Goal: Information Seeking & Learning: Learn about a topic

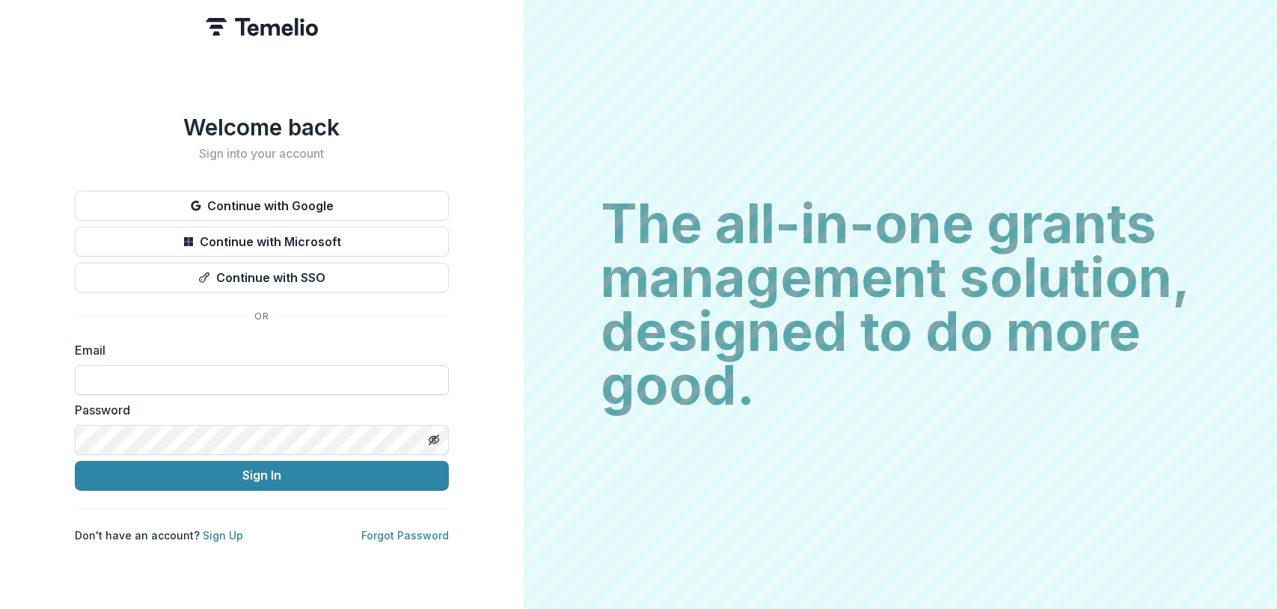
click at [109, 369] on input at bounding box center [262, 380] width 374 height 30
type input "**********"
click at [75, 461] on button "Sign In" at bounding box center [262, 476] width 374 height 30
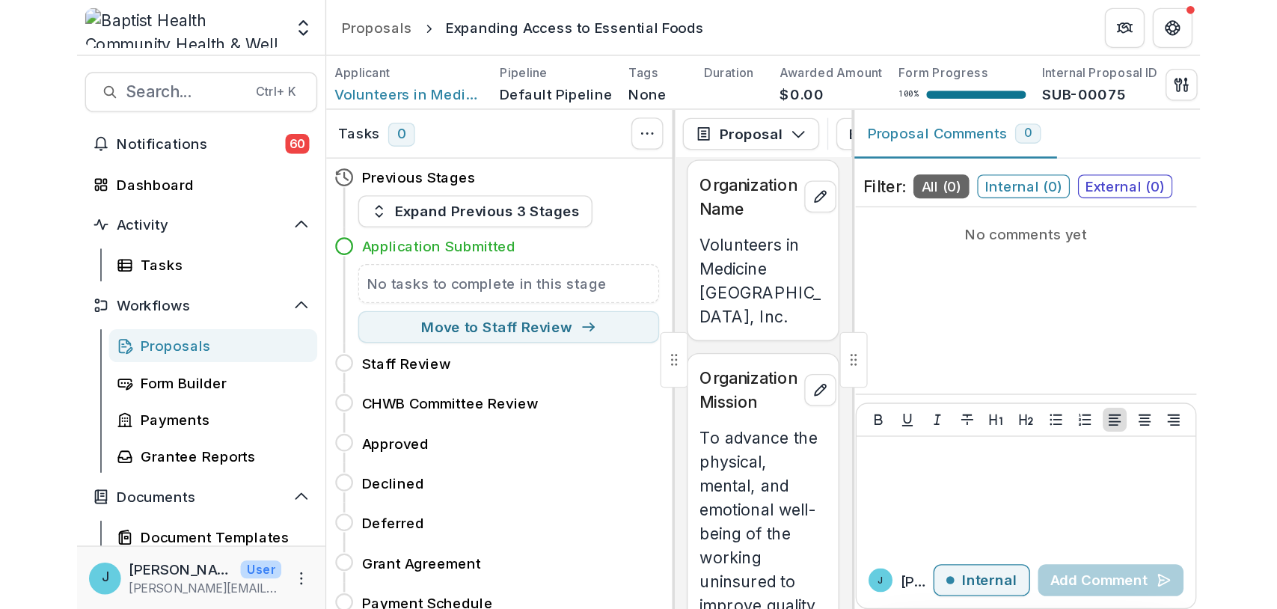
scroll to position [150, 0]
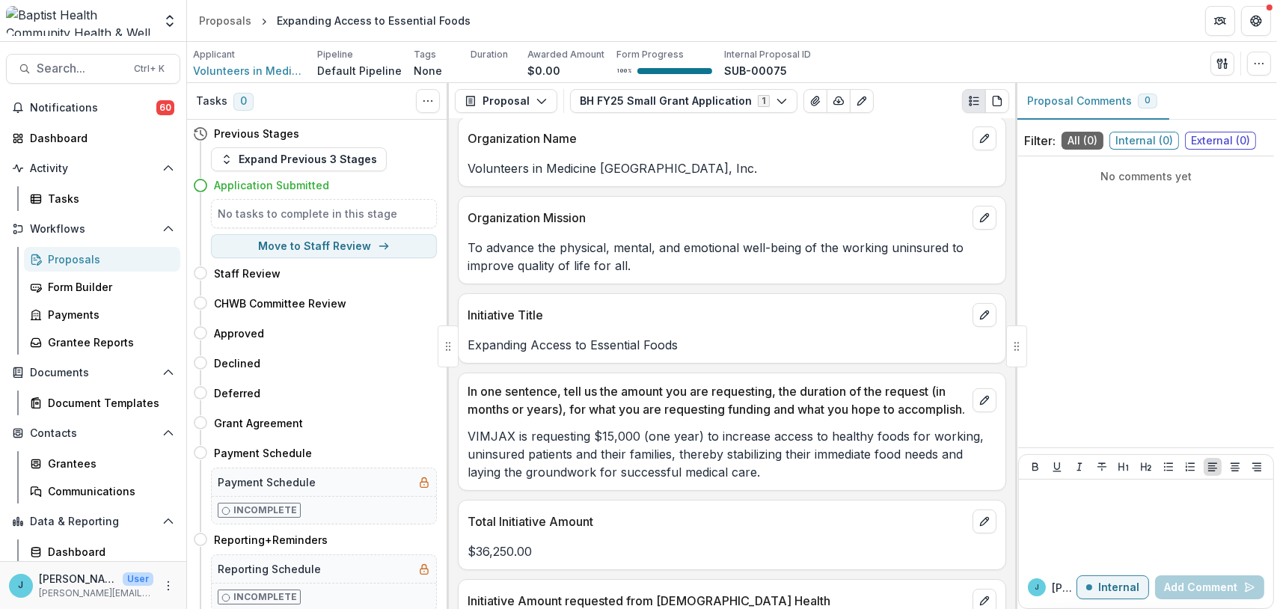
click at [680, 342] on p "Expanding Access to Essential Foods" at bounding box center [732, 345] width 529 height 18
drag, startPoint x: 575, startPoint y: 342, endPoint x: 465, endPoint y: 342, distance: 110.0
click at [465, 342] on div "Expanding Access to Essential Foods" at bounding box center [732, 345] width 547 height 18
drag, startPoint x: 465, startPoint y: 342, endPoint x: 495, endPoint y: 342, distance: 30.7
copy p "Expanding Access to Essential Foods"
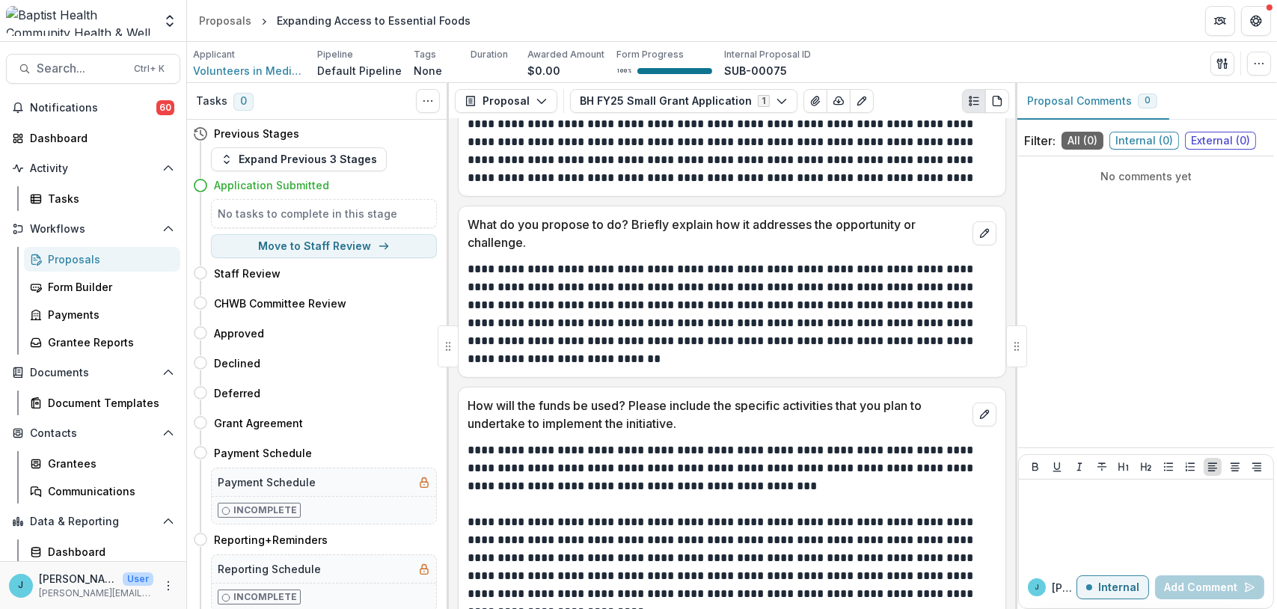
scroll to position [1347, 0]
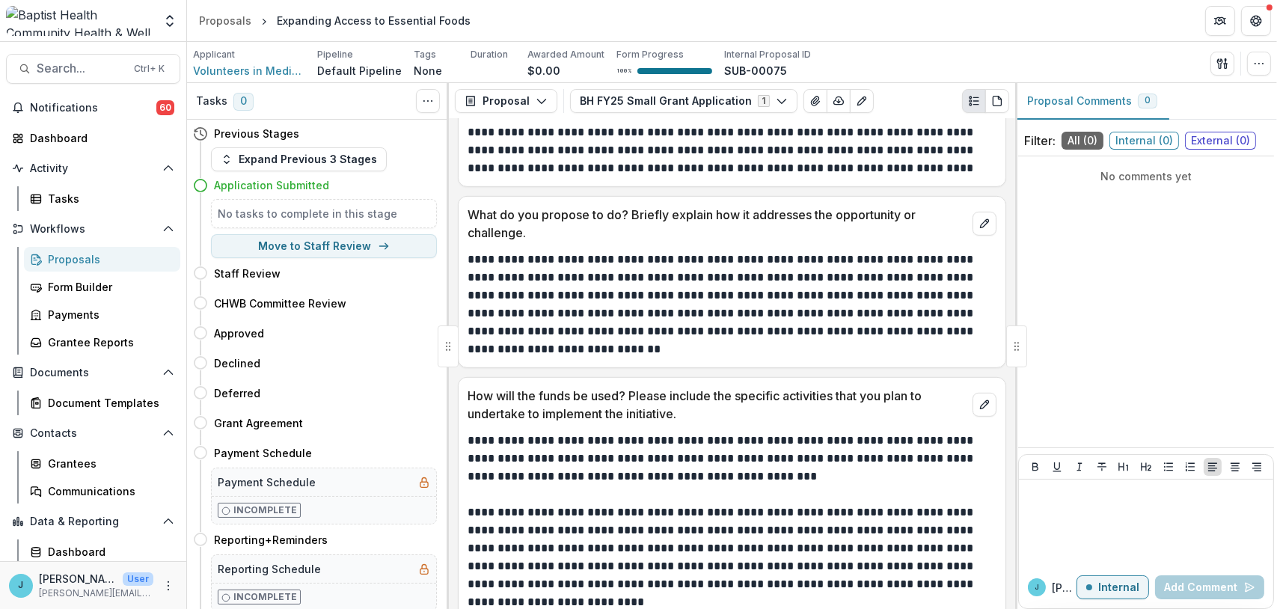
click at [51, 257] on div "Proposals" at bounding box center [108, 259] width 120 height 16
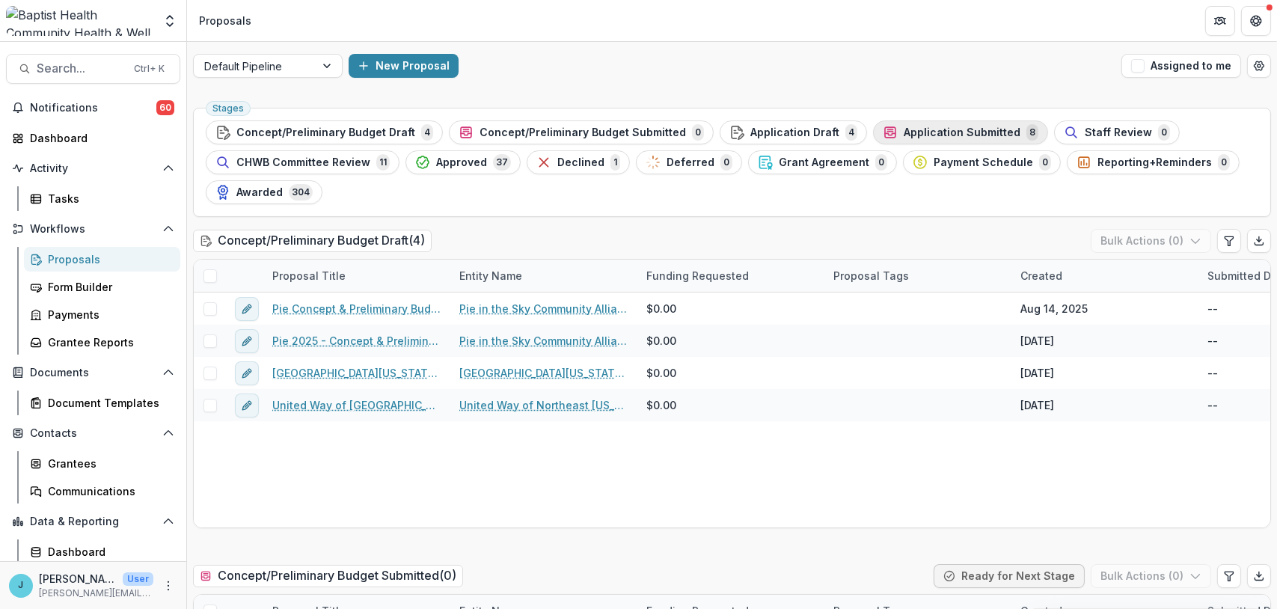
click at [933, 132] on span "Application Submitted" at bounding box center [962, 132] width 117 height 13
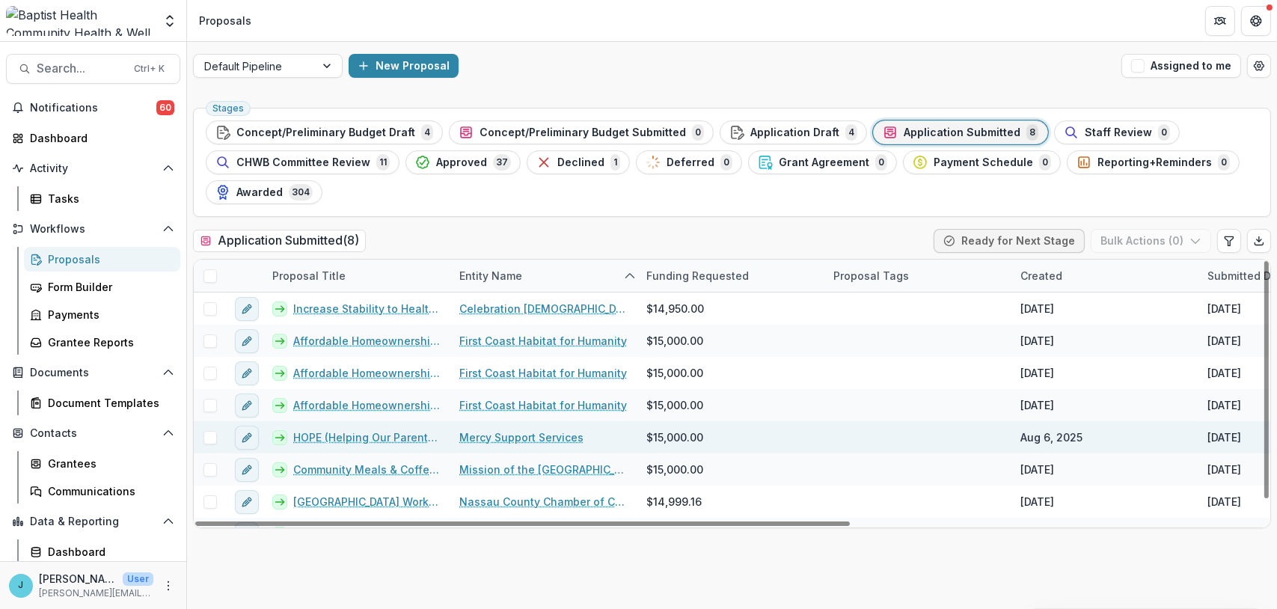
click at [361, 439] on link "HOPE (Helping Our Parents Excel)" at bounding box center [367, 438] width 148 height 16
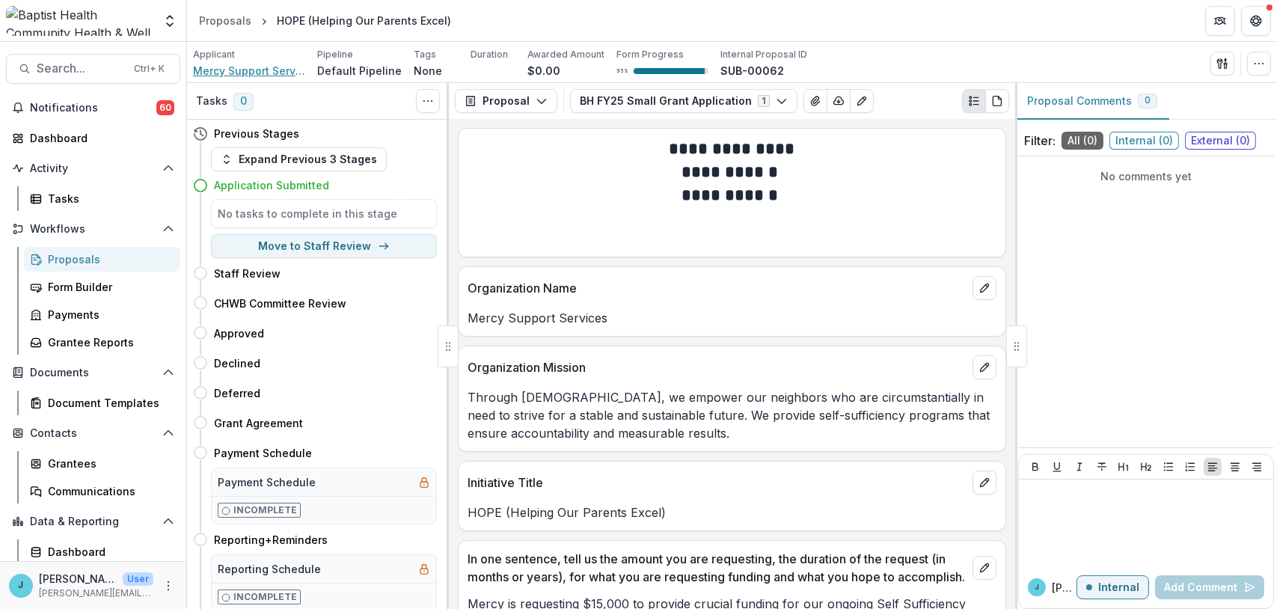
click at [231, 64] on span "Mercy Support Services" at bounding box center [249, 71] width 112 height 16
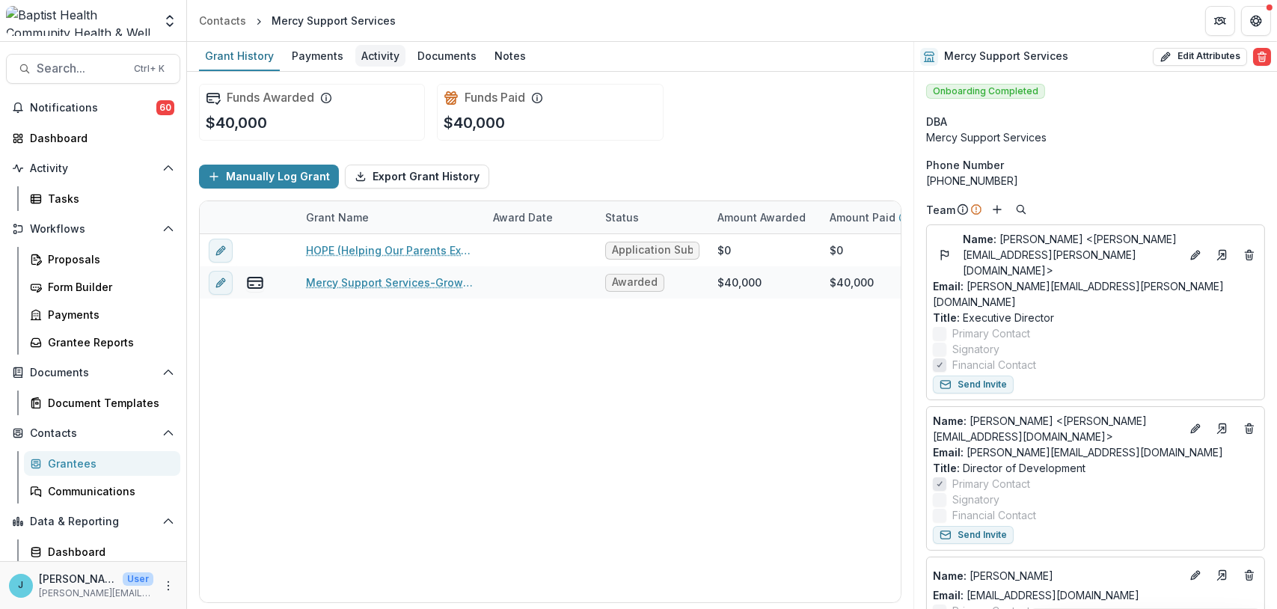
click at [385, 58] on div "Activity" at bounding box center [380, 56] width 50 height 22
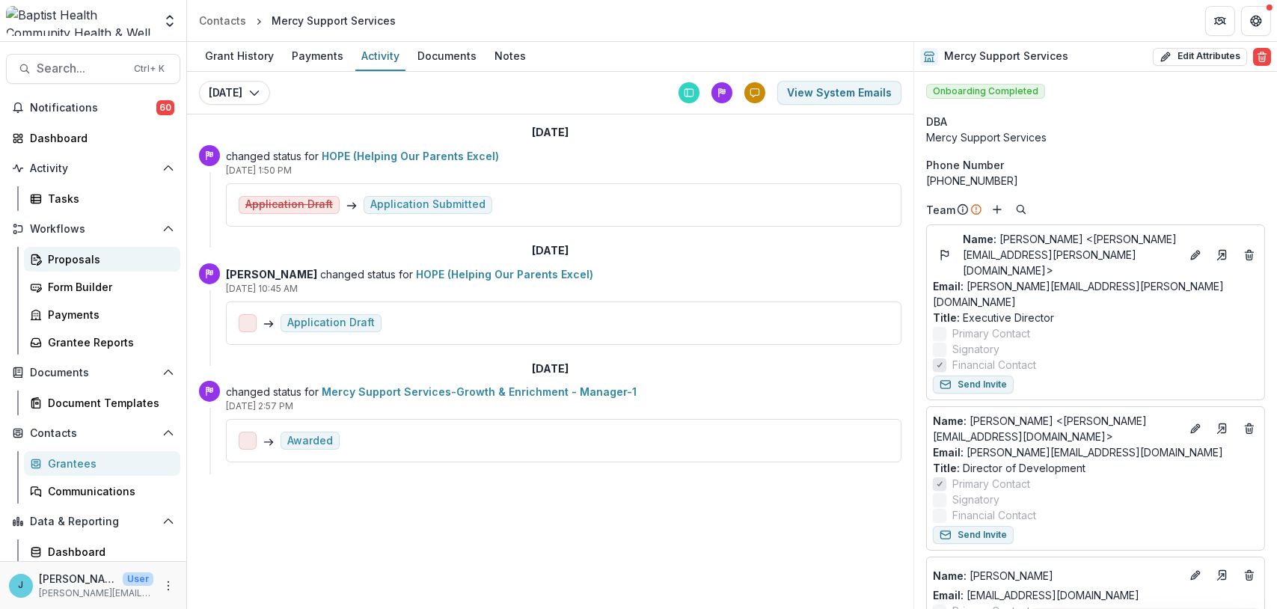
click at [71, 252] on div "Proposals" at bounding box center [108, 259] width 120 height 16
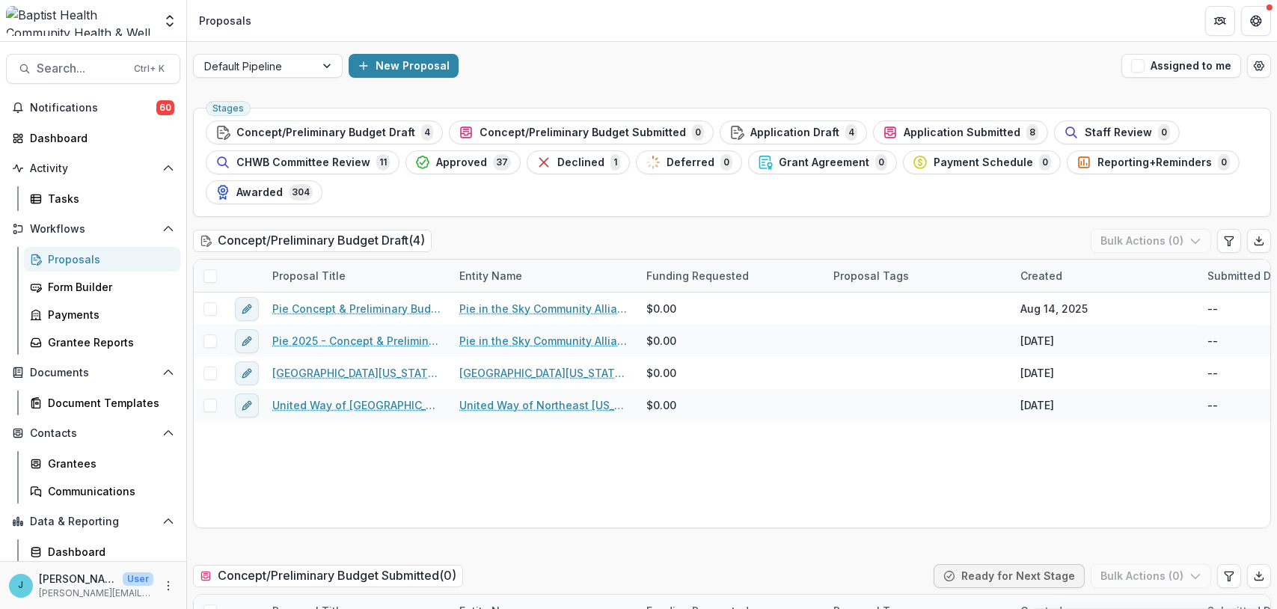
click at [904, 127] on span "Application Submitted" at bounding box center [962, 132] width 117 height 13
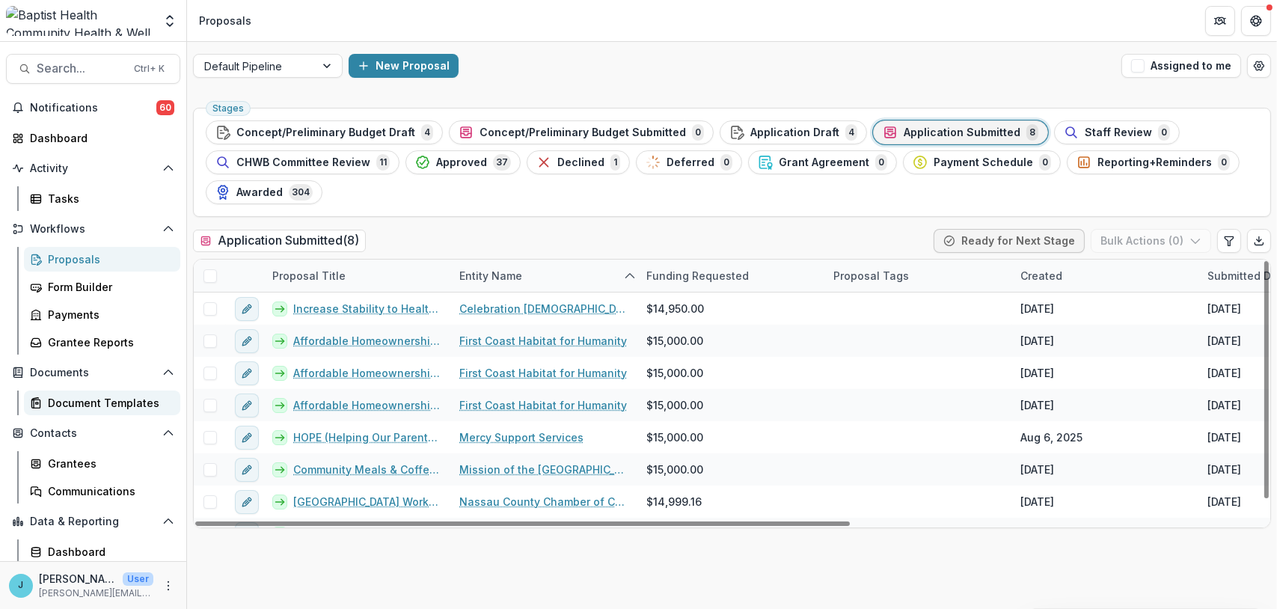
click at [85, 402] on div "Document Templates" at bounding box center [108, 403] width 120 height 16
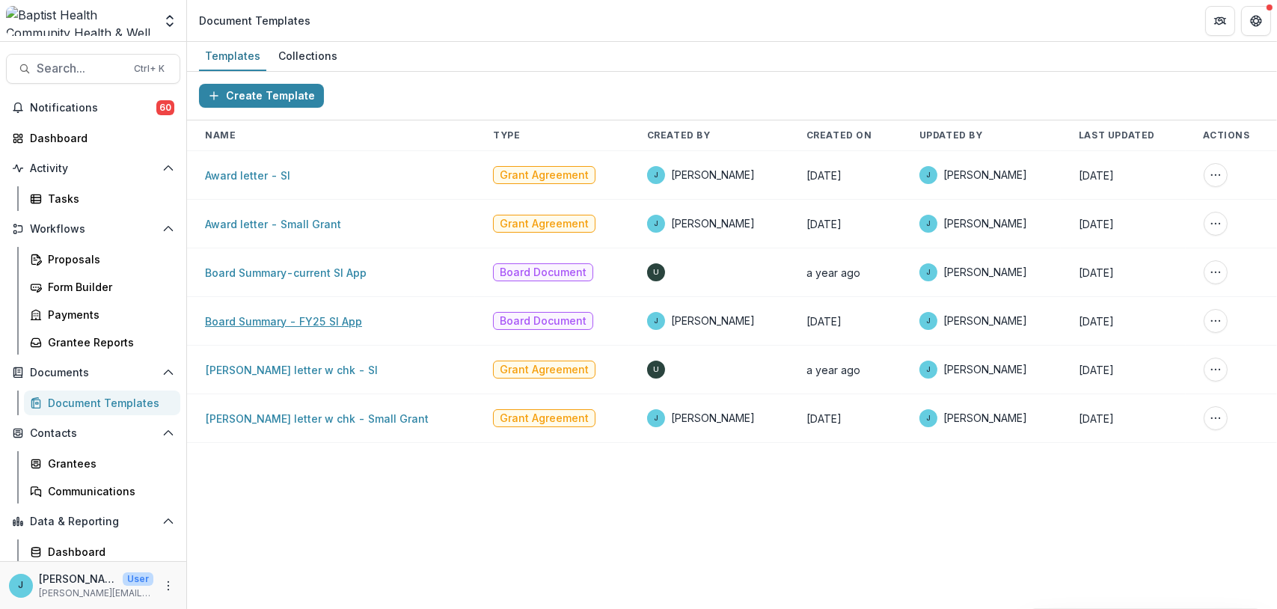
click at [329, 321] on link "Board Summary - FY25 SI App" at bounding box center [283, 321] width 157 height 13
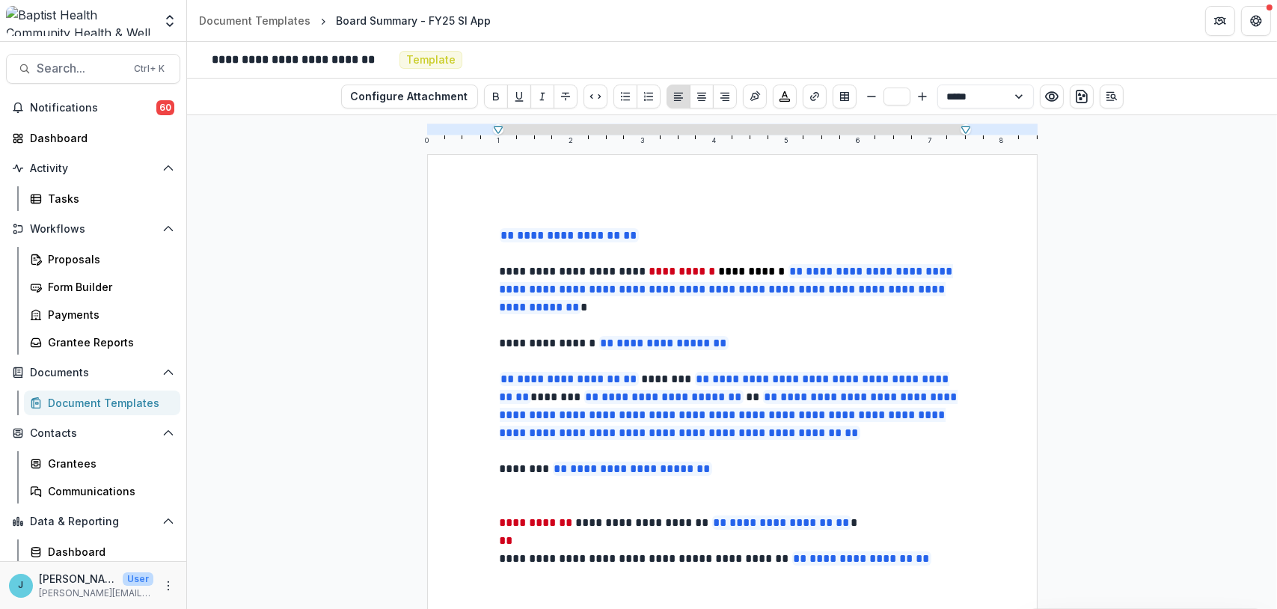
click at [91, 408] on div "Document Templates" at bounding box center [108, 403] width 120 height 16
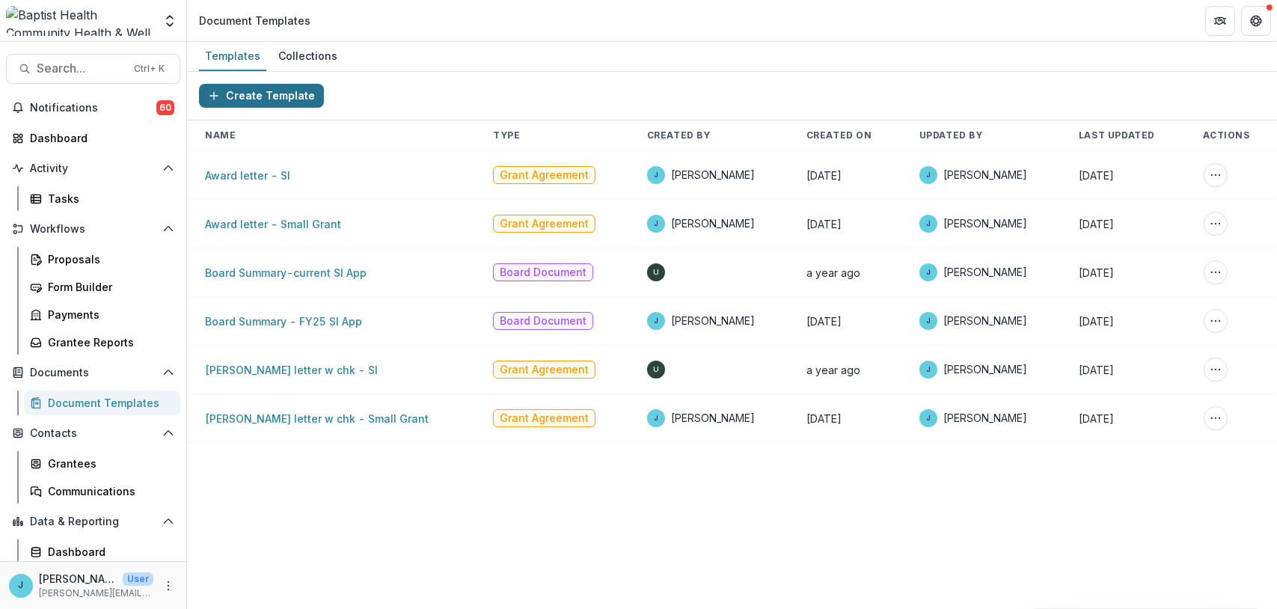
click at [240, 94] on button "Create Template" at bounding box center [261, 96] width 125 height 24
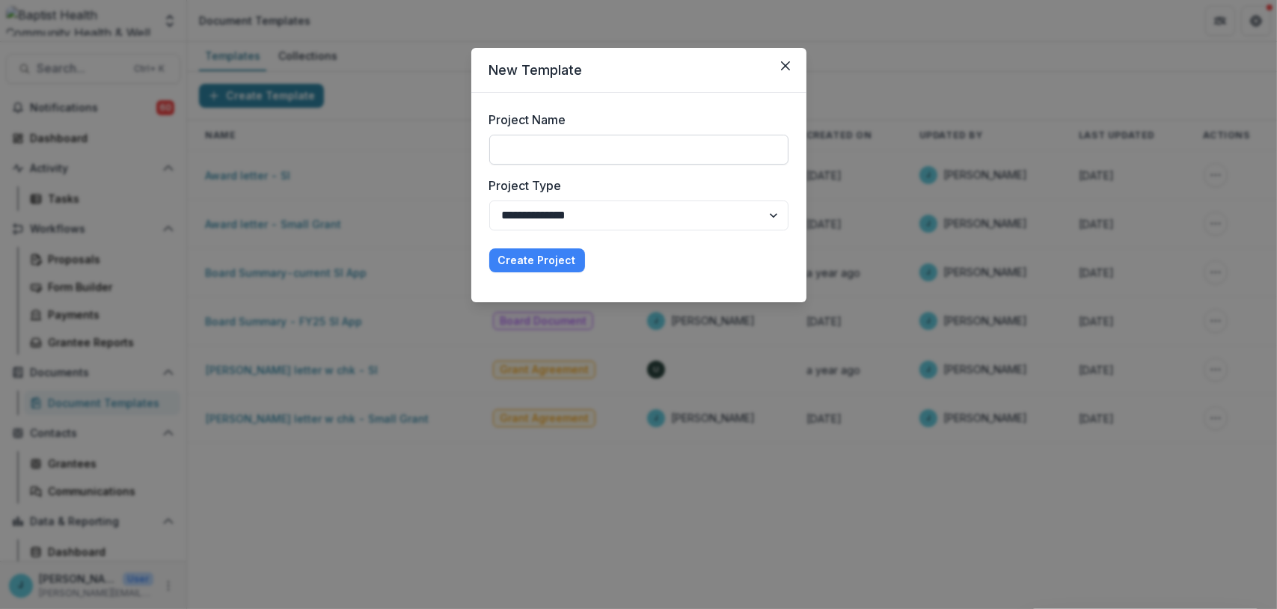
click at [508, 151] on input "Project Name" at bounding box center [638, 150] width 299 height 30
type input "**********"
click at [533, 263] on button "Create Project" at bounding box center [537, 260] width 96 height 24
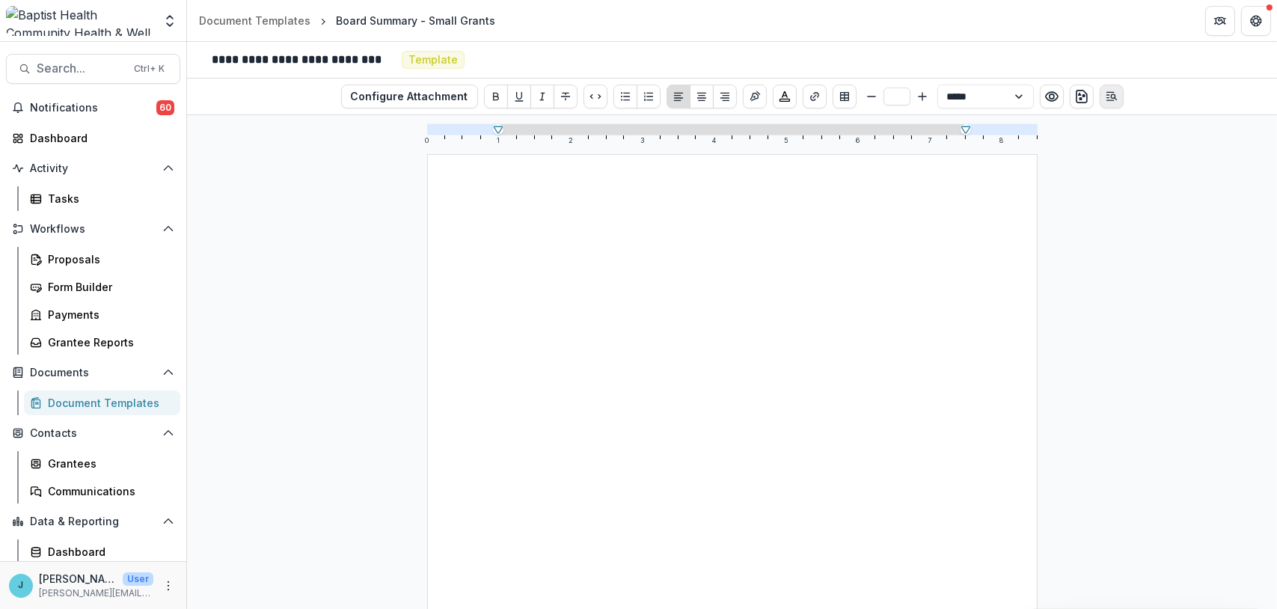
click at [1111, 96] on icon "Open Editor Sidebar" at bounding box center [1112, 97] width 12 height 12
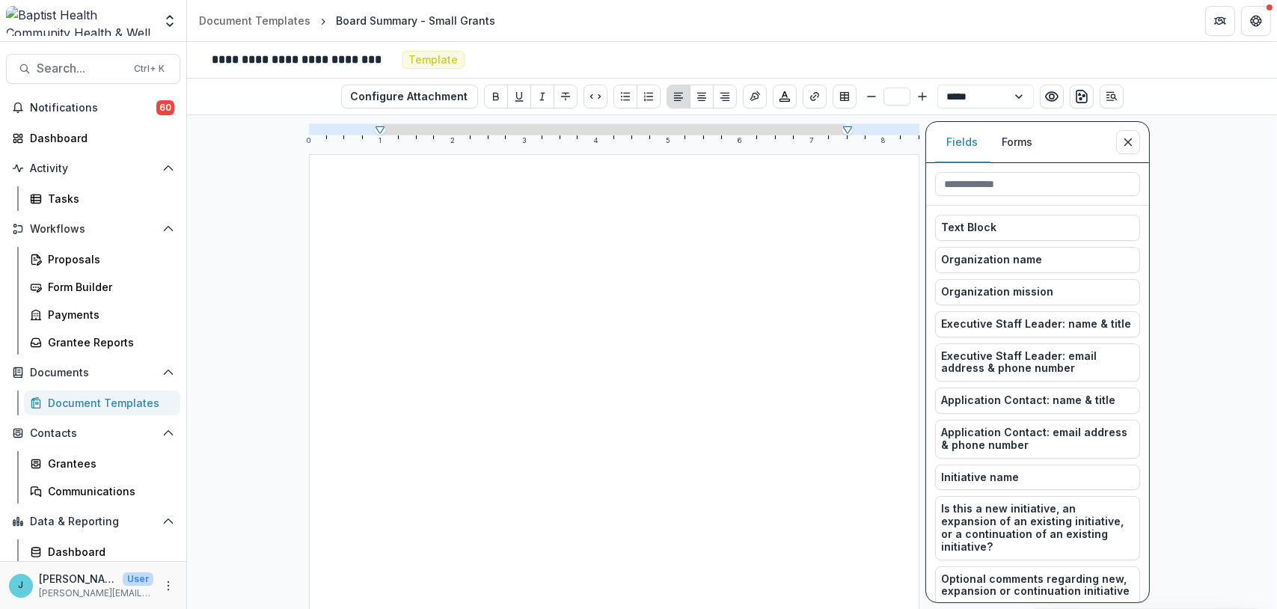
click at [1029, 136] on button "Forms" at bounding box center [1018, 142] width 55 height 41
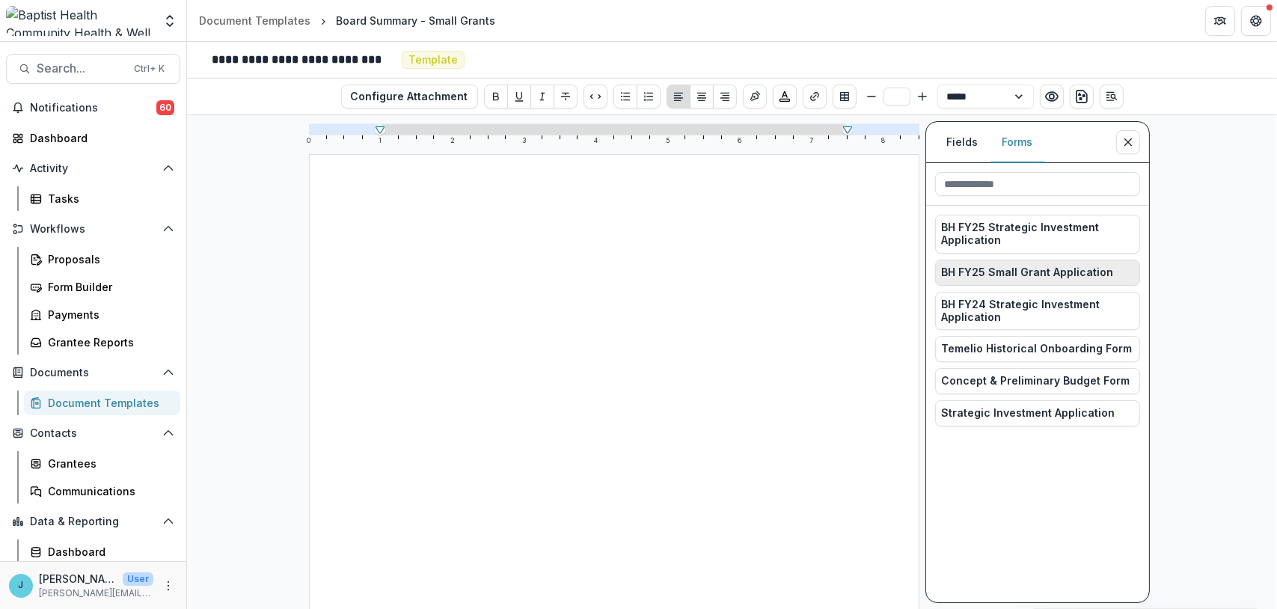
click at [972, 267] on span "BH FY25 Small Grant Application" at bounding box center [1028, 272] width 172 height 13
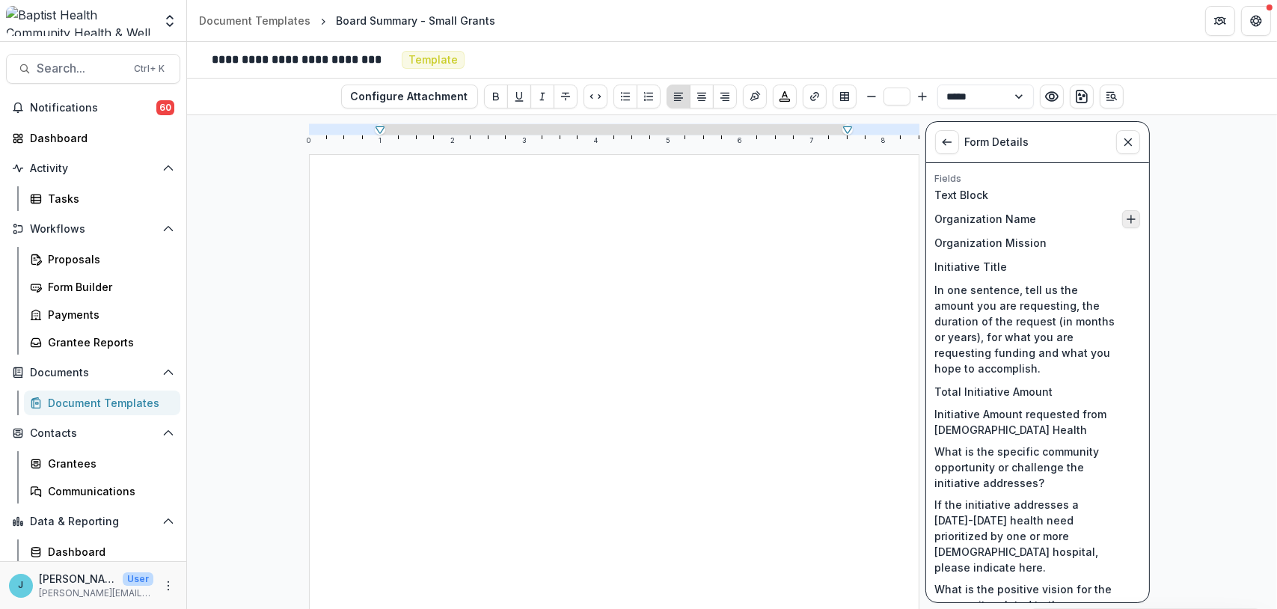
click at [1128, 216] on icon "Insert Organization Name into document" at bounding box center [1132, 219] width 12 height 12
click at [528, 241] on p "**********" at bounding box center [614, 236] width 465 height 18
click at [1126, 271] on icon "Insert Initiative Title into document" at bounding box center [1132, 267] width 12 height 12
click at [998, 321] on p "In one sentence, tell us the amount you are requesting, the duration of the req…" at bounding box center [1025, 329] width 181 height 94
click at [1132, 327] on line "Insert In one sentence, tell us the amount you are requesting, the duration of …" at bounding box center [1132, 329] width 0 height 7
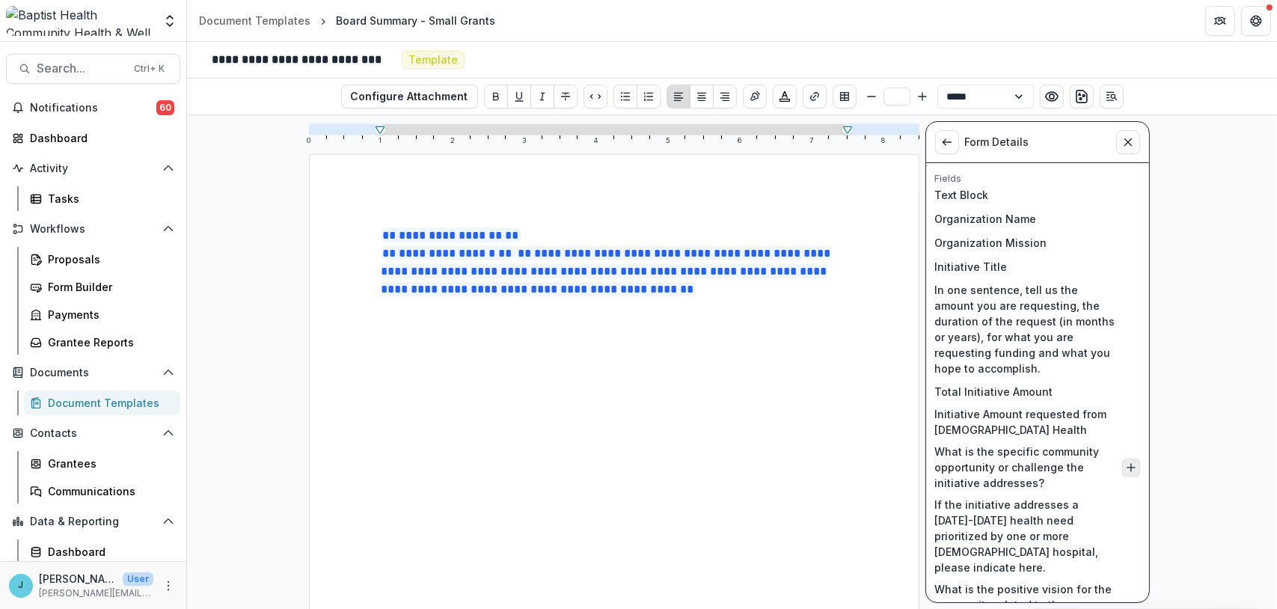
click at [1126, 463] on icon "Insert What is the specific community opportunity or challenge the initiative a…" at bounding box center [1132, 468] width 12 height 12
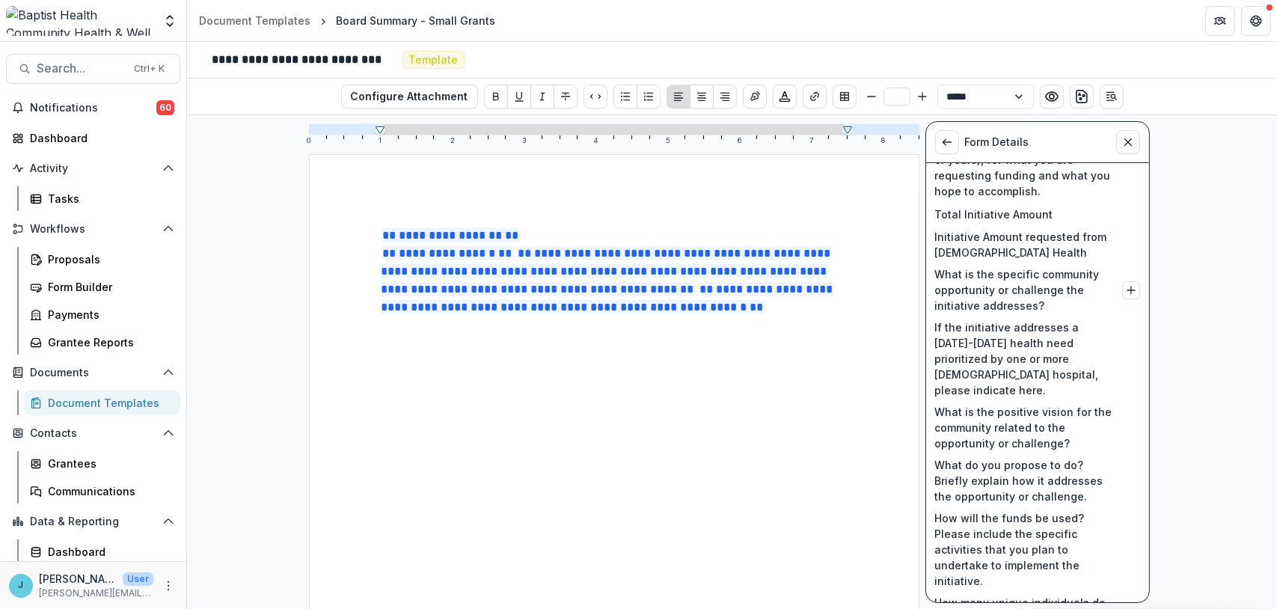
scroll to position [225, 0]
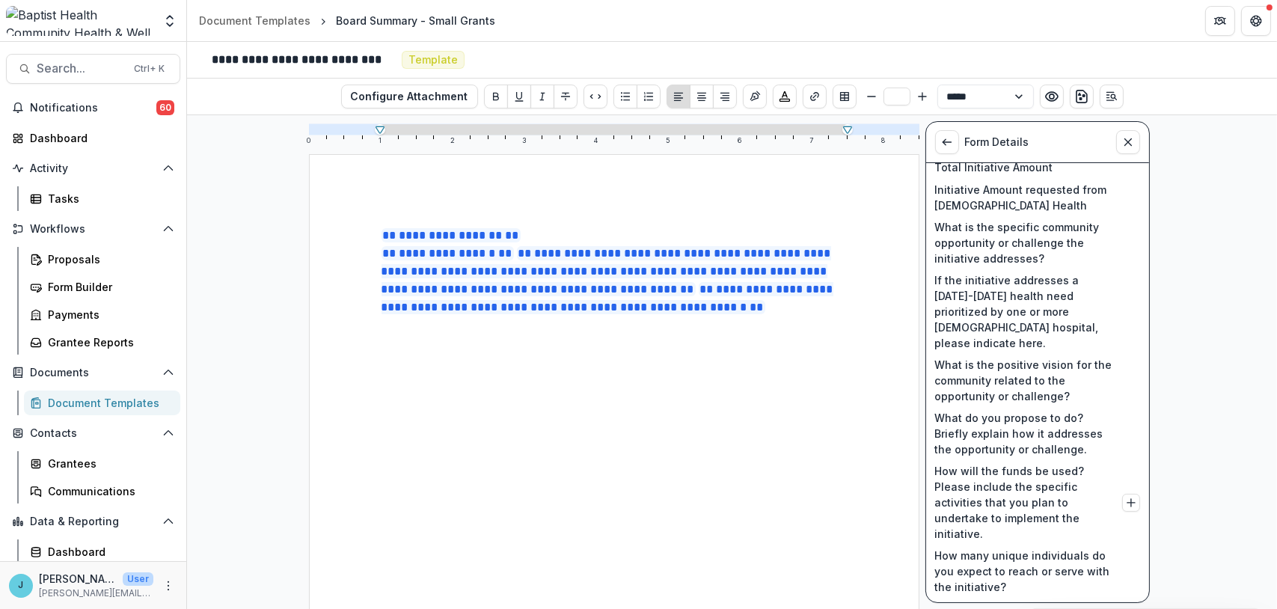
click at [1014, 472] on p "How will the funds be used? Please include the specific activities that you pla…" at bounding box center [1025, 502] width 181 height 79
click at [1127, 503] on line "Insert How will the funds be used? Please include the specific activities that …" at bounding box center [1130, 503] width 7 height 0
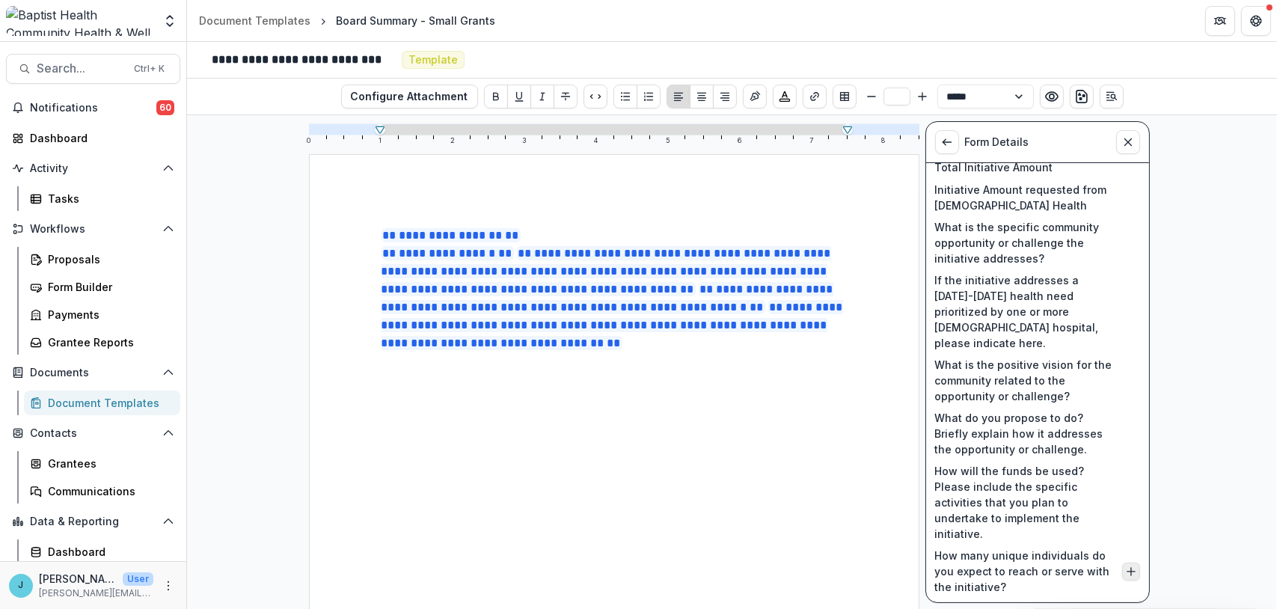
click at [1132, 572] on line "Insert How many unique individuals do you expect to reach or serve with the ini…" at bounding box center [1130, 572] width 7 height 0
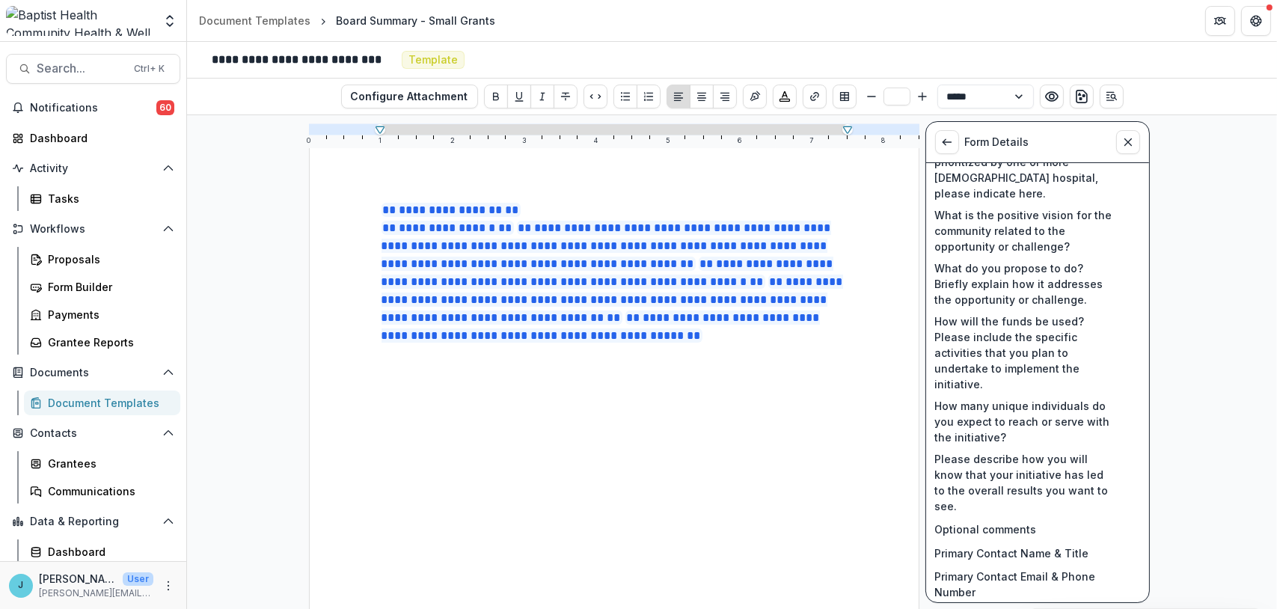
scroll to position [0, 0]
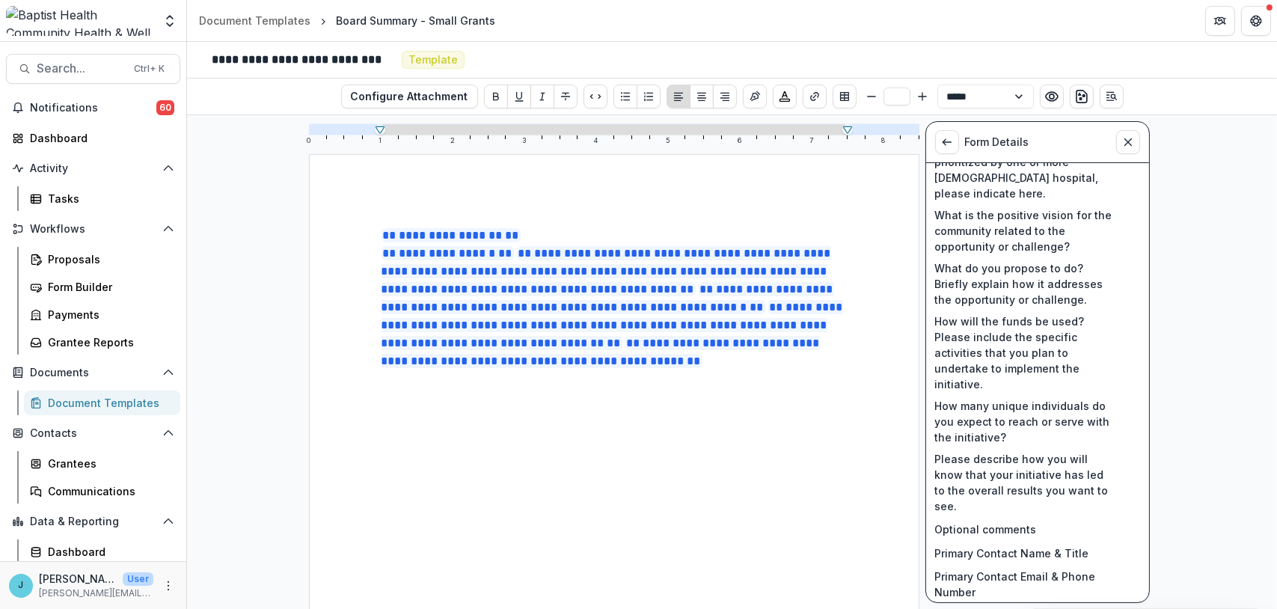
click at [729, 284] on p "**********" at bounding box center [614, 308] width 465 height 126
click at [730, 285] on p "**********" at bounding box center [614, 308] width 465 height 126
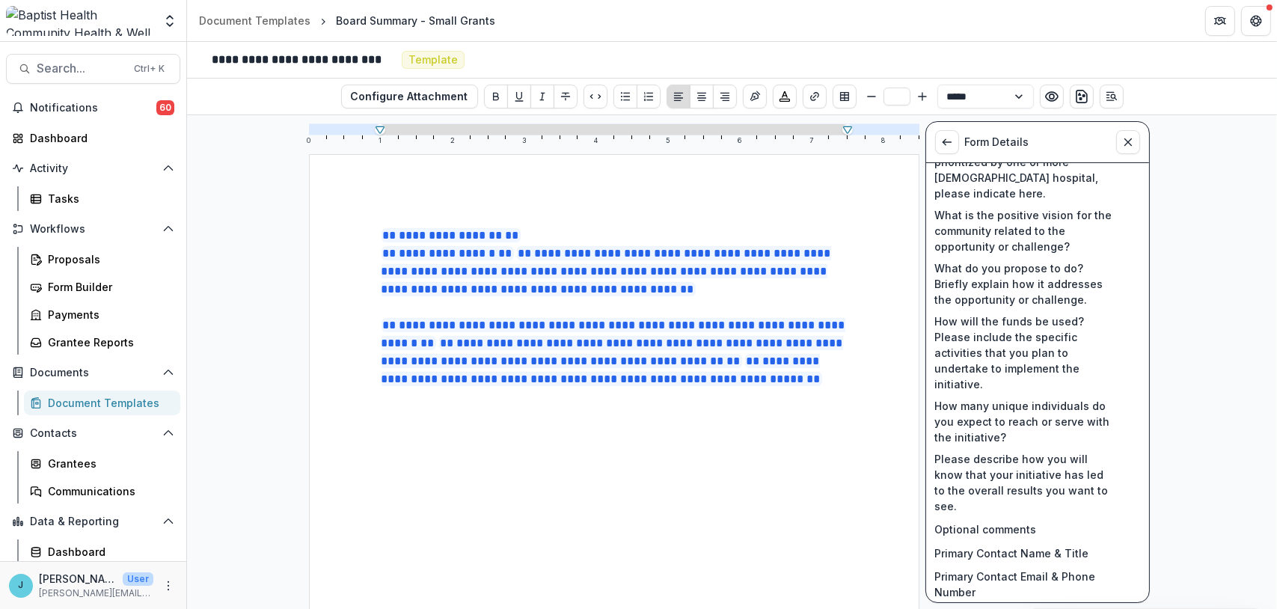
click at [458, 338] on p "**********" at bounding box center [614, 362] width 465 height 90
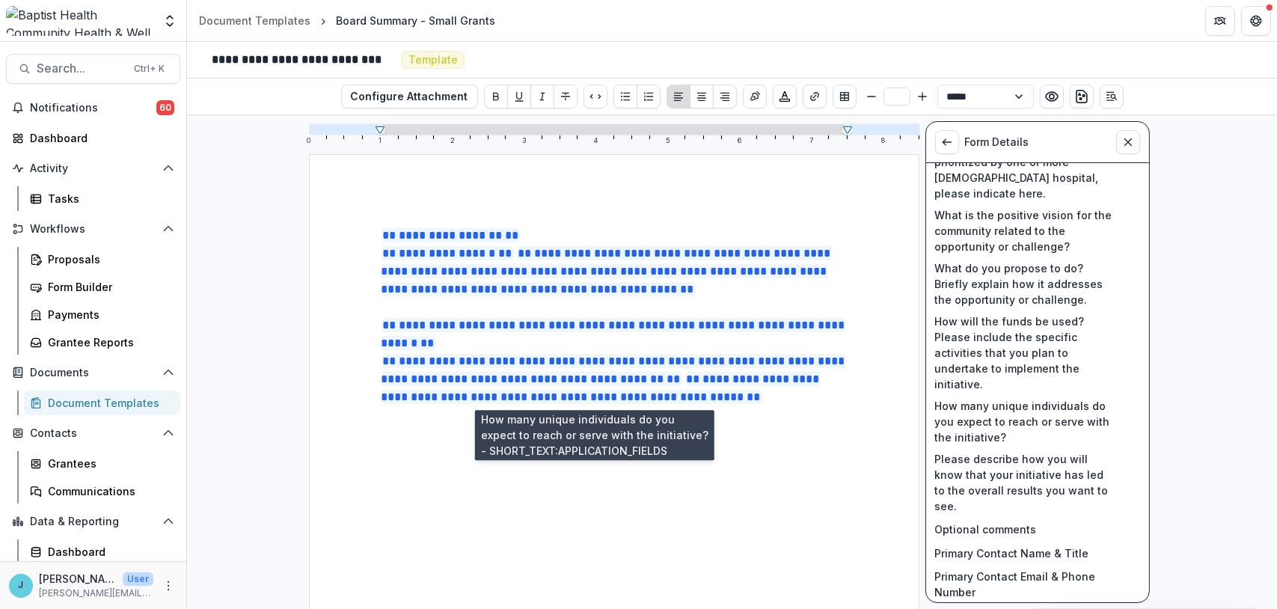
click at [701, 376] on span "**********" at bounding box center [601, 388] width 439 height 32
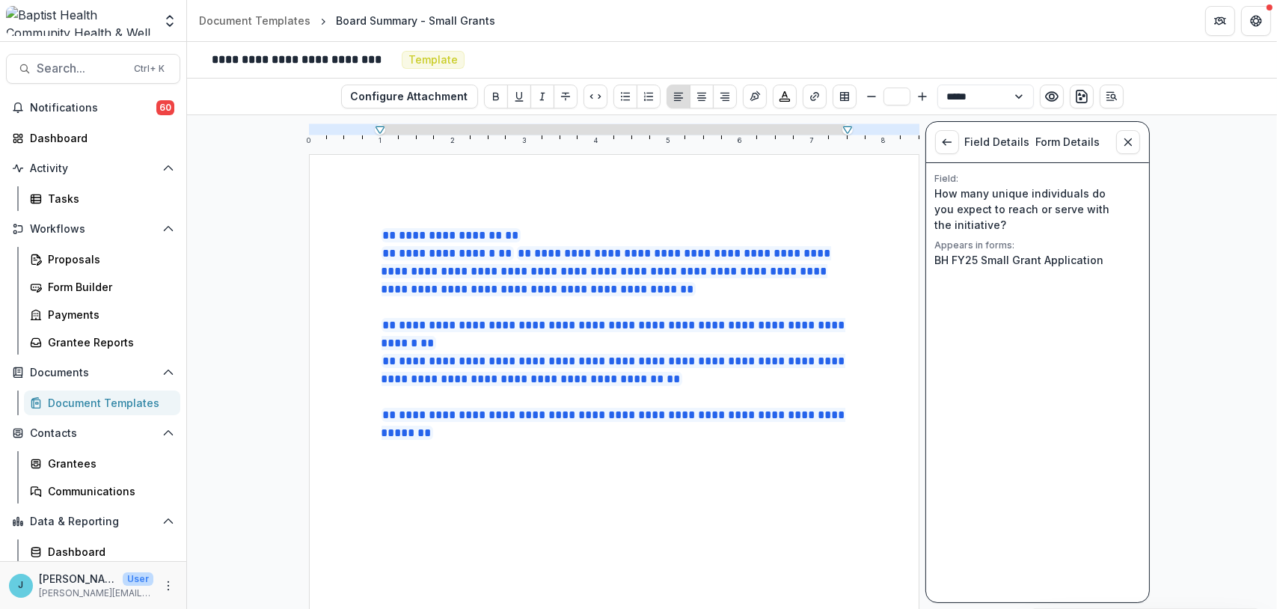
click at [485, 338] on p "**********" at bounding box center [614, 335] width 465 height 36
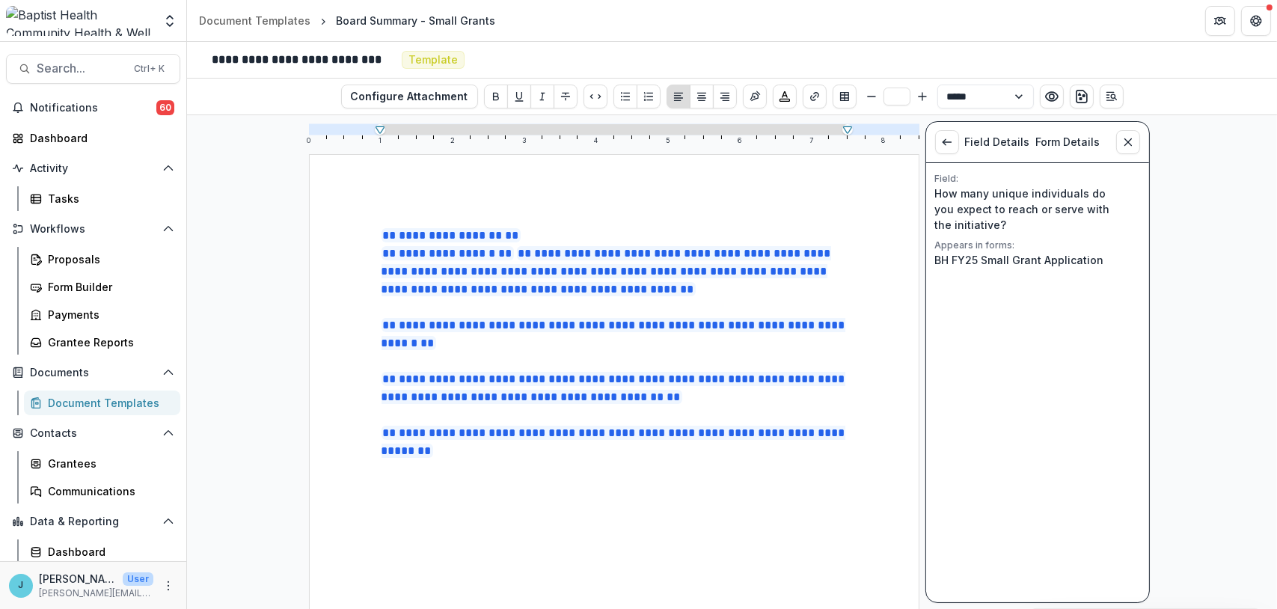
click at [514, 252] on p "**********" at bounding box center [614, 272] width 465 height 54
click at [515, 252] on p "**********" at bounding box center [614, 272] width 465 height 54
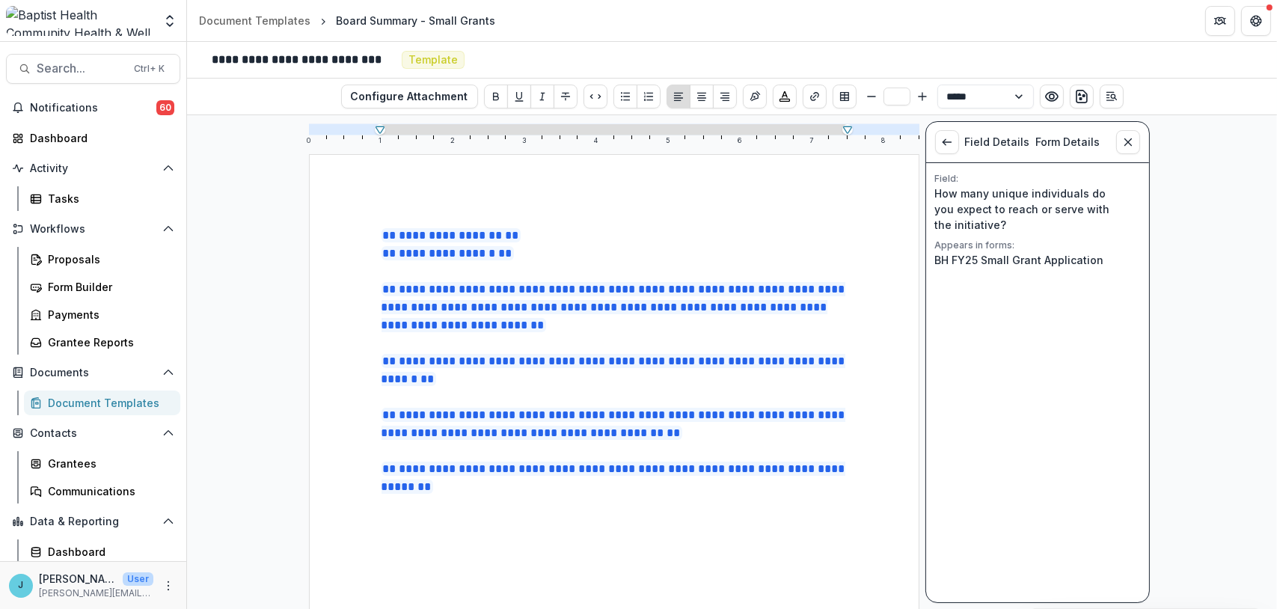
click at [551, 233] on p "**********" at bounding box center [614, 236] width 465 height 18
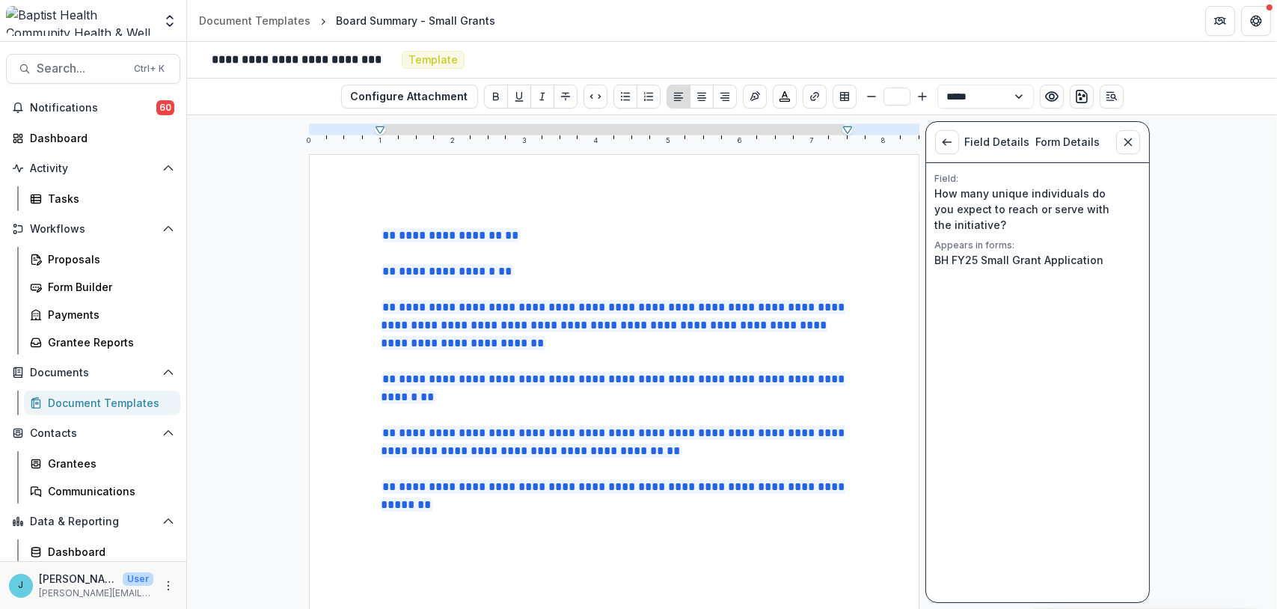
click at [106, 402] on div "Document Templates" at bounding box center [108, 403] width 120 height 16
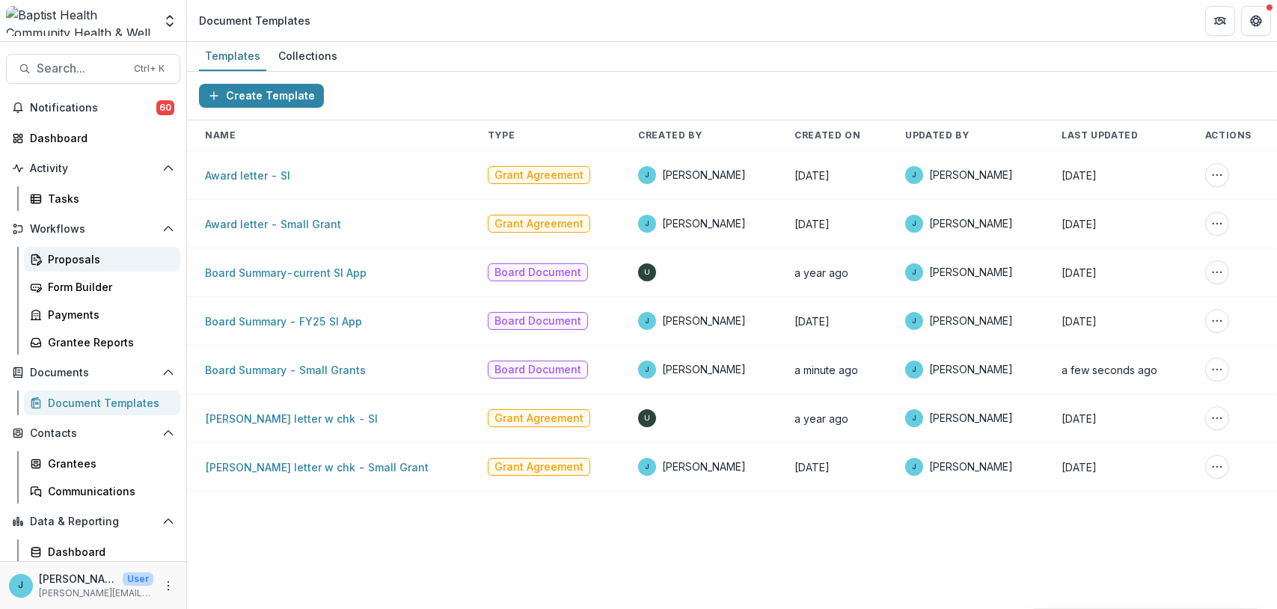
click at [65, 257] on div "Proposals" at bounding box center [108, 259] width 120 height 16
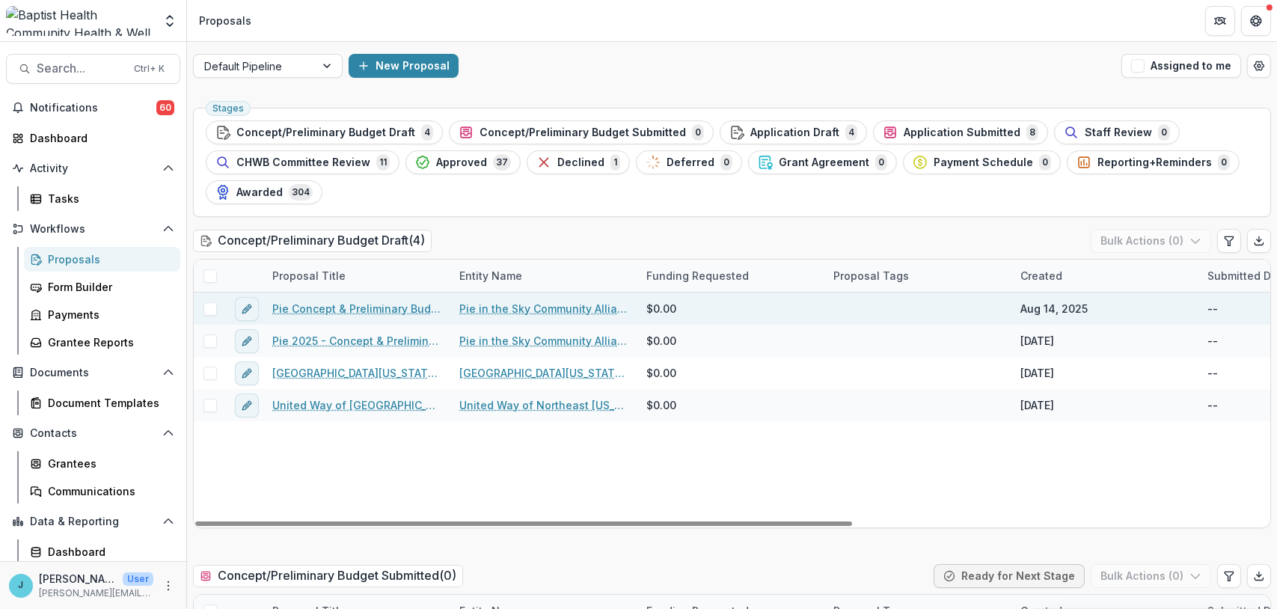
click at [347, 306] on link "Pie Concept & Preliminary Budget" at bounding box center [356, 309] width 169 height 16
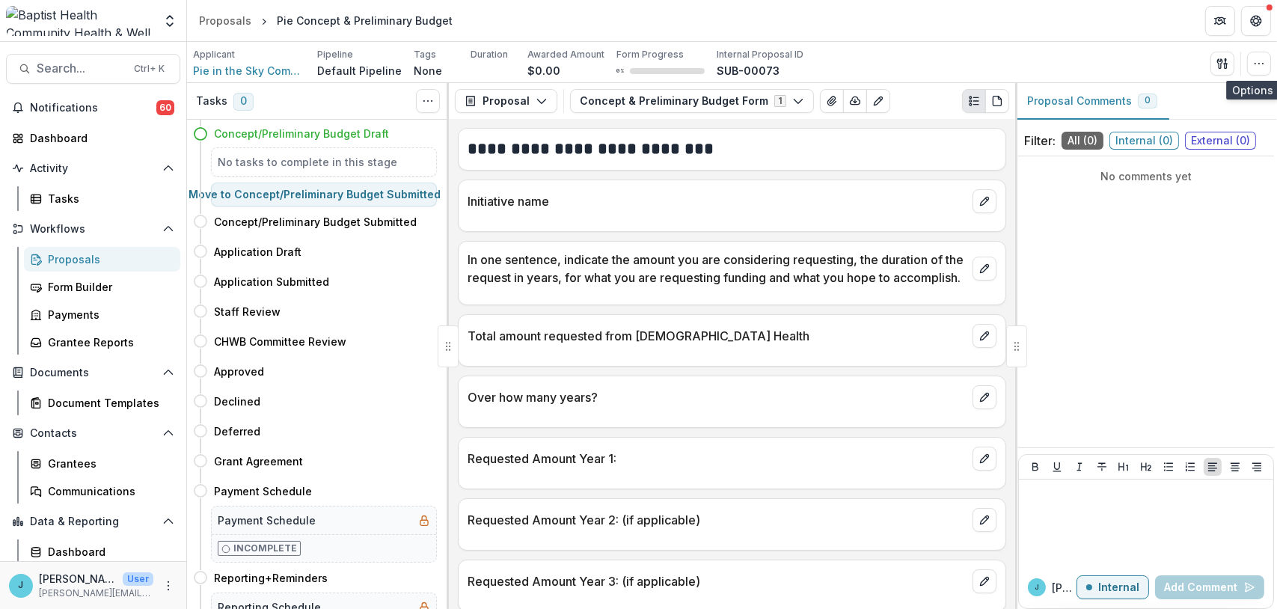
drag, startPoint x: 1257, startPoint y: 61, endPoint x: 719, endPoint y: 74, distance: 537.5
click at [1182, 73] on div "Applicant Pie in the Sky Community Alliance Pipeline Default Pipeline Tags None…" at bounding box center [732, 63] width 1078 height 31
click at [68, 256] on div "Proposals" at bounding box center [108, 259] width 120 height 16
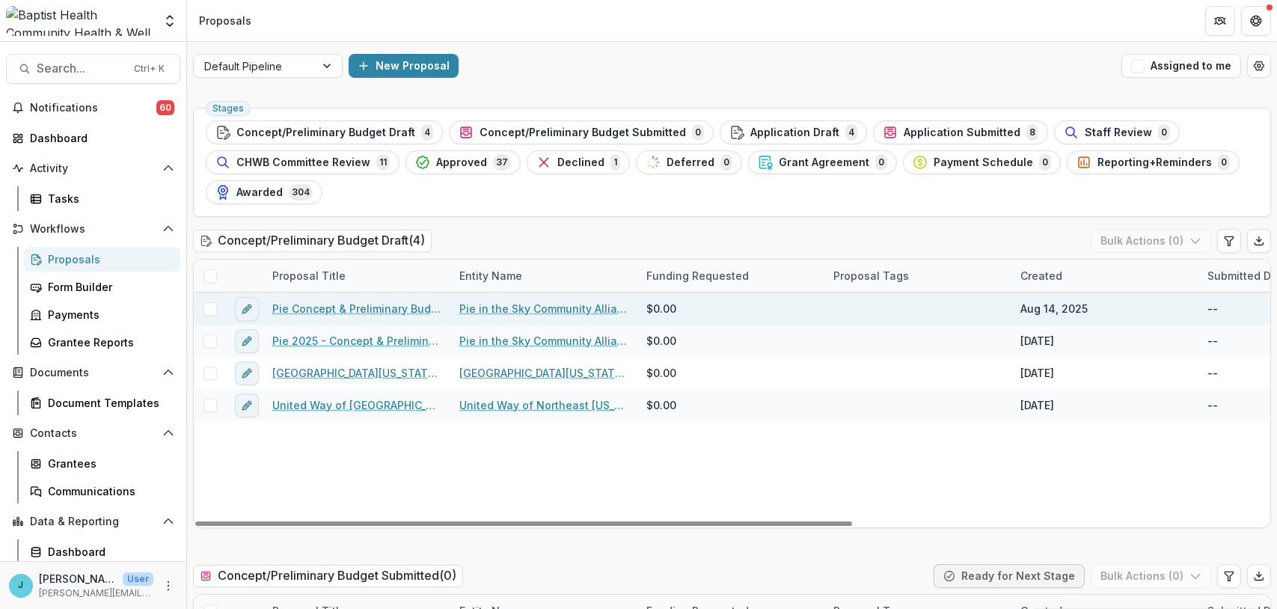
click at [355, 303] on link "Pie Concept & Preliminary Budget" at bounding box center [356, 309] width 169 height 16
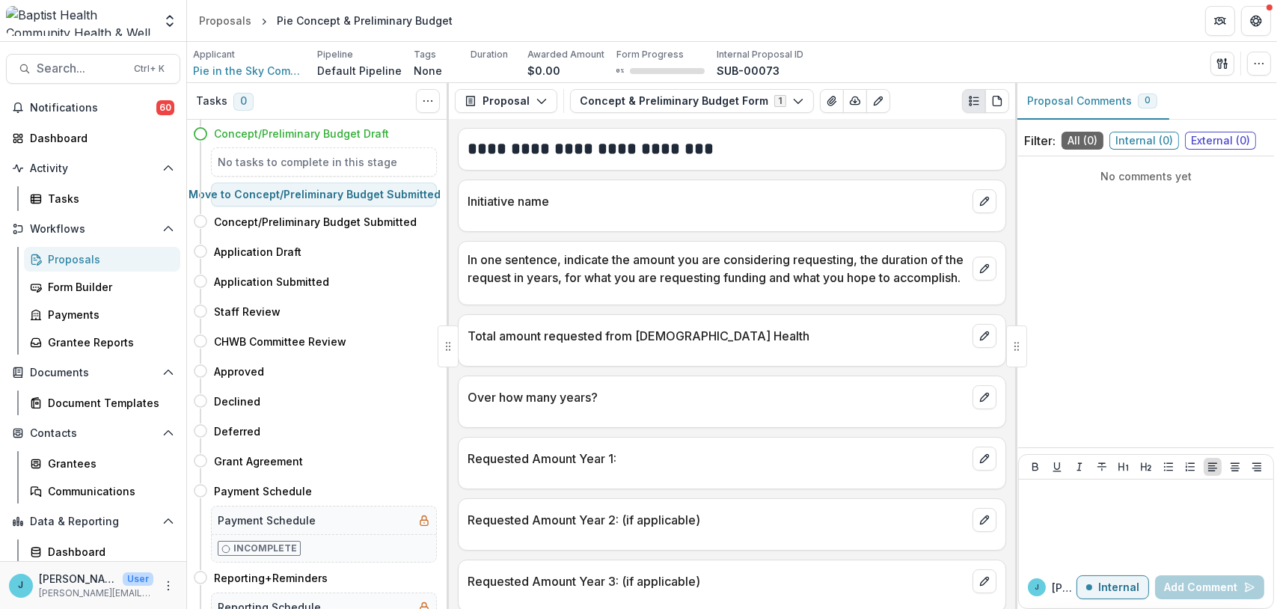
click at [65, 254] on div "Proposals" at bounding box center [108, 259] width 120 height 16
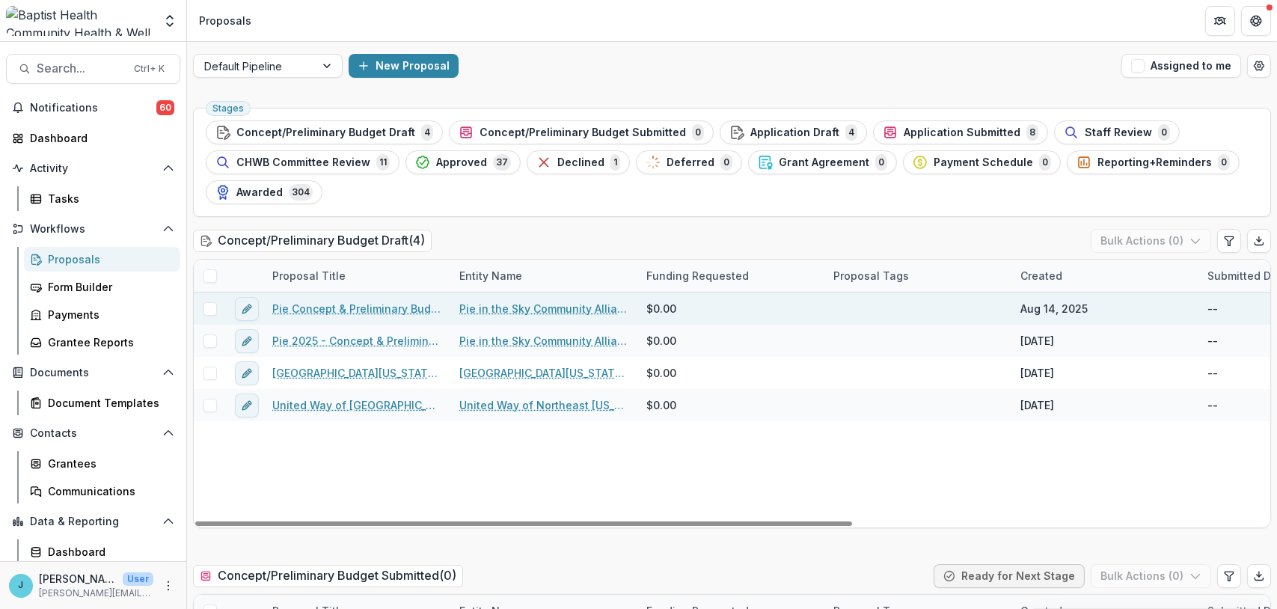
click at [207, 305] on span at bounding box center [210, 308] width 13 height 13
drag, startPoint x: 366, startPoint y: 522, endPoint x: 300, endPoint y: 517, distance: 66.1
click at [300, 522] on div at bounding box center [523, 524] width 657 height 4
click at [1119, 239] on button "Bulk Actions ( 1 )" at bounding box center [1152, 241] width 117 height 24
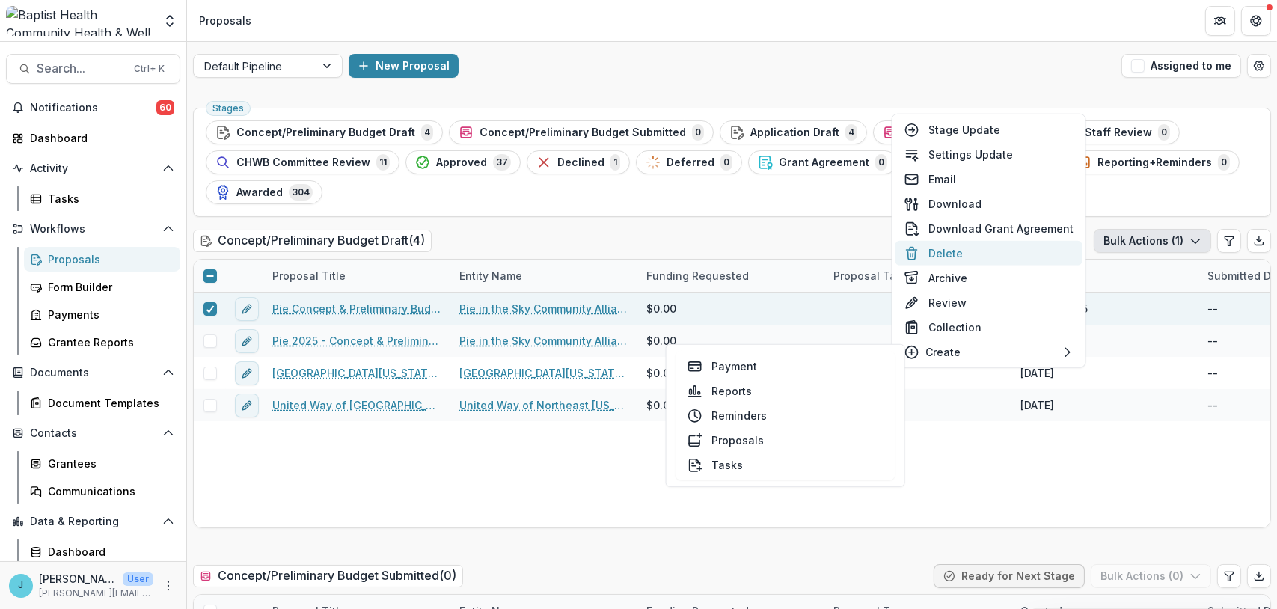
click at [951, 254] on button "Delete" at bounding box center [989, 253] width 187 height 25
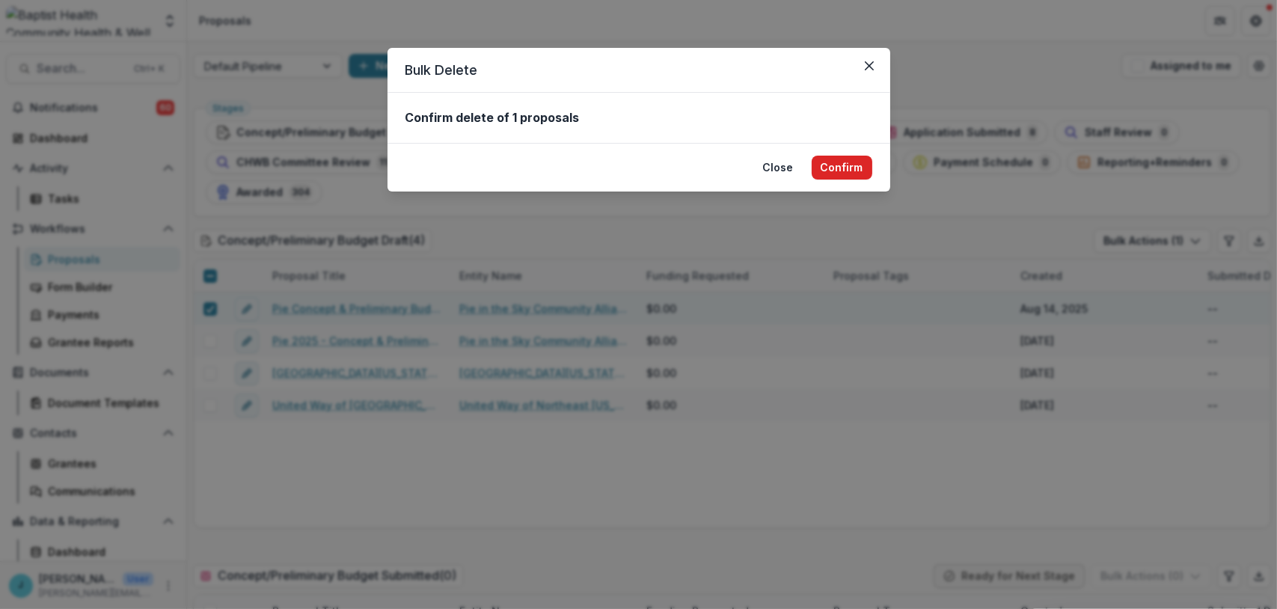
click at [833, 163] on button "Confirm" at bounding box center [842, 168] width 61 height 24
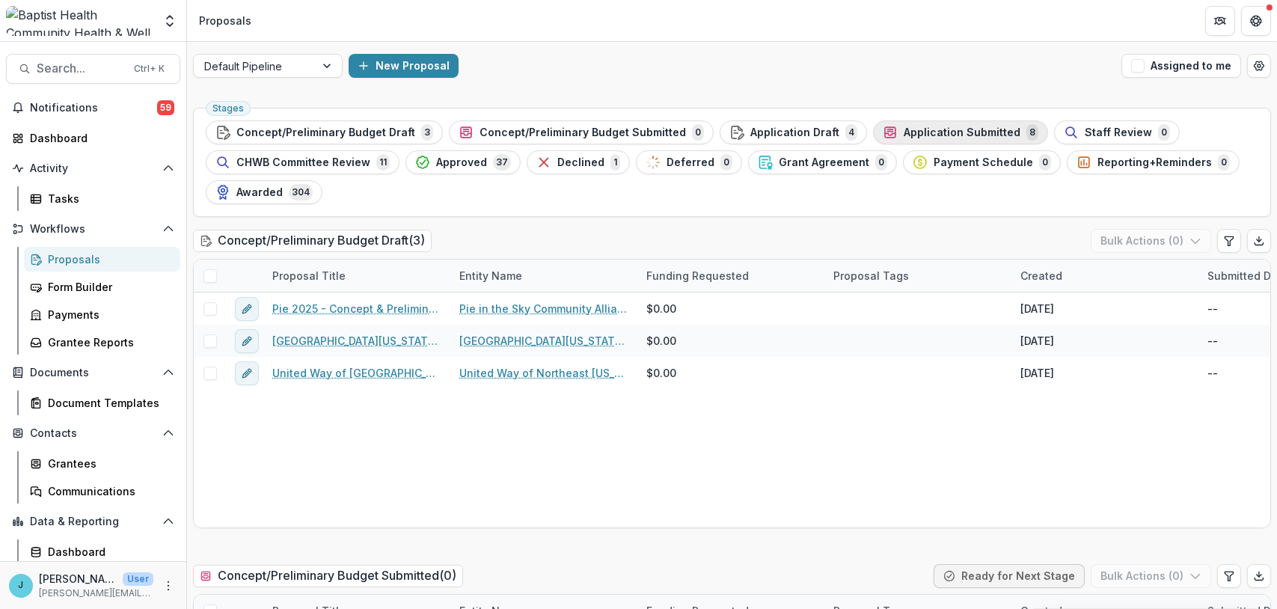
click at [932, 132] on span "Application Submitted" at bounding box center [962, 132] width 117 height 13
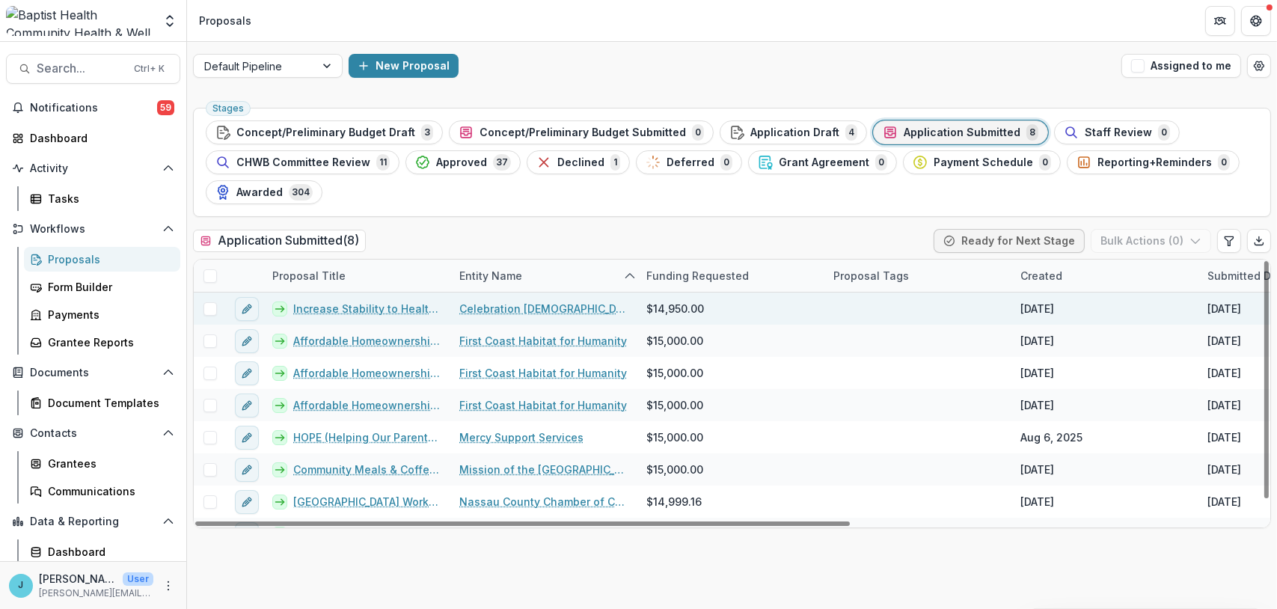
click at [209, 307] on span at bounding box center [210, 308] width 13 height 13
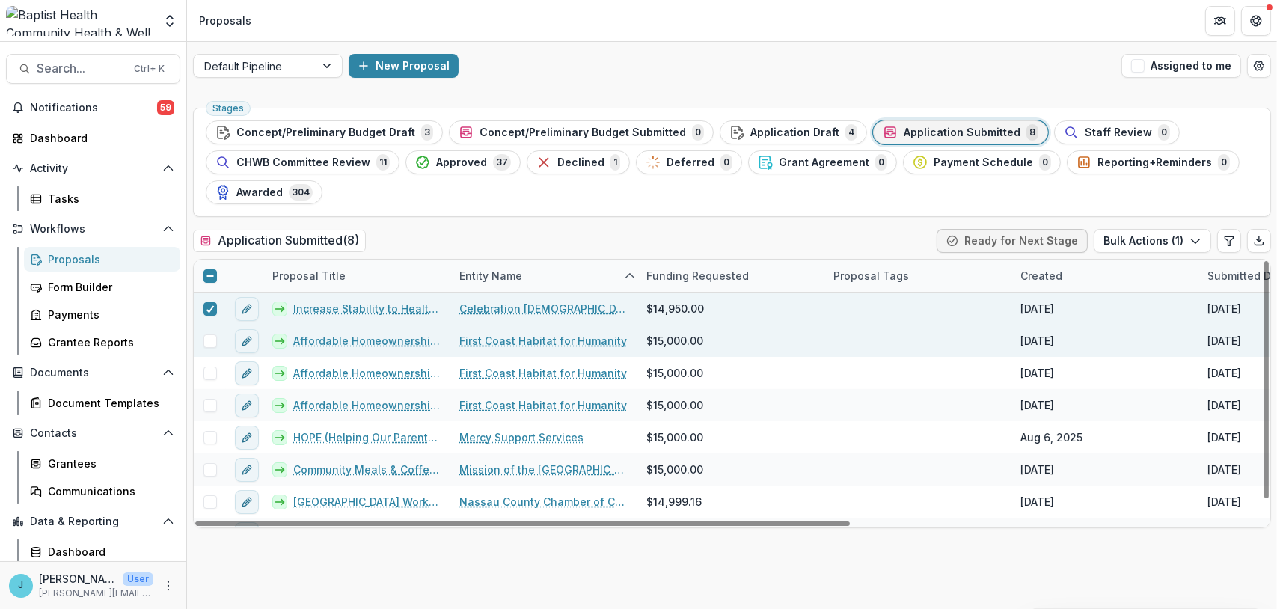
click at [205, 340] on span at bounding box center [210, 341] width 13 height 13
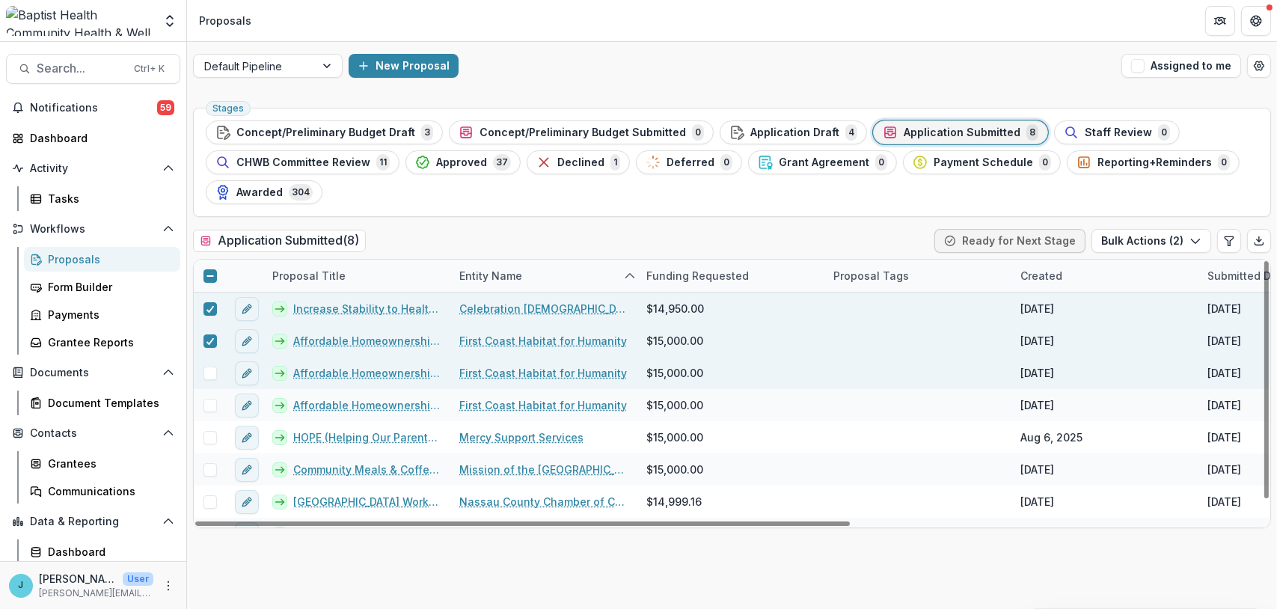
click at [210, 369] on span at bounding box center [210, 373] width 13 height 13
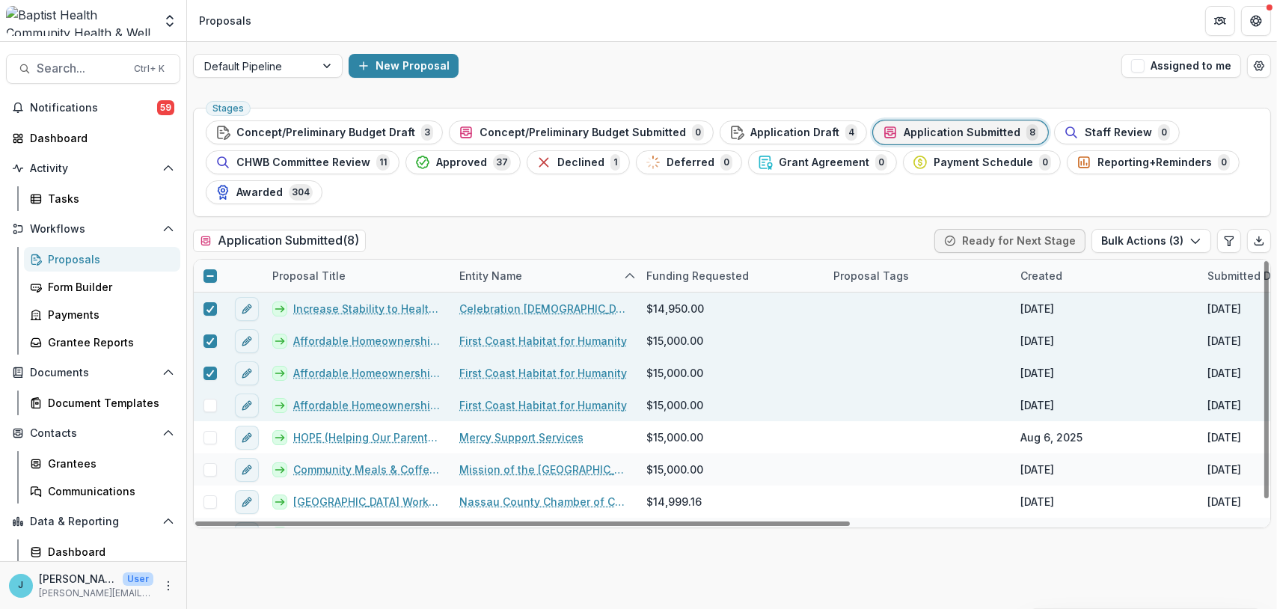
click at [209, 402] on span at bounding box center [210, 405] width 13 height 13
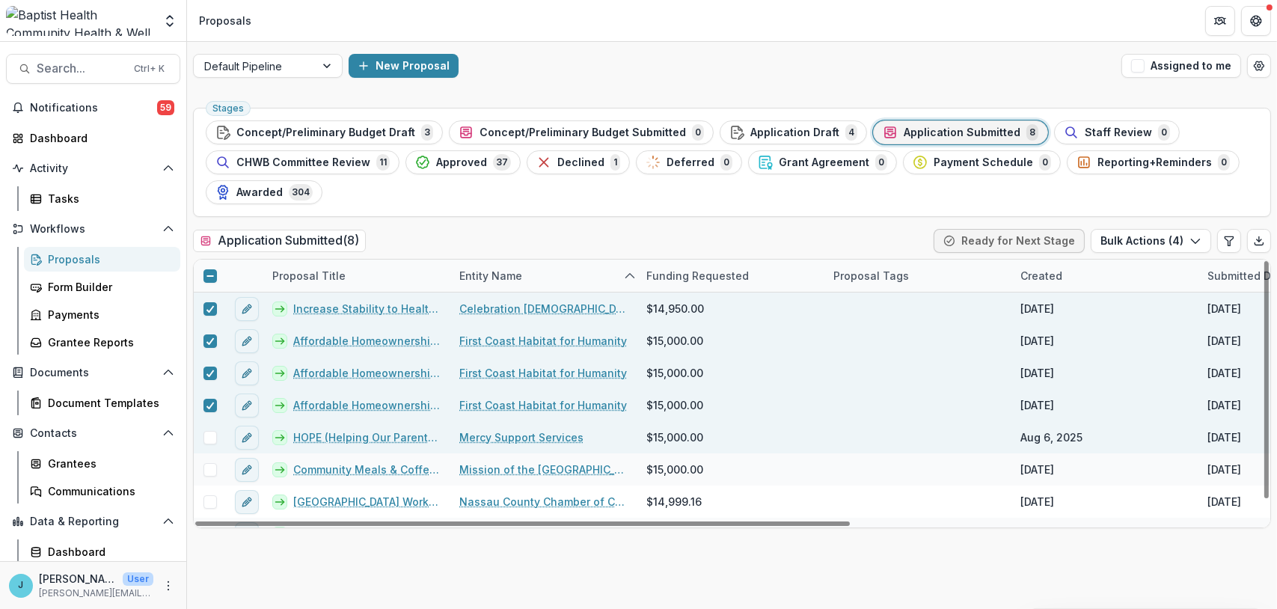
click at [206, 436] on span at bounding box center [210, 437] width 13 height 13
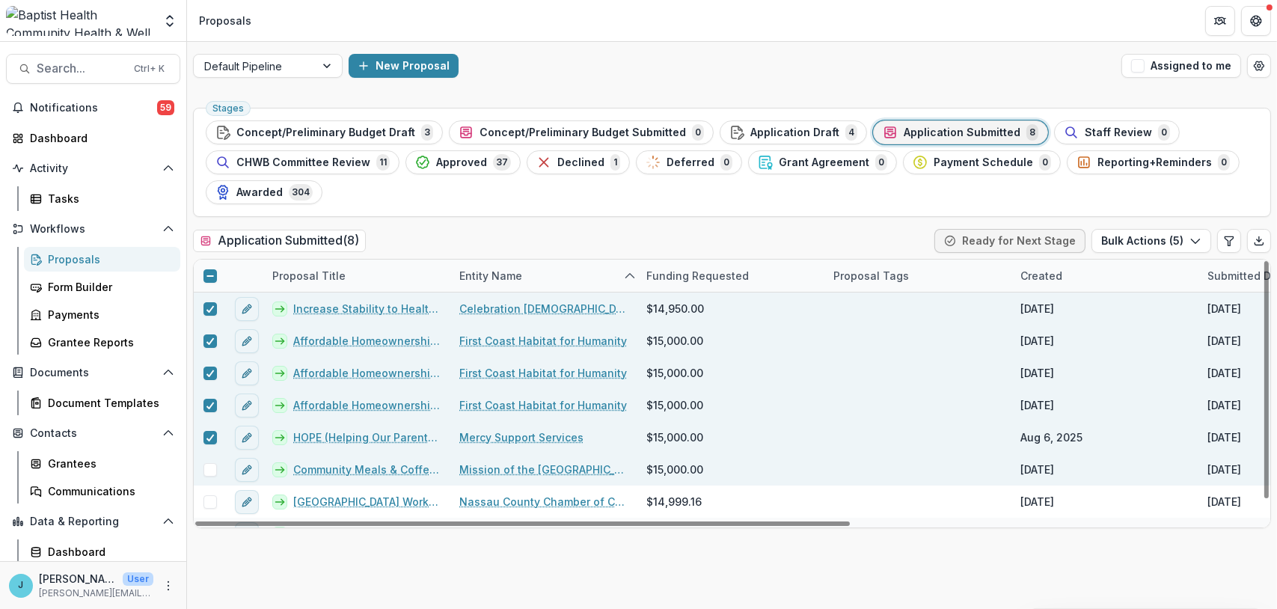
click at [207, 466] on span at bounding box center [210, 469] width 13 height 13
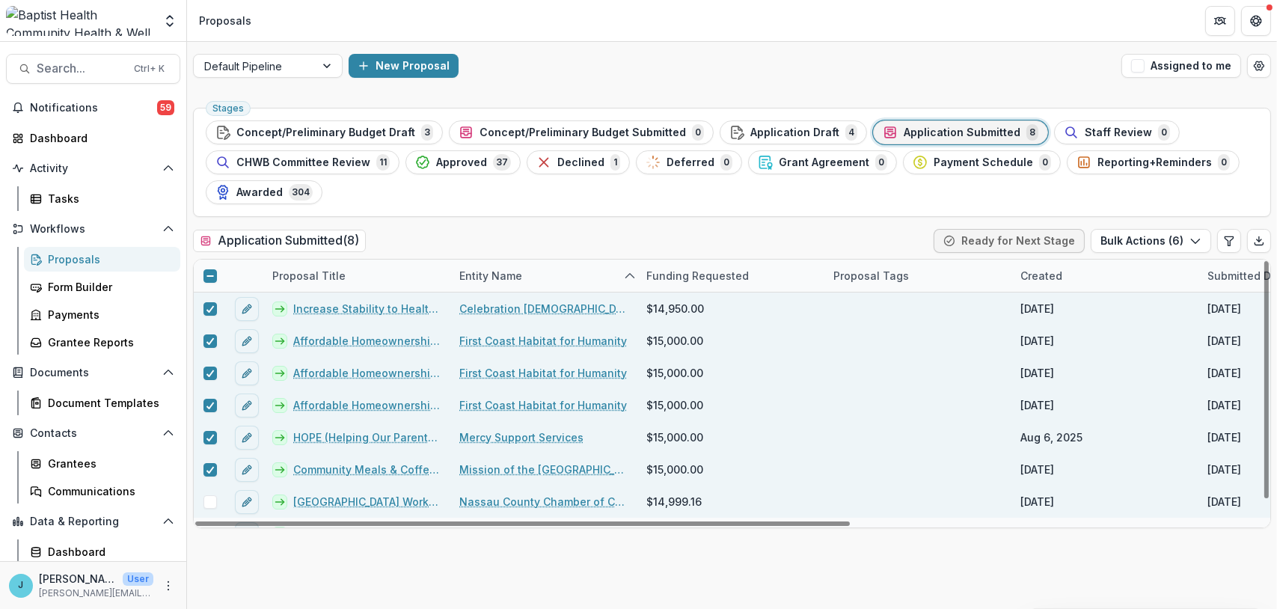
scroll to position [22, 0]
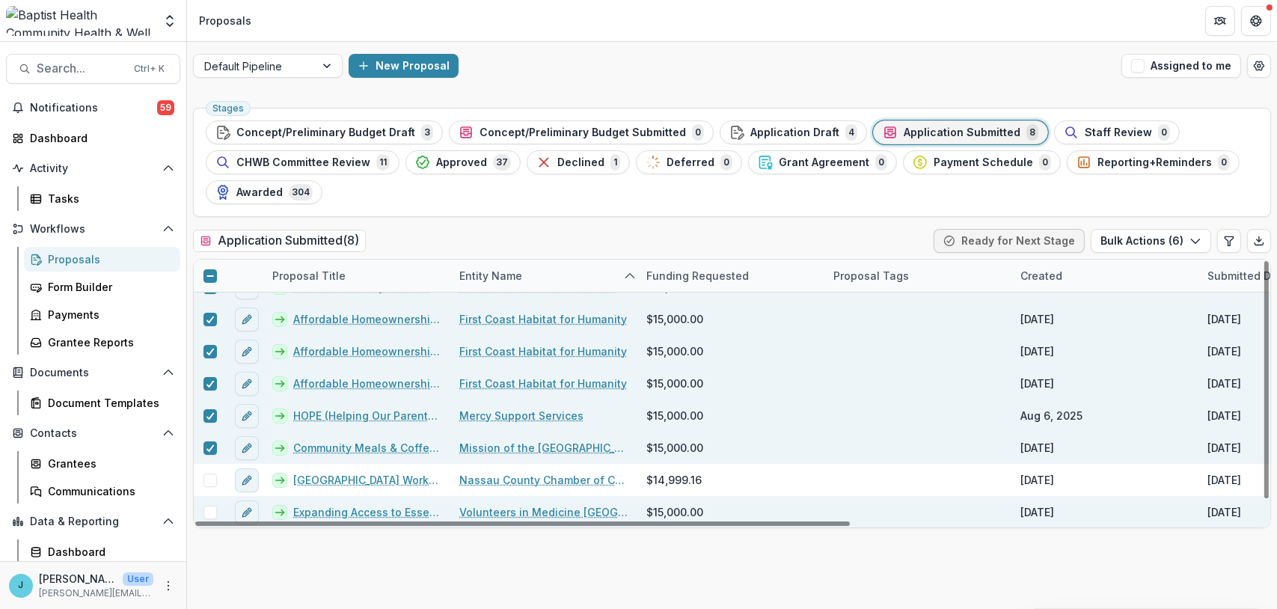
click at [211, 510] on span at bounding box center [210, 512] width 13 height 13
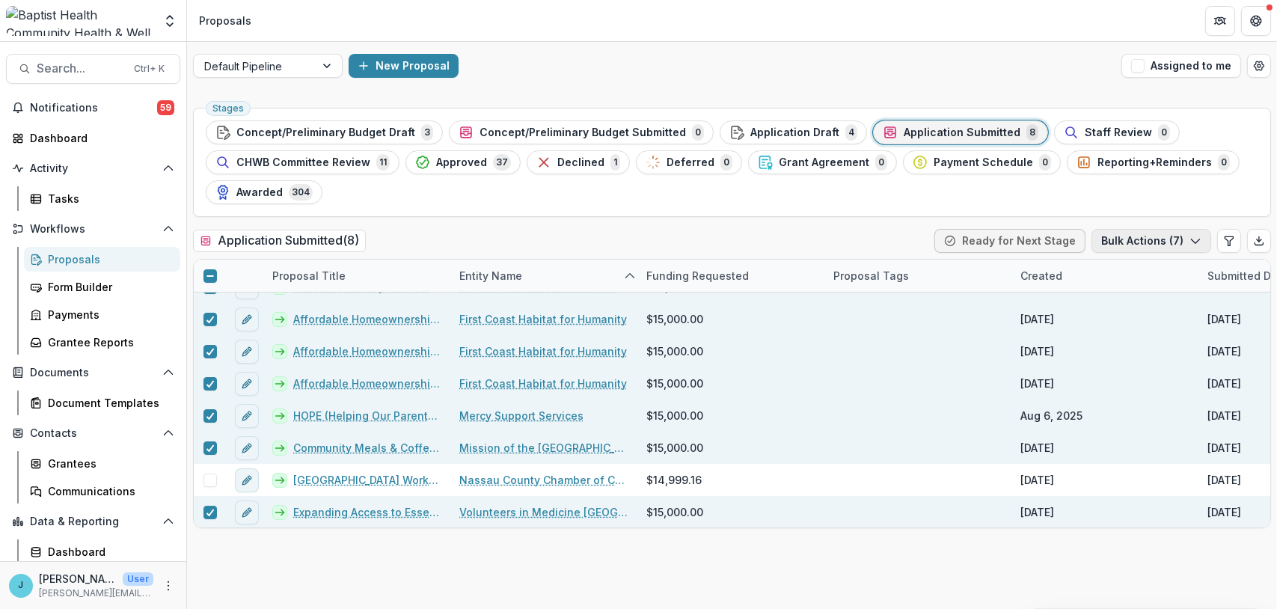
click at [1117, 240] on button "Bulk Actions ( 7 )" at bounding box center [1152, 241] width 120 height 24
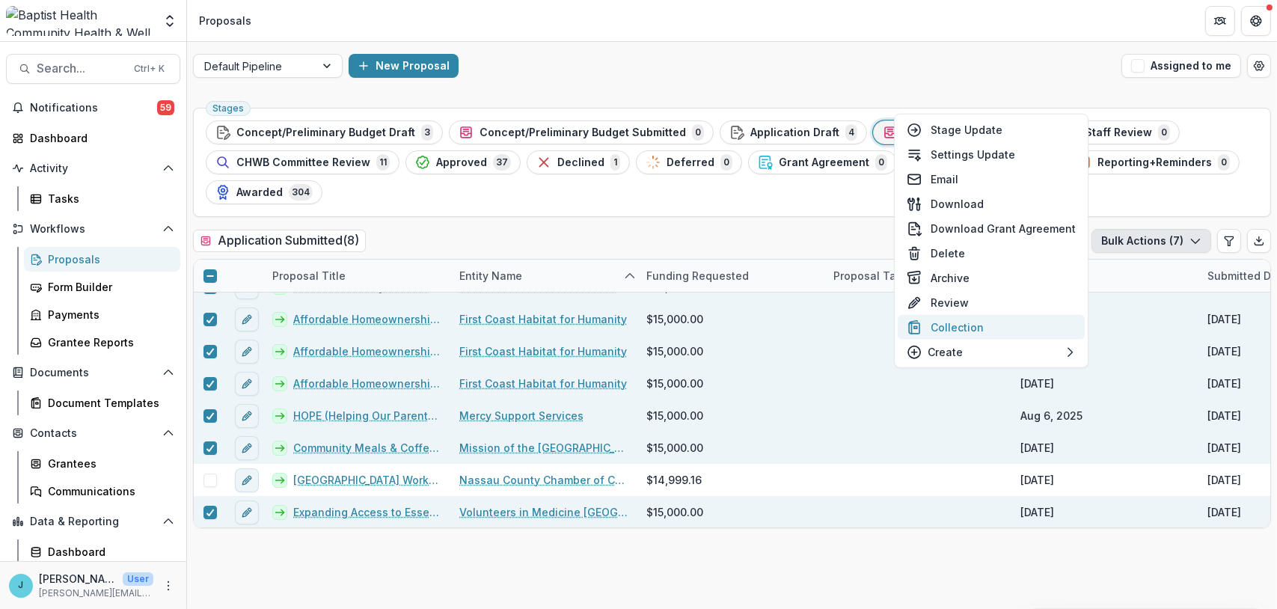
click at [997, 328] on button "Collection" at bounding box center [991, 327] width 187 height 25
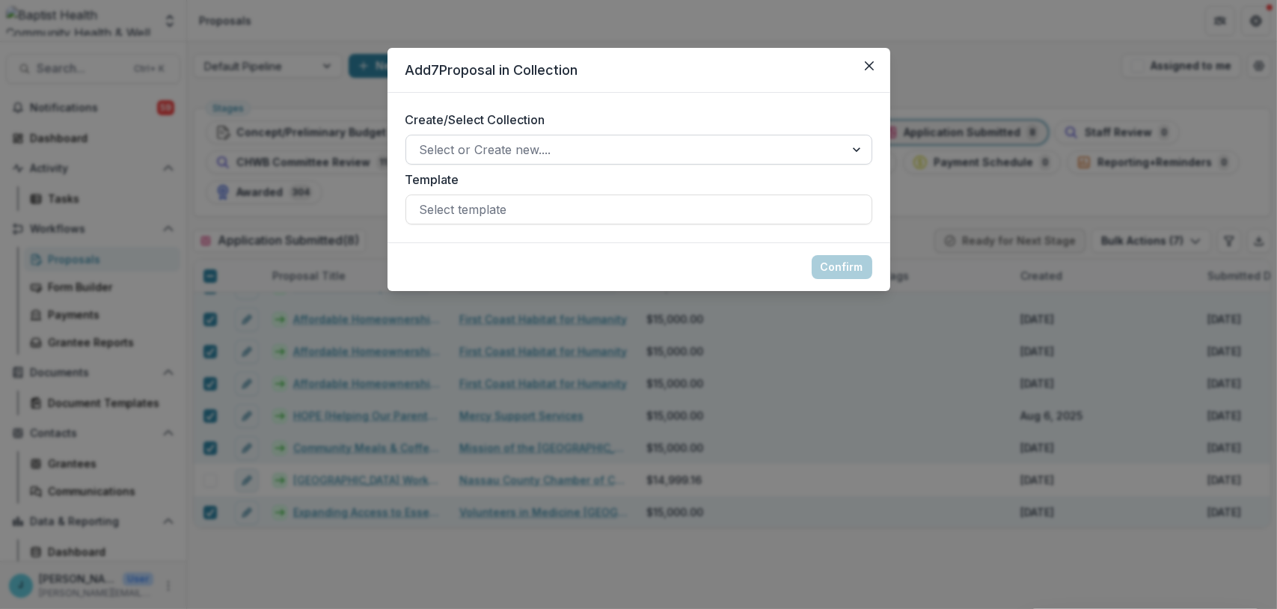
click at [502, 145] on div at bounding box center [626, 149] width 412 height 21
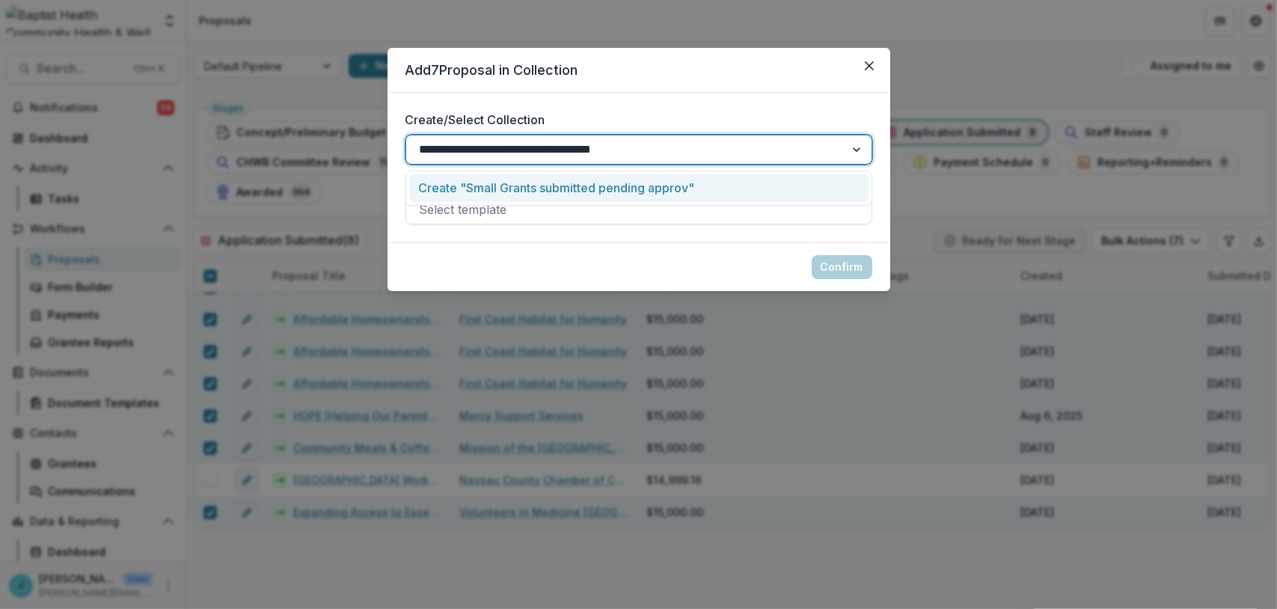
type input "**********"
click at [416, 144] on div at bounding box center [625, 150] width 439 height 24
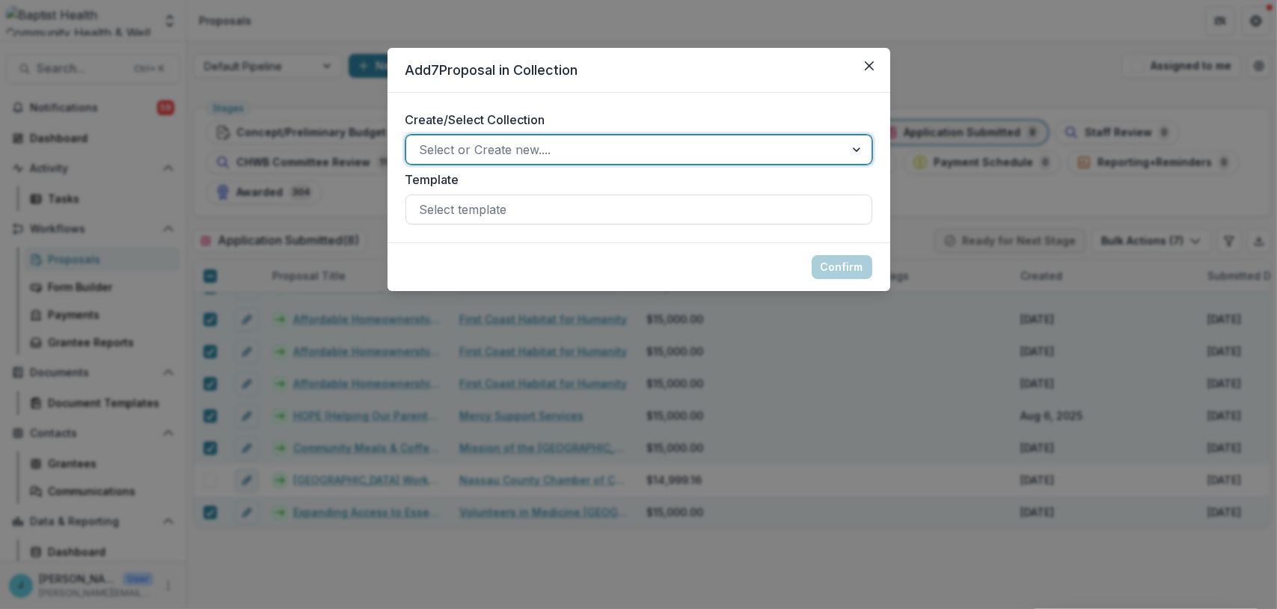
click at [599, 153] on div at bounding box center [626, 149] width 412 height 21
click at [439, 147] on div at bounding box center [626, 149] width 412 height 21
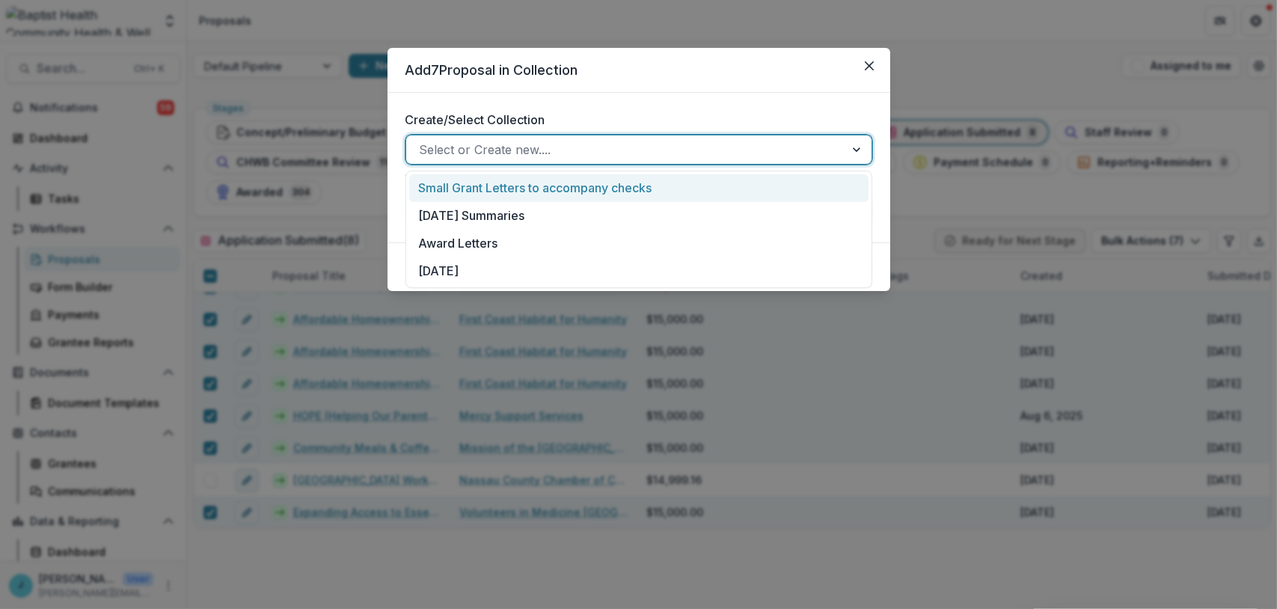
click at [855, 147] on div at bounding box center [858, 149] width 27 height 28
click at [521, 150] on div at bounding box center [626, 149] width 412 height 21
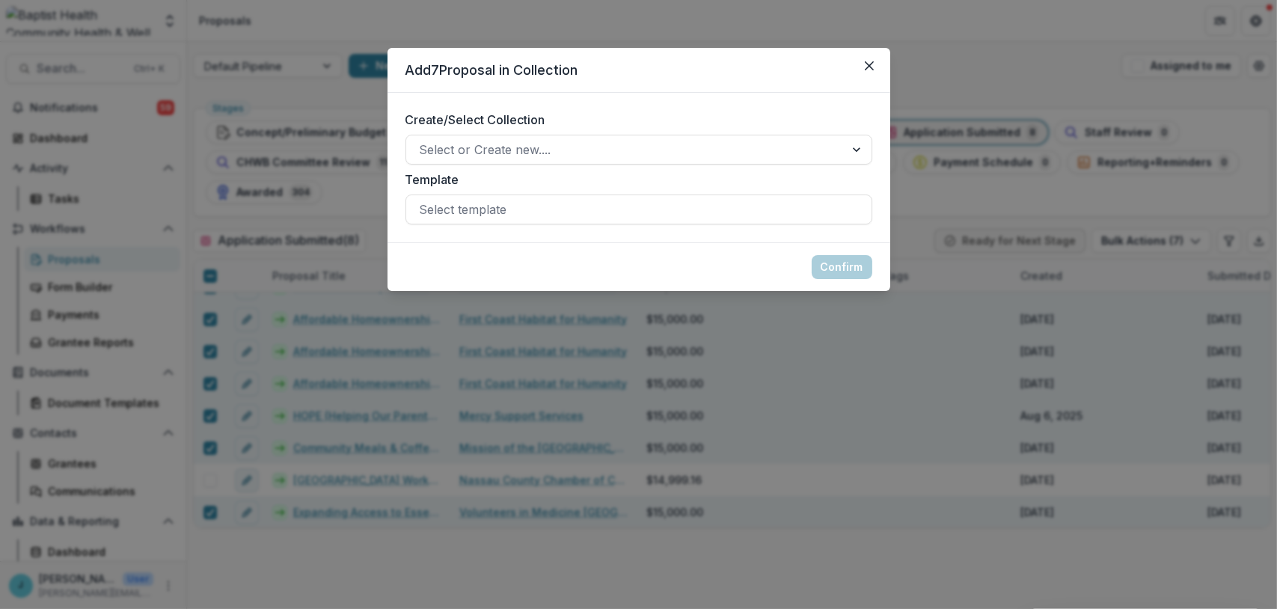
click at [349, 212] on div "Add 7 Proposal in Collection Create/Select Collection Select or Create new.... …" at bounding box center [638, 304] width 1277 height 609
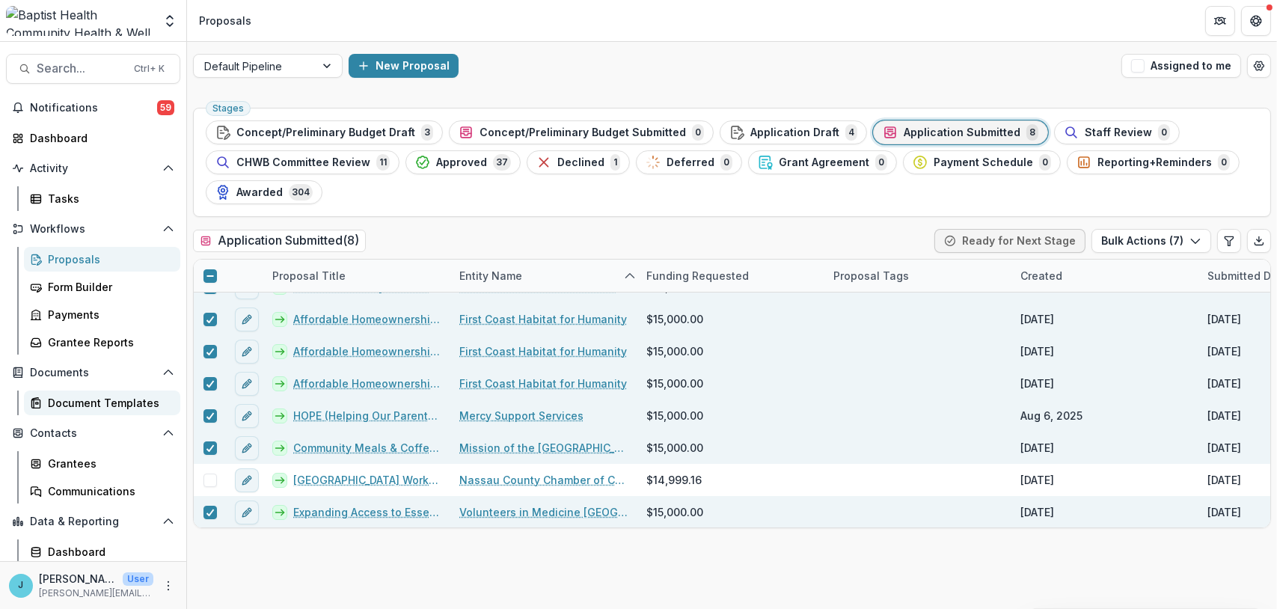
click at [105, 403] on div "Document Templates" at bounding box center [108, 403] width 120 height 16
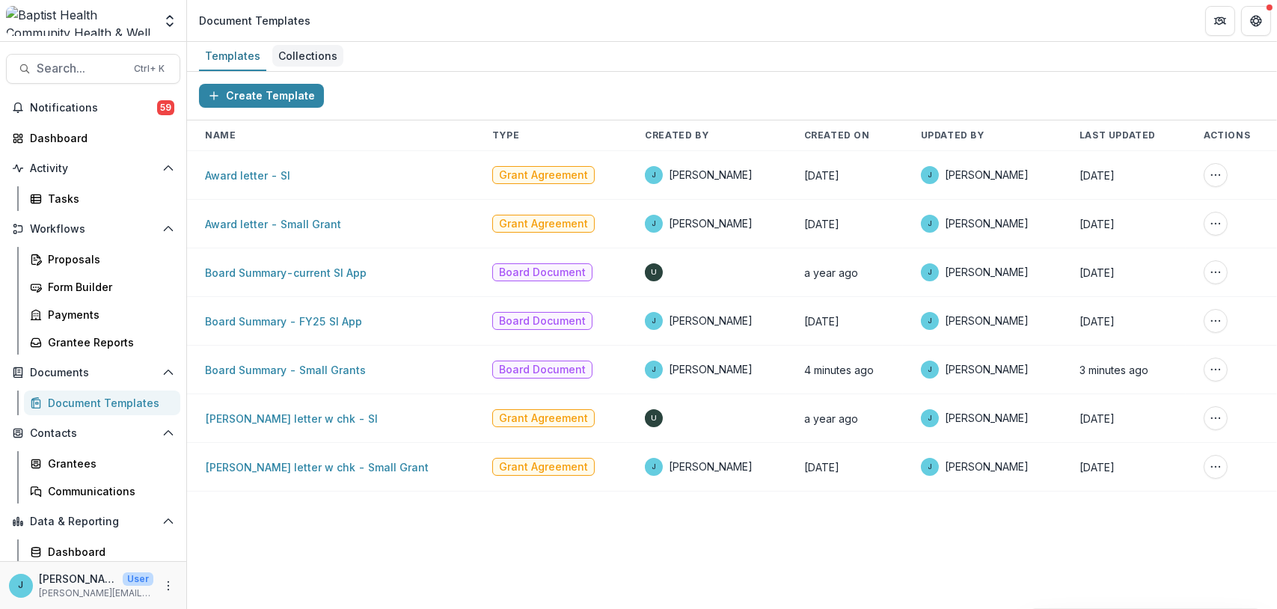
click at [292, 56] on div "Collections" at bounding box center [307, 56] width 71 height 22
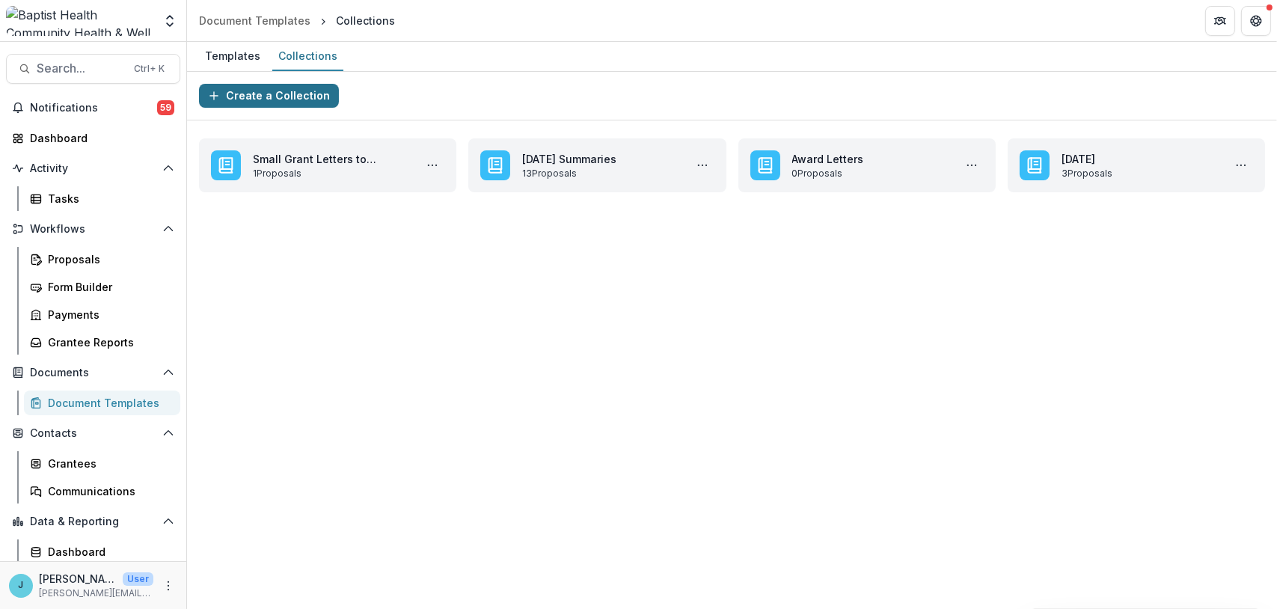
click at [210, 91] on icon "button" at bounding box center [214, 96] width 12 height 12
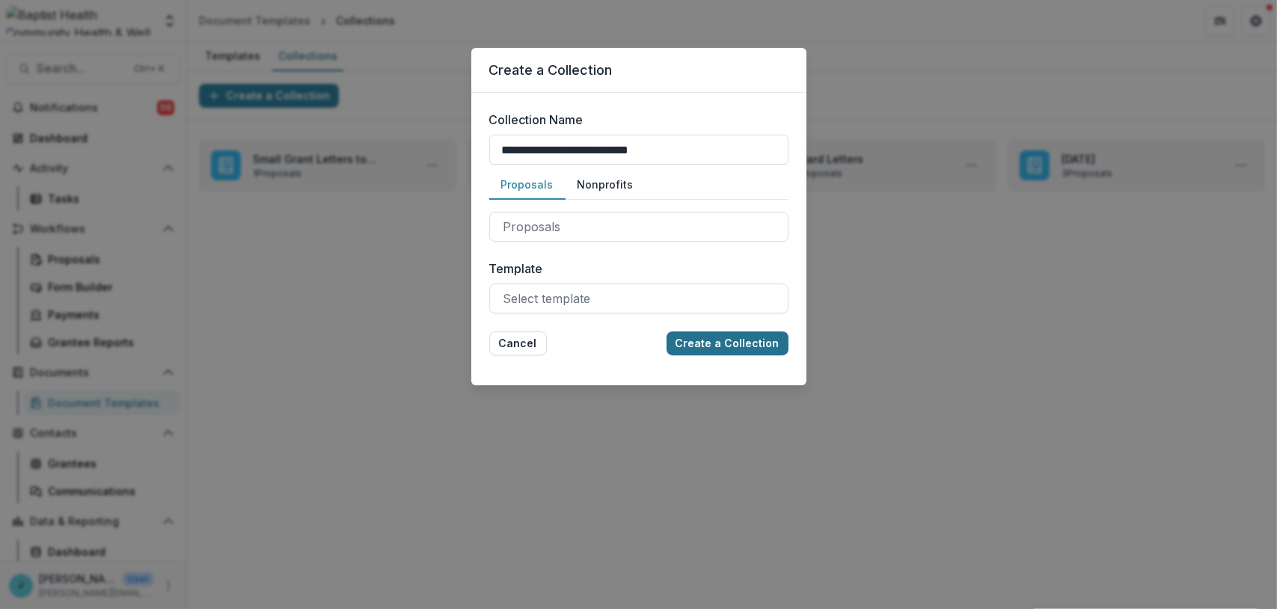
type input "**********"
click at [706, 346] on button "Create a Collection" at bounding box center [728, 344] width 122 height 24
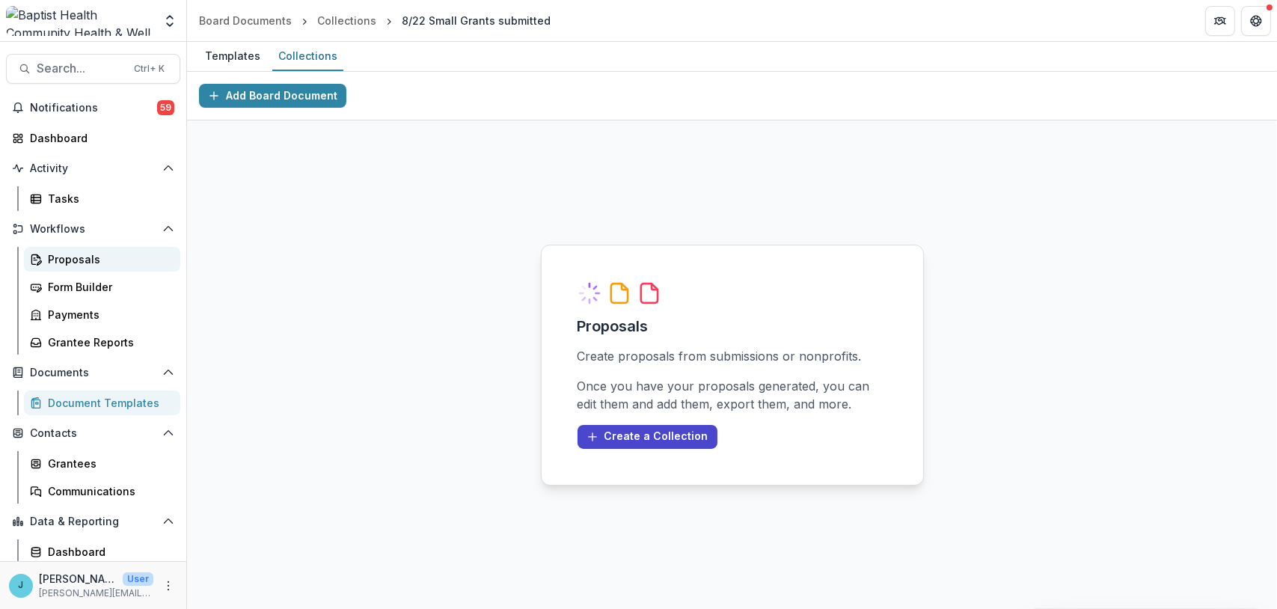
click at [62, 257] on div "Proposals" at bounding box center [108, 259] width 120 height 16
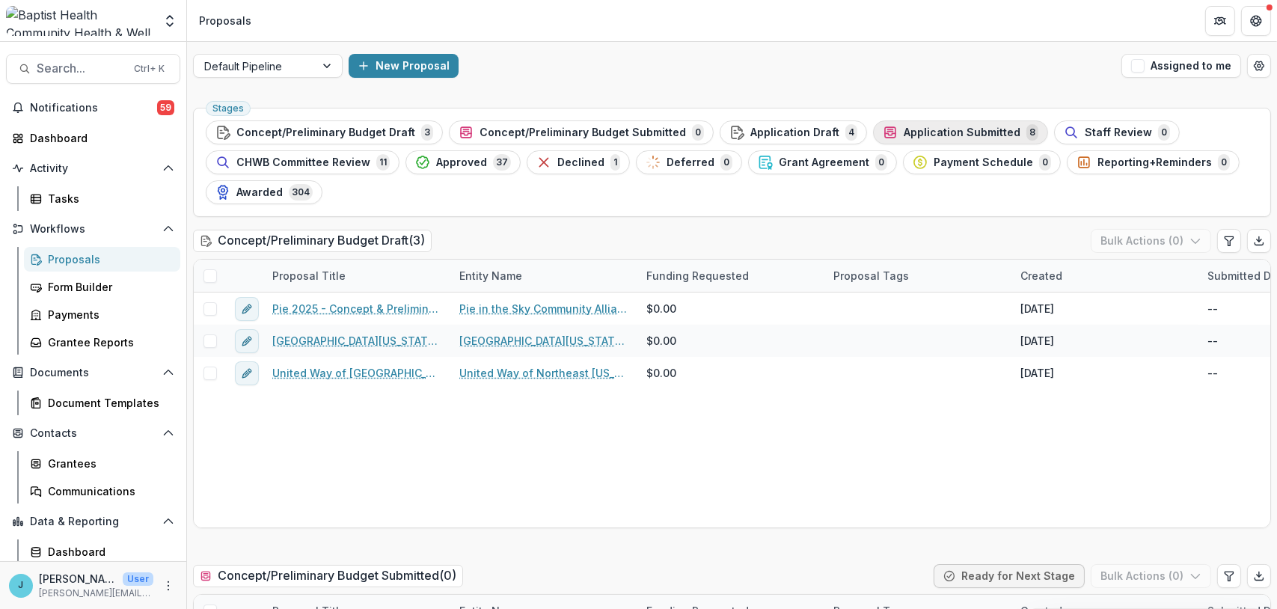
click at [907, 137] on span "Application Submitted" at bounding box center [962, 132] width 117 height 13
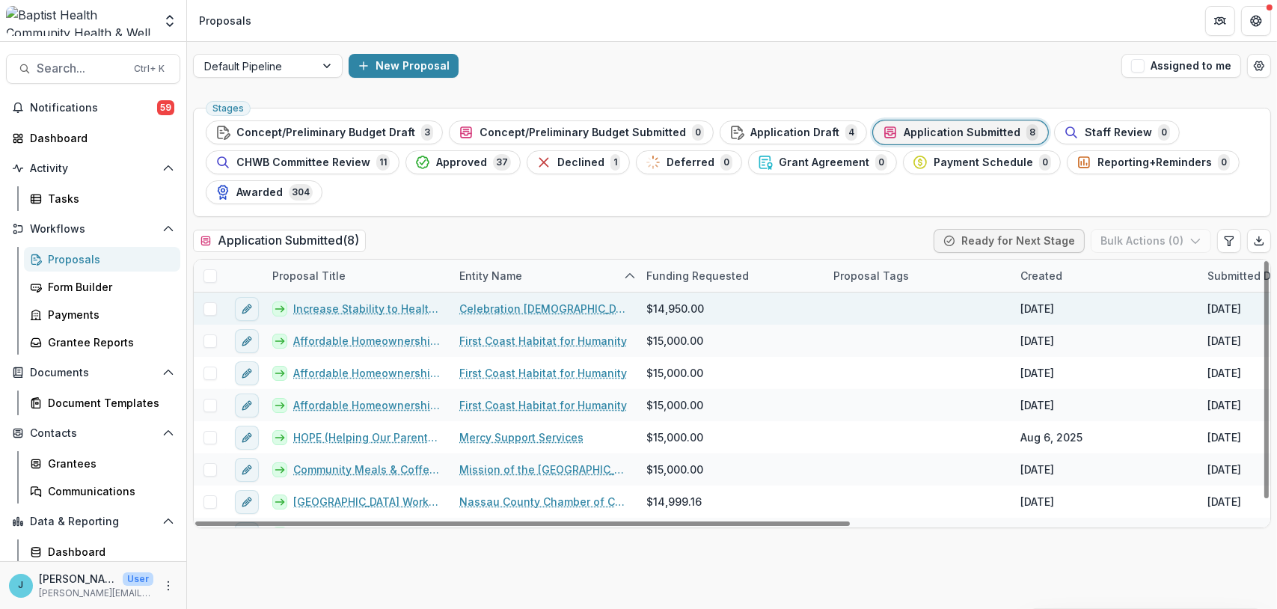
click at [210, 308] on span at bounding box center [210, 308] width 13 height 13
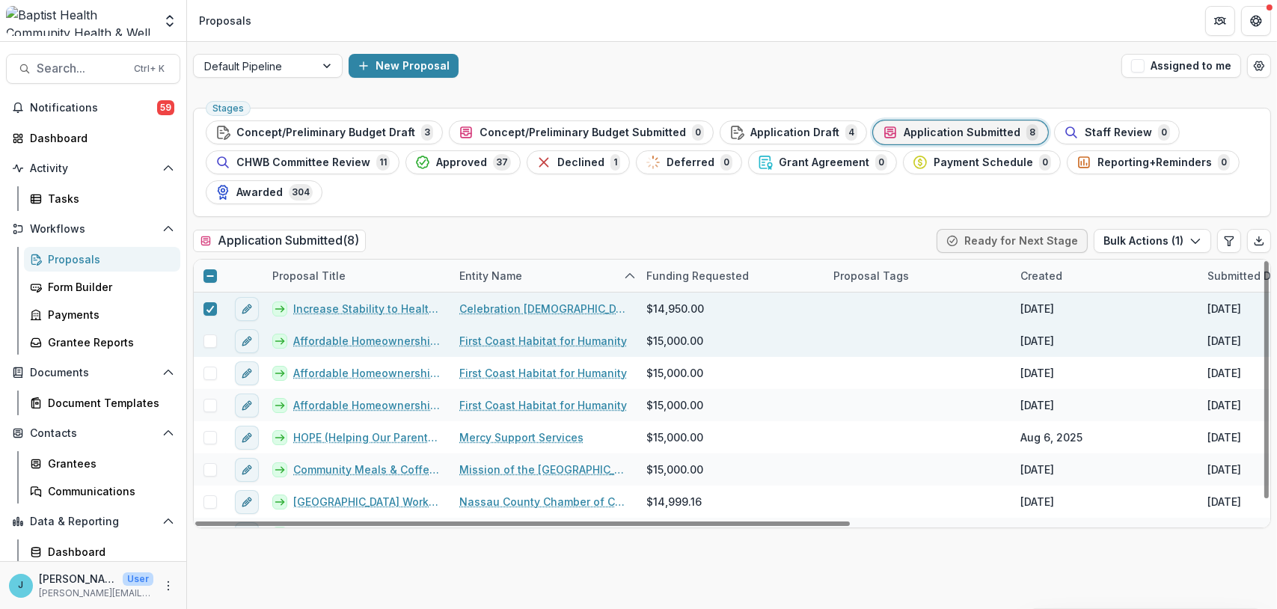
click at [209, 340] on span at bounding box center [210, 341] width 13 height 13
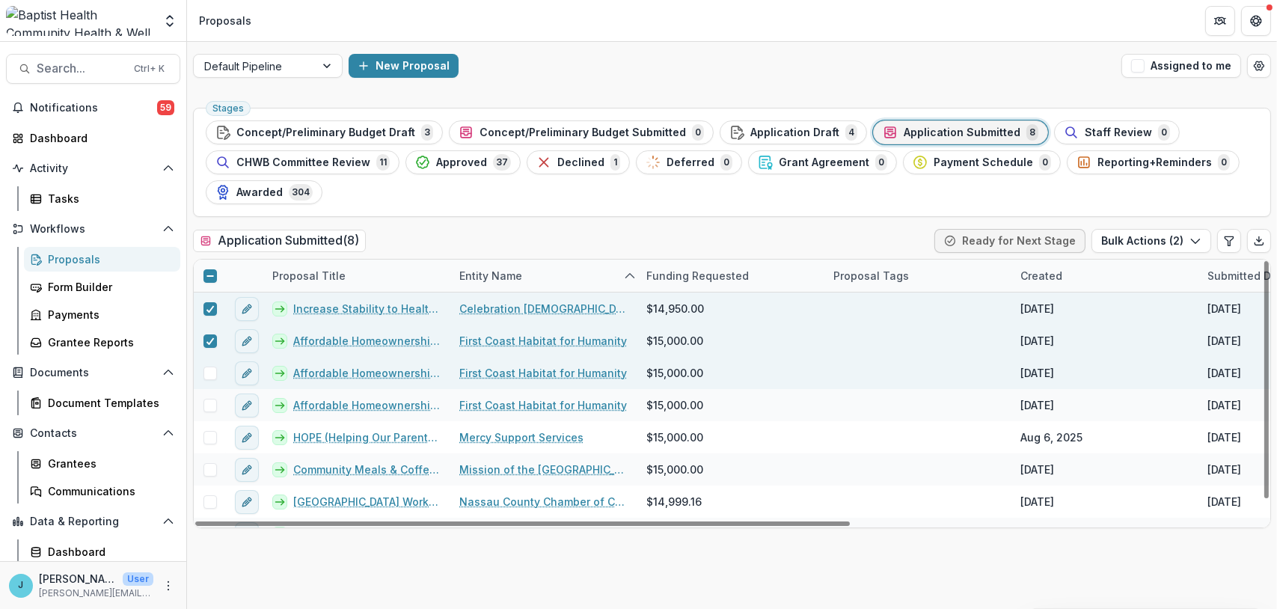
click at [206, 367] on span at bounding box center [210, 373] width 13 height 13
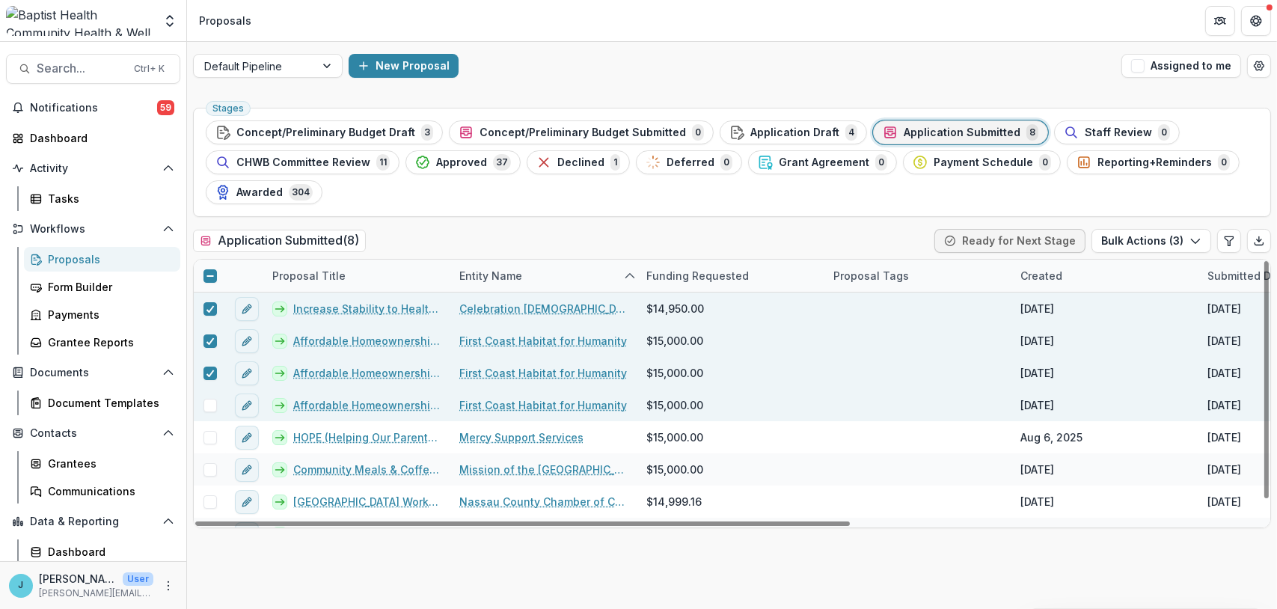
click at [210, 405] on span at bounding box center [210, 405] width 13 height 13
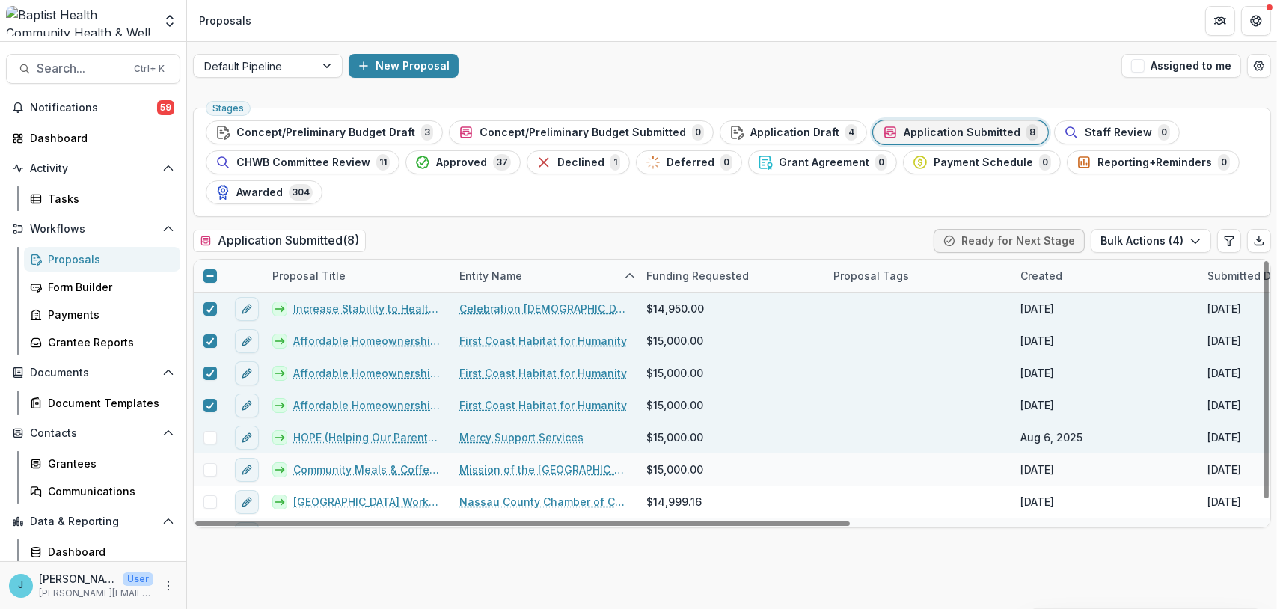
click at [207, 437] on span at bounding box center [210, 437] width 13 height 13
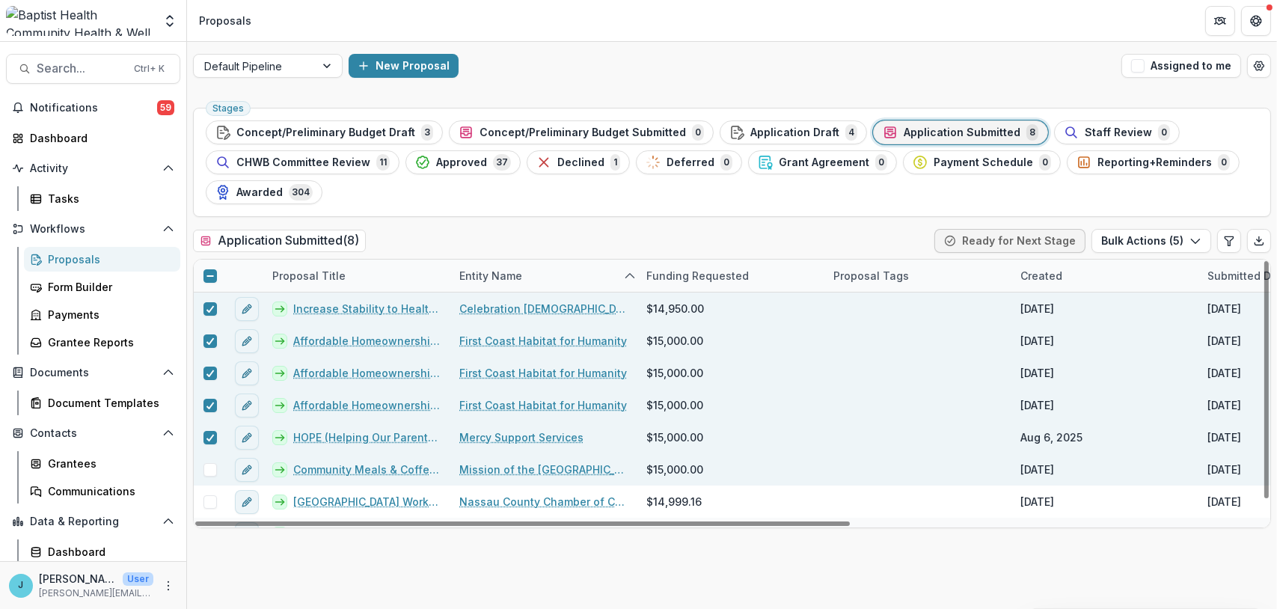
click at [207, 465] on span at bounding box center [210, 469] width 13 height 13
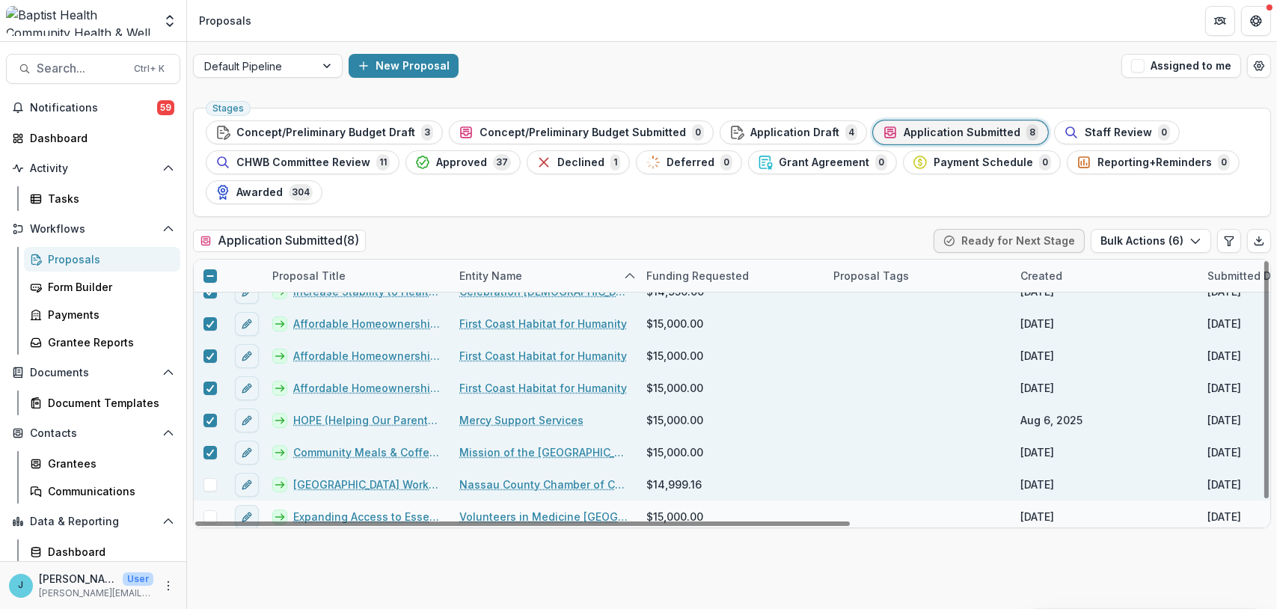
scroll to position [22, 0]
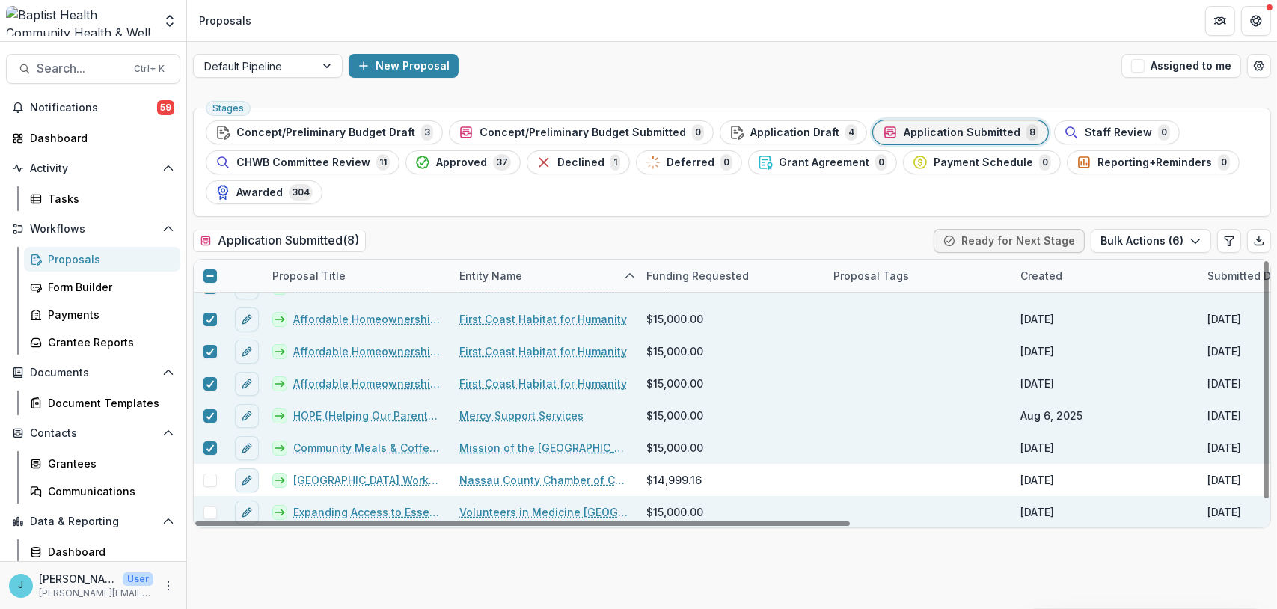
click at [210, 510] on span at bounding box center [210, 512] width 13 height 13
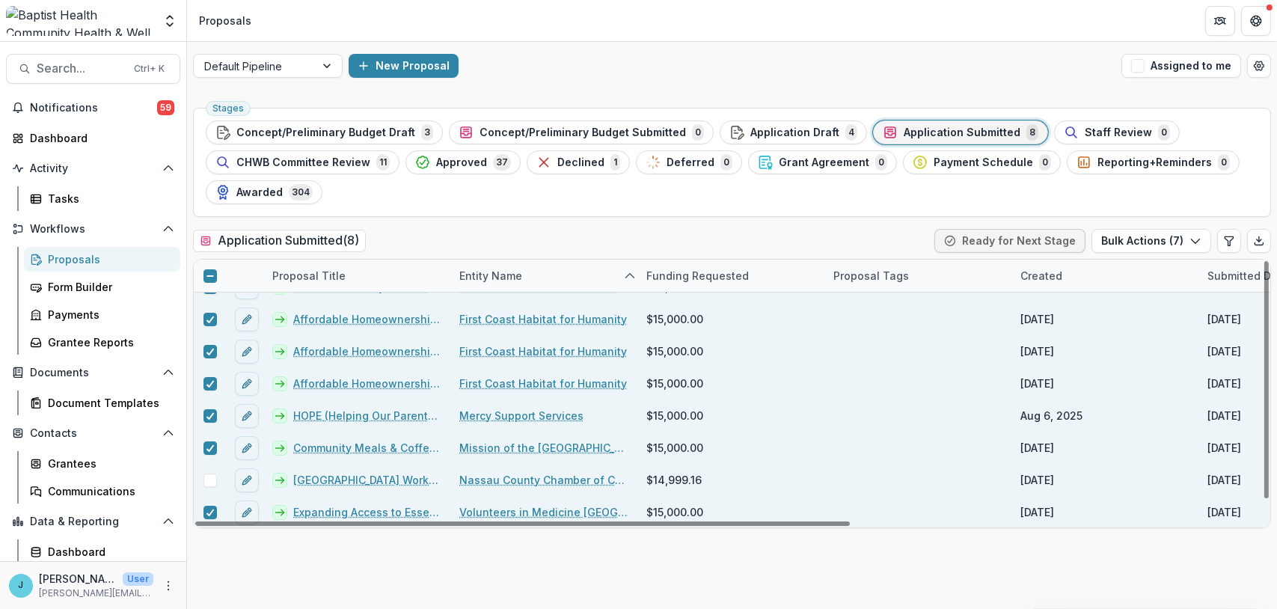
click at [205, 477] on span at bounding box center [210, 480] width 13 height 13
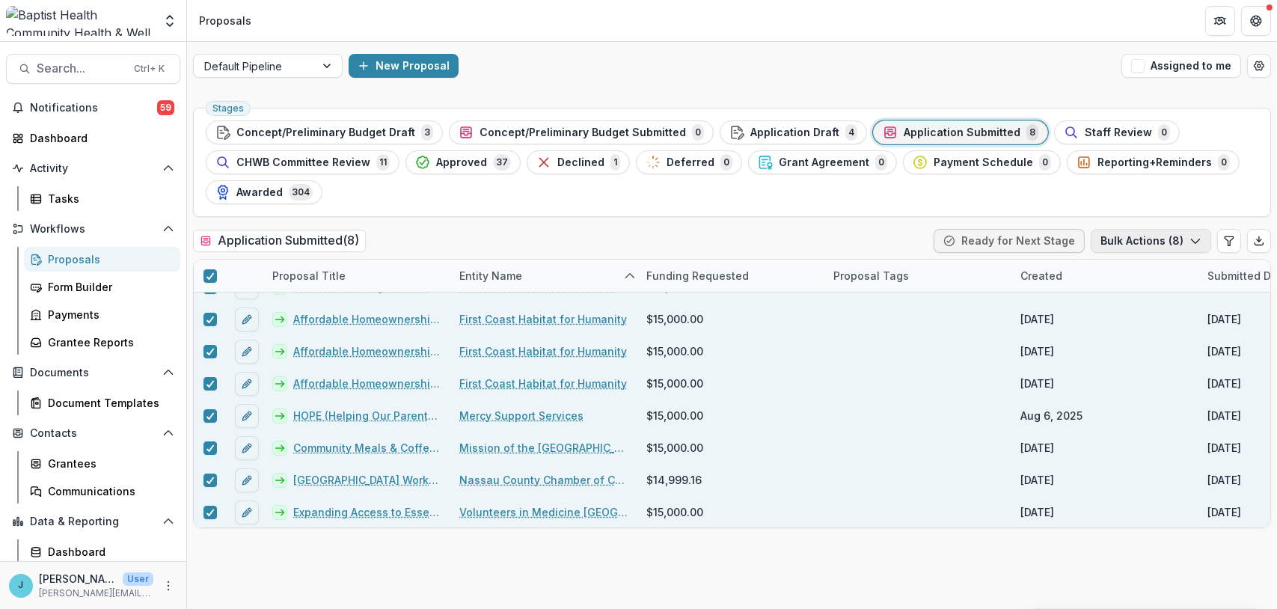
click at [1145, 243] on button "Bulk Actions ( 8 )" at bounding box center [1151, 241] width 120 height 24
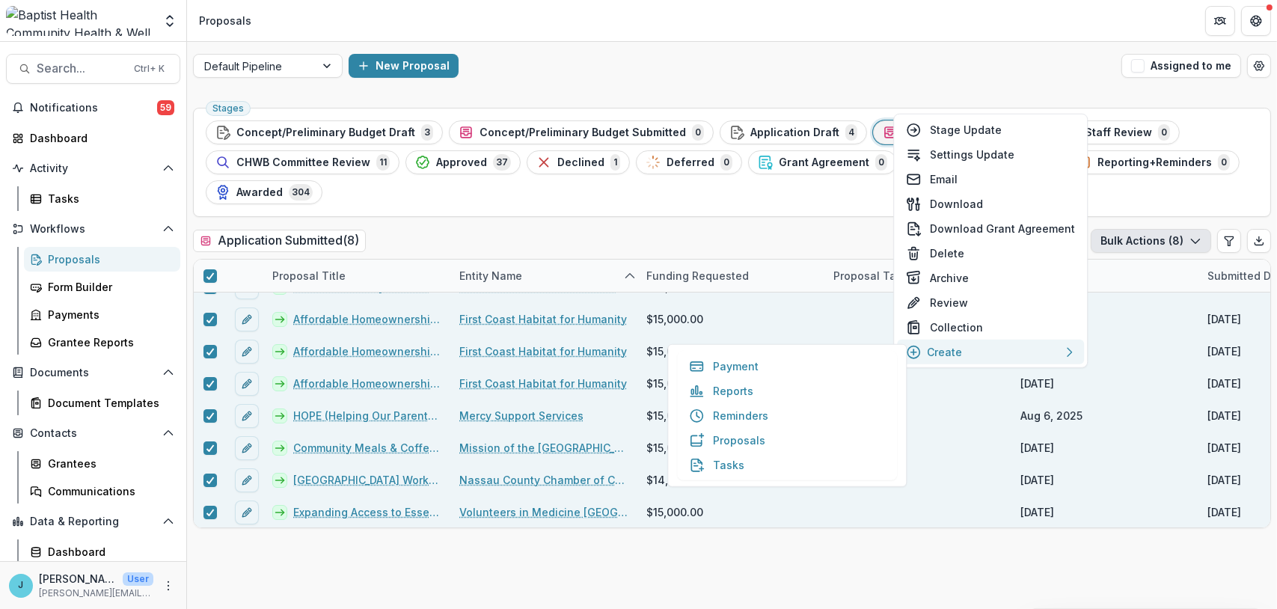
click at [997, 349] on div "Create" at bounding box center [990, 352] width 169 height 16
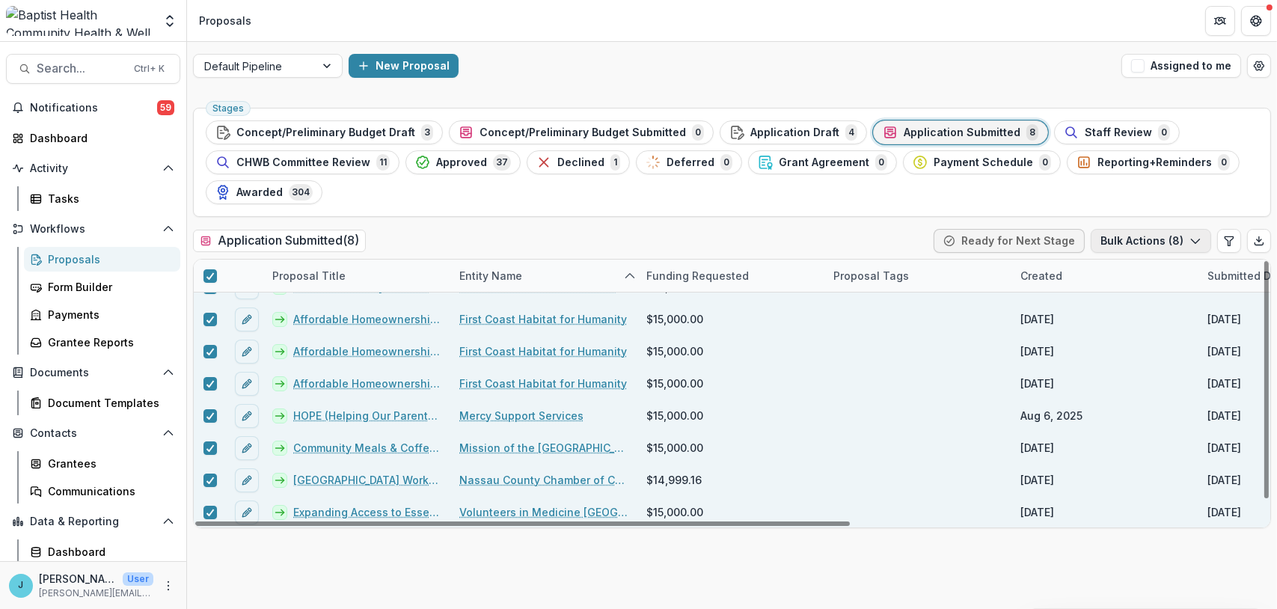
click at [1144, 239] on button "Bulk Actions ( 8 )" at bounding box center [1151, 241] width 120 height 24
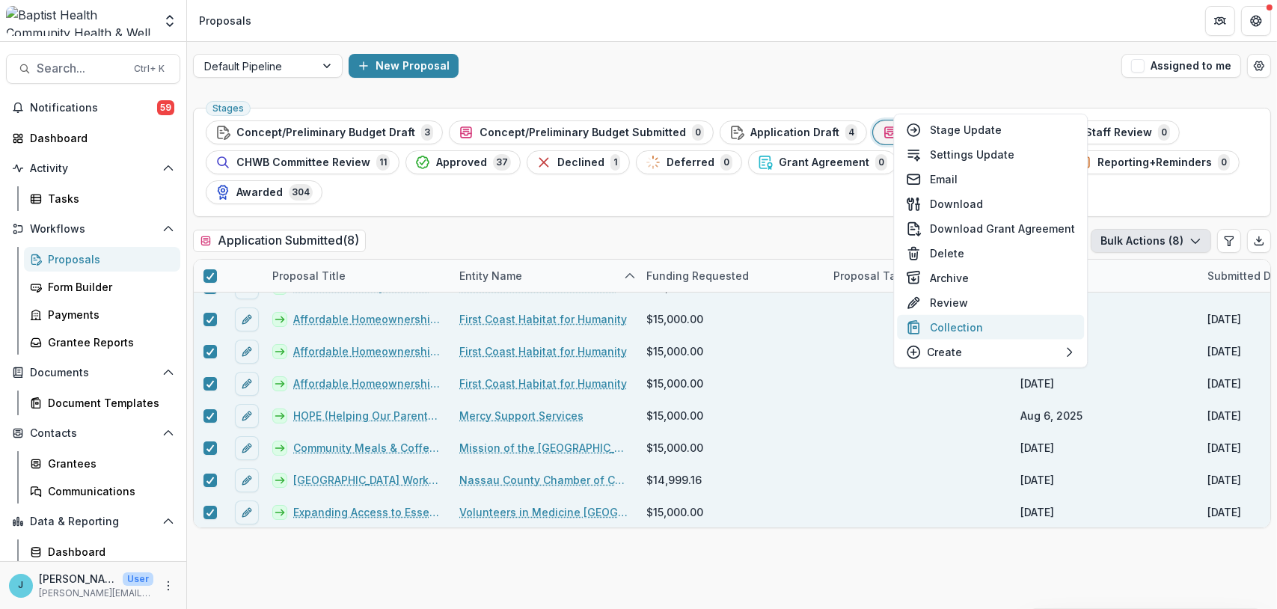
click at [1022, 325] on button "Collection" at bounding box center [990, 327] width 187 height 25
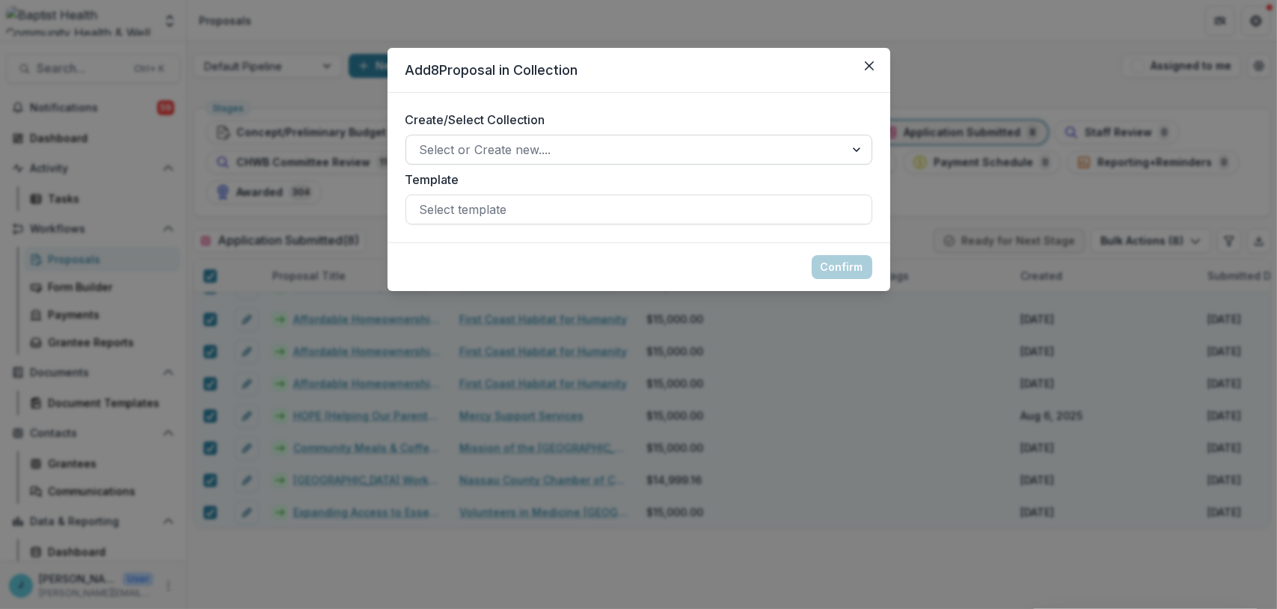
click at [560, 150] on div at bounding box center [626, 149] width 412 height 21
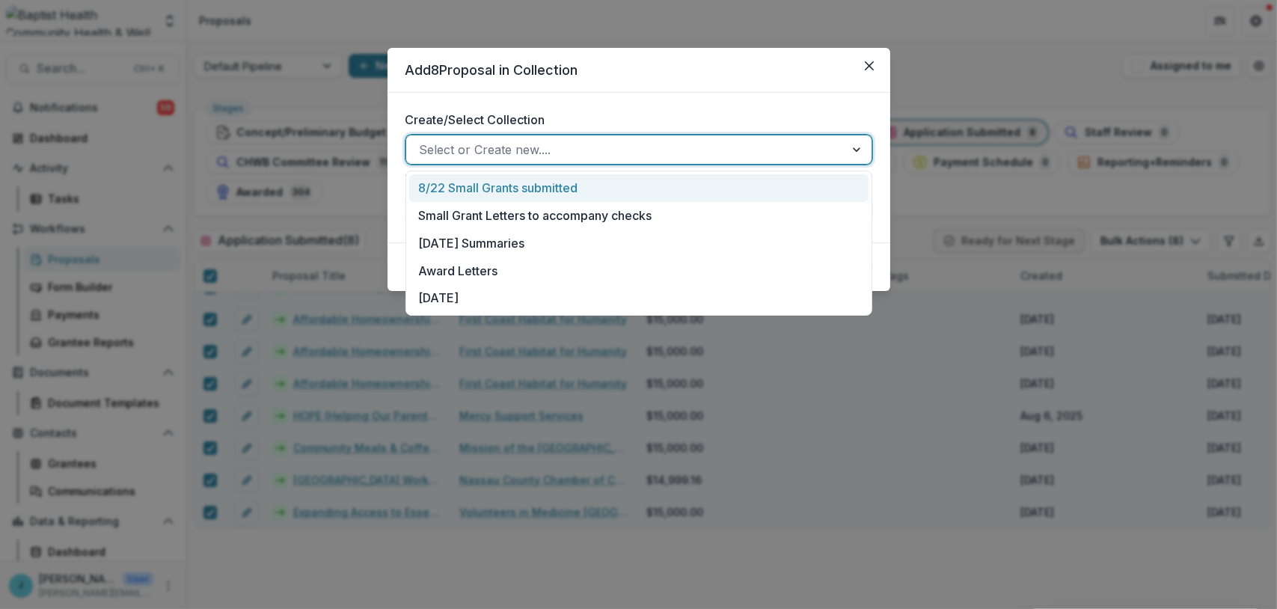
click at [521, 186] on div "8/22 Small Grants submitted" at bounding box center [638, 188] width 459 height 28
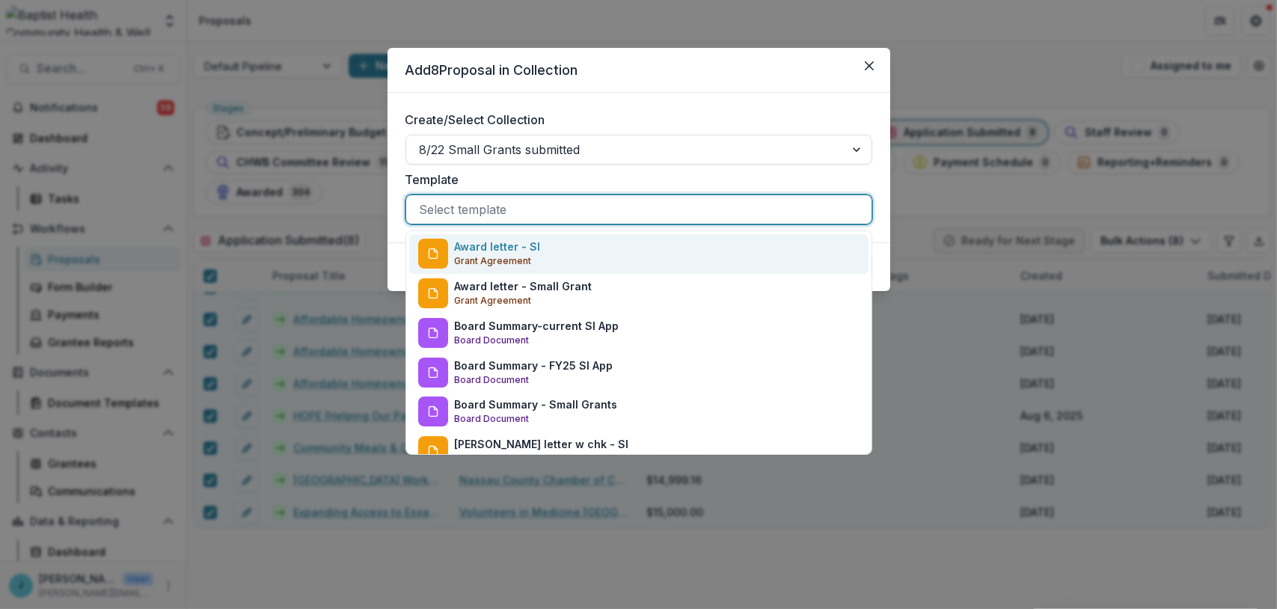
click at [550, 213] on div at bounding box center [639, 209] width 439 height 21
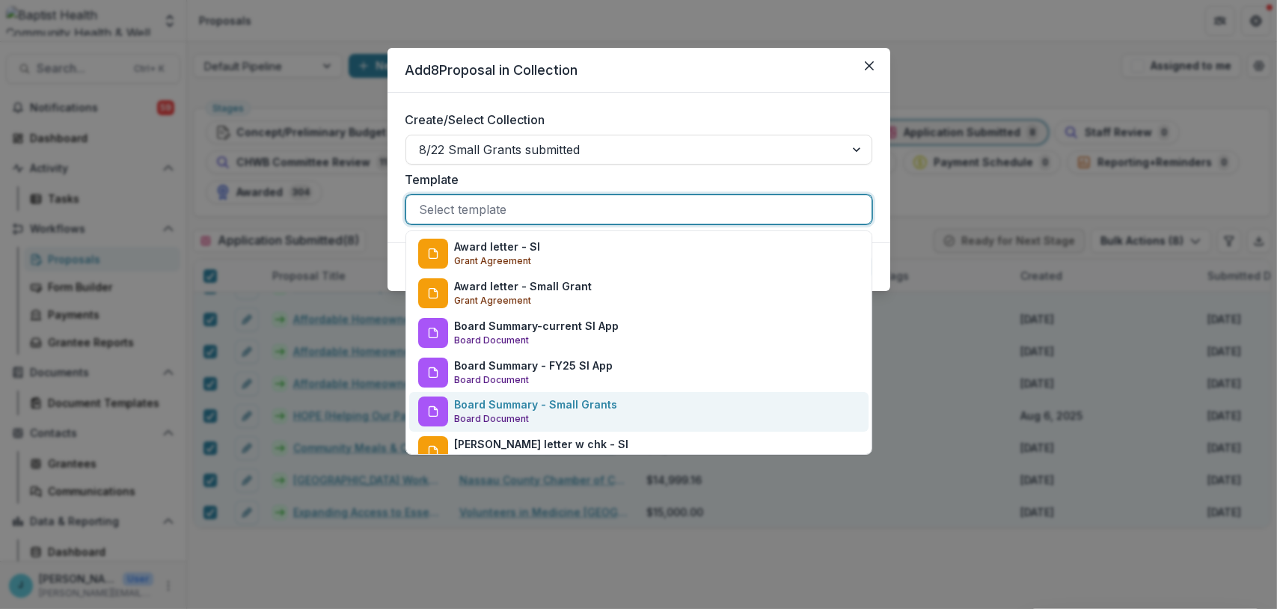
click at [567, 407] on p "Board Summary - Small Grants" at bounding box center [535, 405] width 163 height 16
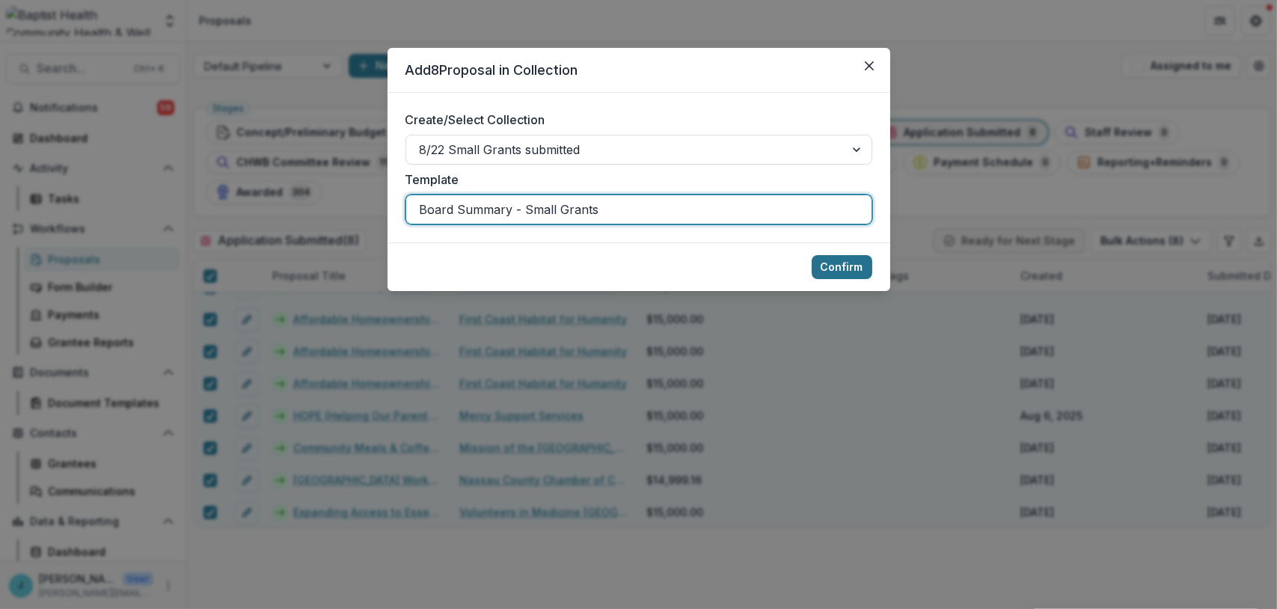
click at [828, 255] on button "Confirm" at bounding box center [842, 267] width 61 height 24
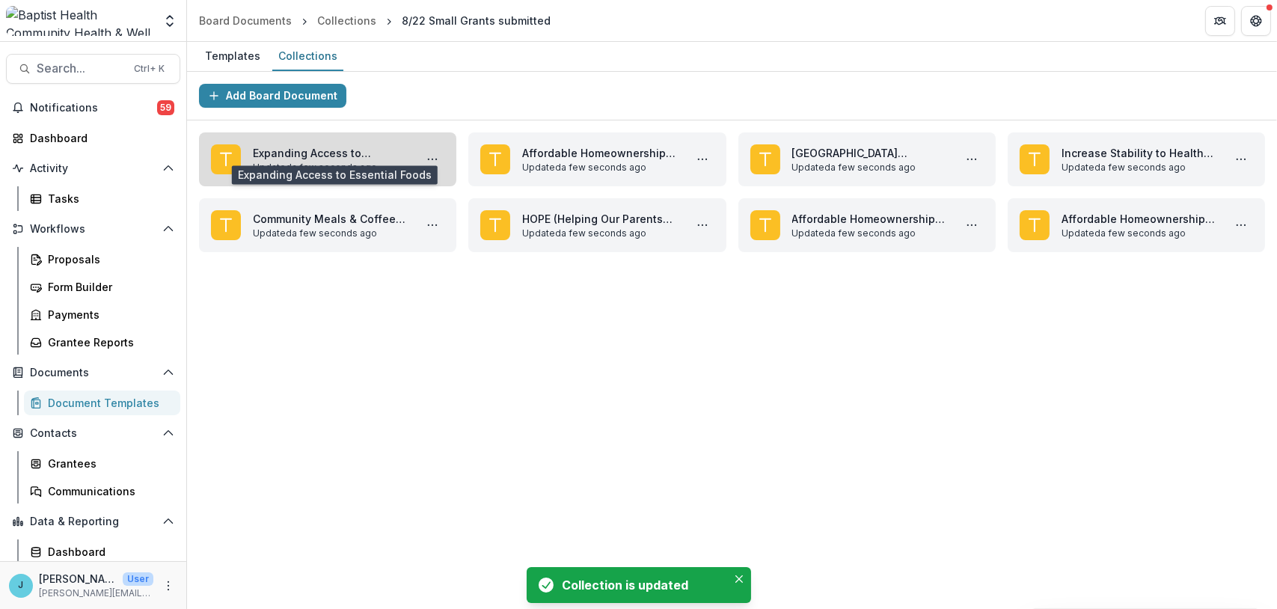
click at [253, 153] on link "Expanding Access to Essential Foods" at bounding box center [331, 153] width 156 height 16
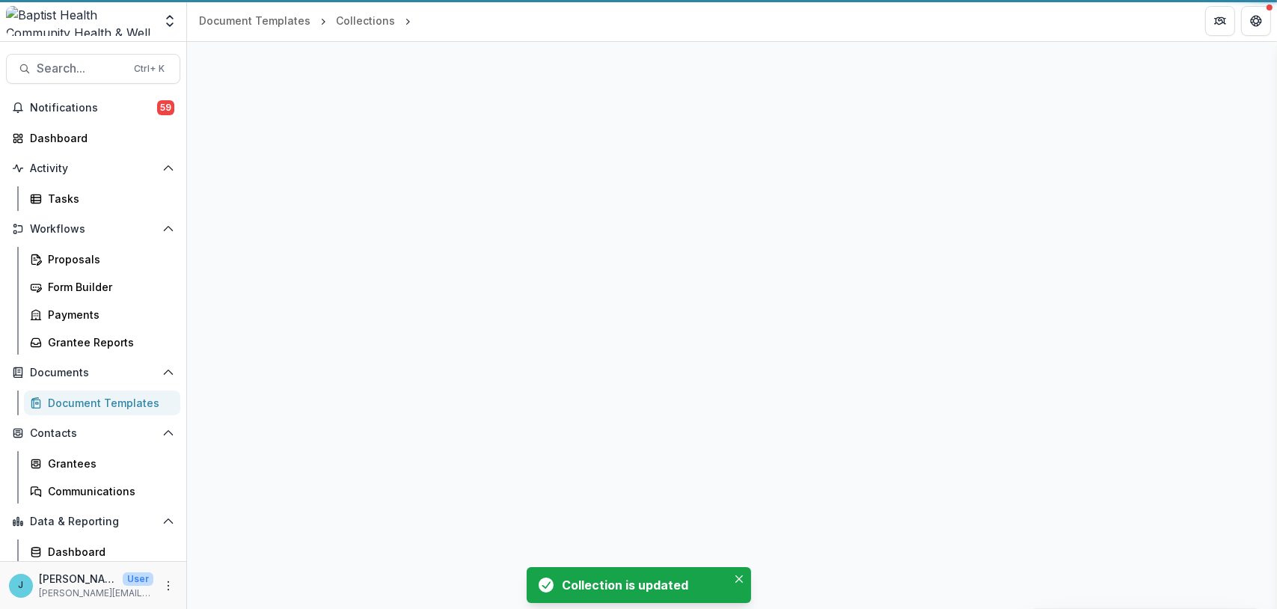
click at [252, 153] on div "Proposal Details" at bounding box center [732, 325] width 1090 height 567
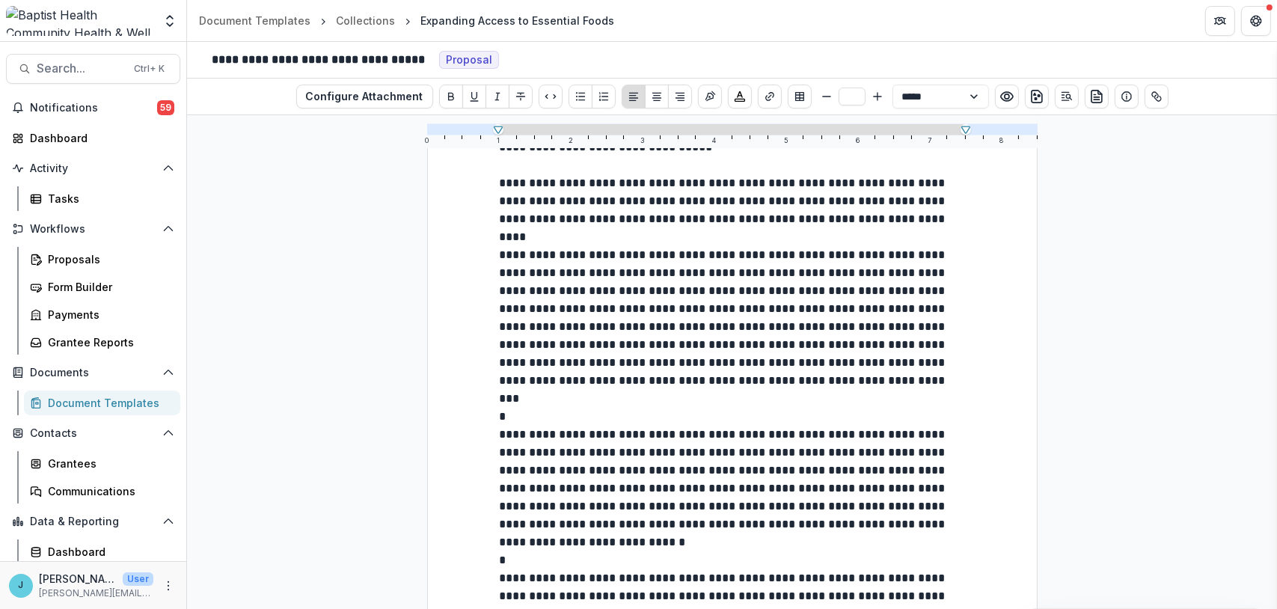
scroll to position [37, 0]
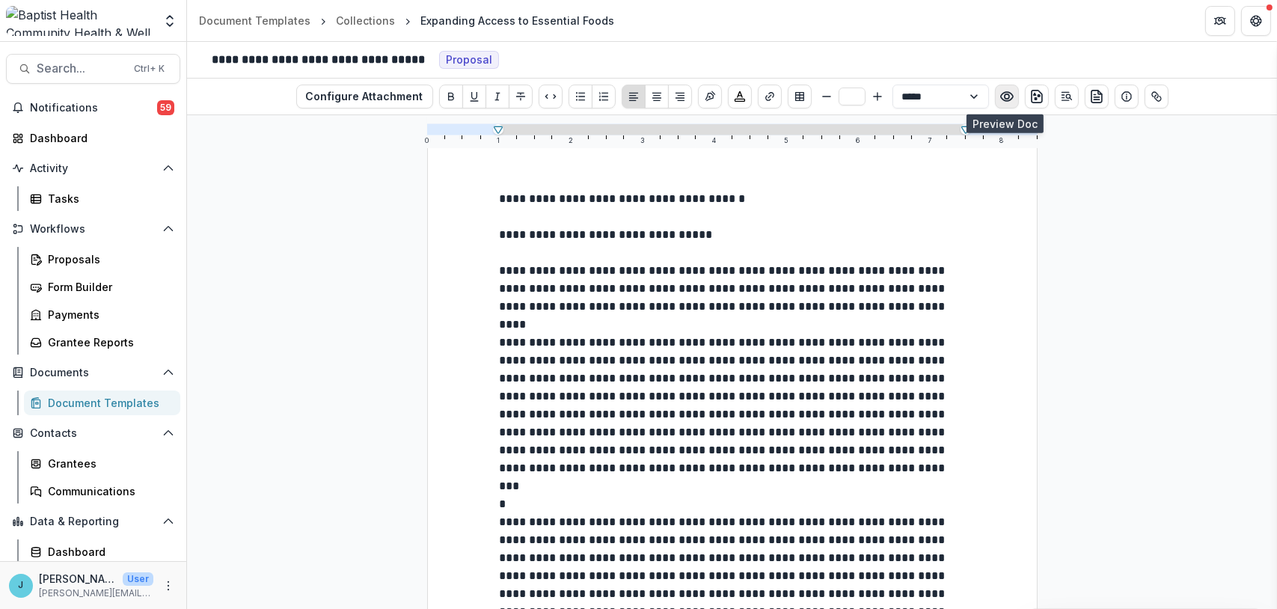
click at [1004, 97] on circle "Preview preview-doc.pdf" at bounding box center [1006, 96] width 4 height 4
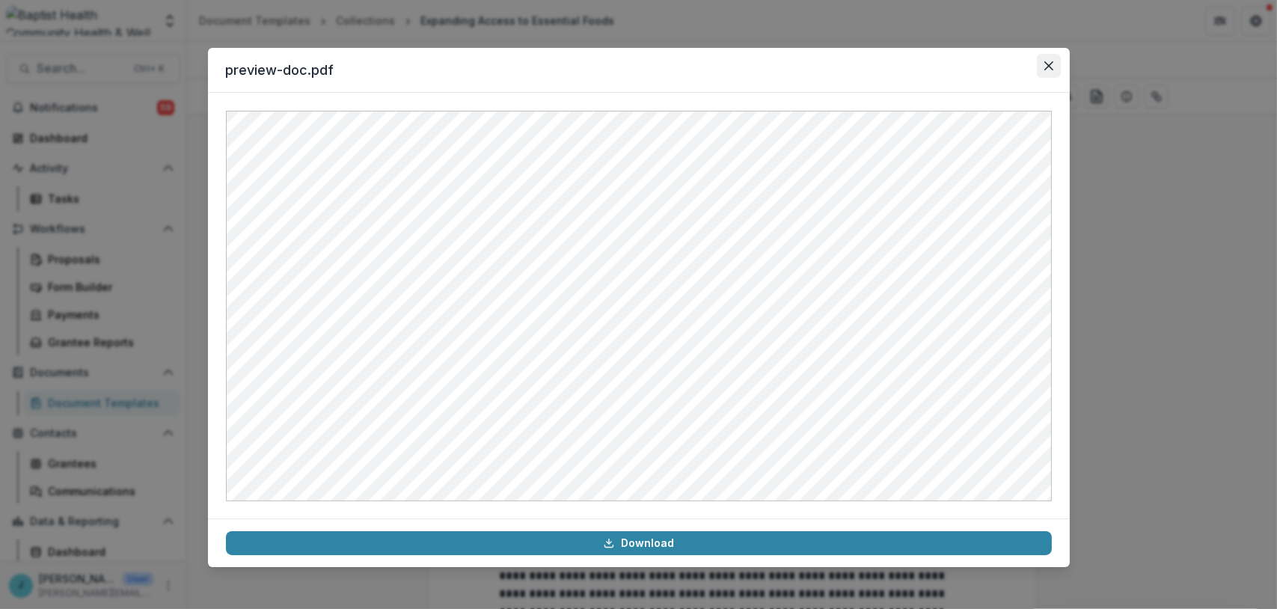
click at [1052, 64] on icon "Close" at bounding box center [1049, 65] width 9 height 9
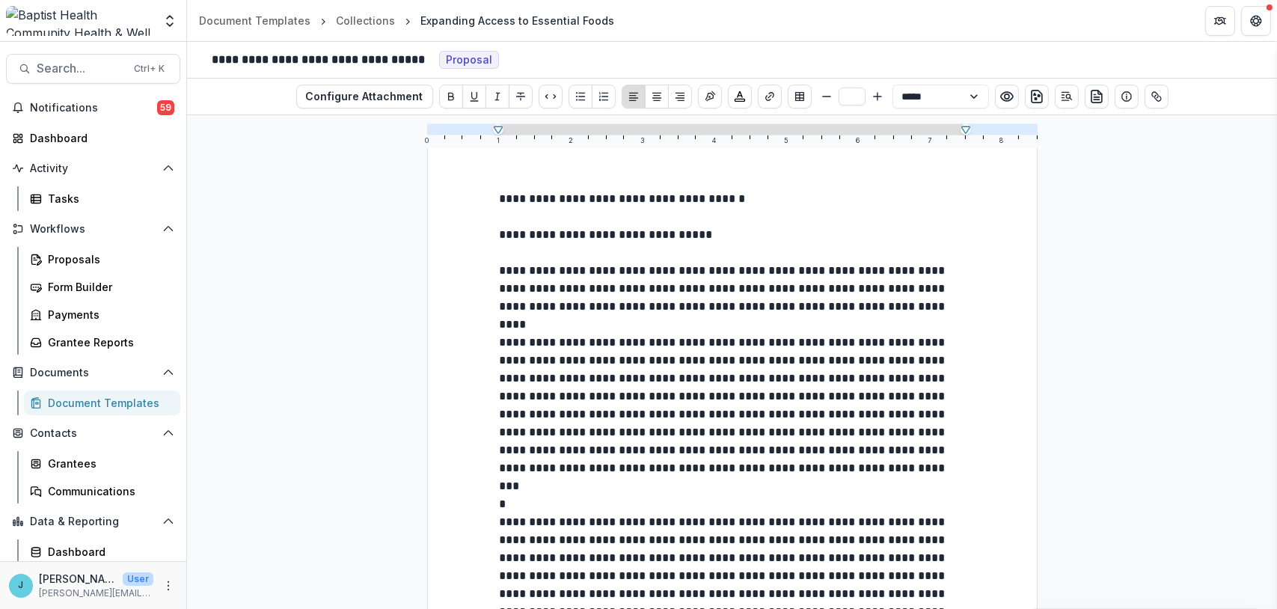
click at [518, 228] on p "**********" at bounding box center [732, 235] width 465 height 18
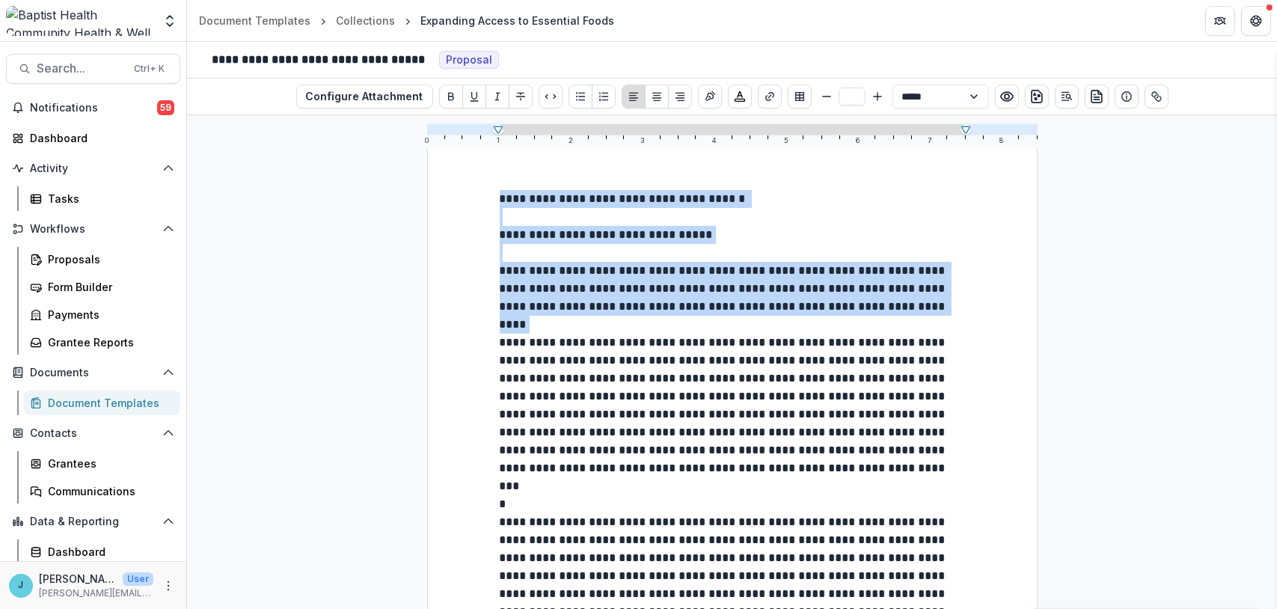
drag, startPoint x: 499, startPoint y: 199, endPoint x: 923, endPoint y: 301, distance: 436.4
copy div "**********"
click at [118, 407] on div "Document Templates" at bounding box center [108, 403] width 120 height 16
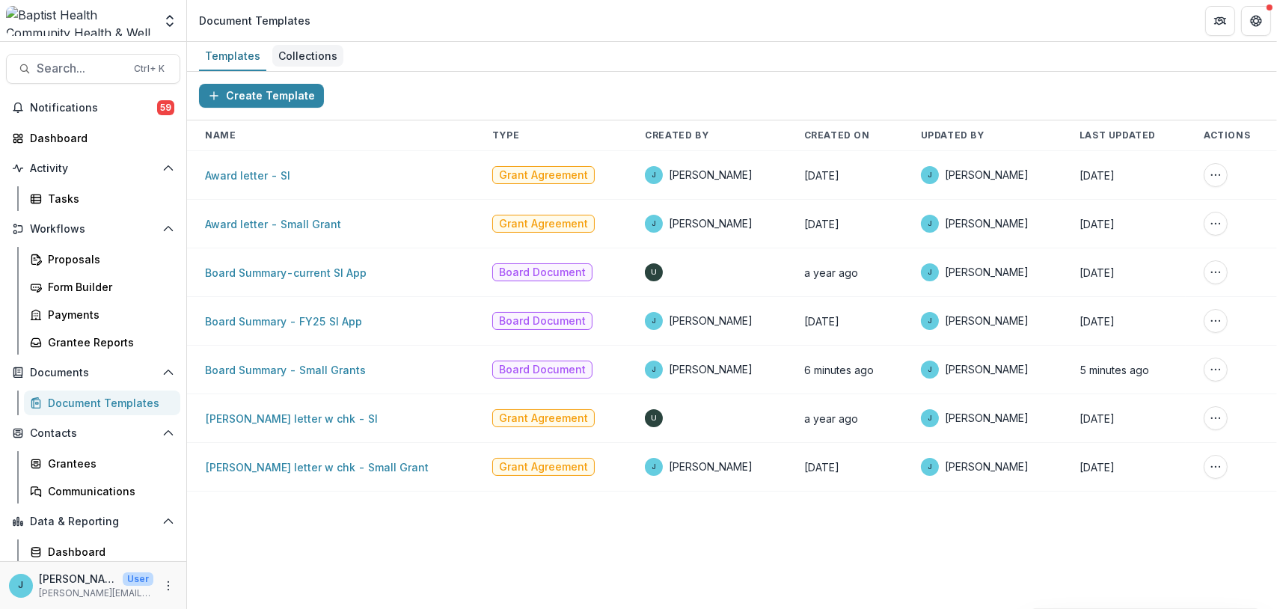
click at [304, 49] on div "Collections" at bounding box center [307, 56] width 71 height 22
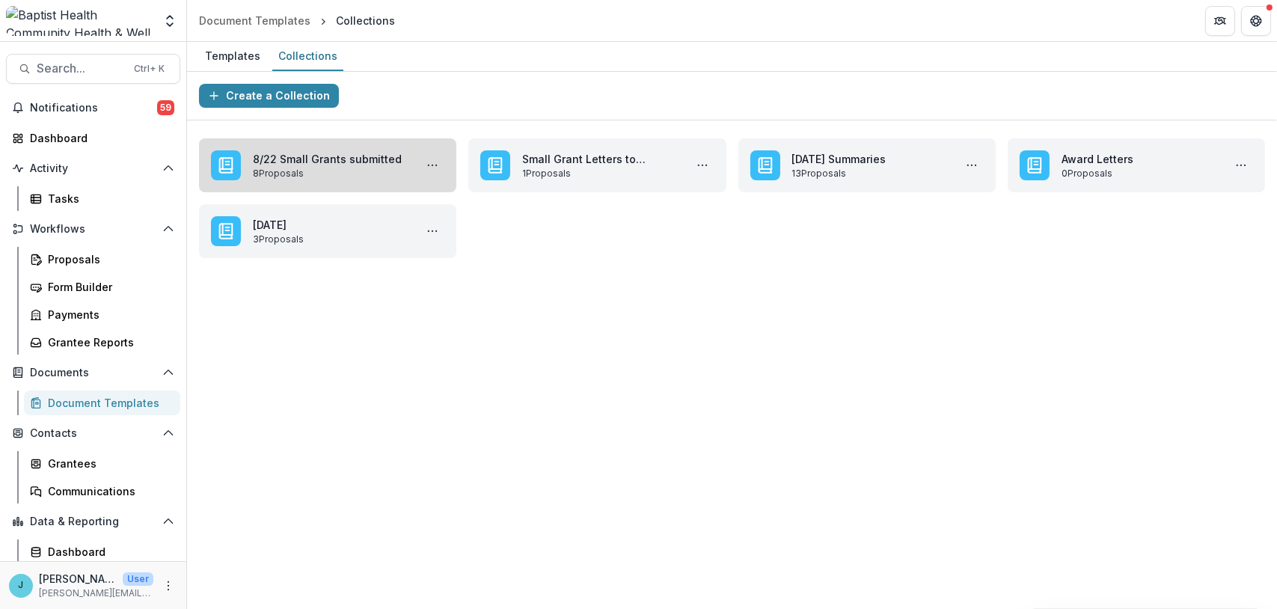
click at [326, 167] on link "8/22 Small Grants submitted" at bounding box center [331, 159] width 156 height 16
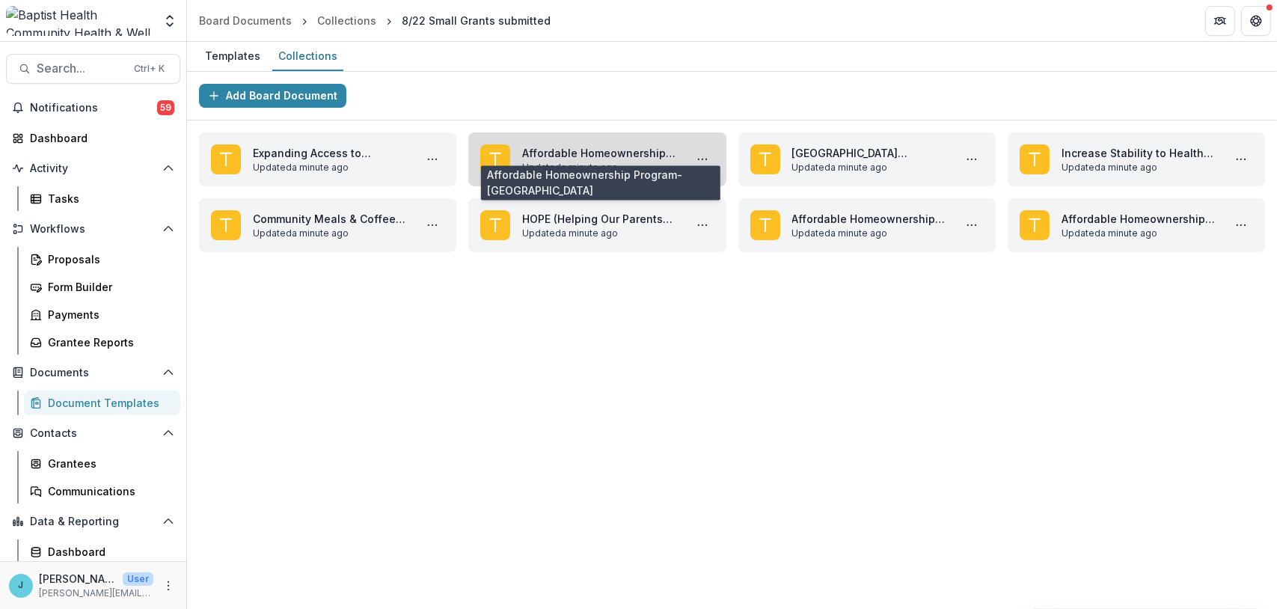
click at [577, 157] on link "Affordable Homeownership Program-[GEOGRAPHIC_DATA]" at bounding box center [600, 153] width 156 height 16
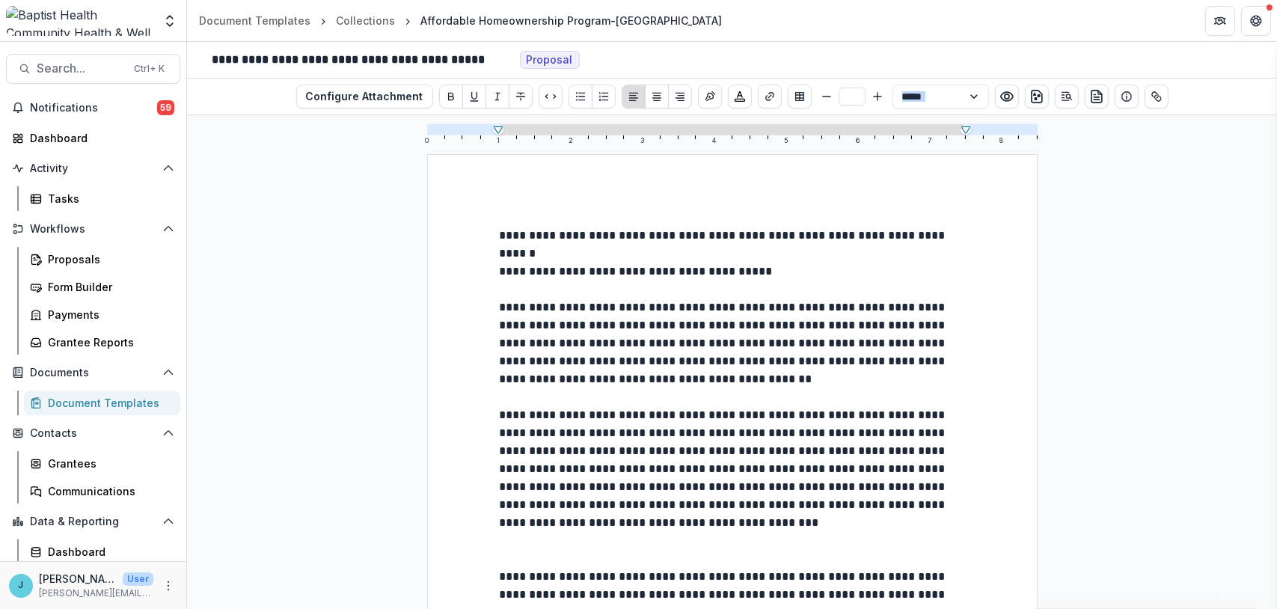
drag, startPoint x: 494, startPoint y: 232, endPoint x: 787, endPoint y: 290, distance: 298.2
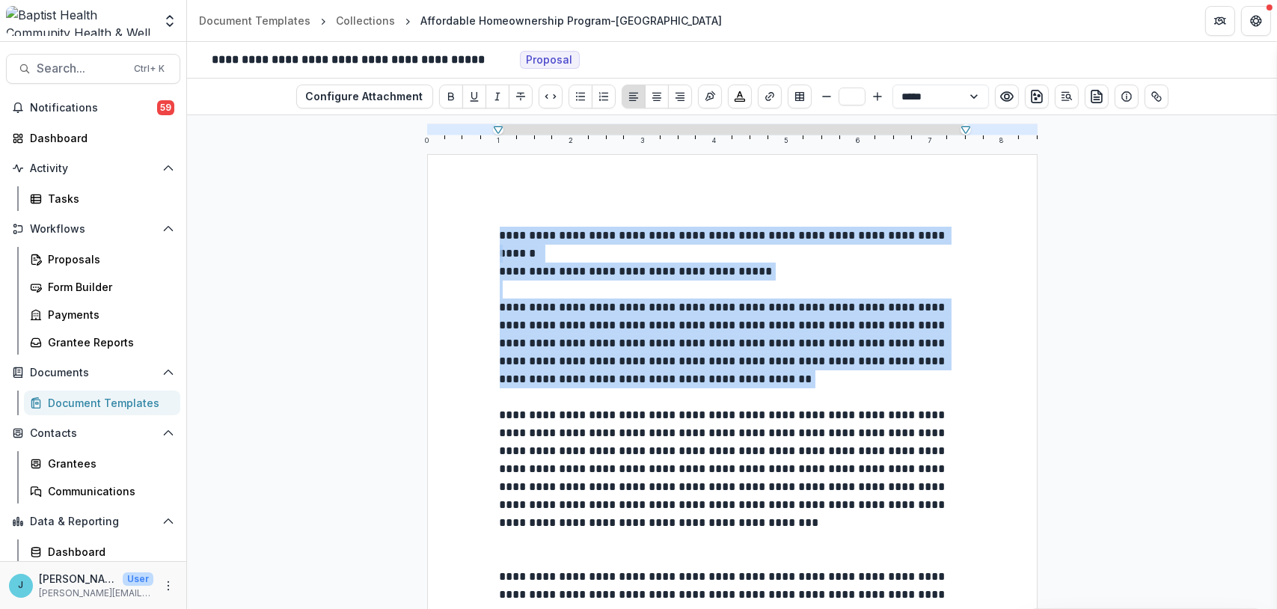
drag, startPoint x: 499, startPoint y: 235, endPoint x: 823, endPoint y: 384, distance: 356.6
copy div "**********"
click at [132, 402] on div "Document Templates" at bounding box center [108, 403] width 120 height 16
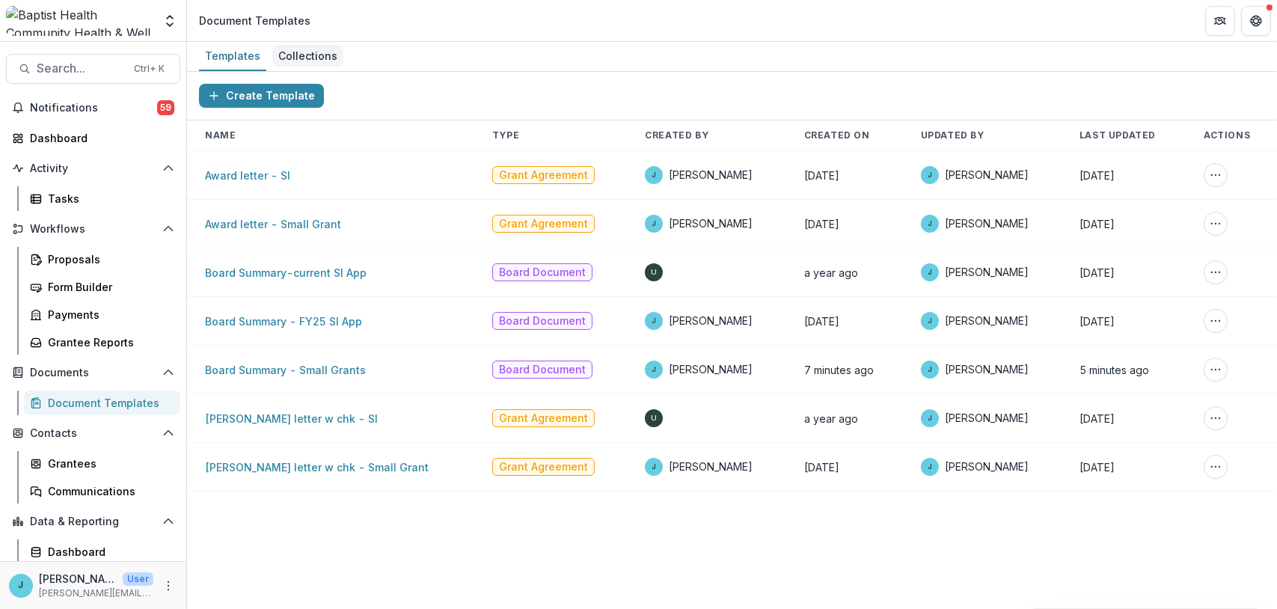
click at [313, 54] on div "Collections" at bounding box center [307, 56] width 71 height 22
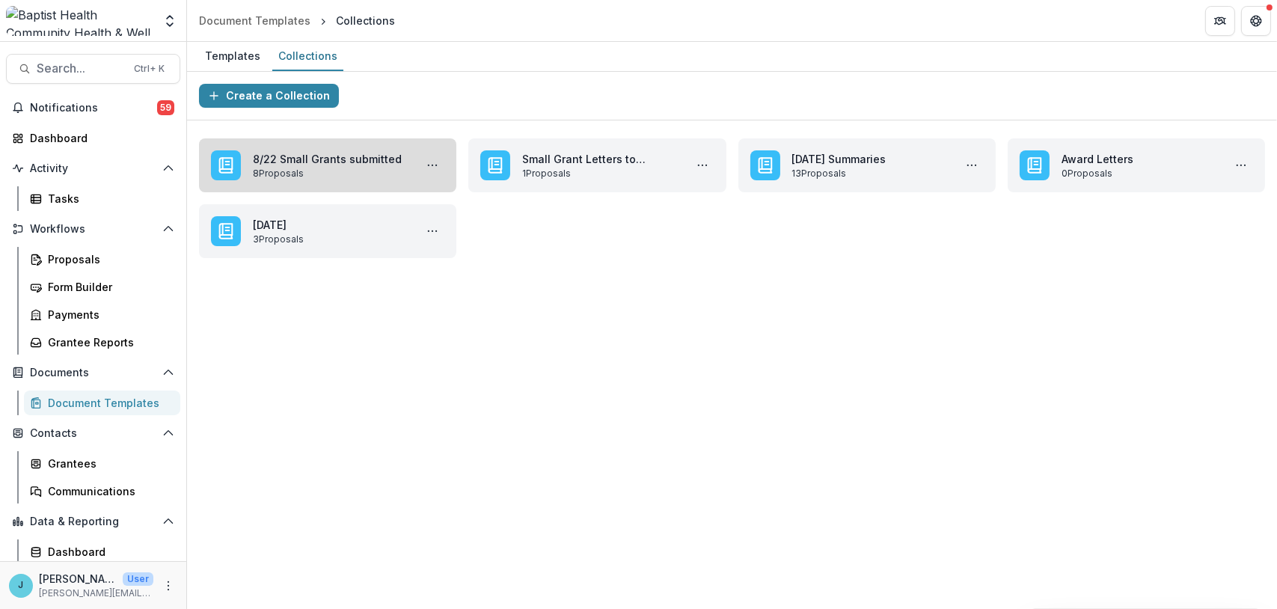
click at [368, 161] on link "8/22 Small Grants submitted" at bounding box center [331, 159] width 156 height 16
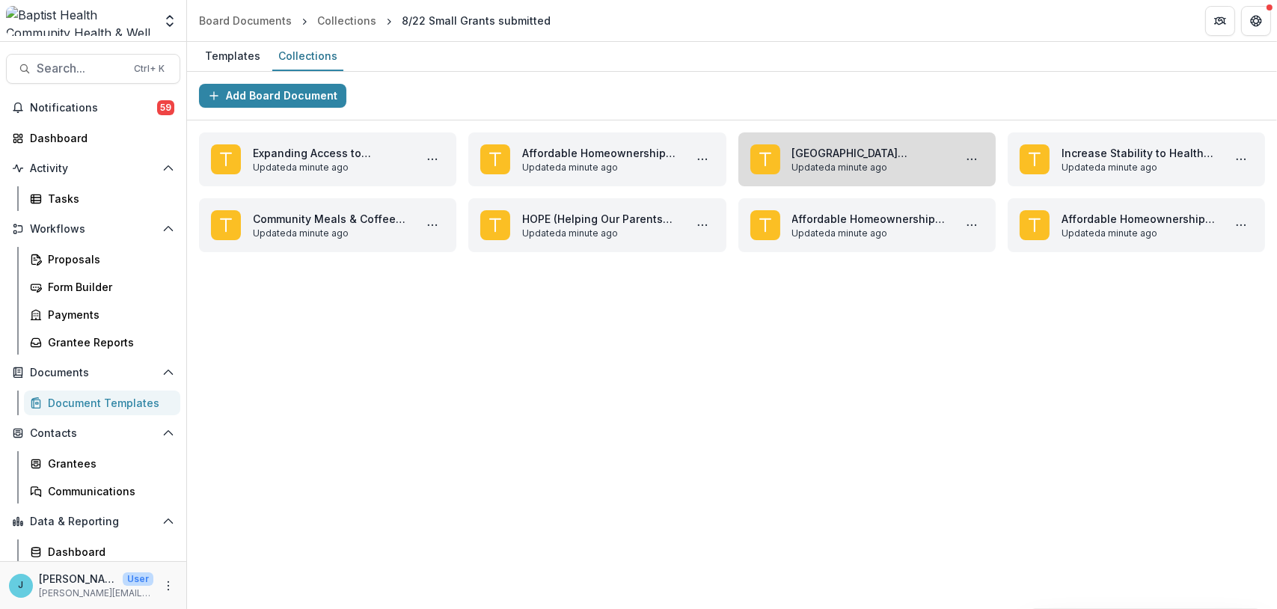
click at [843, 161] on link "[GEOGRAPHIC_DATA] Workforce Apartments: In-Unit Energy-Efficient Appliance Pack…" at bounding box center [871, 153] width 156 height 16
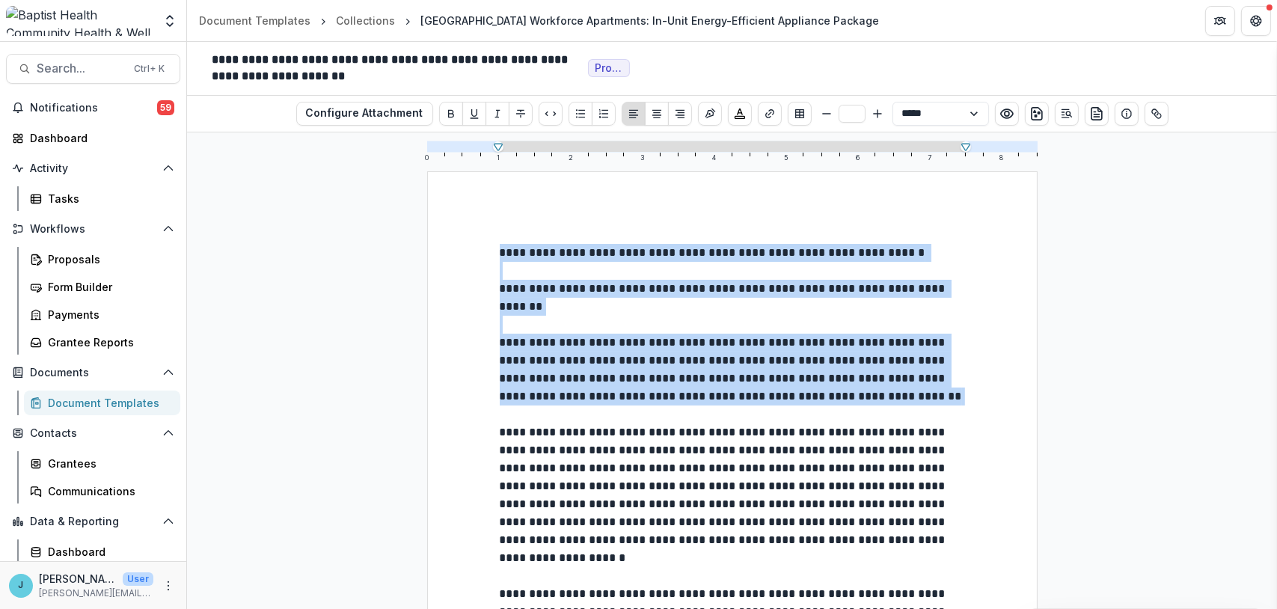
drag, startPoint x: 498, startPoint y: 248, endPoint x: 860, endPoint y: 393, distance: 389.9
click at [112, 397] on div "Document Templates" at bounding box center [108, 403] width 120 height 16
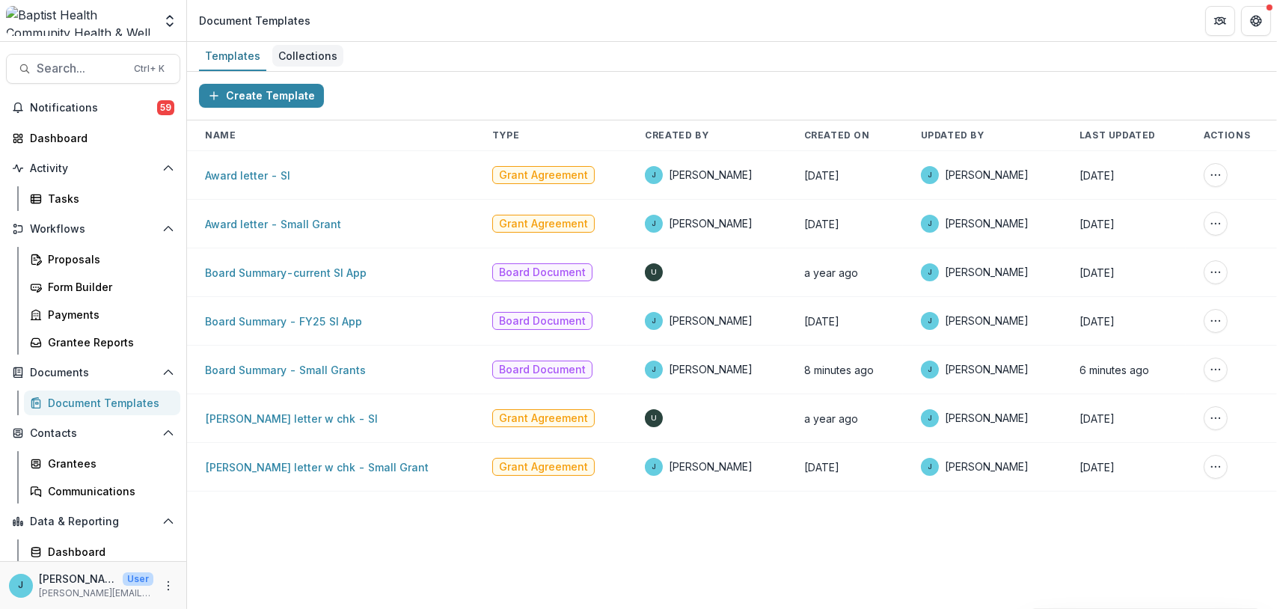
click at [300, 53] on div "Collections" at bounding box center [307, 56] width 71 height 22
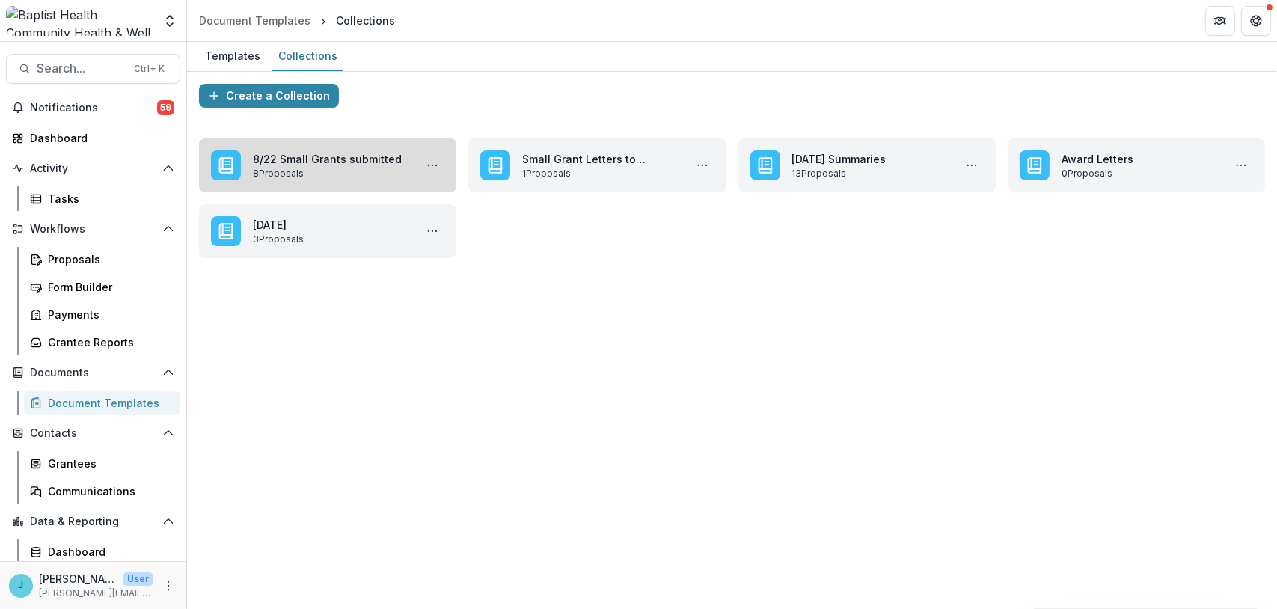
click at [358, 167] on link "8/22 Small Grants submitted" at bounding box center [331, 159] width 156 height 16
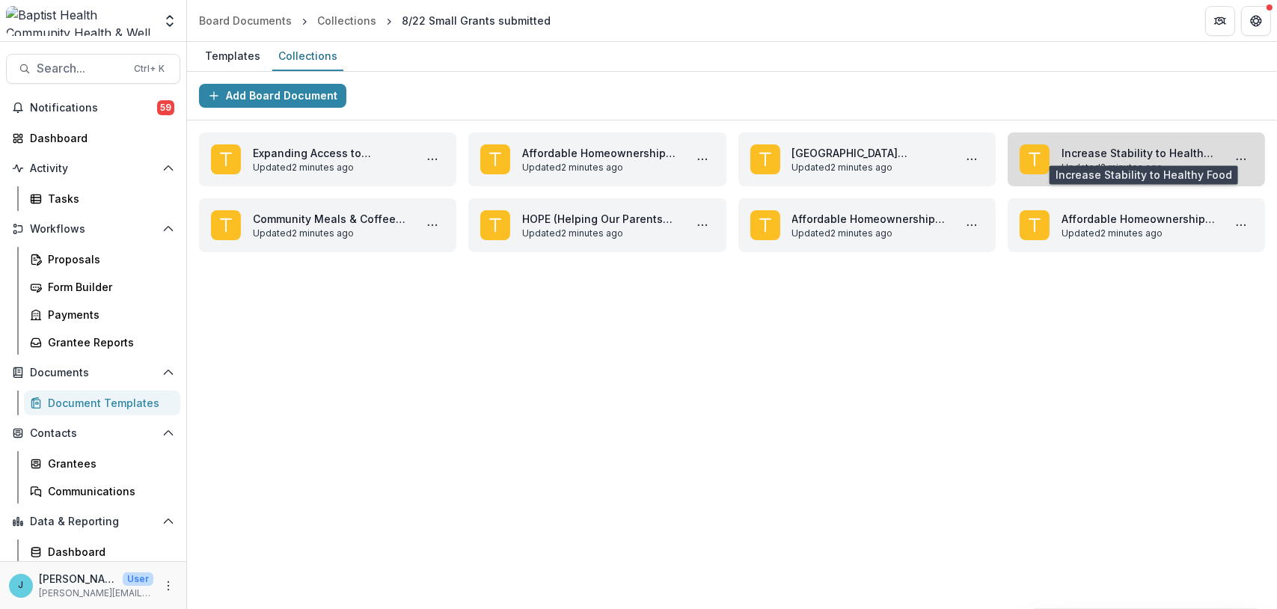
click at [1114, 153] on link "Increase Stability to Healthy Food" at bounding box center [1140, 153] width 156 height 16
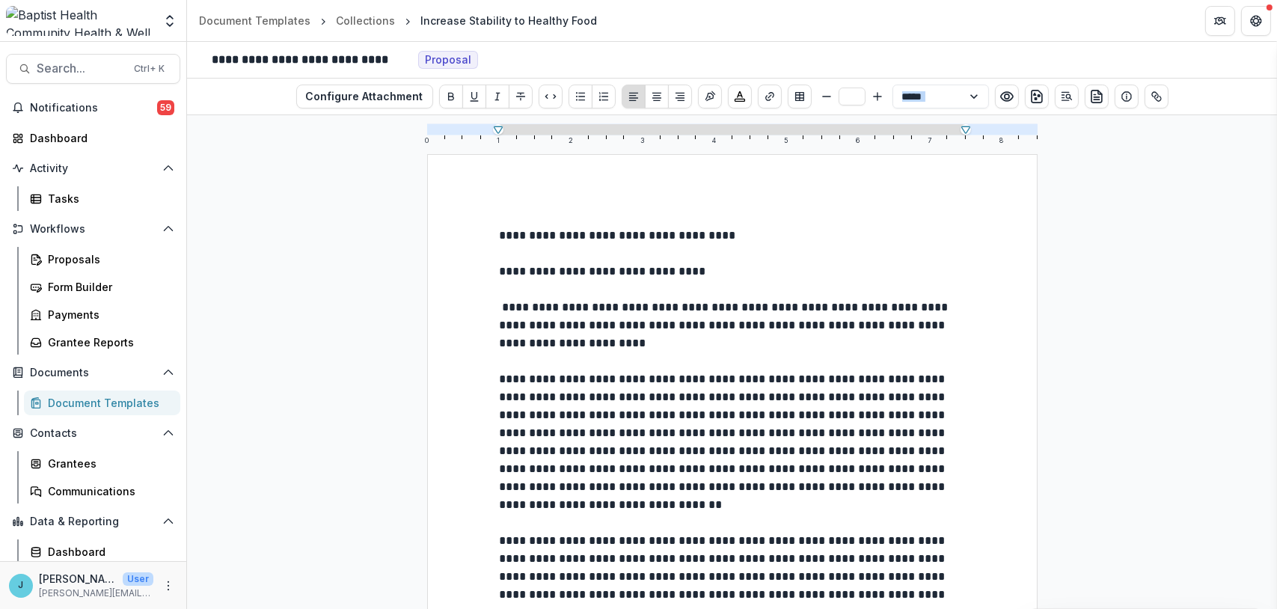
drag, startPoint x: 495, startPoint y: 232, endPoint x: 626, endPoint y: 340, distance: 170.2
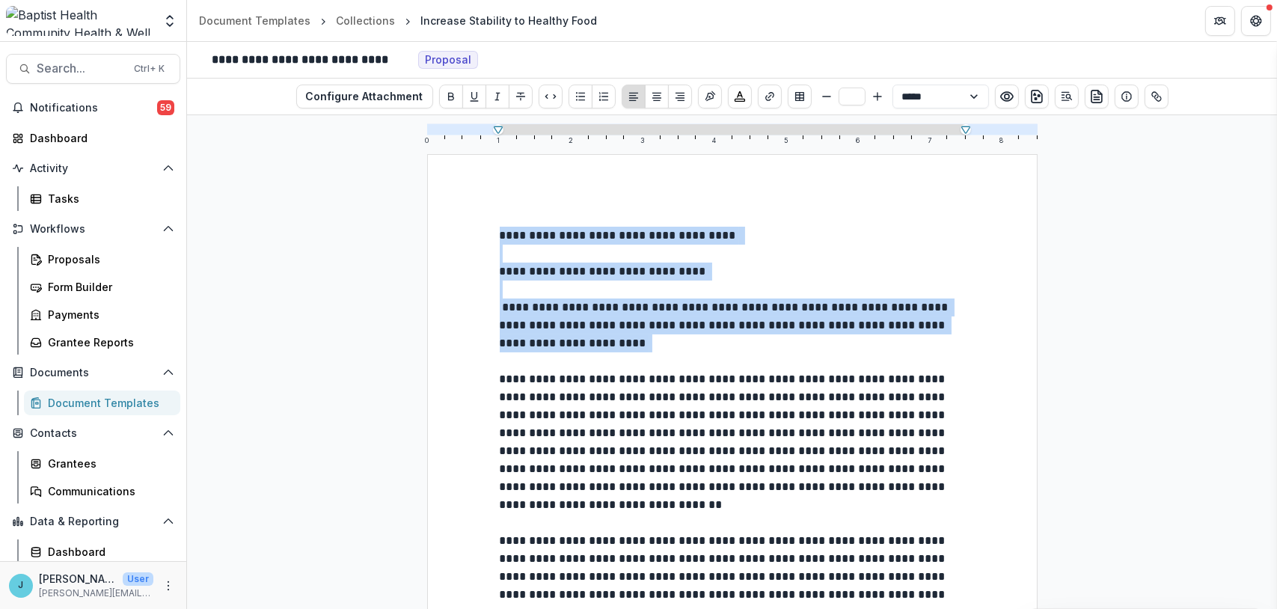
drag, startPoint x: 624, startPoint y: 345, endPoint x: 474, endPoint y: 231, distance: 188.6
copy div "**********"
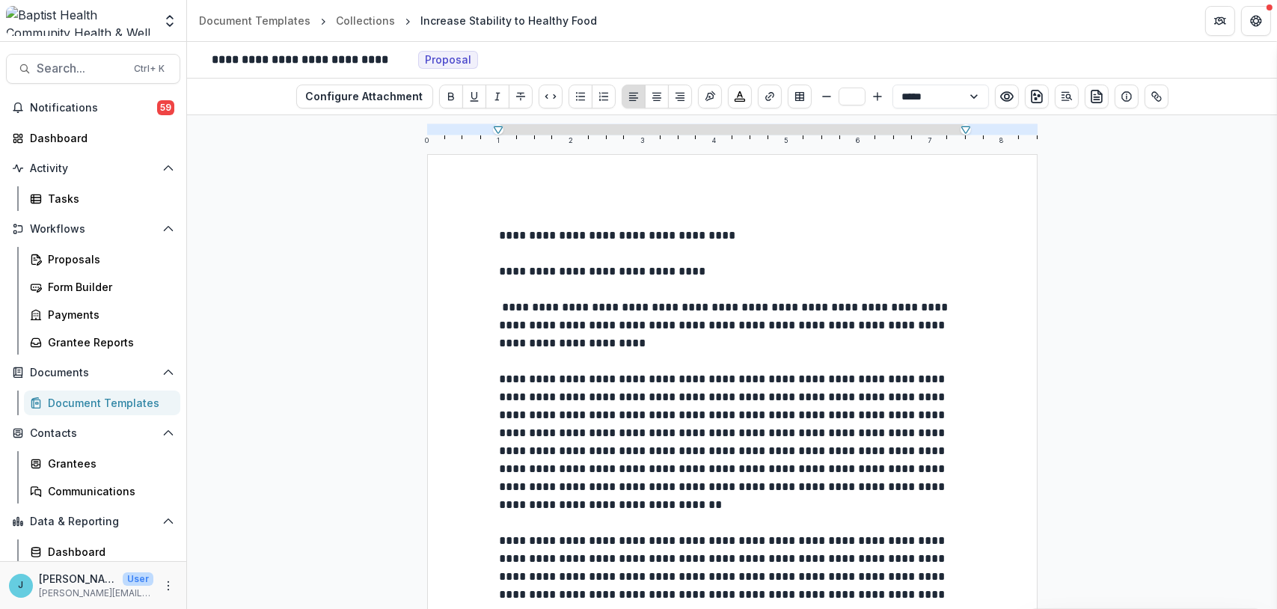
click at [614, 357] on p at bounding box center [732, 361] width 465 height 18
click at [363, 21] on div "Collections" at bounding box center [365, 21] width 59 height 16
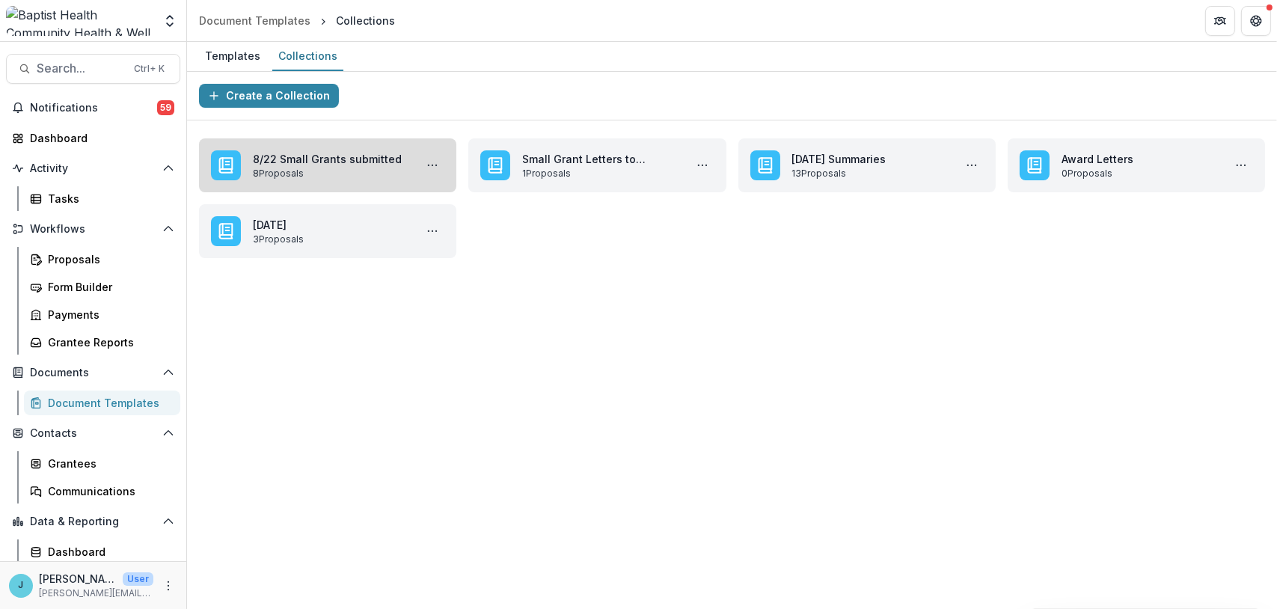
click at [336, 167] on link "8/22 Small Grants submitted" at bounding box center [331, 159] width 156 height 16
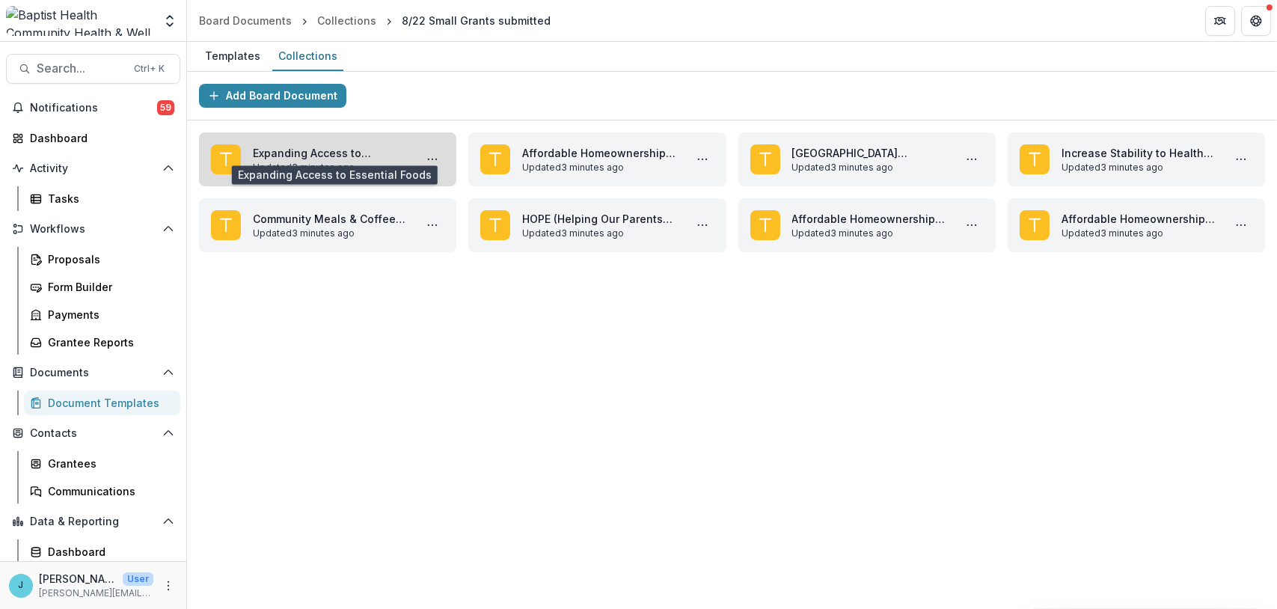
click at [334, 153] on link "Expanding Access to Essential Foods" at bounding box center [331, 153] width 156 height 16
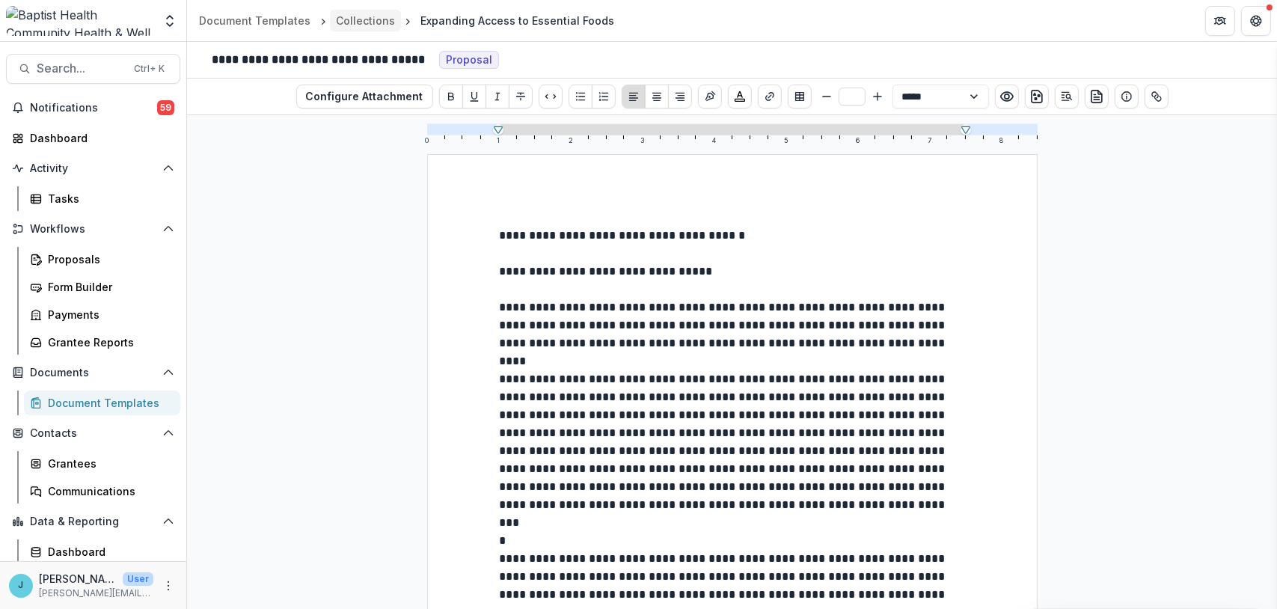
click at [351, 14] on div "Collections" at bounding box center [365, 21] width 59 height 16
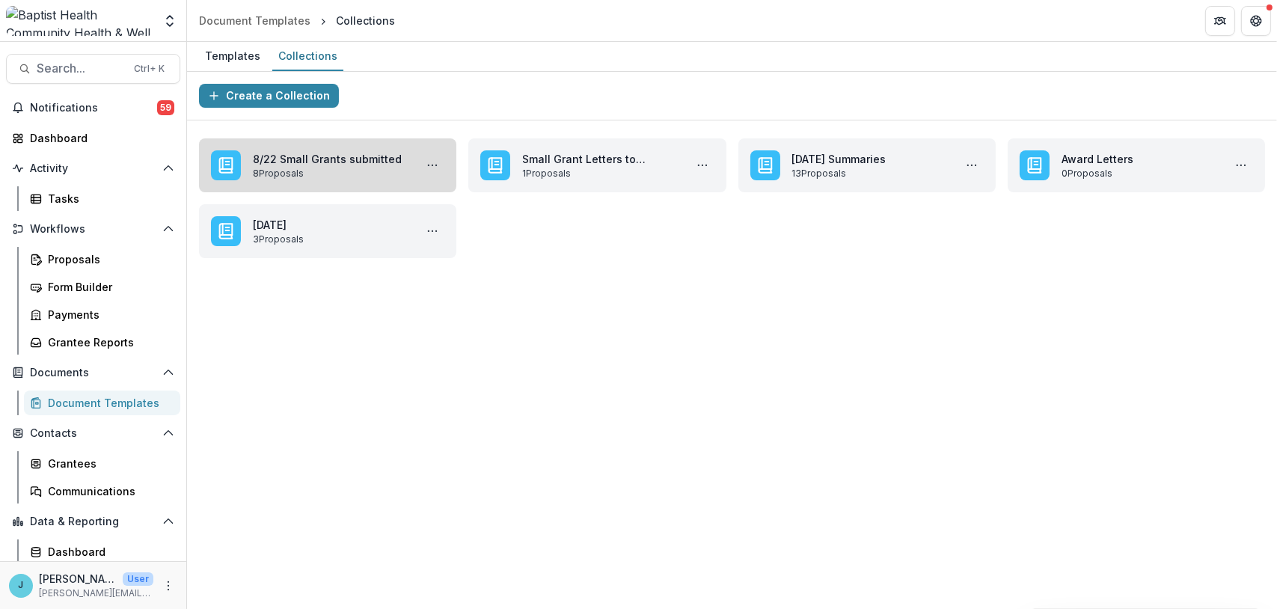
click at [313, 163] on link "8/22 Small Grants submitted" at bounding box center [331, 159] width 156 height 16
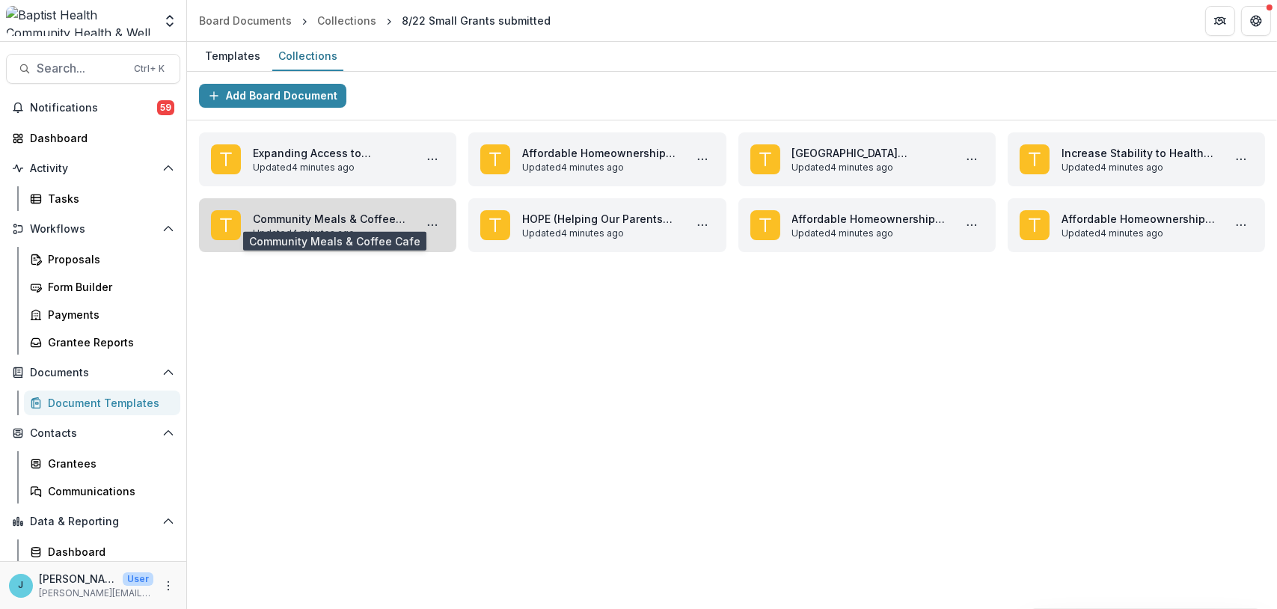
click at [287, 227] on link "Community Meals & Coffee Cafe" at bounding box center [331, 219] width 156 height 16
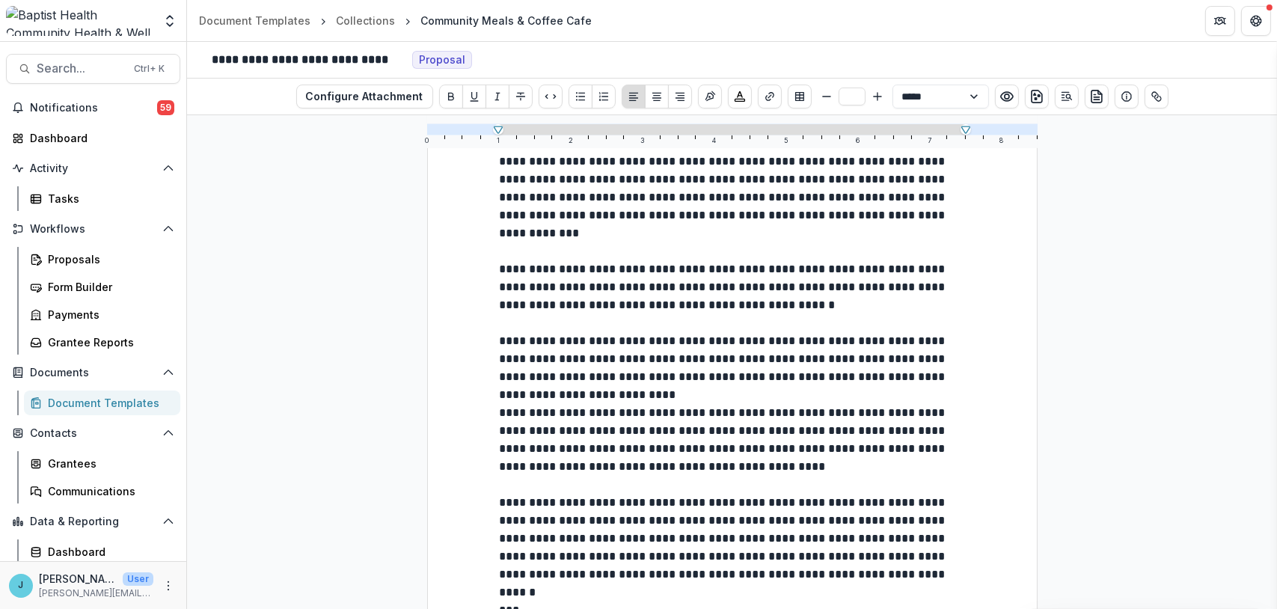
scroll to position [374, 0]
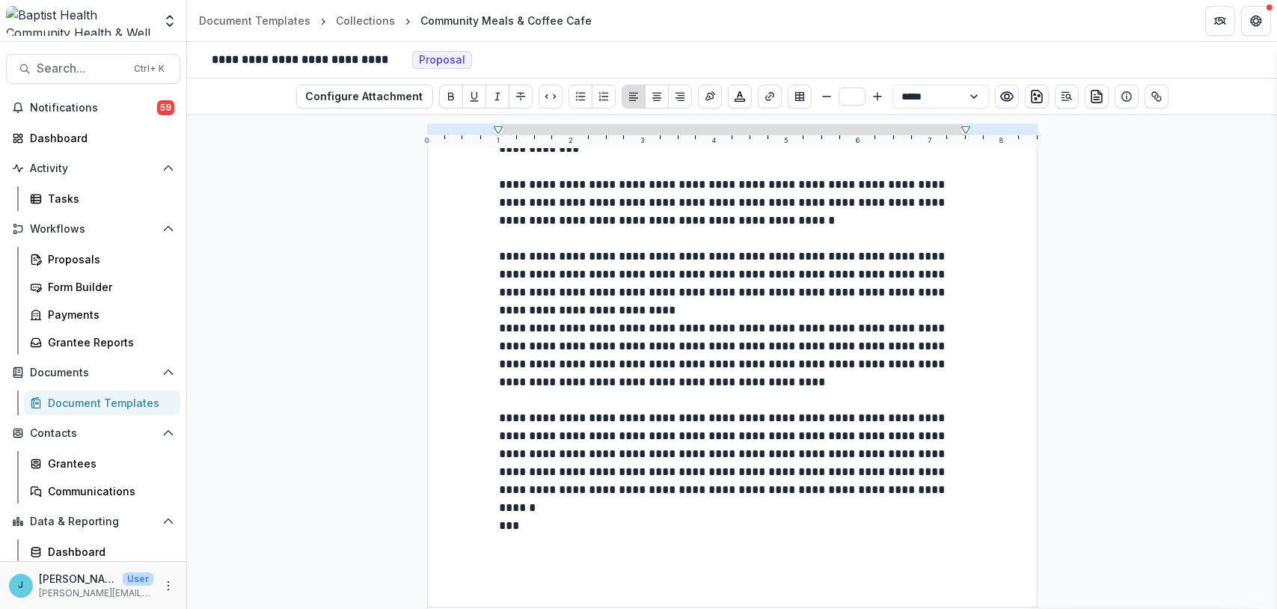
drag, startPoint x: 796, startPoint y: 391, endPoint x: 496, endPoint y: 340, distance: 303.6
click at [496, 340] on div "**********" at bounding box center [732, 194] width 611 height 828
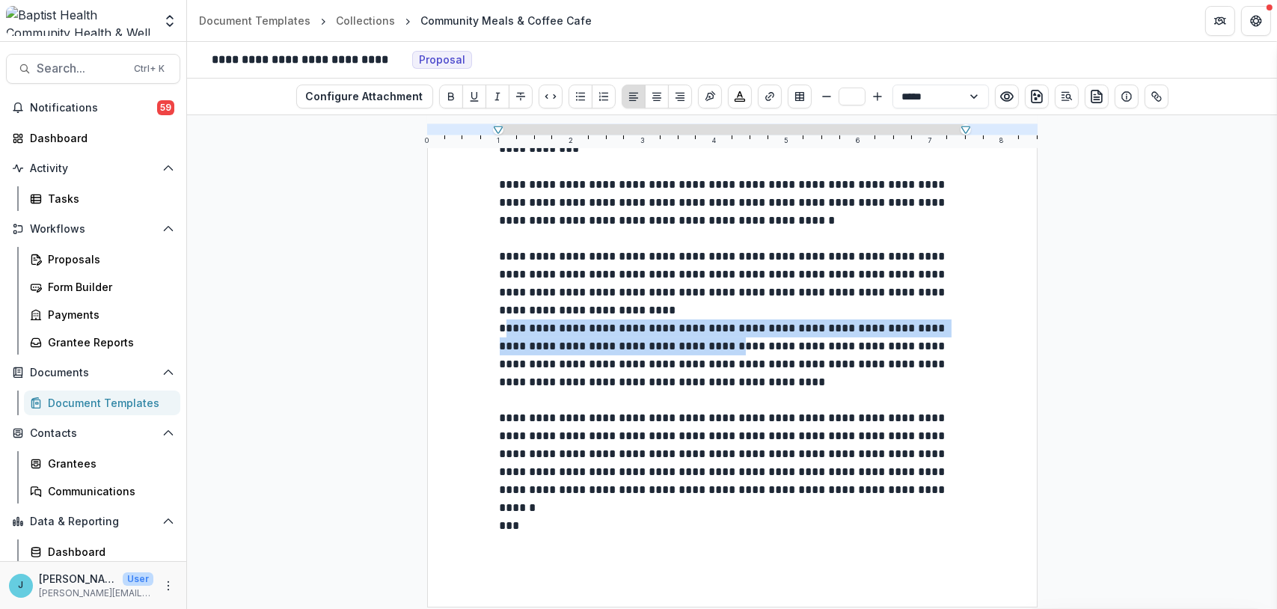
drag, startPoint x: 504, startPoint y: 321, endPoint x: 703, endPoint y: 354, distance: 201.0
click at [703, 354] on p "**********" at bounding box center [732, 410] width 465 height 180
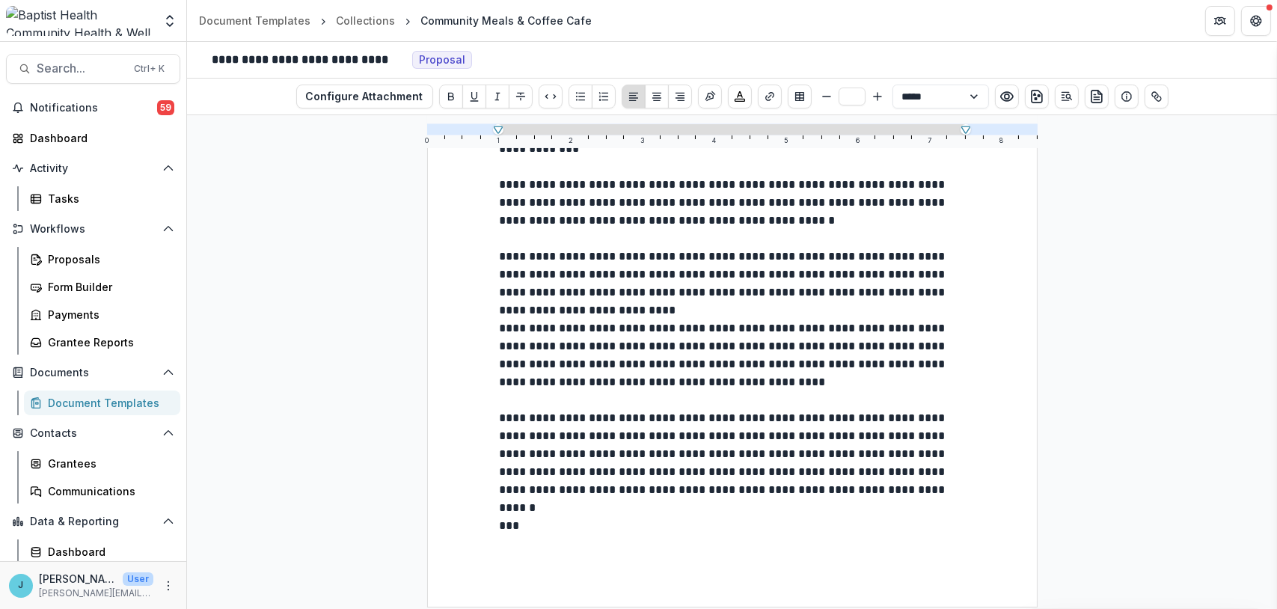
click at [500, 329] on p "**********" at bounding box center [732, 410] width 465 height 180
drag, startPoint x: 493, startPoint y: 326, endPoint x: 764, endPoint y: 369, distance: 274.4
click at [764, 369] on div "**********" at bounding box center [732, 194] width 611 height 828
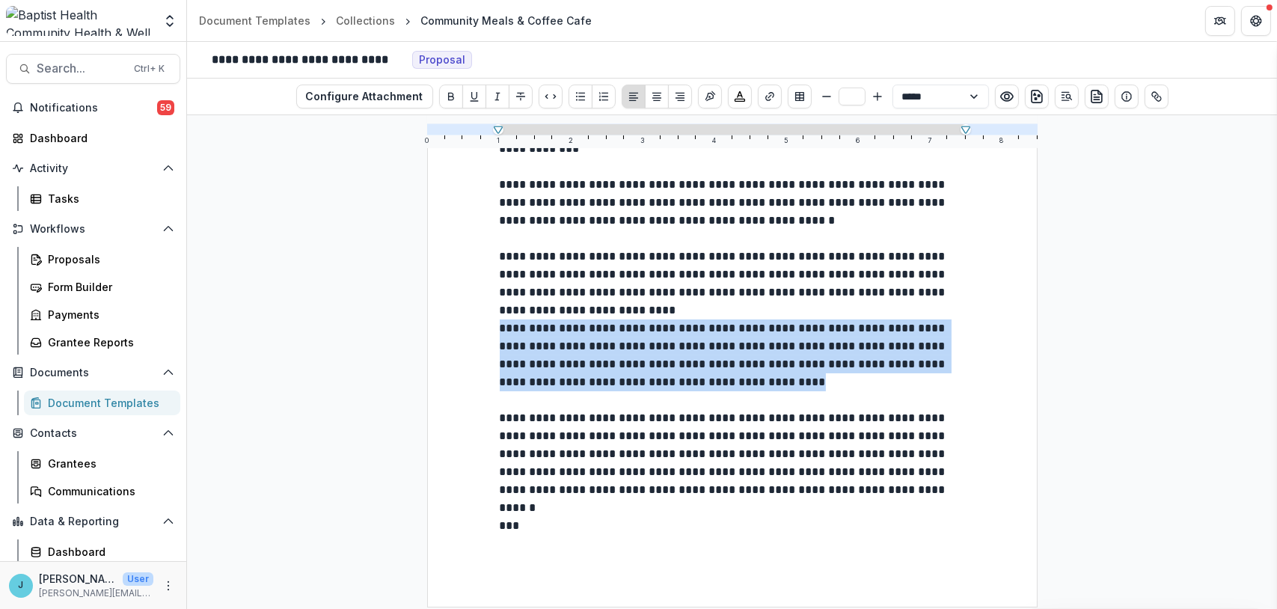
drag, startPoint x: 793, startPoint y: 383, endPoint x: 480, endPoint y: 331, distance: 316.4
click at [480, 331] on div "**********" at bounding box center [732, 194] width 611 height 828
click at [746, 373] on p "**********" at bounding box center [732, 410] width 465 height 180
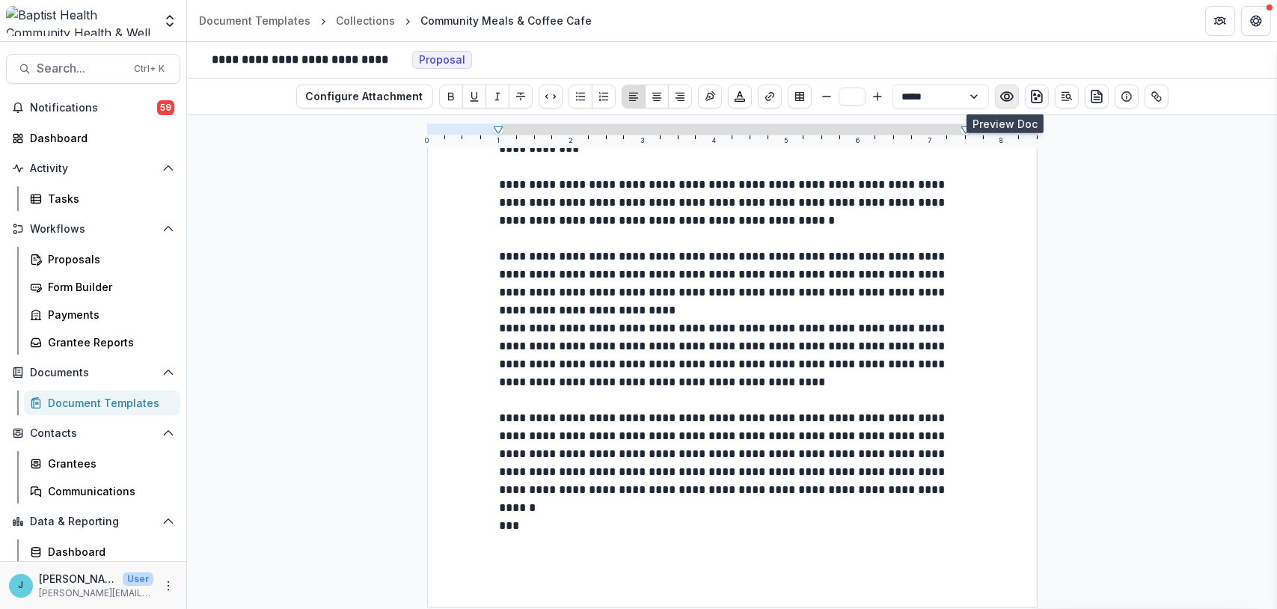
click at [1001, 93] on icon "Preview preview-doc.pdf" at bounding box center [1007, 96] width 15 height 15
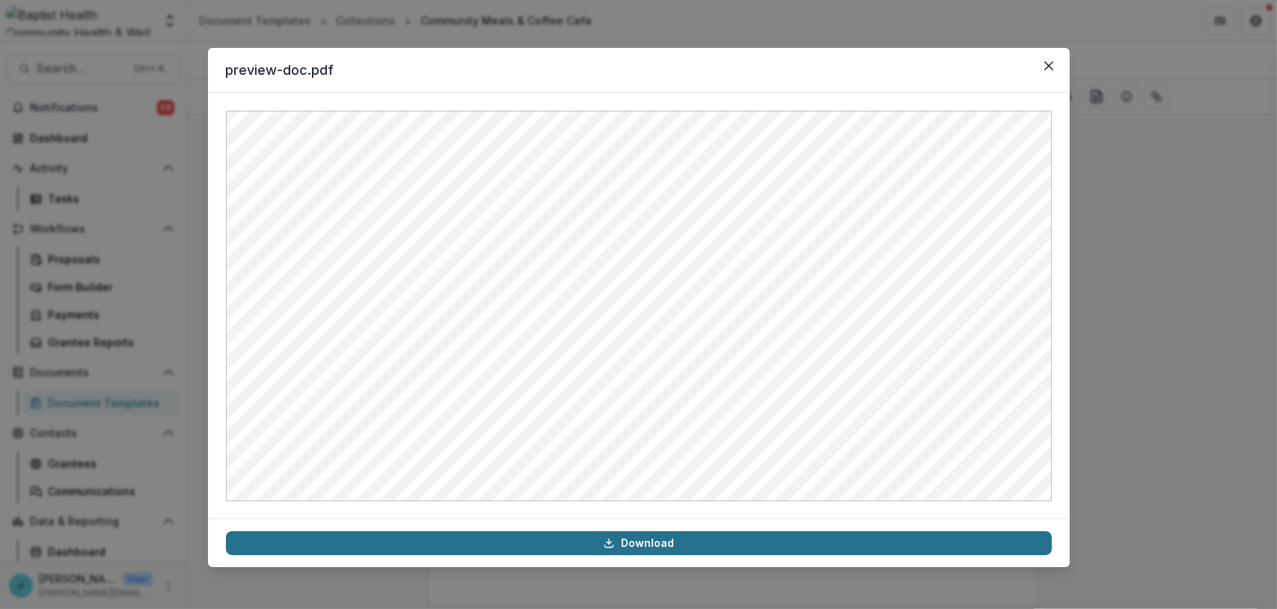
click at [636, 540] on link "Download" at bounding box center [639, 543] width 826 height 24
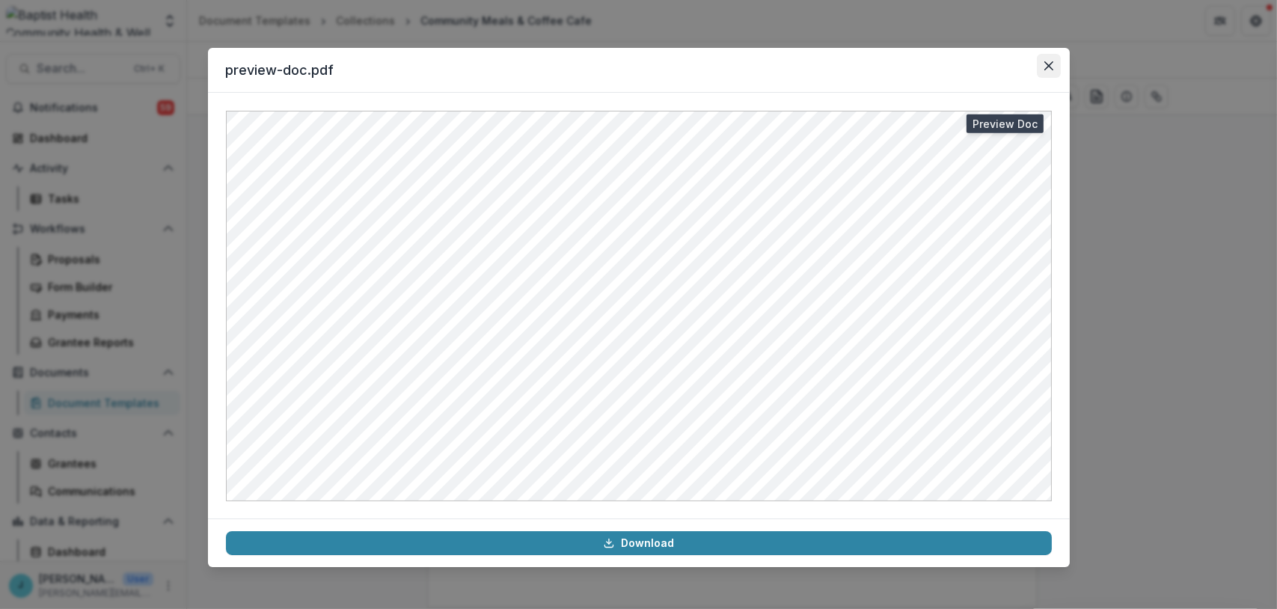
click at [1045, 67] on icon "Close" at bounding box center [1049, 65] width 9 height 9
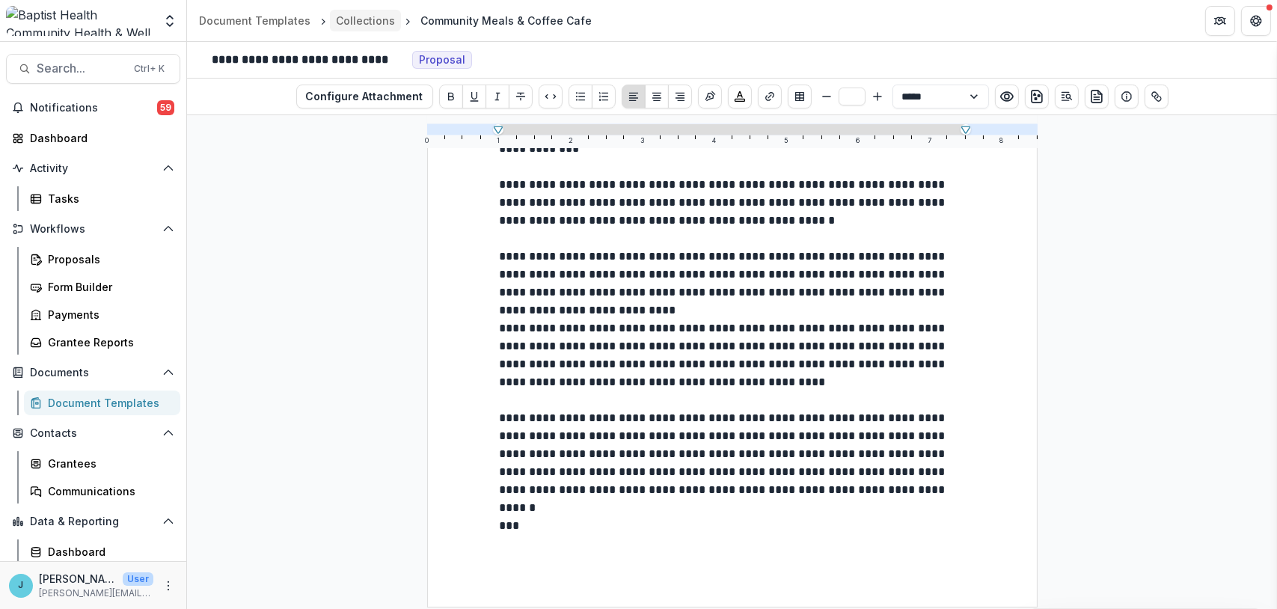
click at [342, 16] on div "Collections" at bounding box center [365, 21] width 59 height 16
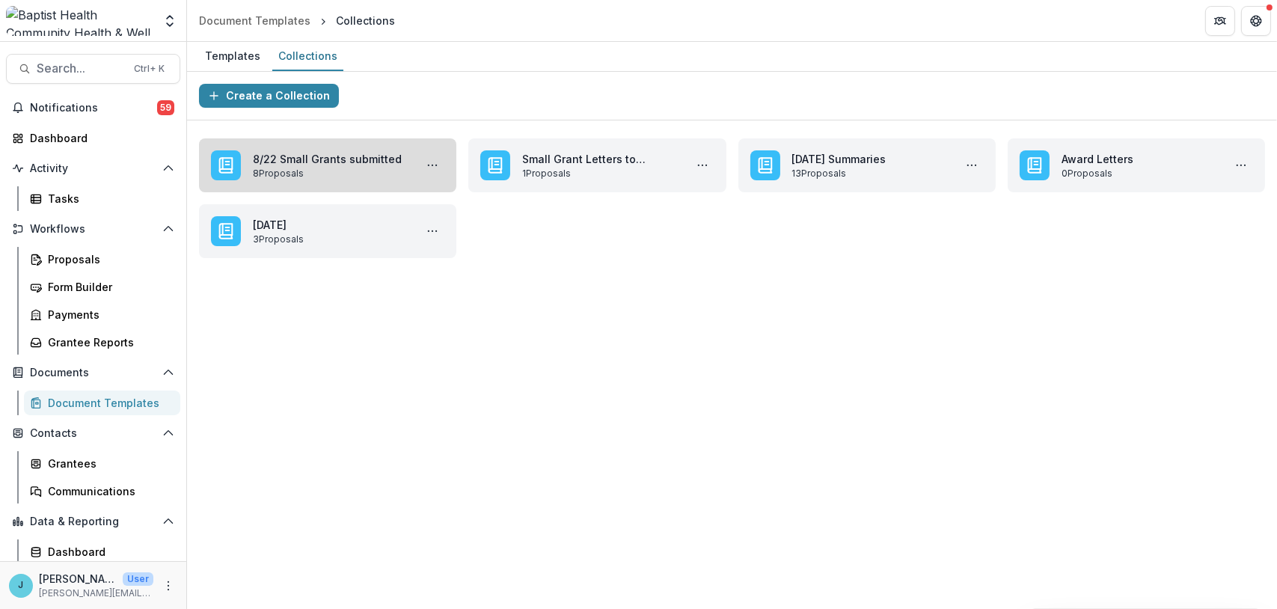
click at [334, 167] on link "8/22 Small Grants submitted" at bounding box center [331, 159] width 156 height 16
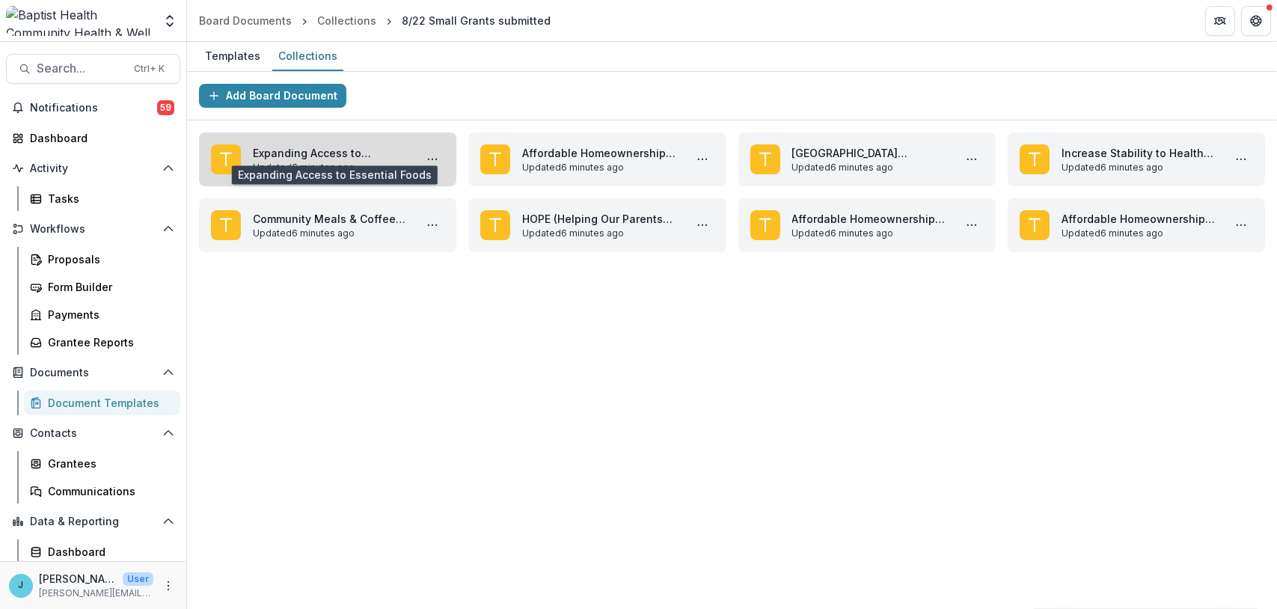
click at [361, 147] on link "Expanding Access to Essential Foods" at bounding box center [331, 153] width 156 height 16
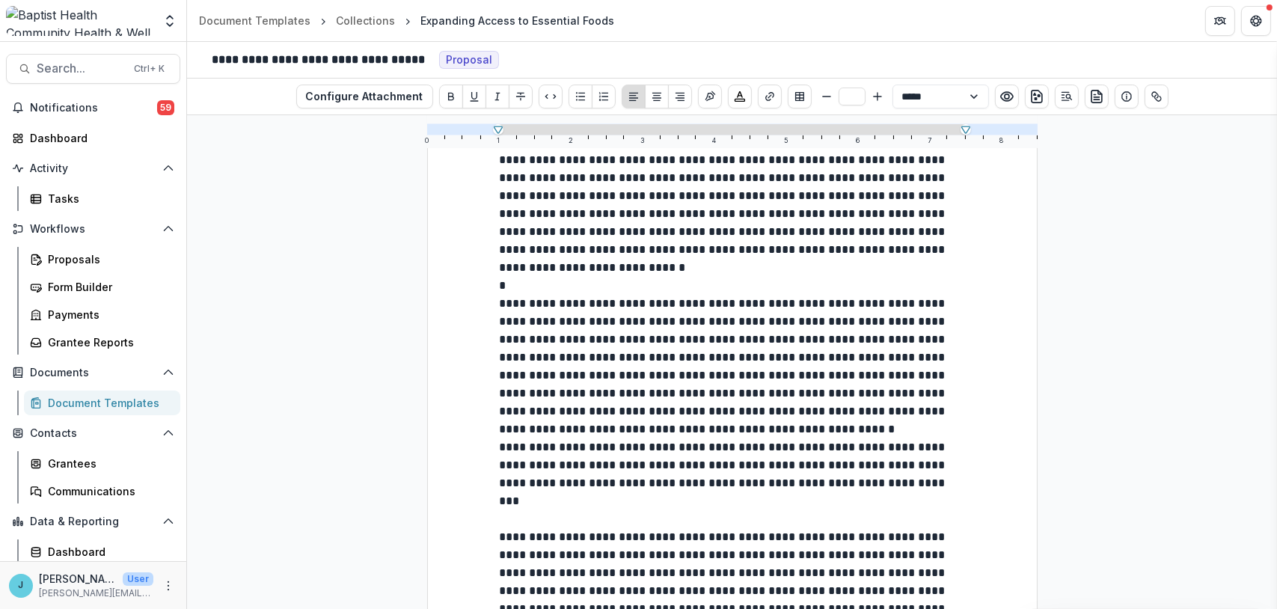
scroll to position [449, 0]
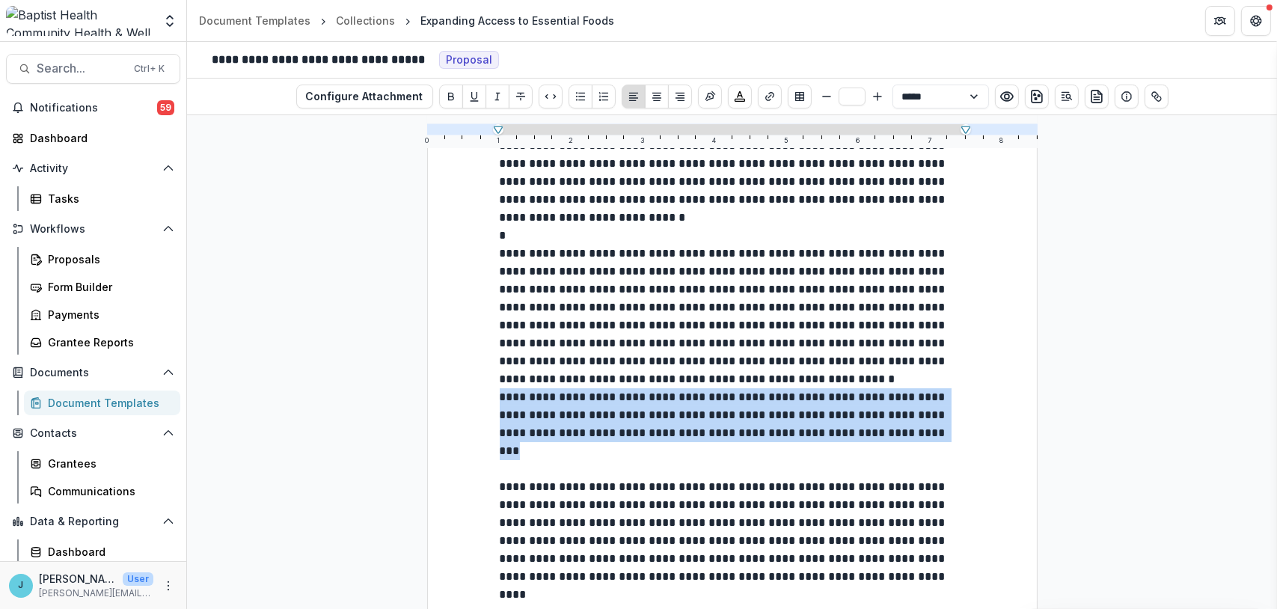
drag, startPoint x: 498, startPoint y: 393, endPoint x: 918, endPoint y: 430, distance: 421.5
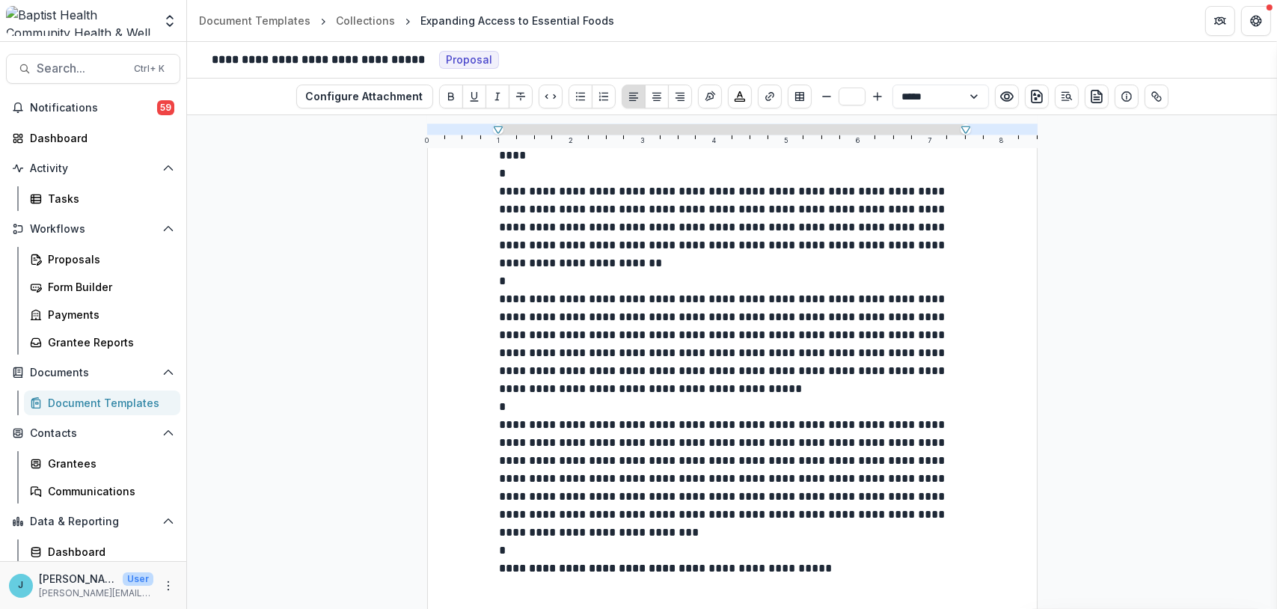
scroll to position [898, 0]
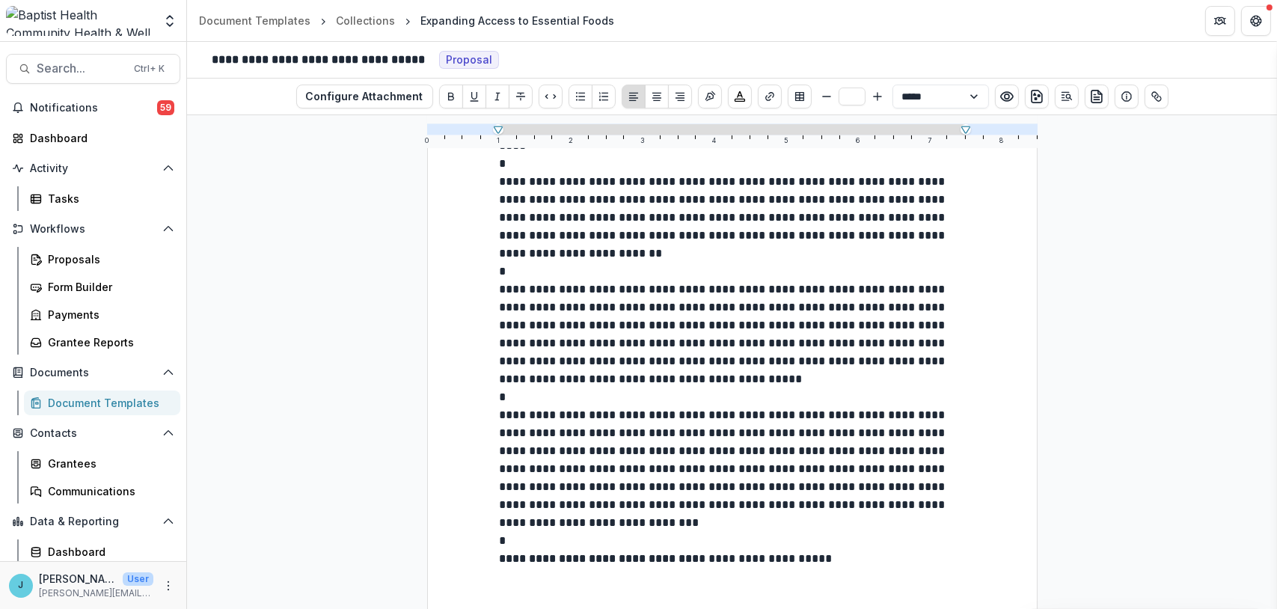
click at [834, 555] on p "**********" at bounding box center [732, 559] width 465 height 18
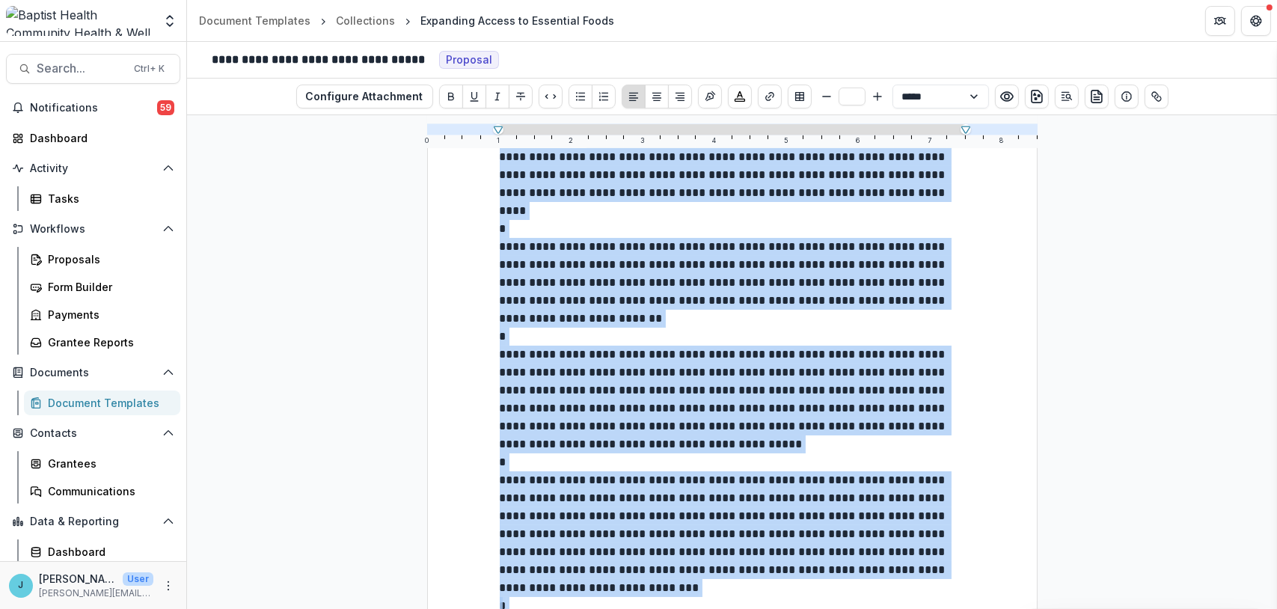
scroll to position [813, 0]
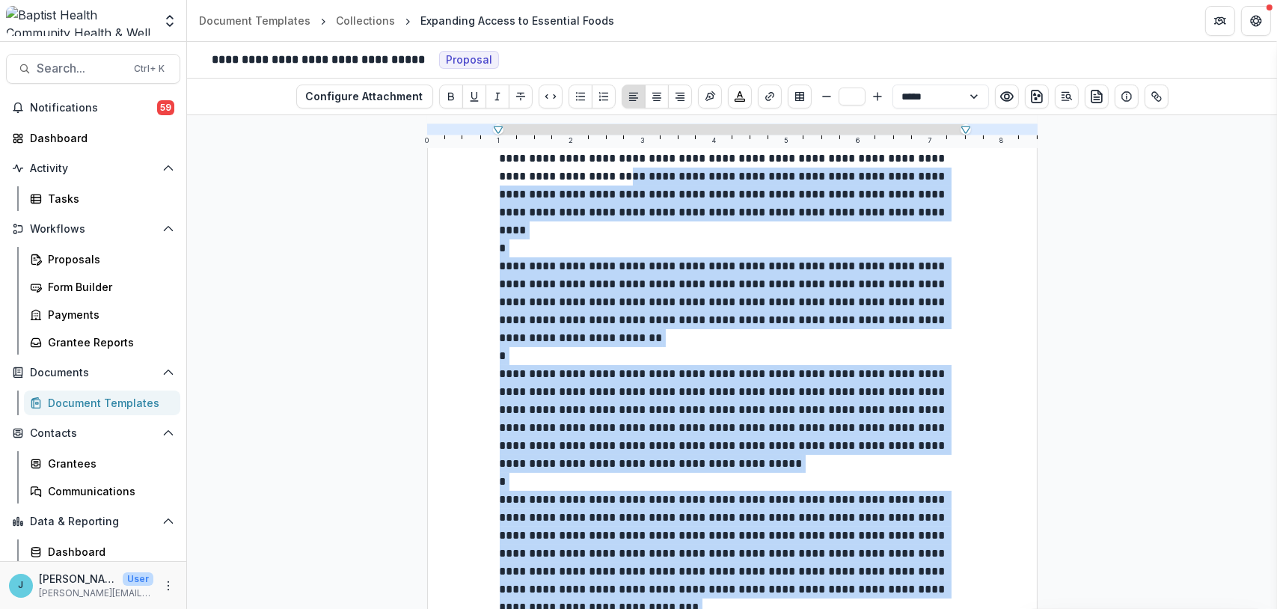
drag, startPoint x: 832, startPoint y: 556, endPoint x: 477, endPoint y: 156, distance: 535.4
click at [477, 156] on div "**********" at bounding box center [732, 33] width 611 height 1384
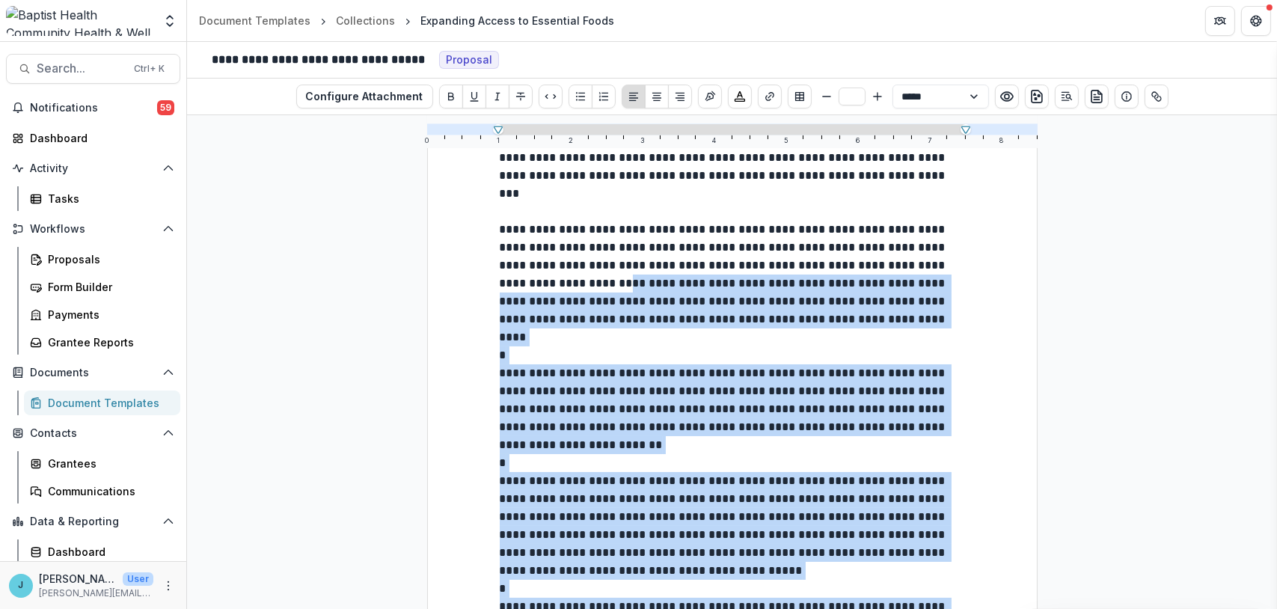
scroll to position [514, 0]
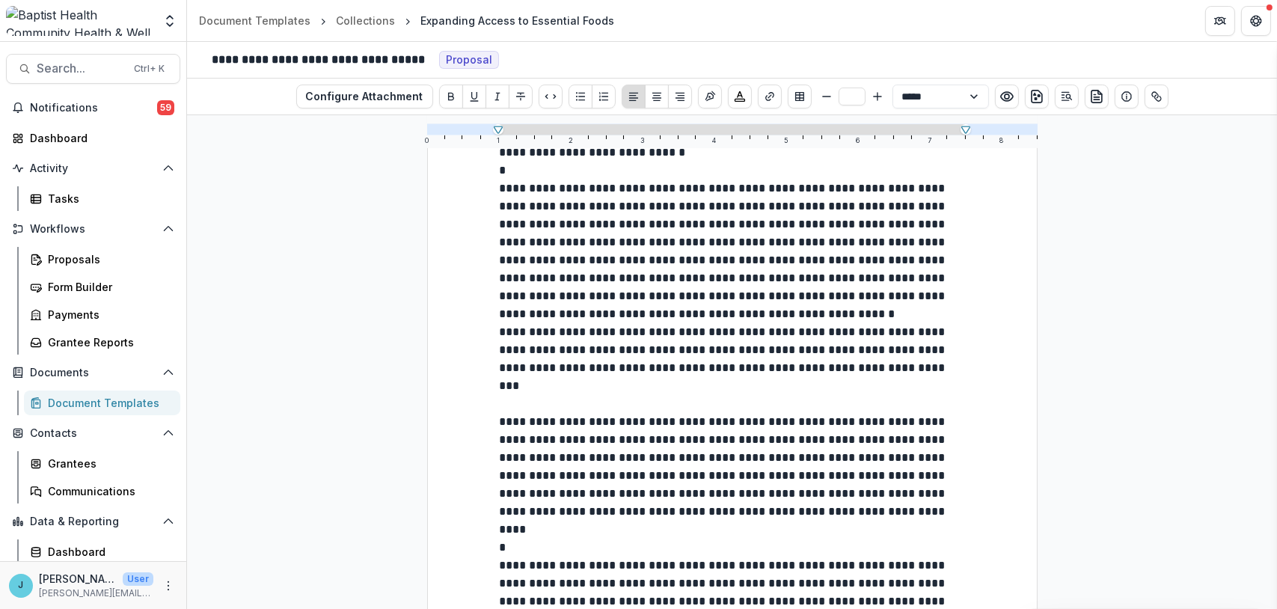
click at [507, 326] on p at bounding box center [732, 619] width 465 height 593
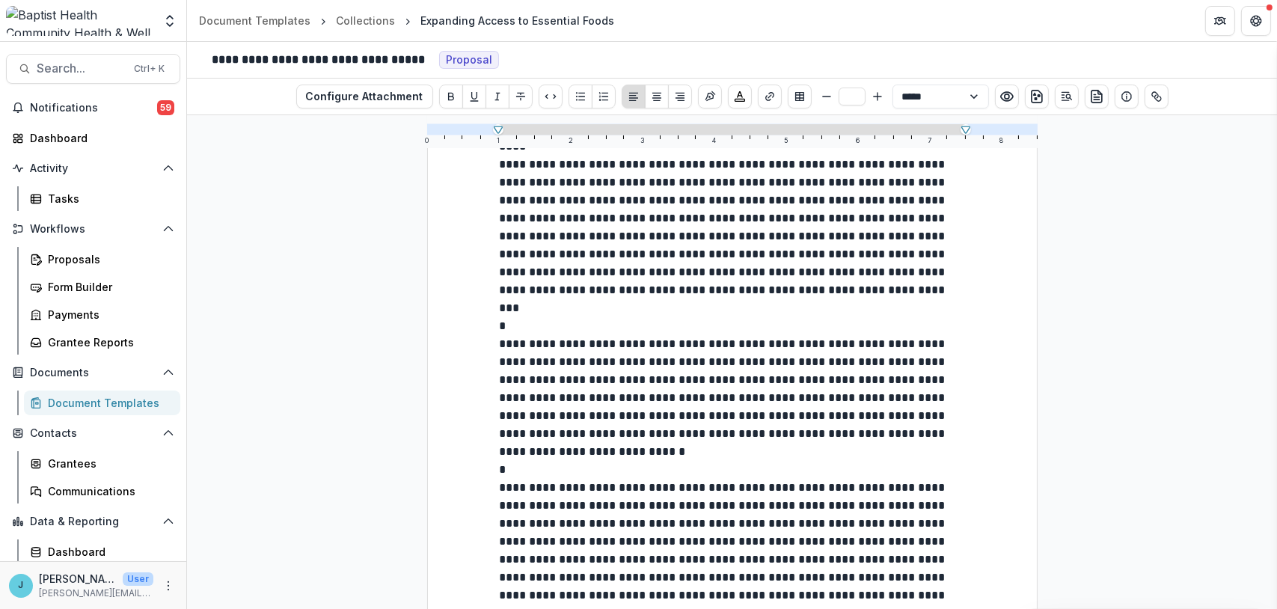
scroll to position [140, 0]
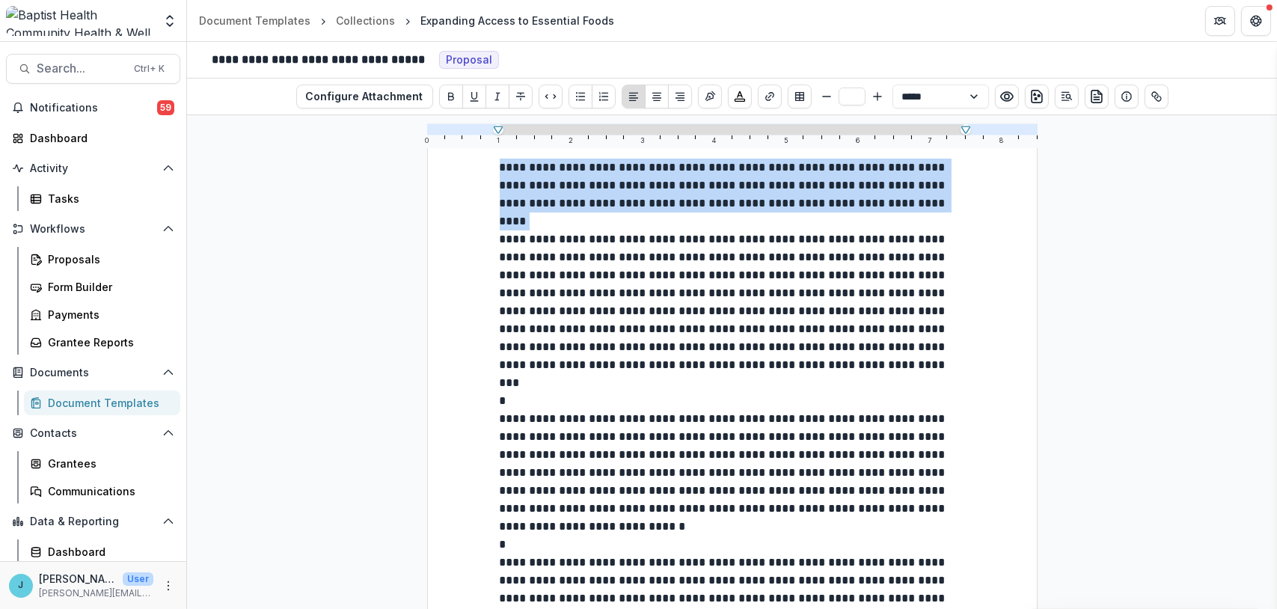
drag, startPoint x: 499, startPoint y: 158, endPoint x: 890, endPoint y: 204, distance: 393.3
click at [890, 204] on p "**********" at bounding box center [732, 186] width 465 height 54
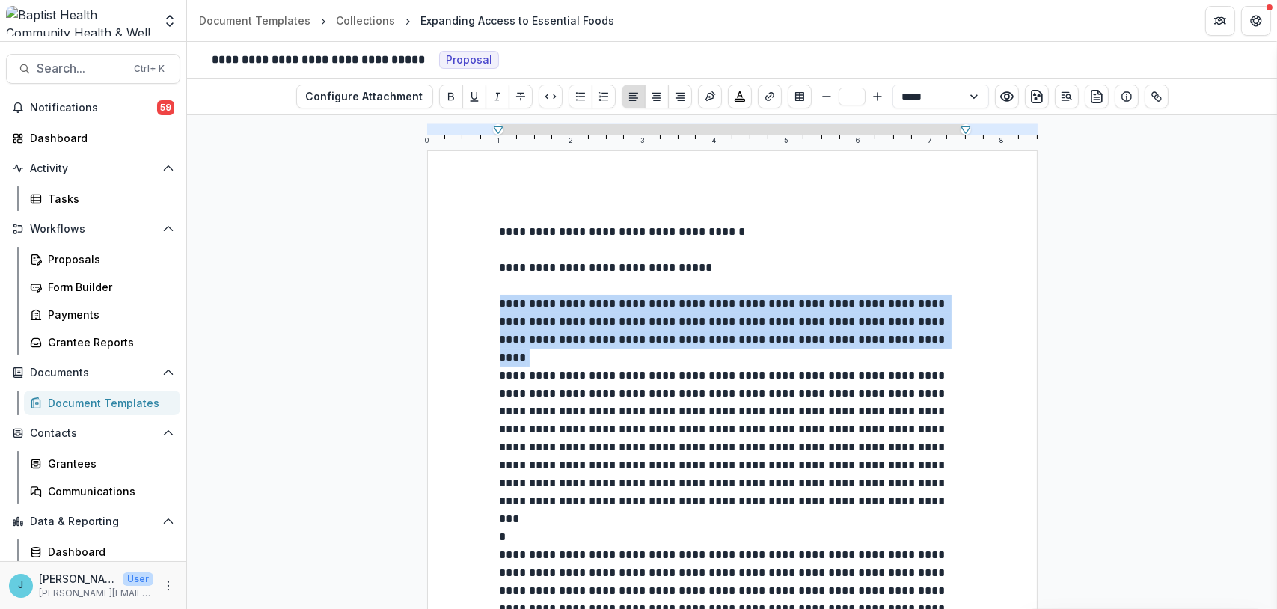
scroll to position [0, 0]
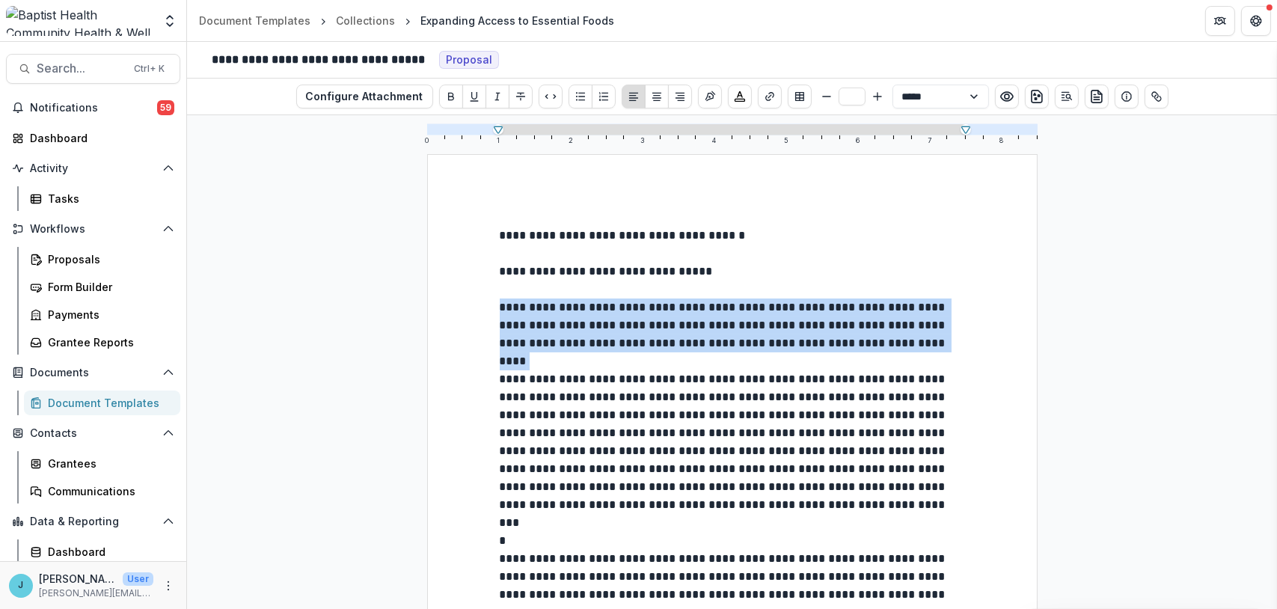
click at [664, 299] on p "**********" at bounding box center [732, 326] width 465 height 54
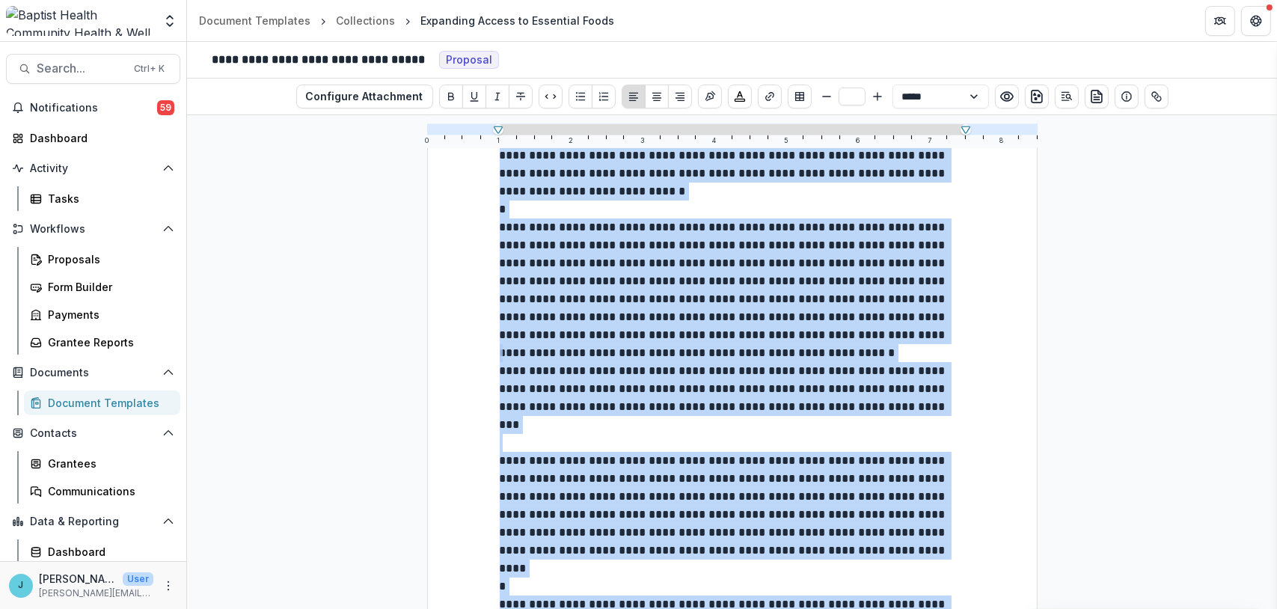
scroll to position [935, 0]
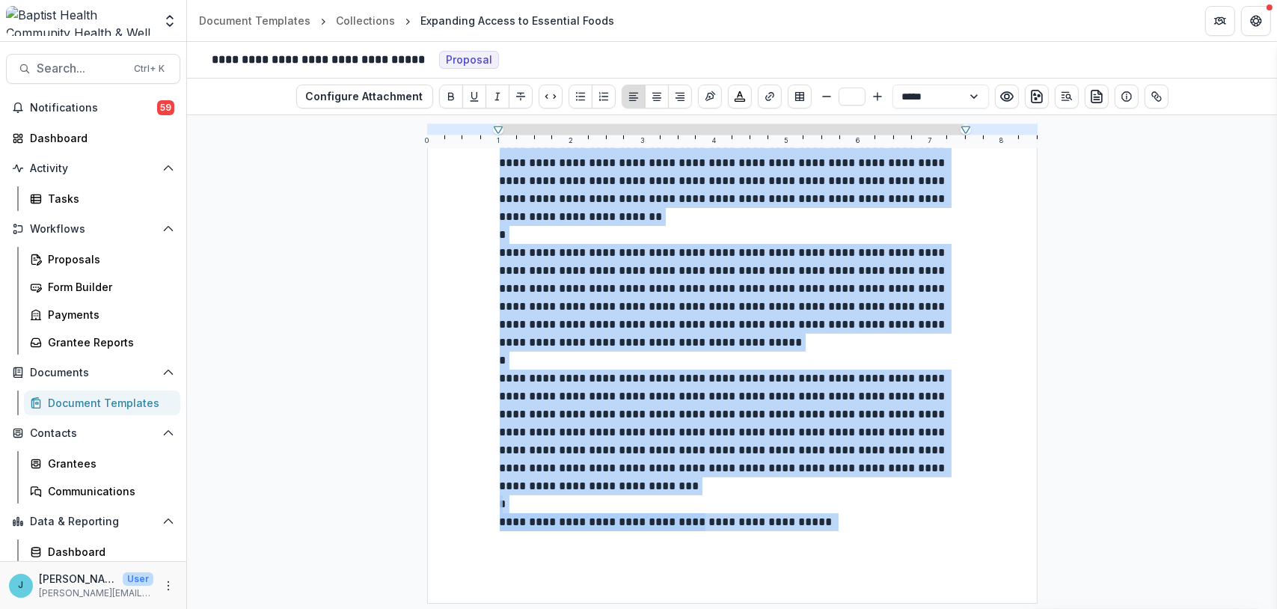
drag, startPoint x: 501, startPoint y: 233, endPoint x: 937, endPoint y: 643, distance: 598.8
click at [937, 608] on html "**********" at bounding box center [638, 304] width 1277 height 609
copy div "**********"
drag, startPoint x: 717, startPoint y: 358, endPoint x: 546, endPoint y: 288, distance: 185.0
click at [715, 357] on p at bounding box center [732, 199] width 465 height 593
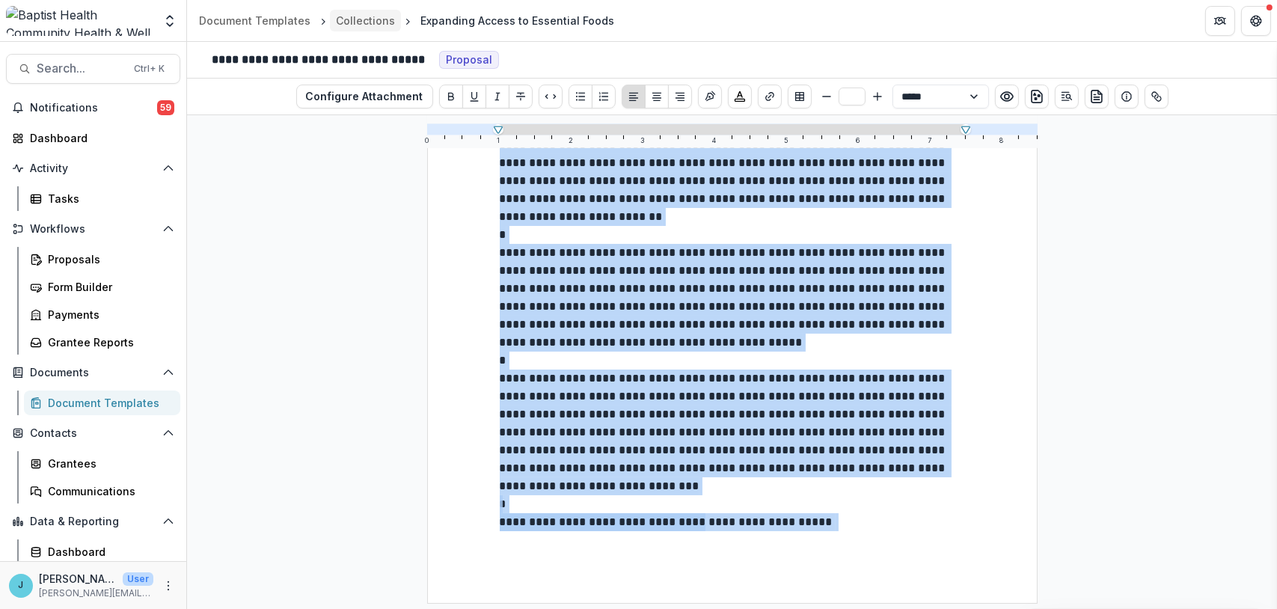
click at [369, 17] on div "Collections" at bounding box center [365, 21] width 59 height 16
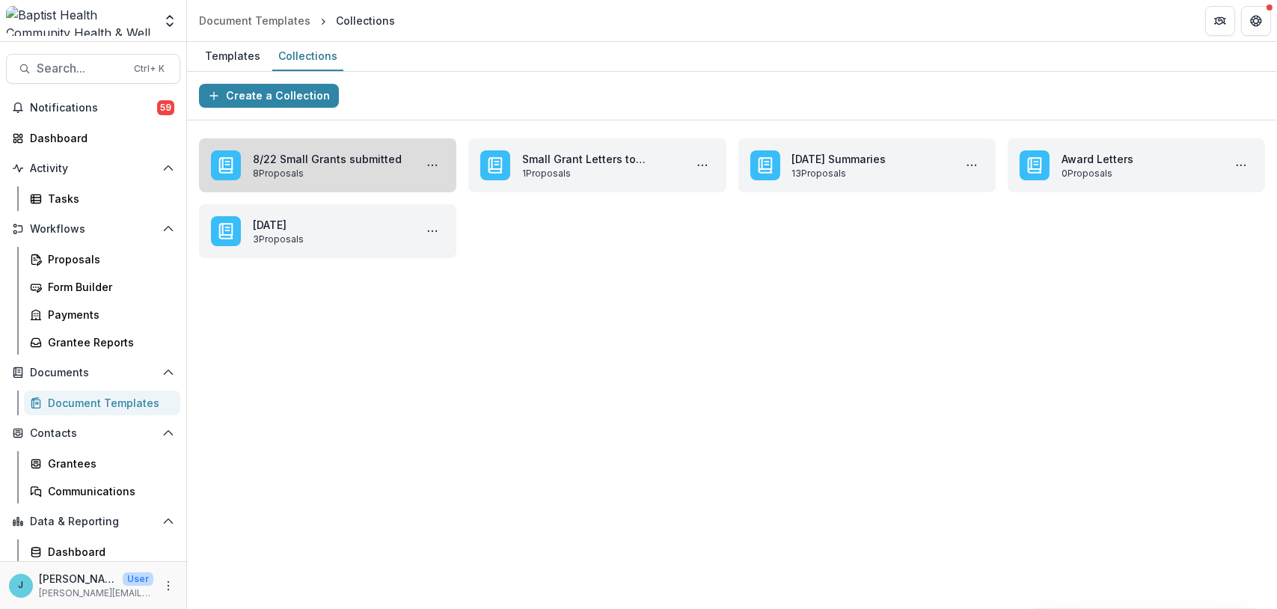
click at [353, 153] on link "8/22 Small Grants submitted" at bounding box center [331, 159] width 156 height 16
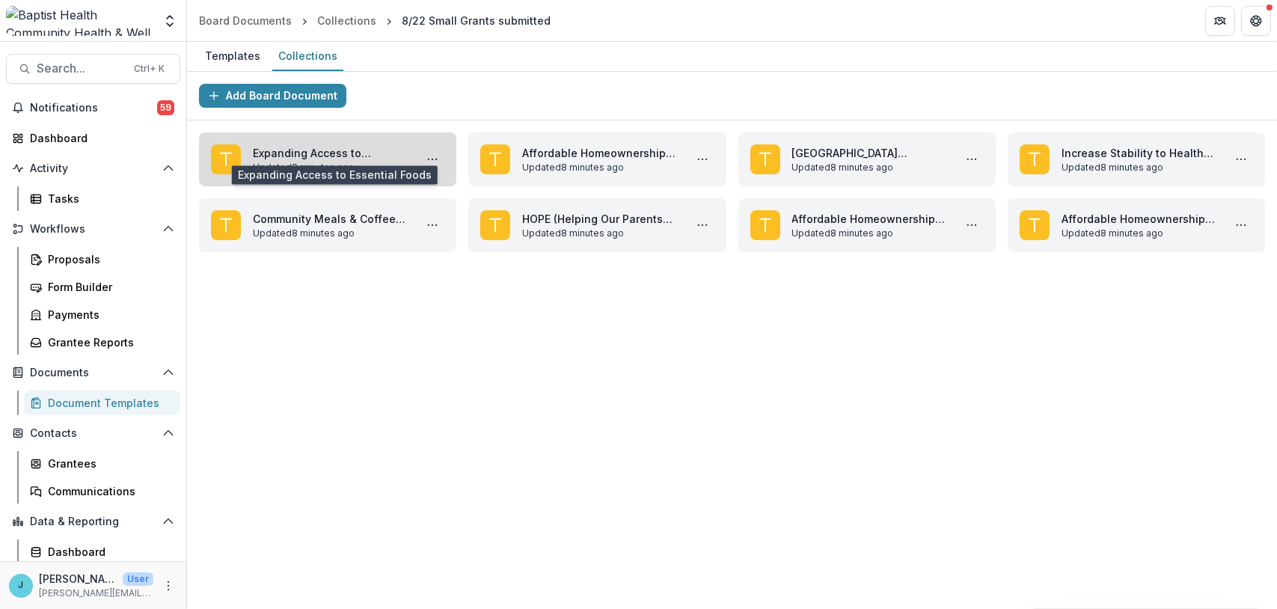
click at [399, 158] on link "Expanding Access to Essential Foods" at bounding box center [331, 153] width 156 height 16
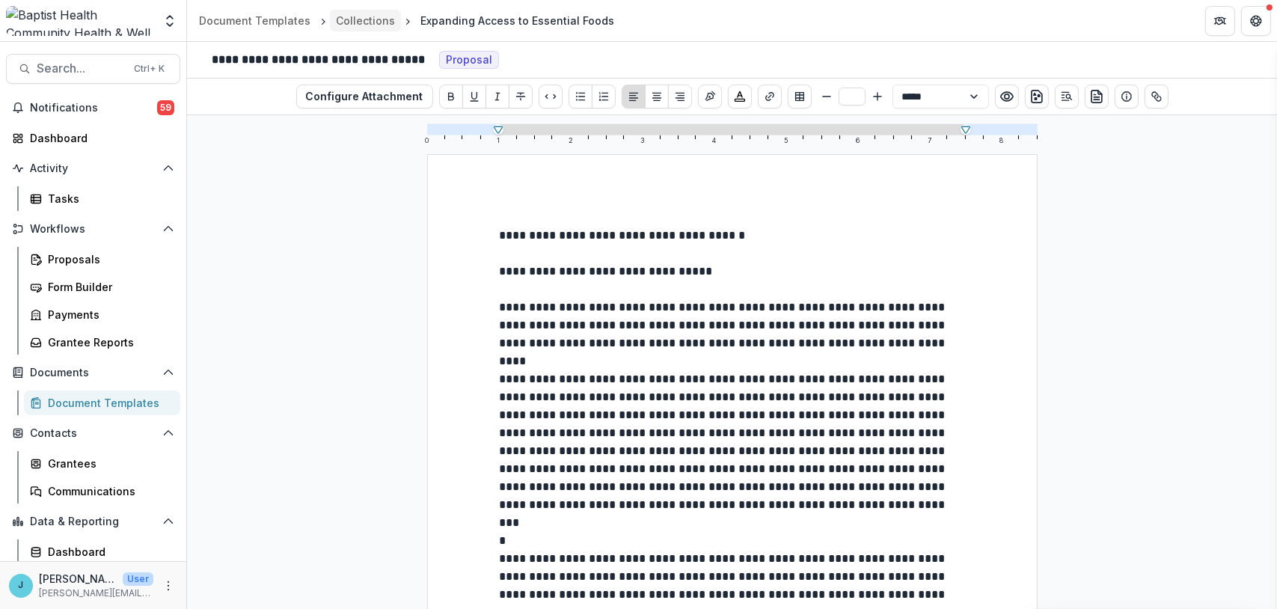
click at [362, 18] on div "Collections" at bounding box center [365, 21] width 59 height 16
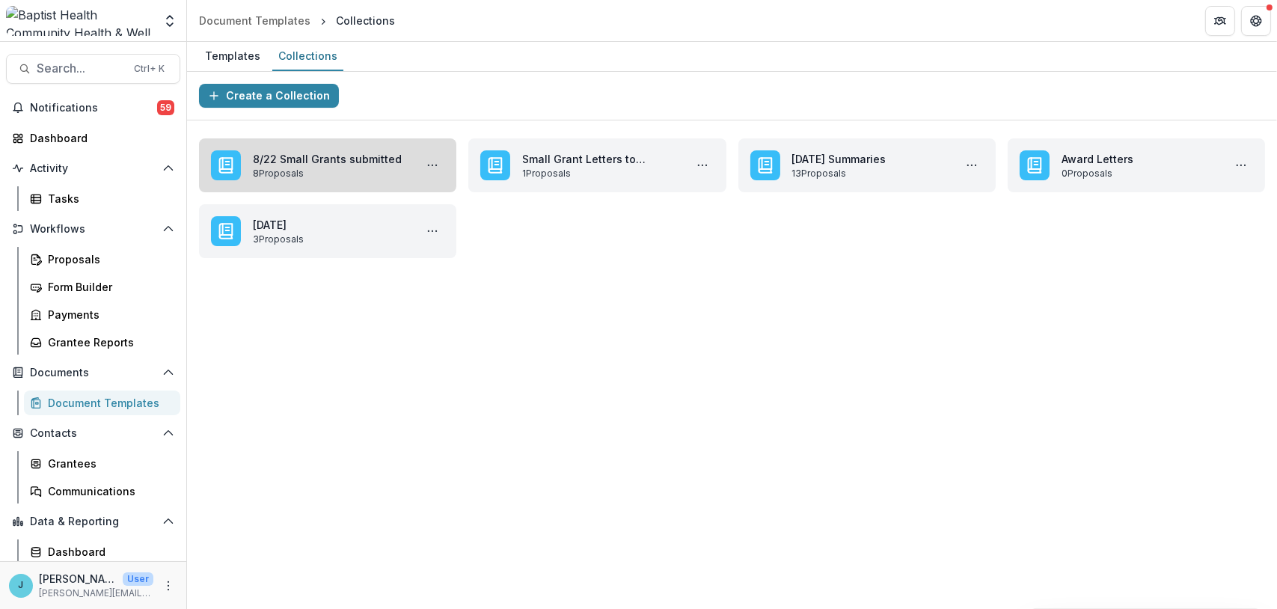
click at [379, 165] on link "8/22 Small Grants submitted" at bounding box center [331, 159] width 156 height 16
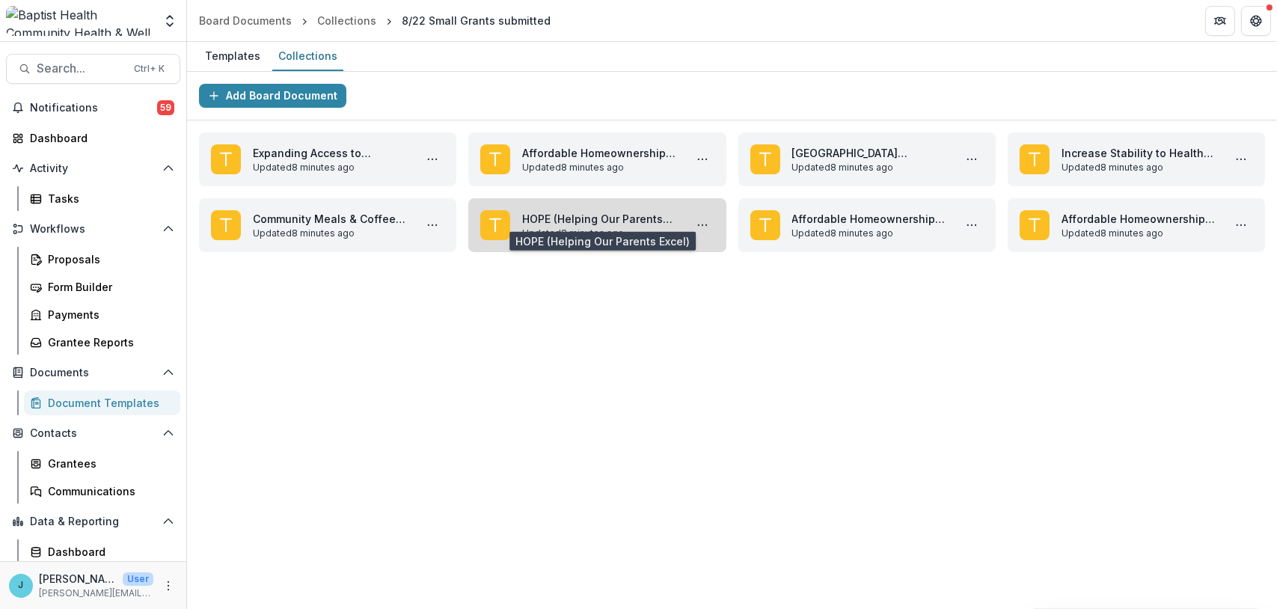
click at [611, 227] on link "HOPE (Helping Our Parents Excel)" at bounding box center [600, 219] width 156 height 16
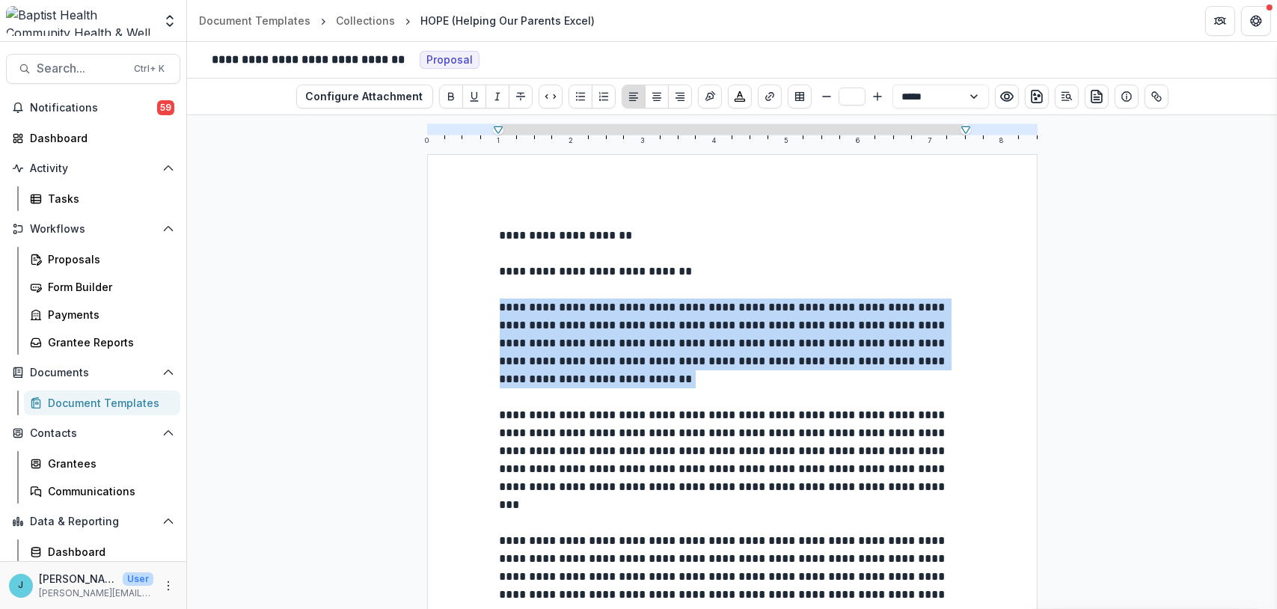
drag, startPoint x: 497, startPoint y: 308, endPoint x: 768, endPoint y: 379, distance: 280.1
click at [768, 379] on p "**********" at bounding box center [732, 344] width 465 height 90
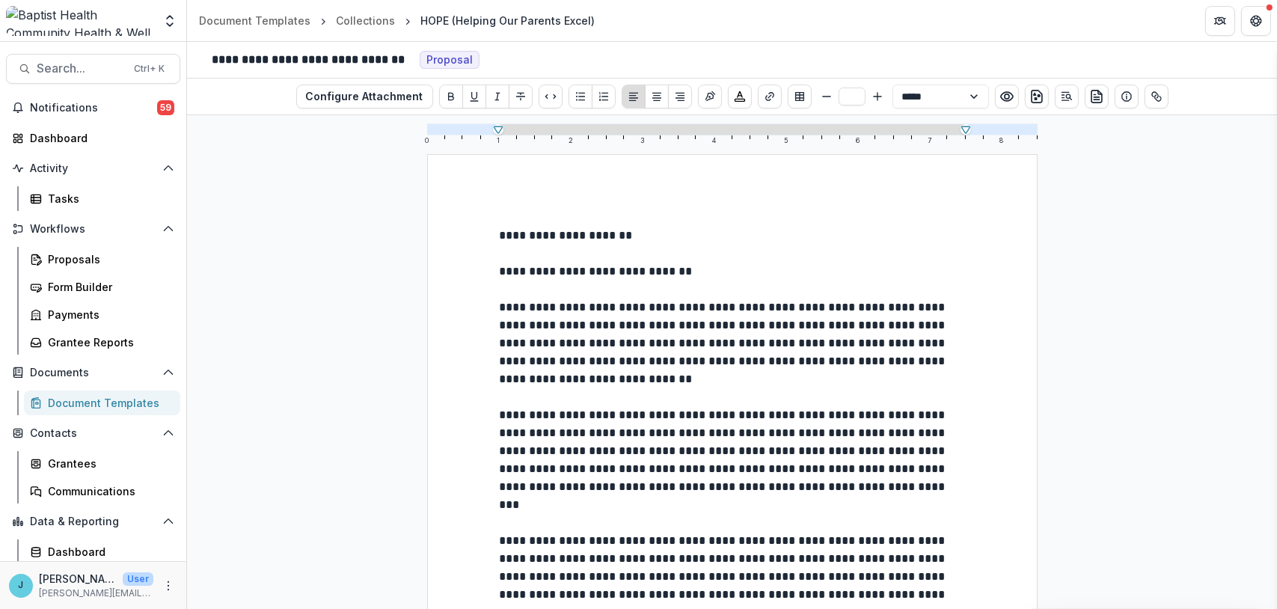
click at [694, 465] on p "**********" at bounding box center [732, 549] width 465 height 287
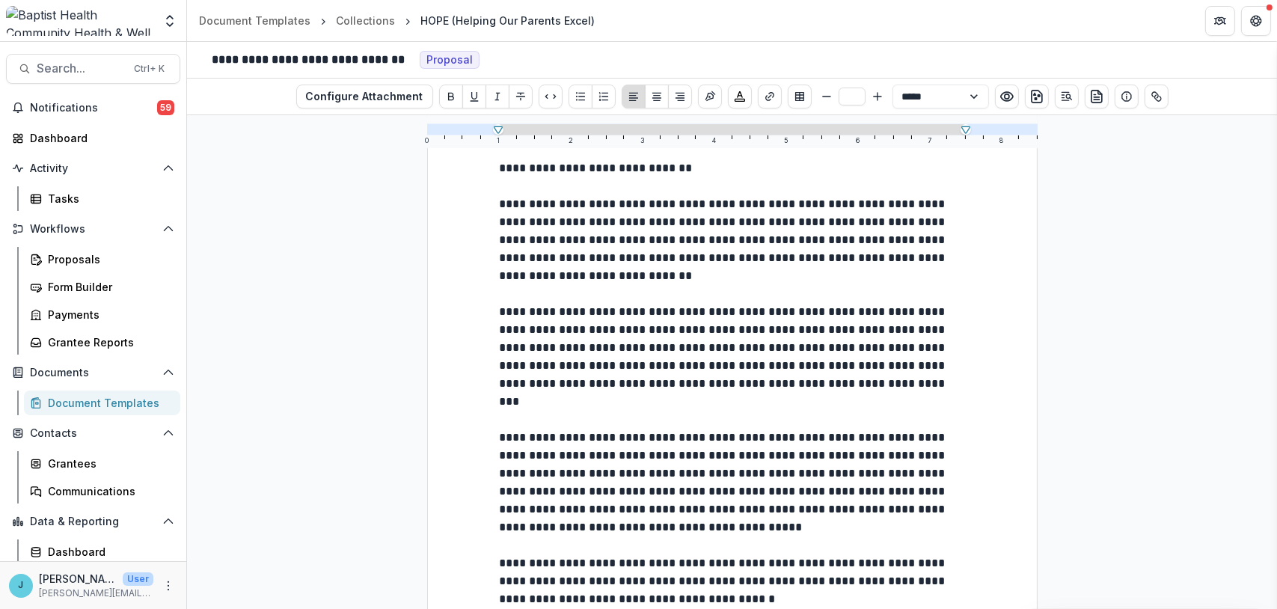
scroll to position [75, 0]
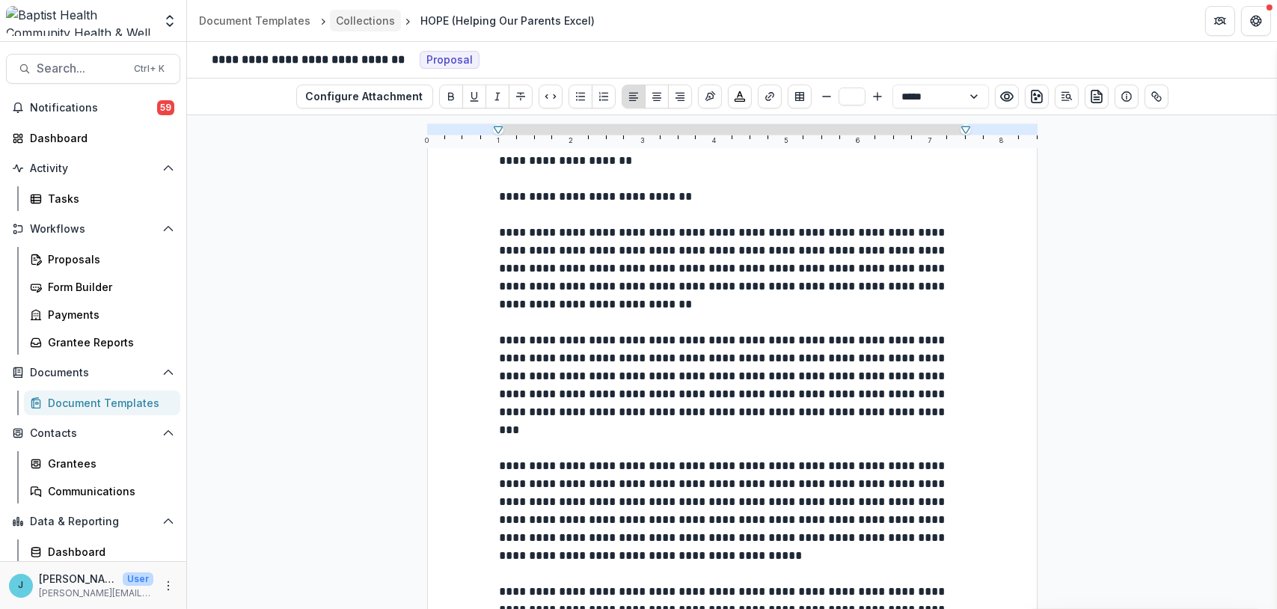
click at [352, 16] on div "Collections" at bounding box center [365, 21] width 59 height 16
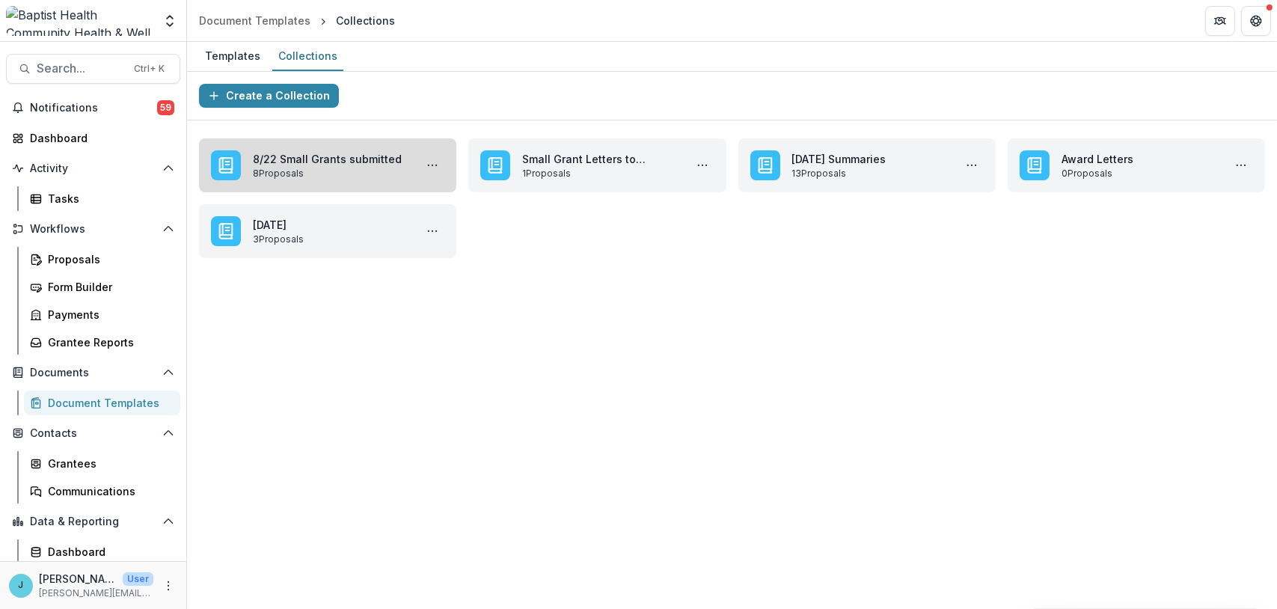
click at [373, 165] on link "8/22 Small Grants submitted" at bounding box center [331, 159] width 156 height 16
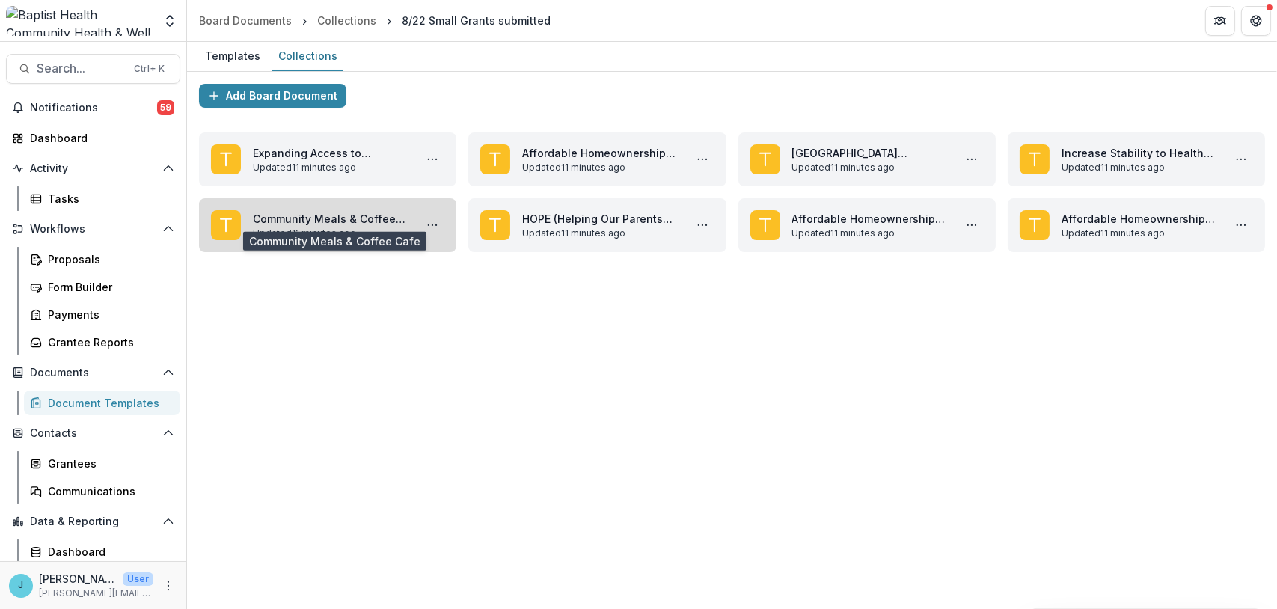
click at [361, 213] on link "Community Meals & Coffee Cafe" at bounding box center [331, 219] width 156 height 16
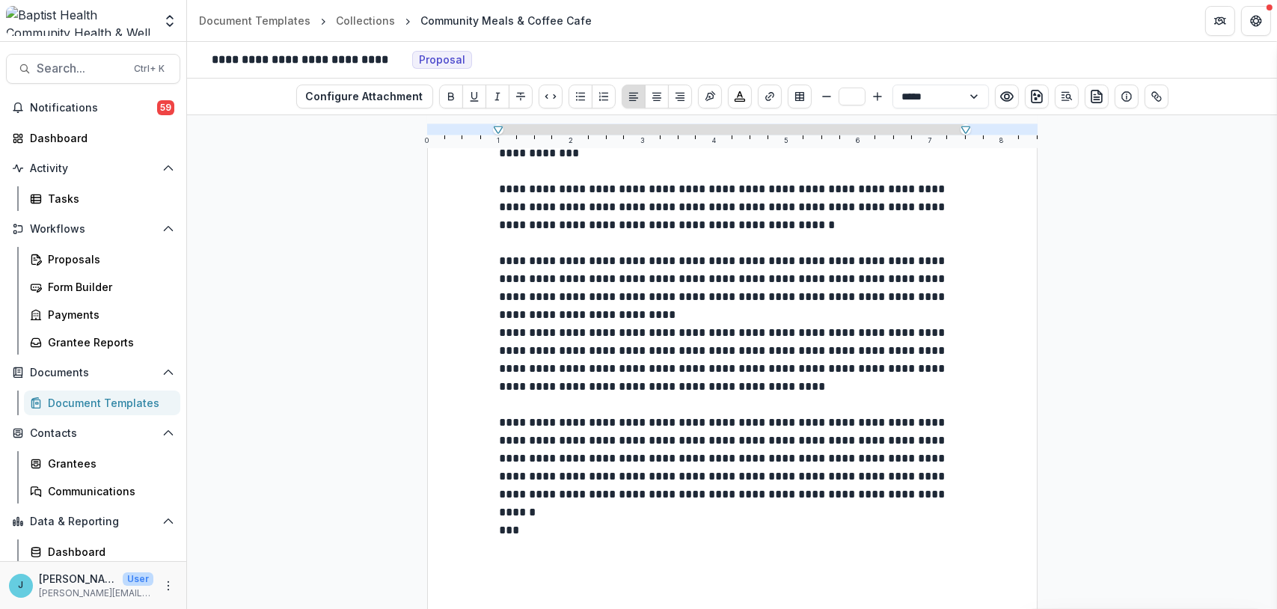
scroll to position [377, 0]
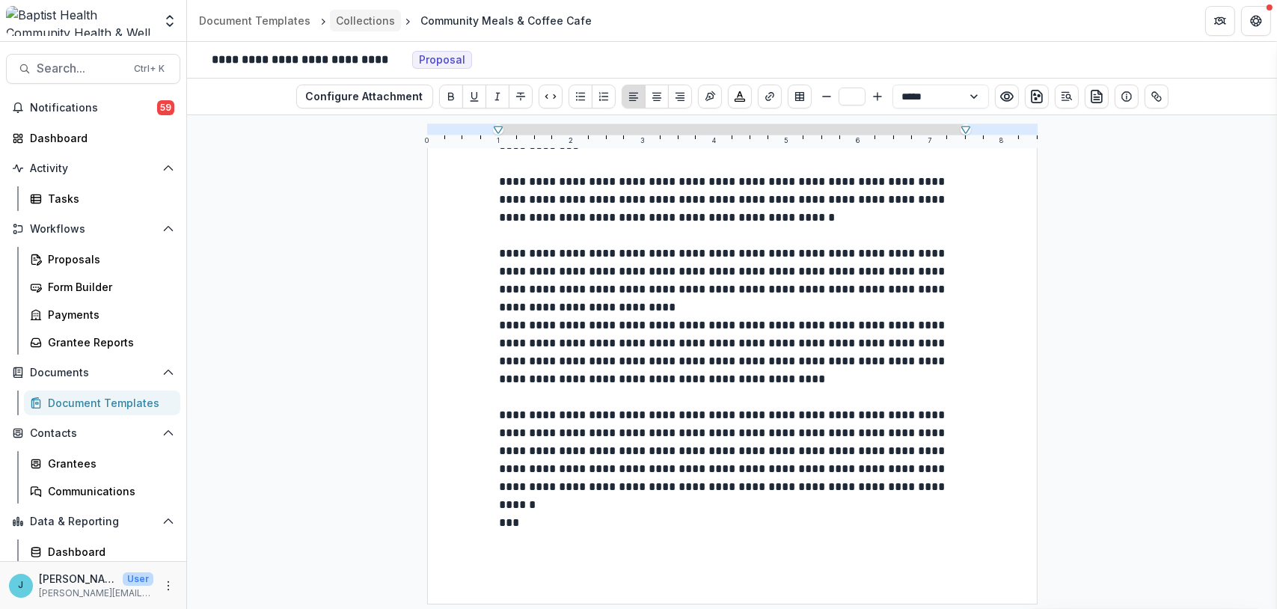
click at [365, 19] on div "Collections" at bounding box center [365, 21] width 59 height 16
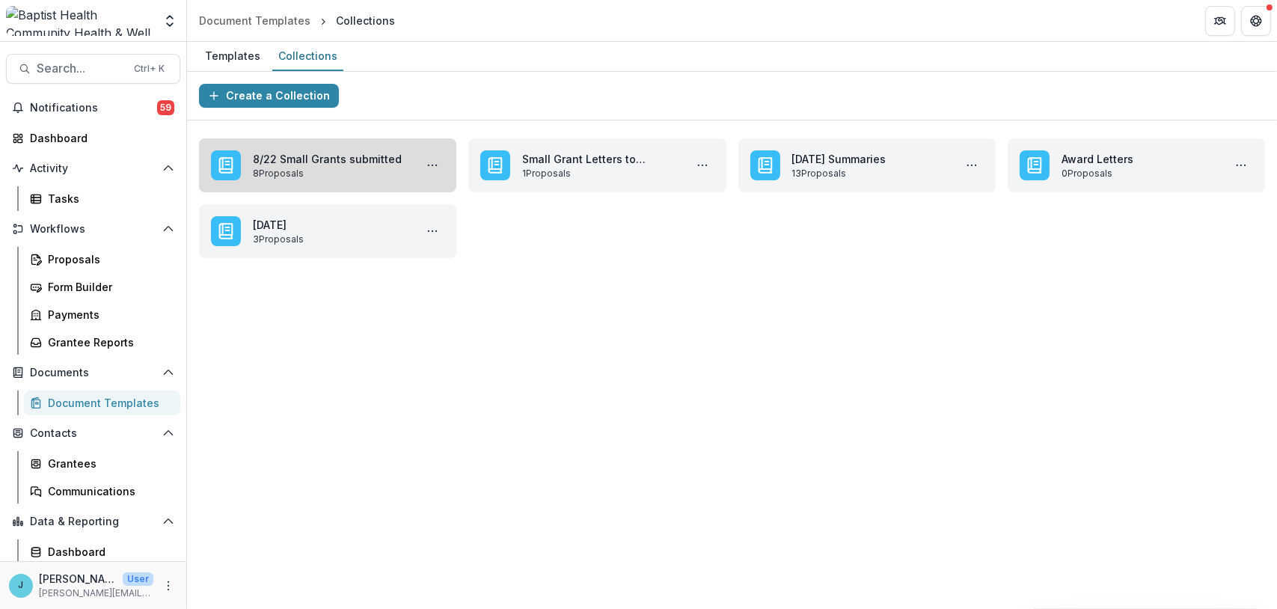
click at [373, 167] on link "8/22 Small Grants submitted" at bounding box center [331, 159] width 156 height 16
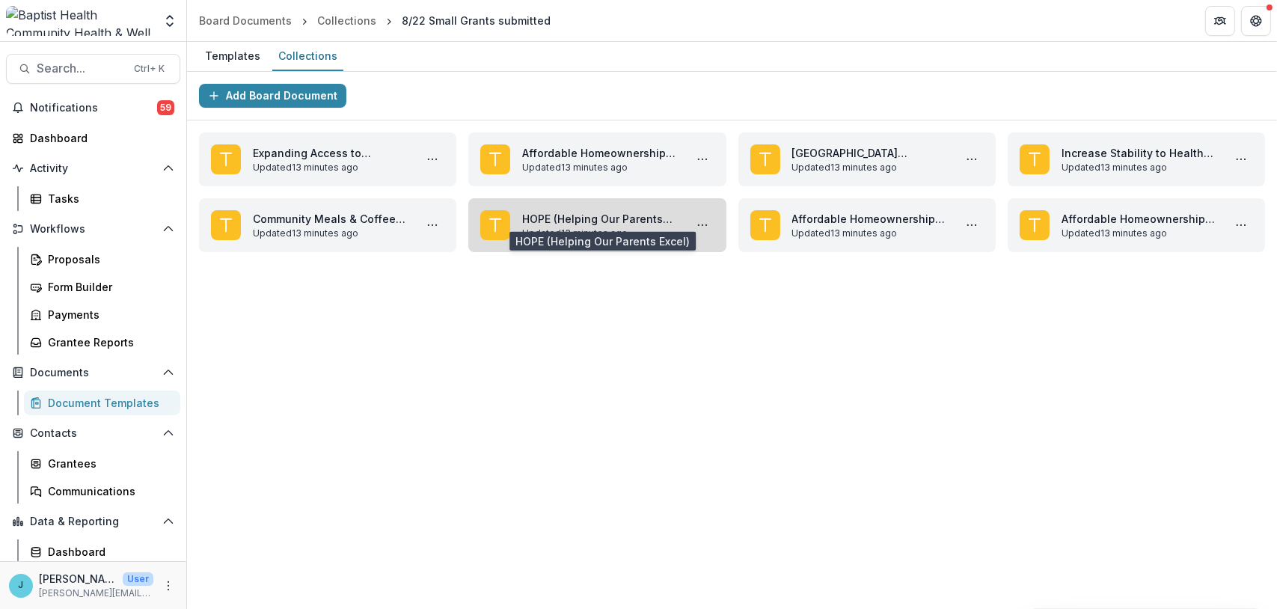
click at [614, 217] on link "HOPE (Helping Our Parents Excel)" at bounding box center [600, 219] width 156 height 16
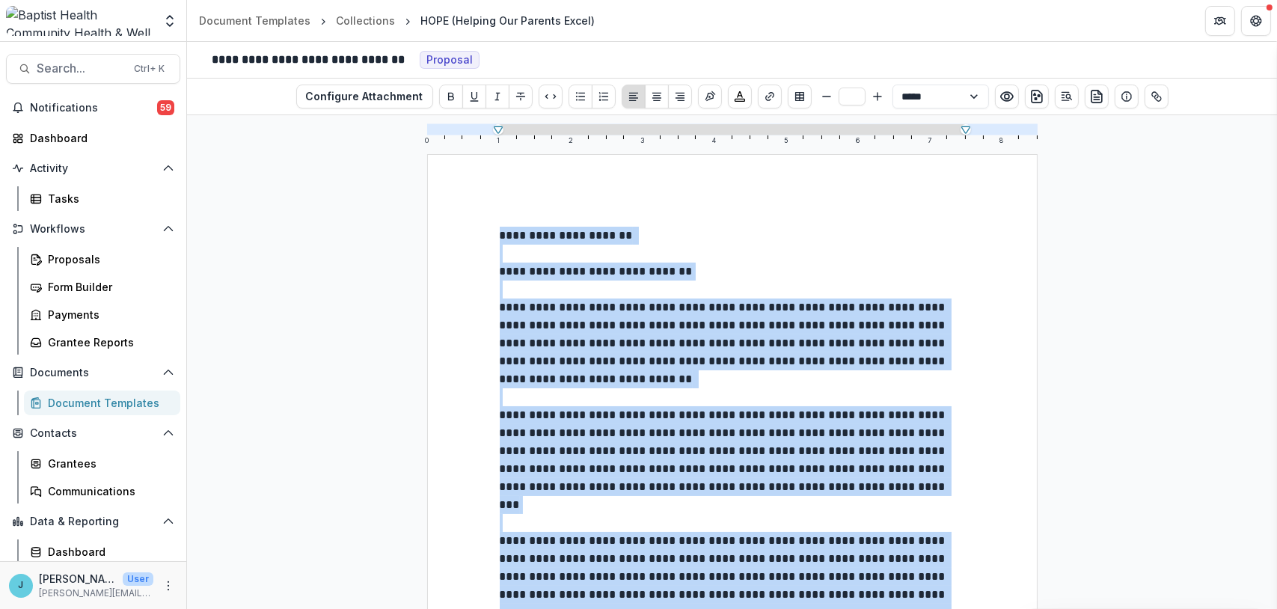
drag, startPoint x: 622, startPoint y: 521, endPoint x: 486, endPoint y: 240, distance: 311.6
copy div "**********"
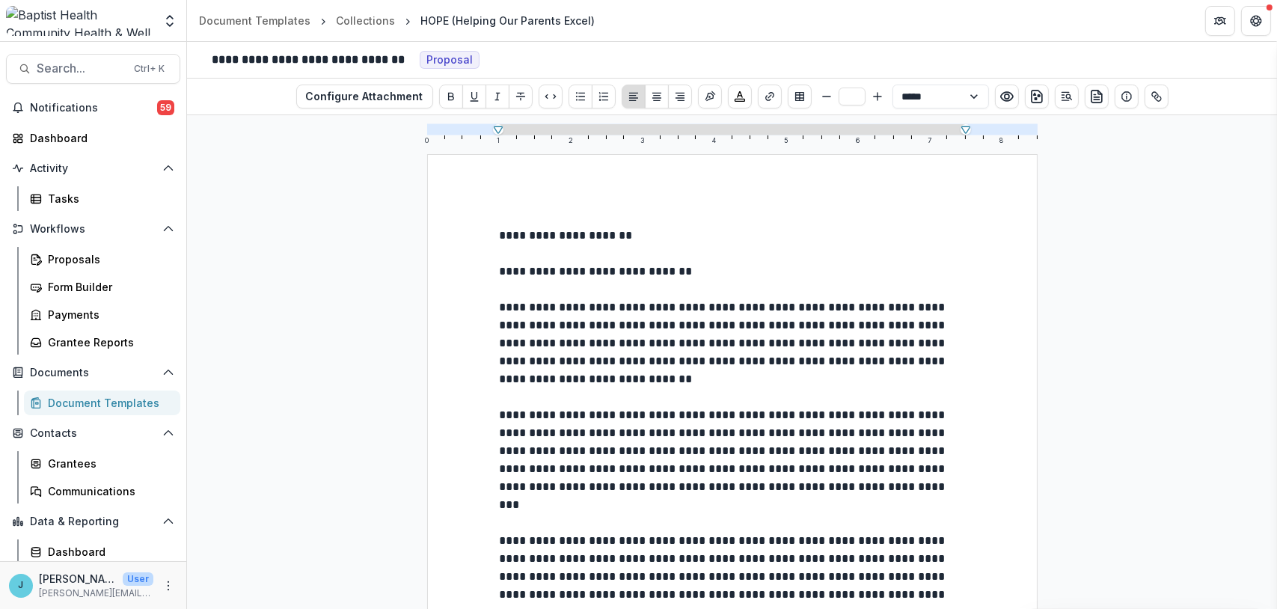
click at [465, 54] on span "Proposal" at bounding box center [450, 60] width 46 height 13
click at [464, 57] on span "Proposal" at bounding box center [450, 60] width 46 height 13
click at [65, 262] on div "Proposals" at bounding box center [108, 259] width 120 height 16
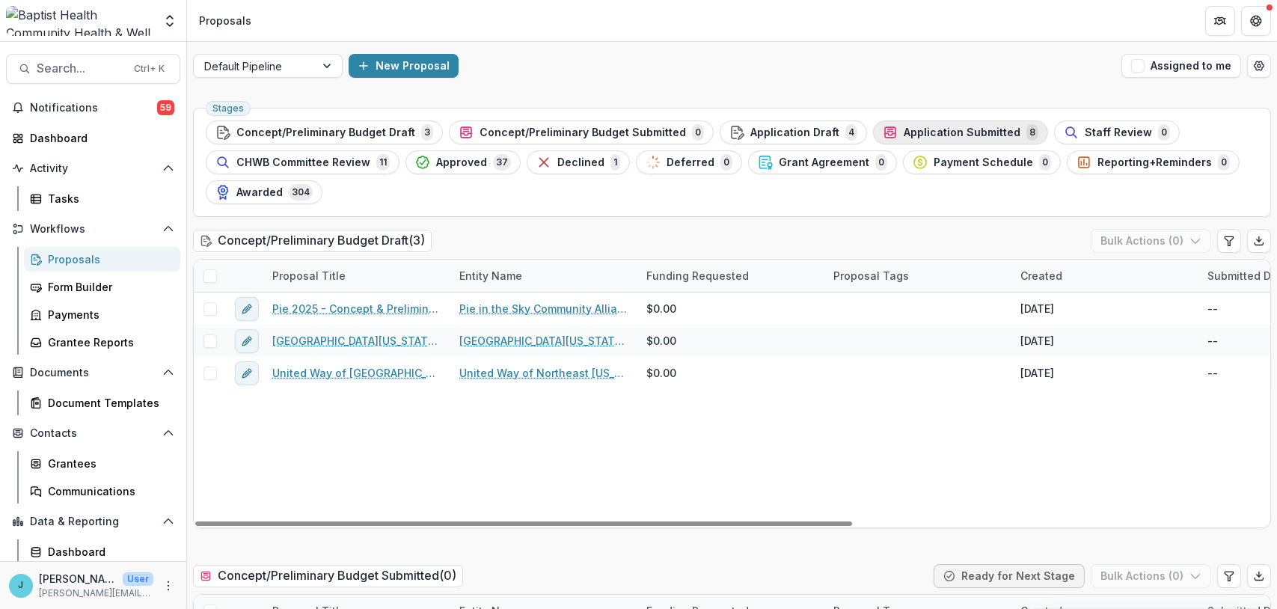
click at [920, 129] on span "Application Submitted" at bounding box center [962, 132] width 117 height 13
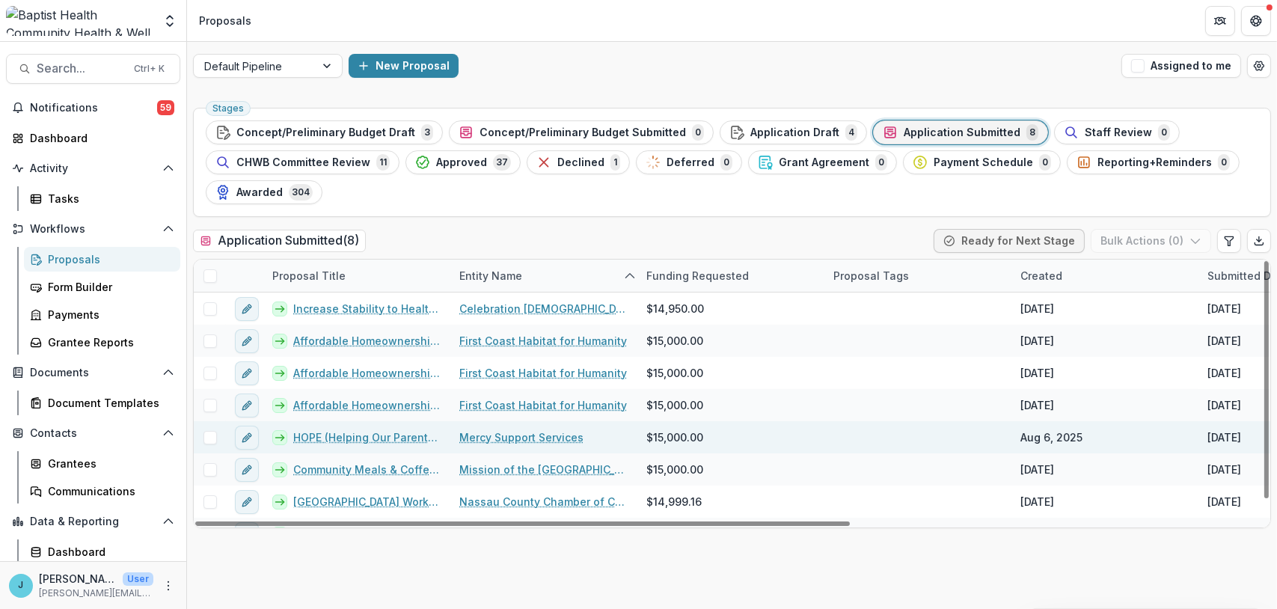
click at [391, 436] on link "HOPE (Helping Our Parents Excel)" at bounding box center [367, 438] width 148 height 16
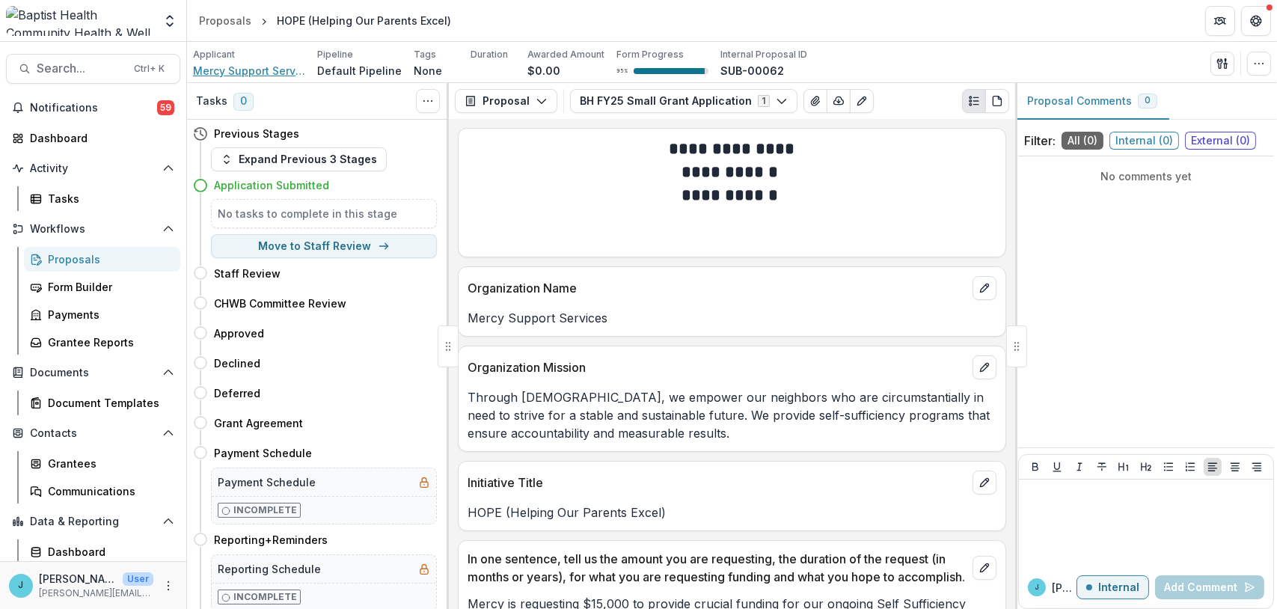
click at [262, 69] on span "Mercy Support Services" at bounding box center [249, 71] width 112 height 16
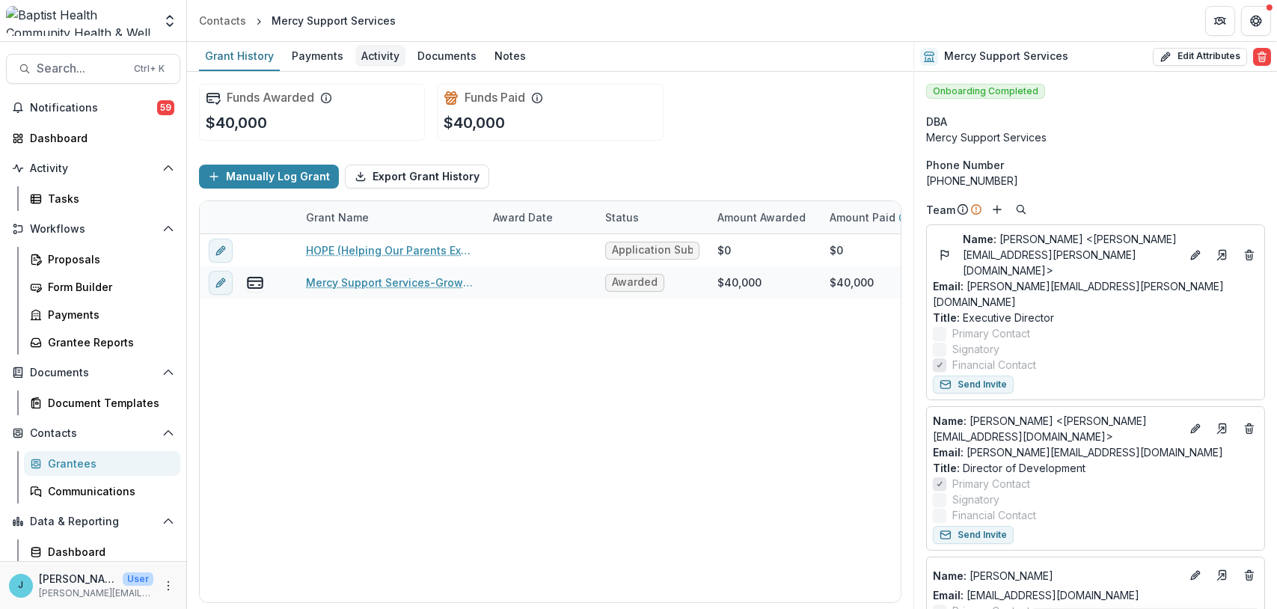
click at [383, 55] on div "Activity" at bounding box center [380, 56] width 50 height 22
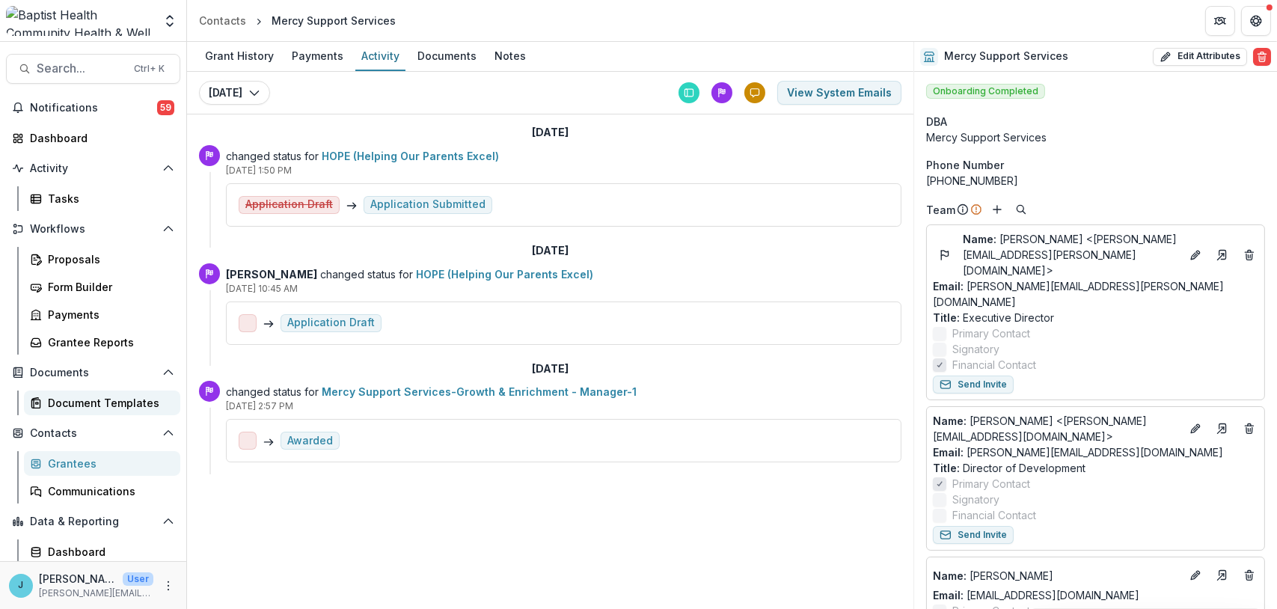
click at [76, 401] on div "Document Templates" at bounding box center [108, 403] width 120 height 16
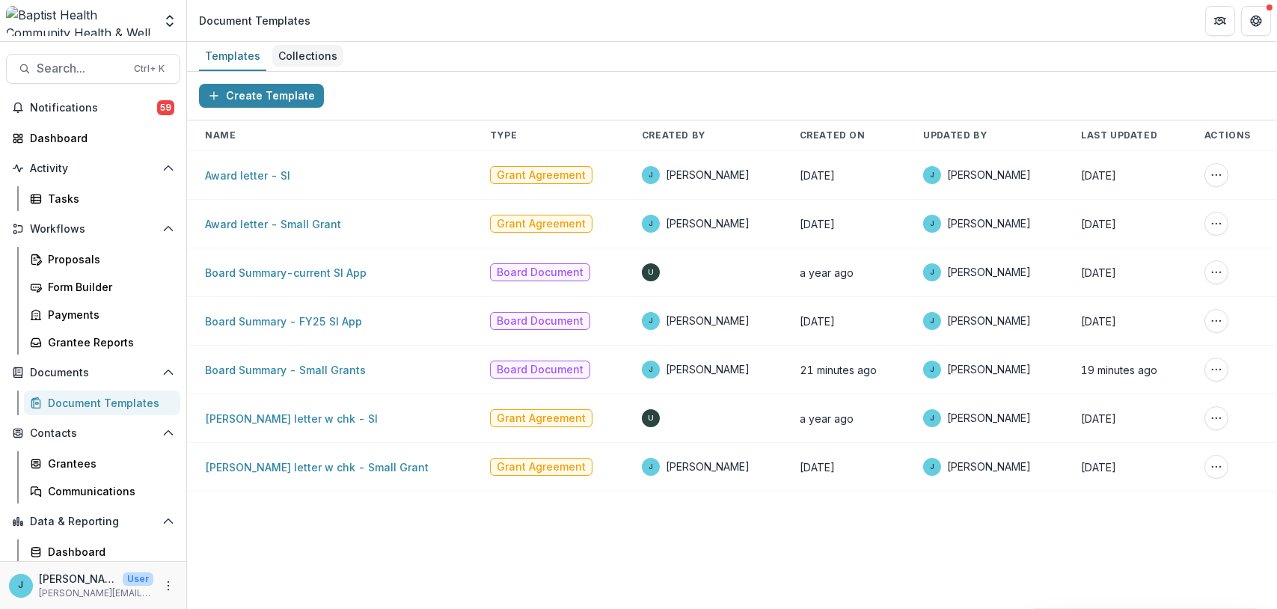
click at [296, 52] on div "Collections" at bounding box center [307, 56] width 71 height 22
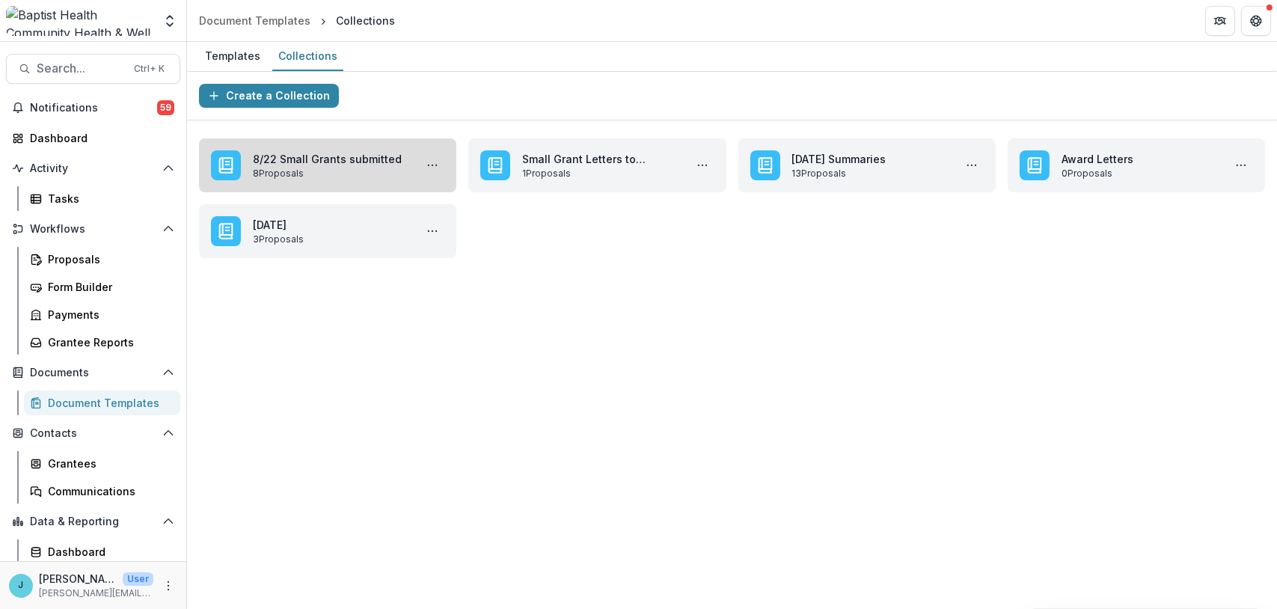
click at [311, 159] on link "8/22 Small Grants submitted" at bounding box center [331, 159] width 156 height 16
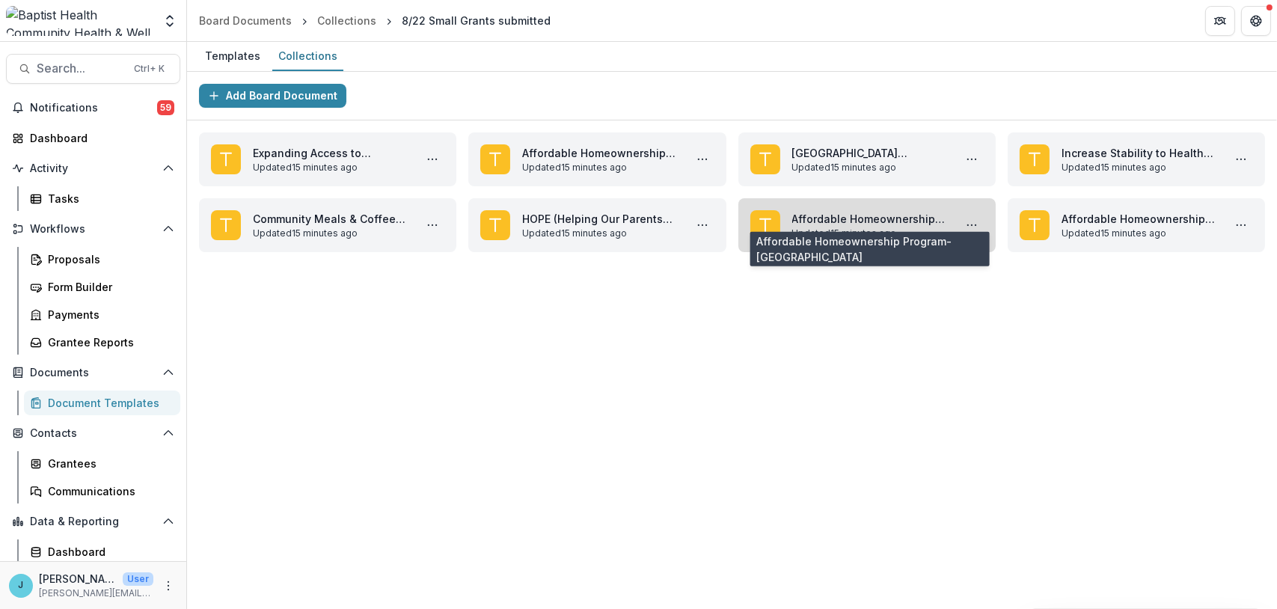
click at [910, 221] on link "Affordable Homeownership Program-[GEOGRAPHIC_DATA]" at bounding box center [871, 219] width 156 height 16
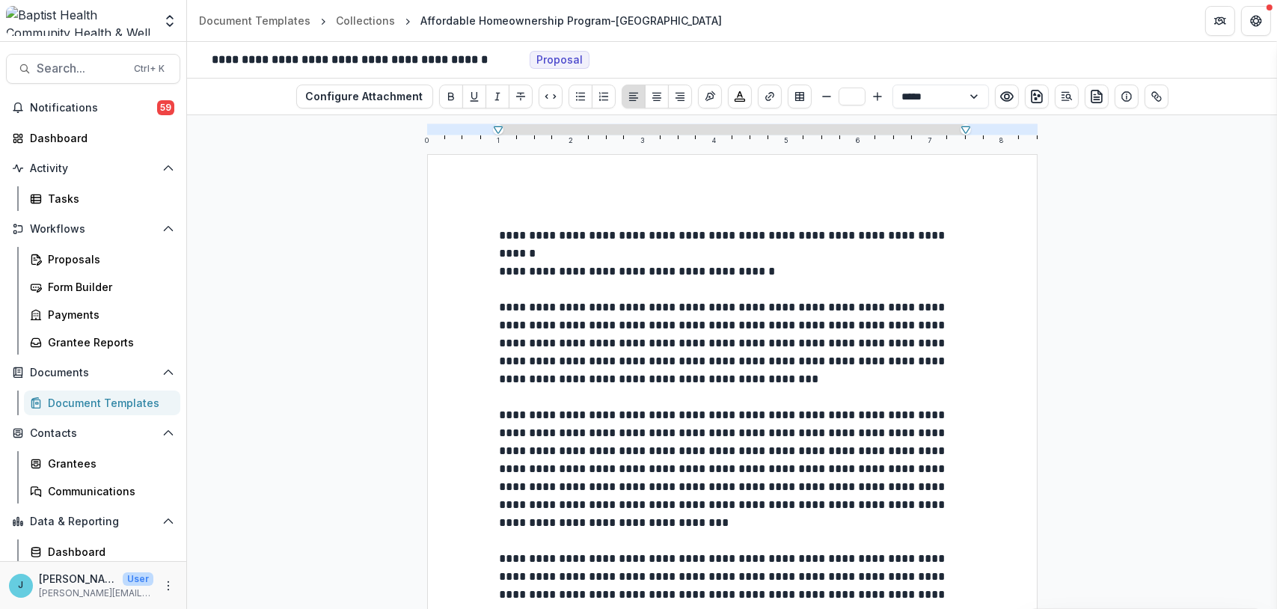
drag, startPoint x: 502, startPoint y: 232, endPoint x: 826, endPoint y: 389, distance: 360.1
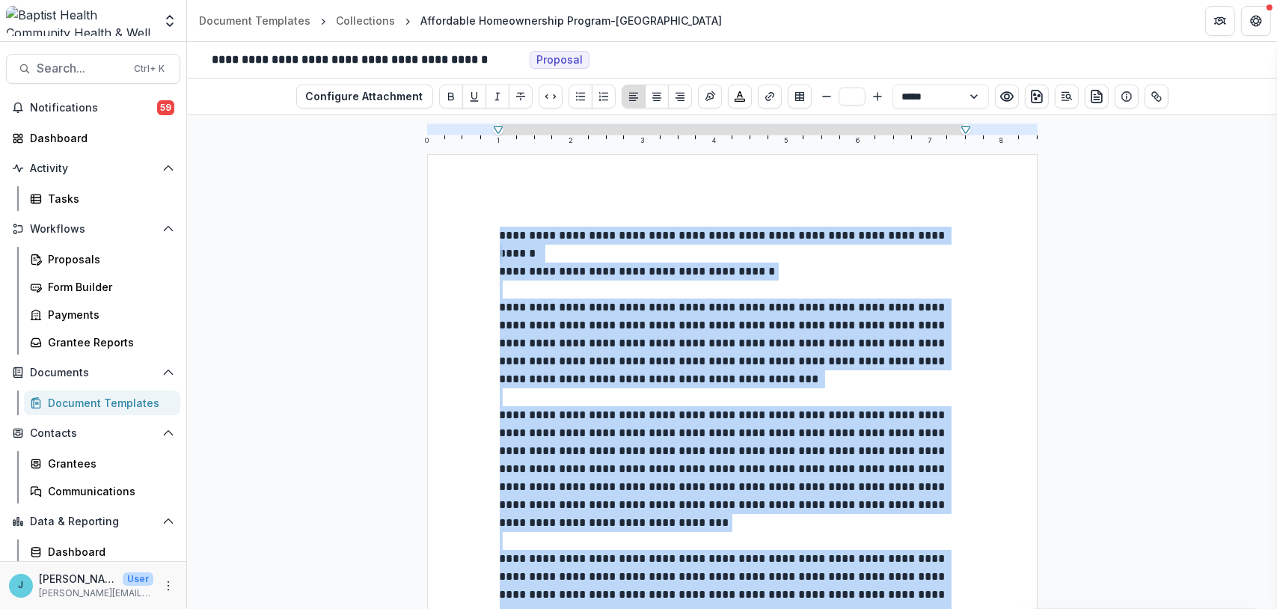
drag, startPoint x: 537, startPoint y: 525, endPoint x: 461, endPoint y: 223, distance: 311.8
copy div "**********"
click at [375, 19] on div "Collections" at bounding box center [365, 21] width 59 height 16
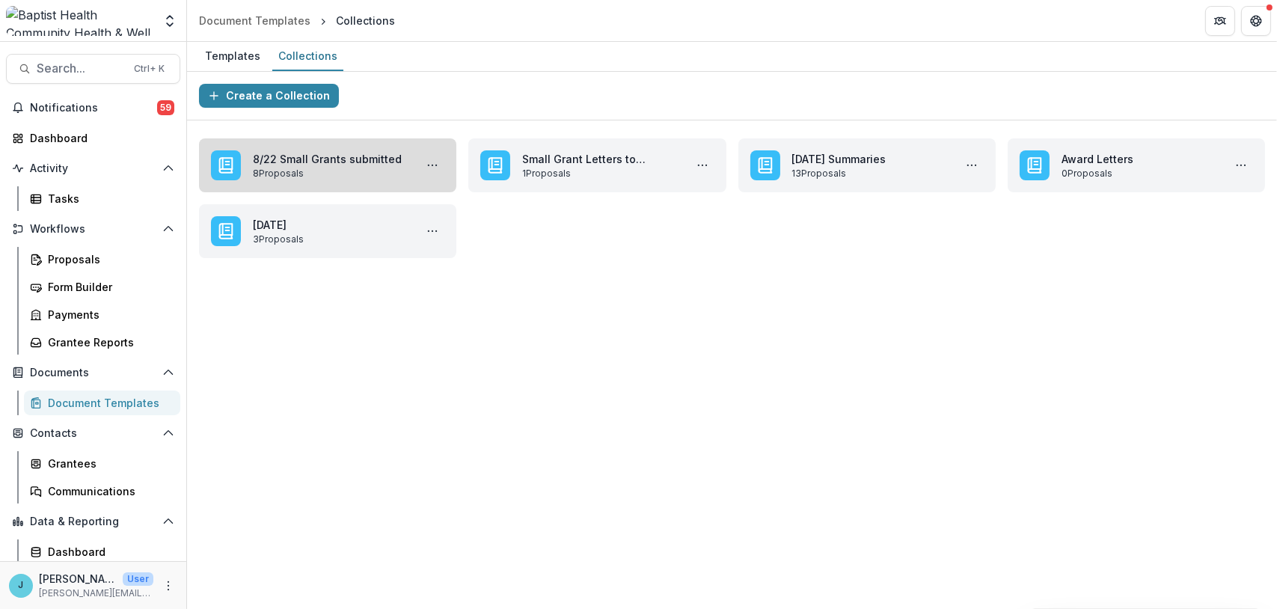
click at [346, 155] on link "8/22 Small Grants submitted" at bounding box center [331, 159] width 156 height 16
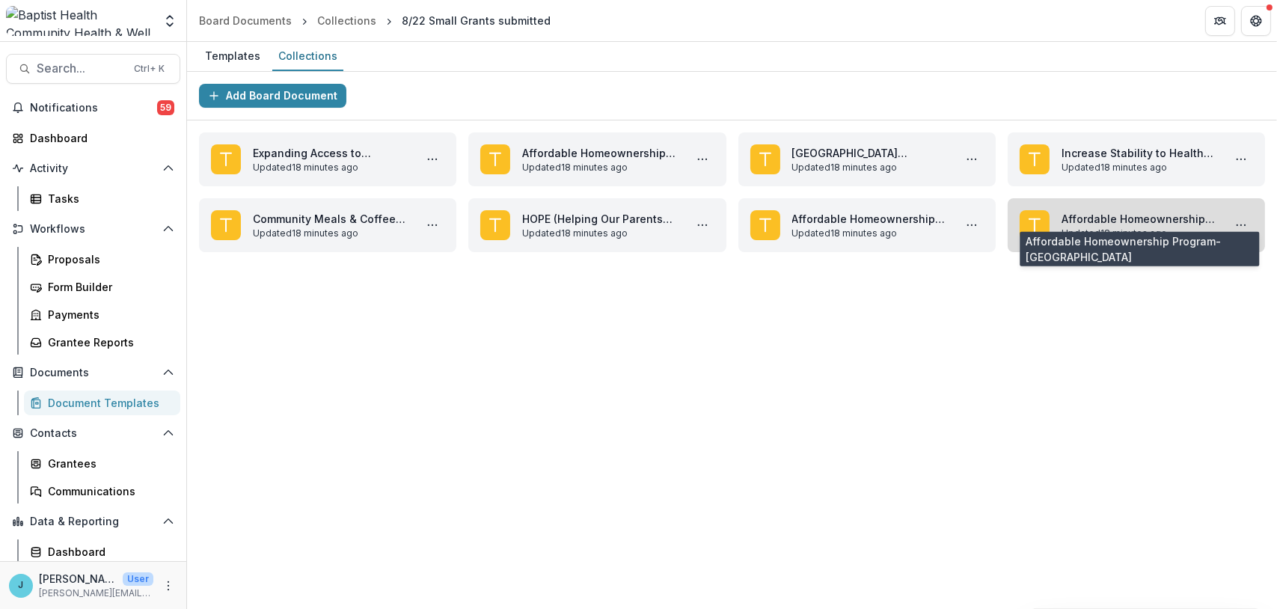
click at [1107, 222] on link "Affordable Homeownership Program-[GEOGRAPHIC_DATA]" at bounding box center [1140, 219] width 156 height 16
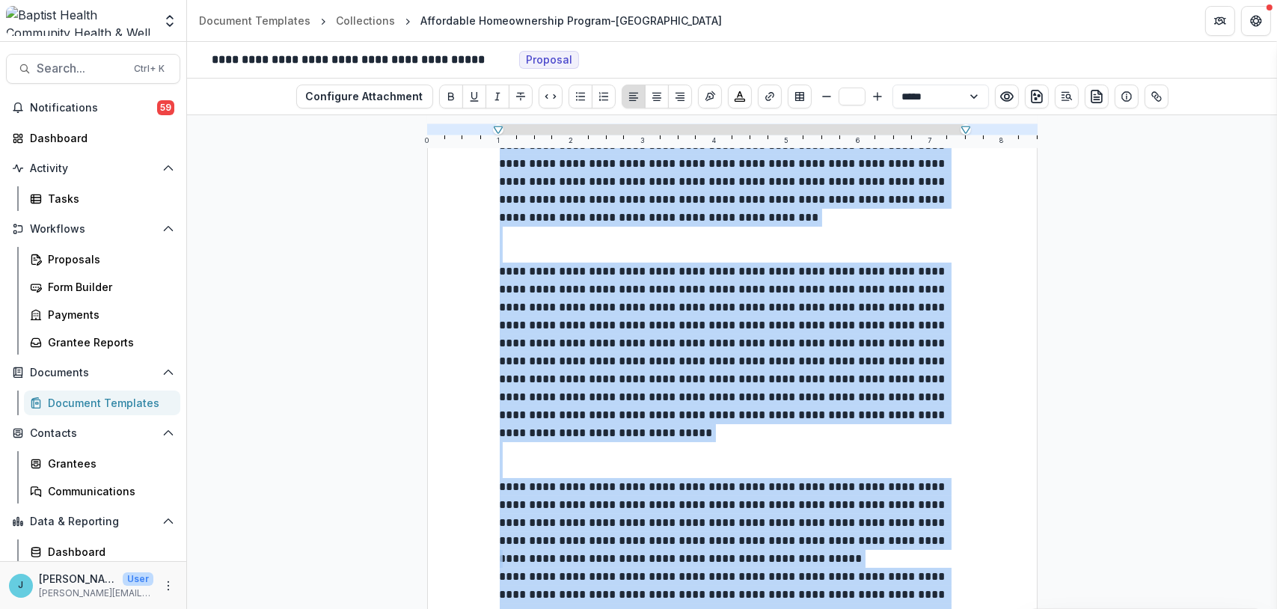
scroll to position [700, 0]
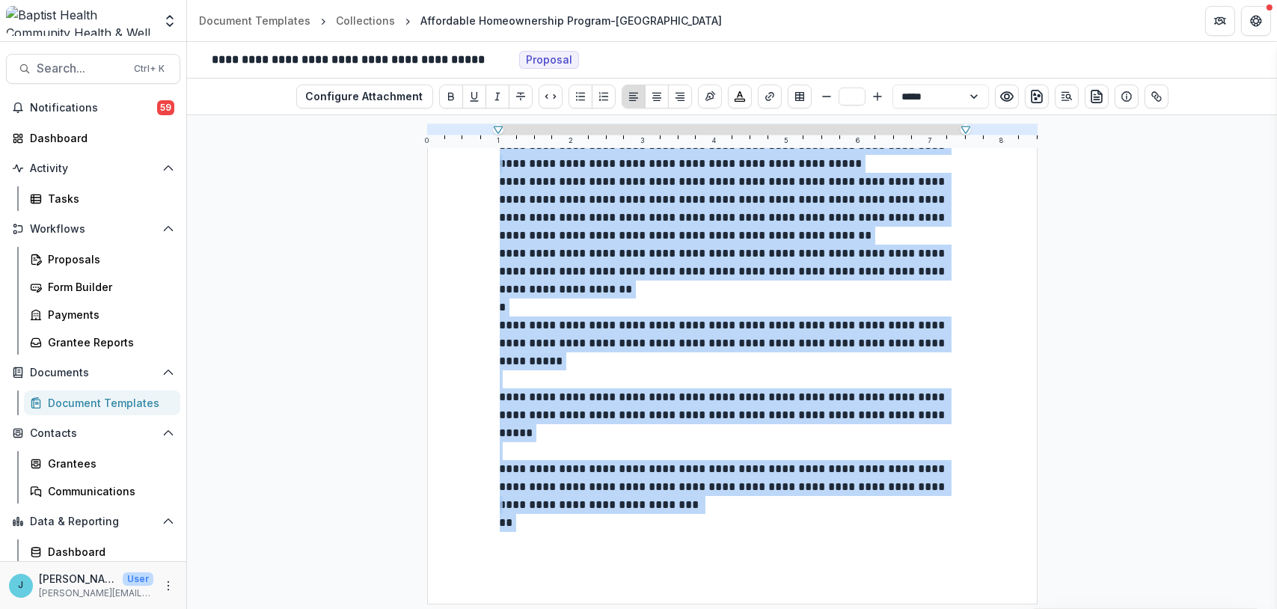
drag, startPoint x: 501, startPoint y: 233, endPoint x: 879, endPoint y: 558, distance: 498.9
click at [879, 558] on div "**********" at bounding box center [732, 29] width 611 height 1151
copy div "**********"
click at [354, 17] on div "Collections" at bounding box center [365, 21] width 59 height 16
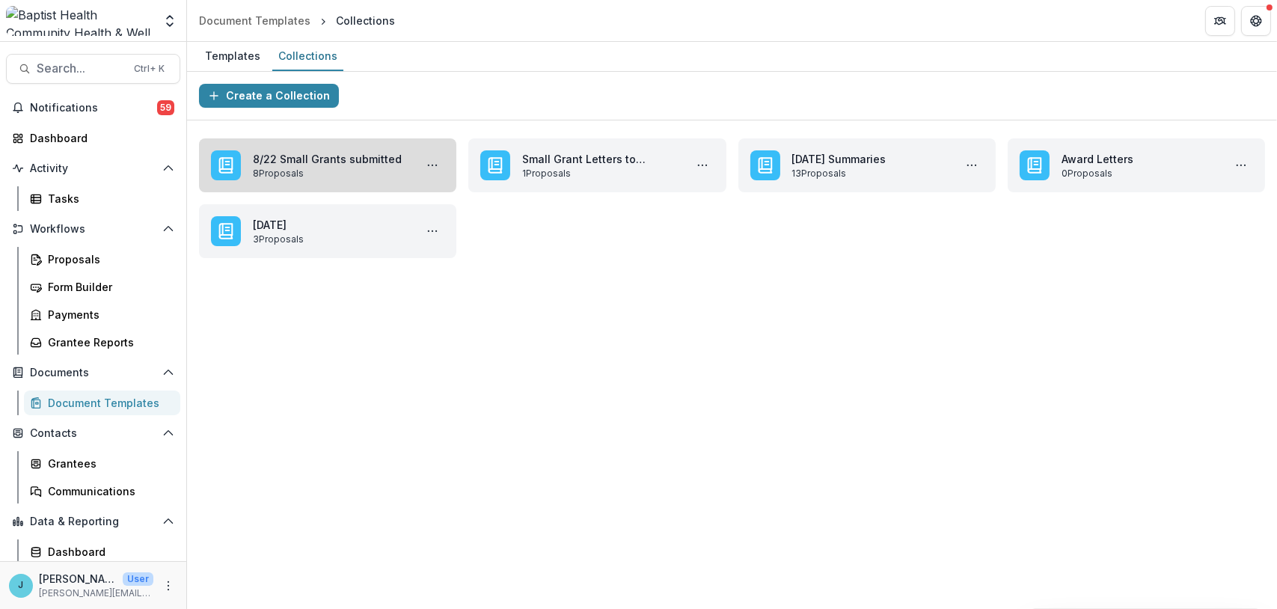
click at [362, 166] on link "8/22 Small Grants submitted" at bounding box center [331, 159] width 156 height 16
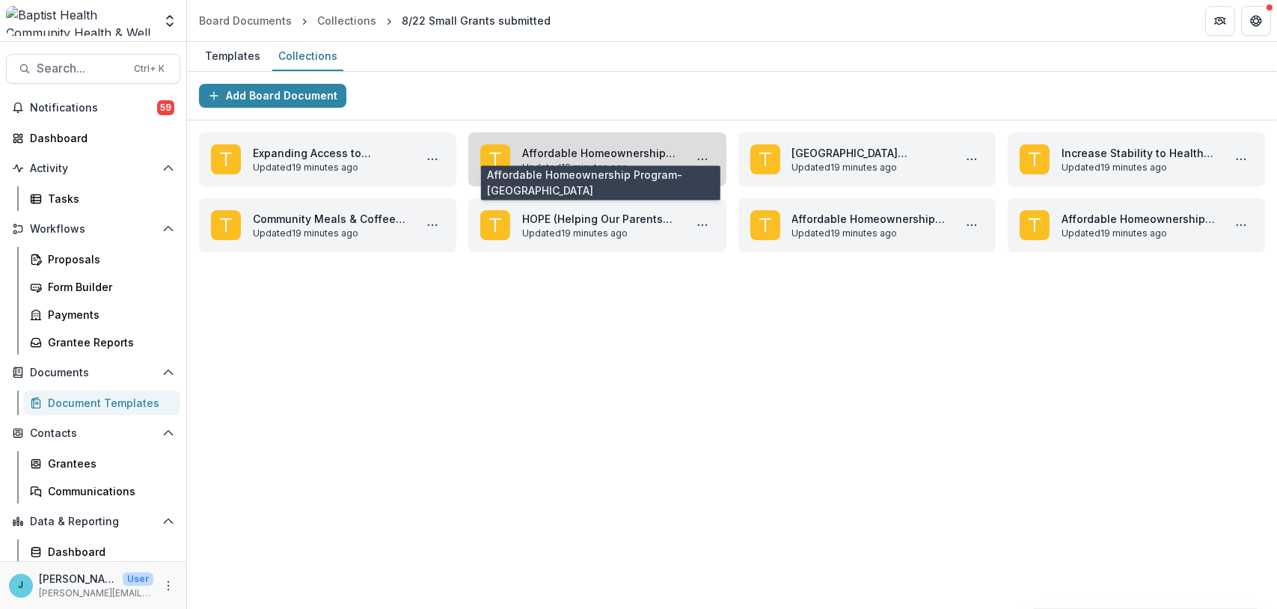
click at [532, 150] on link "Affordable Homeownership Program-[GEOGRAPHIC_DATA]" at bounding box center [600, 153] width 156 height 16
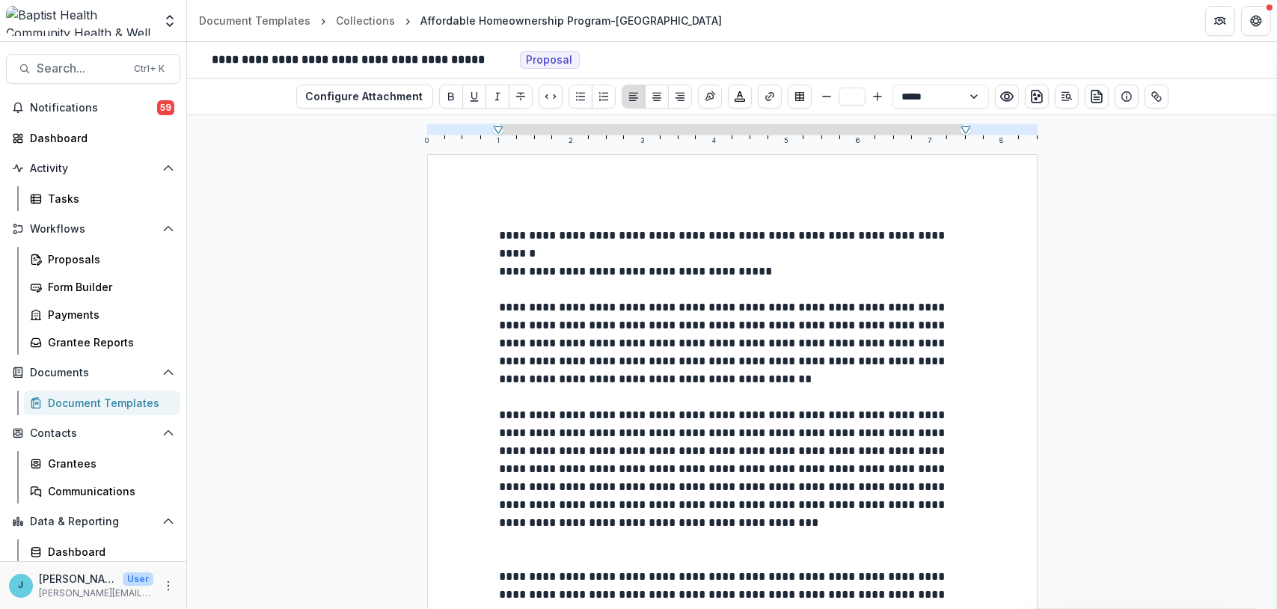
click at [501, 252] on p at bounding box center [732, 254] width 465 height 18
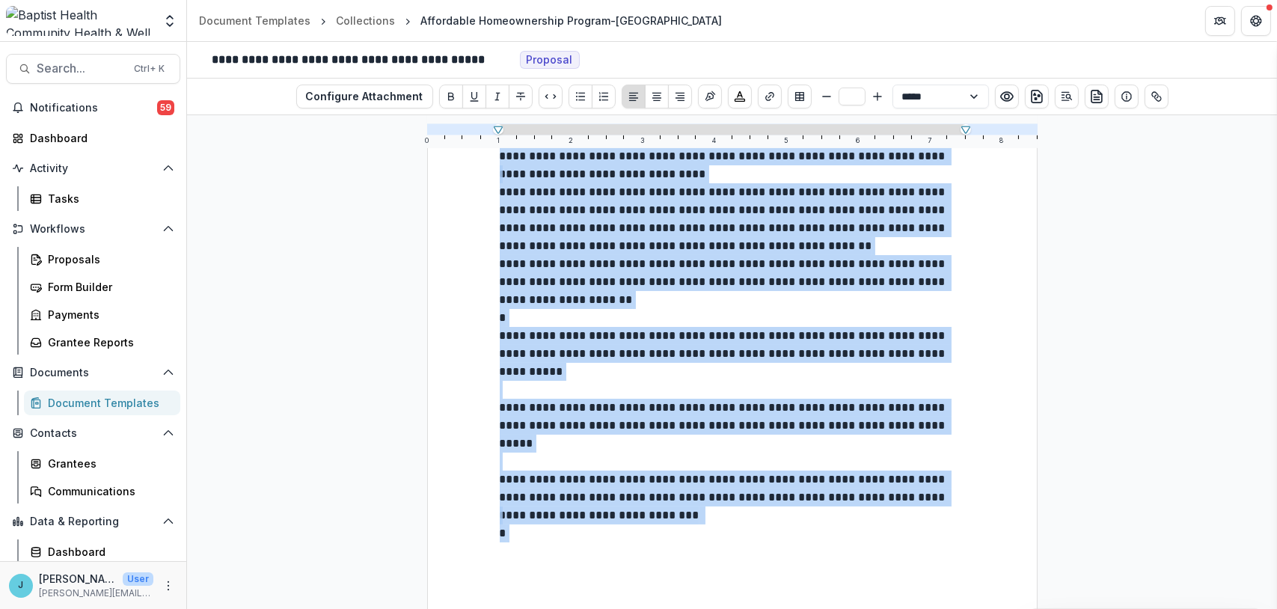
scroll to position [700, 0]
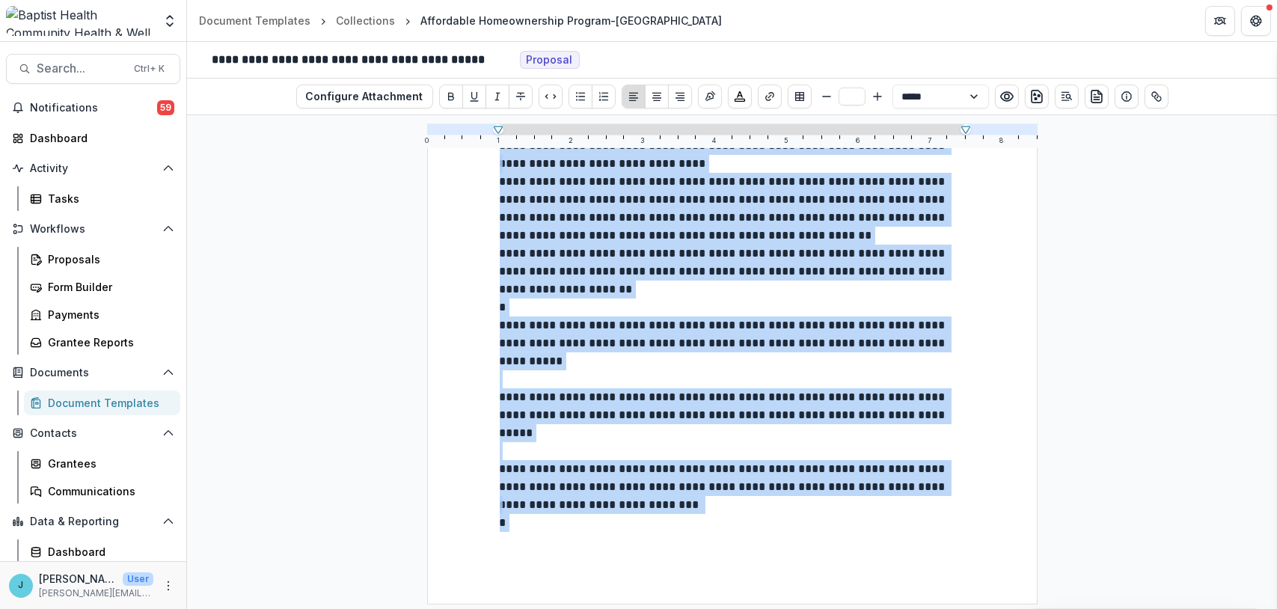
drag, startPoint x: 499, startPoint y: 233, endPoint x: 671, endPoint y: 529, distance: 342.1
click at [671, 529] on div "**********" at bounding box center [732, 29] width 465 height 1006
copy div "**********"
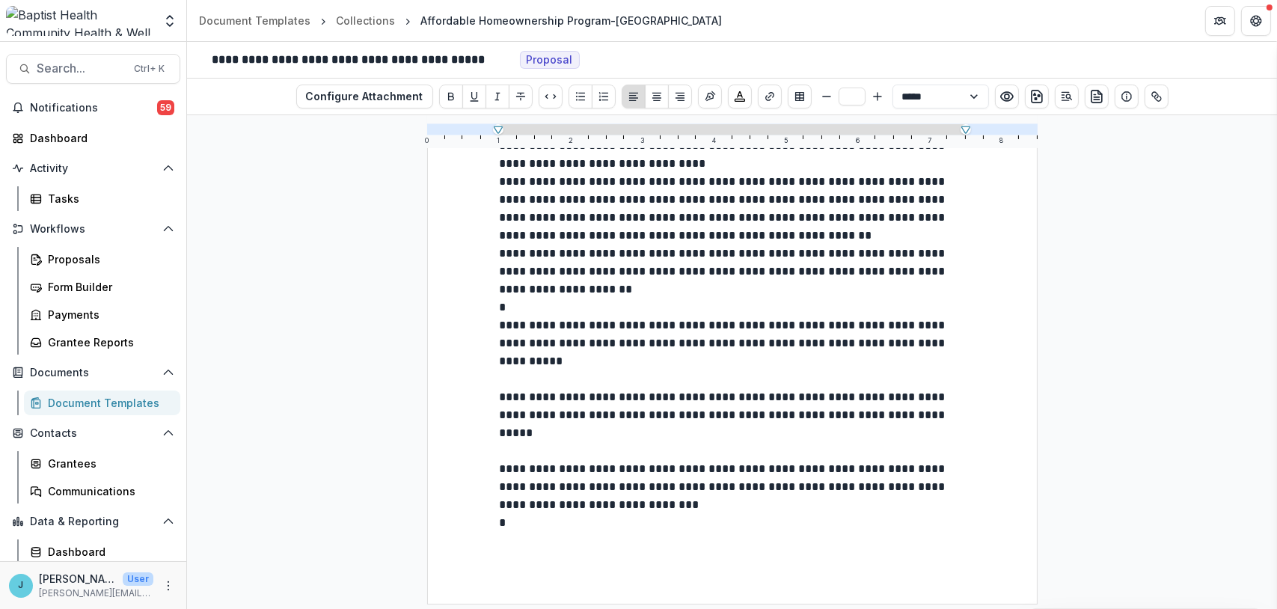
click at [496, 384] on div "**********" at bounding box center [732, 29] width 611 height 1151
click at [67, 257] on div "Proposals" at bounding box center [108, 259] width 120 height 16
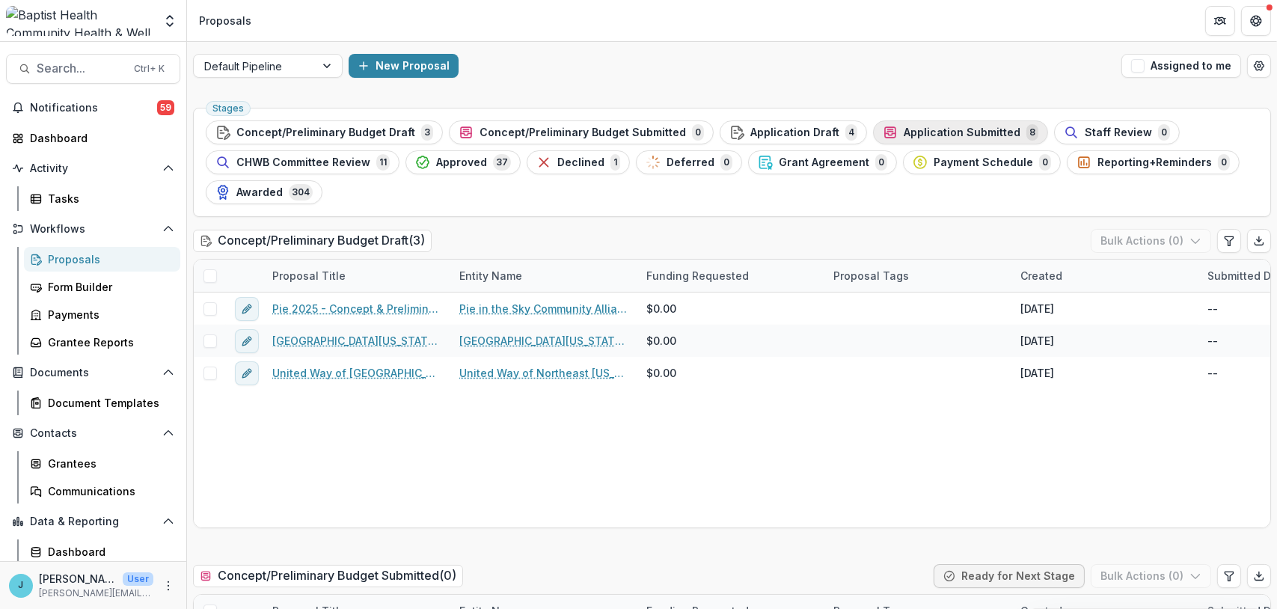
click at [924, 126] on span "Application Submitted" at bounding box center [962, 132] width 117 height 13
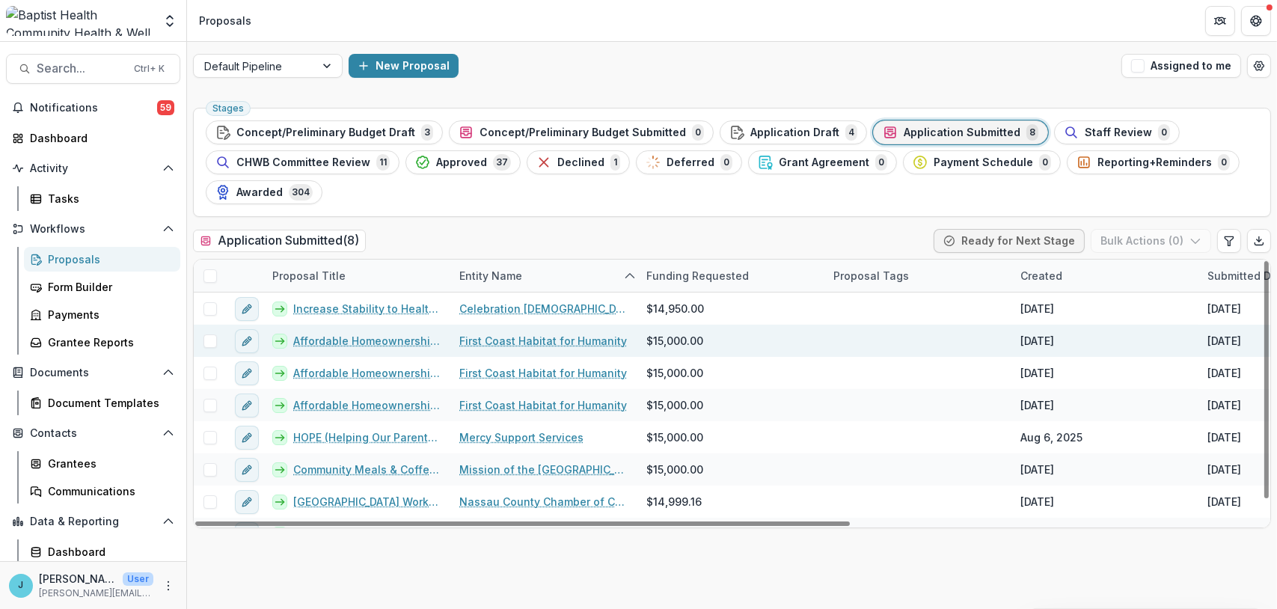
click at [379, 340] on link "Affordable Homeownership Program-[GEOGRAPHIC_DATA]" at bounding box center [367, 341] width 148 height 16
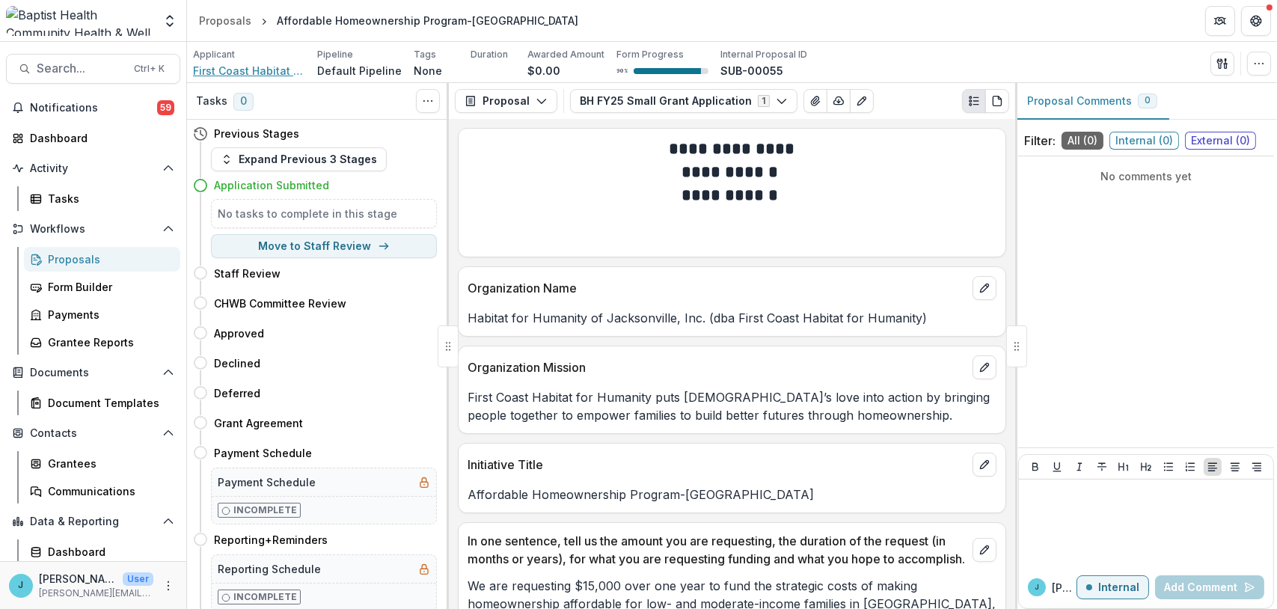
click at [250, 71] on span "First Coast Habitat for Humanity" at bounding box center [249, 71] width 112 height 16
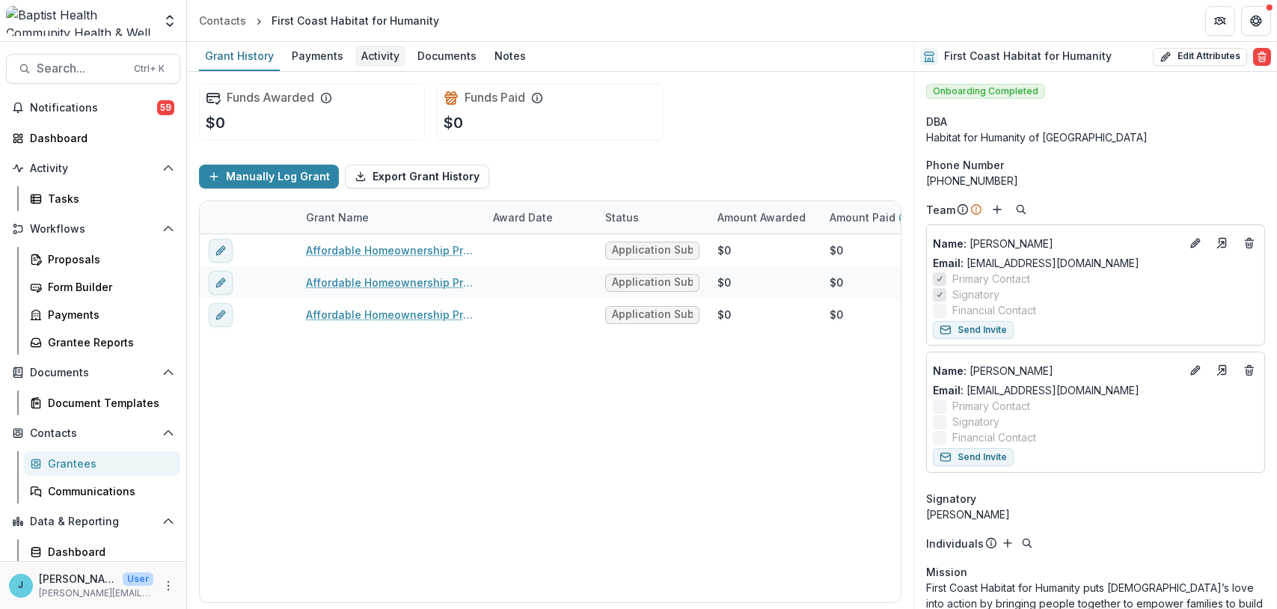
click at [370, 57] on div "Activity" at bounding box center [380, 56] width 50 height 22
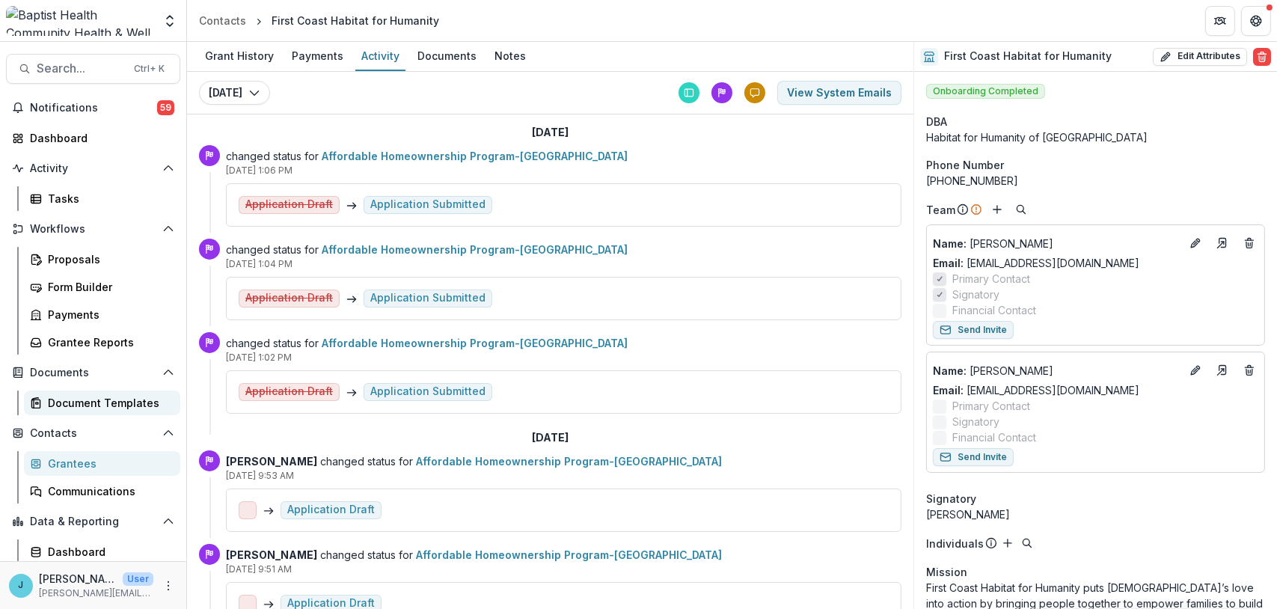
click at [102, 406] on div "Document Templates" at bounding box center [108, 403] width 120 height 16
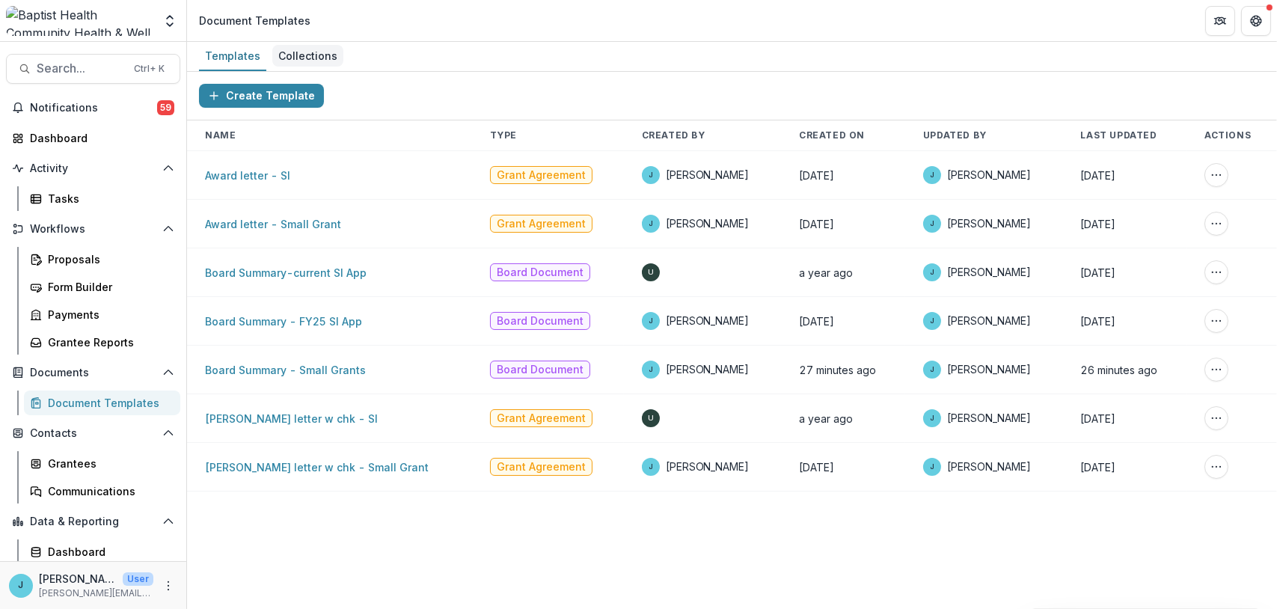
click at [300, 48] on div "Collections" at bounding box center [307, 56] width 71 height 22
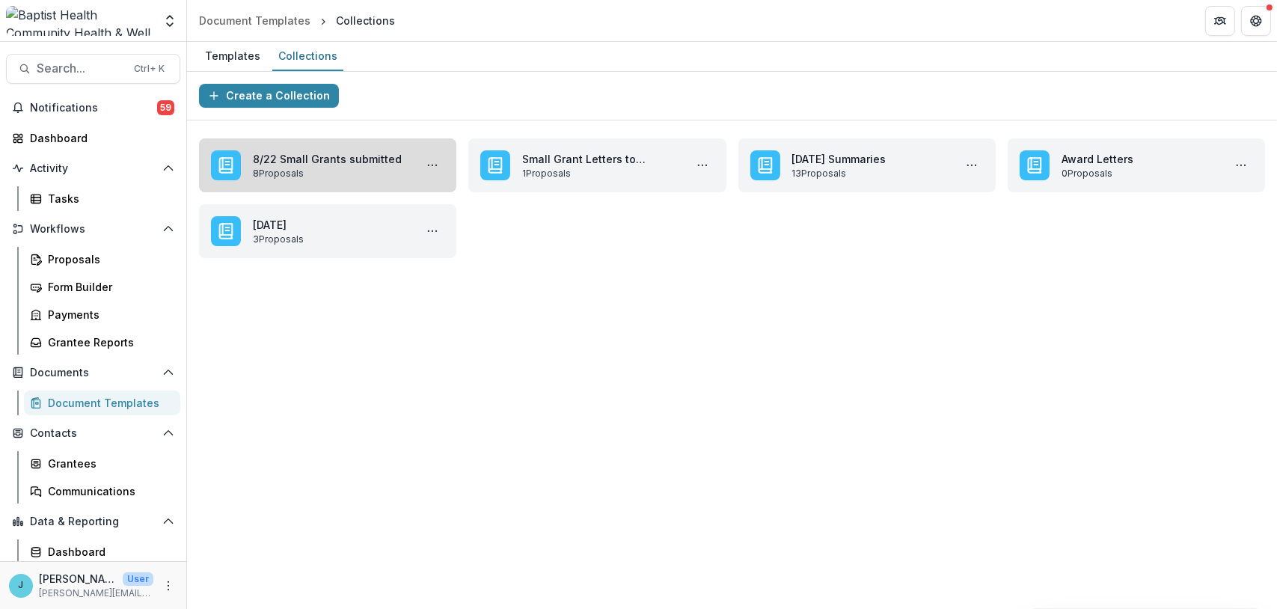
click at [358, 167] on link "8/22 Small Grants submitted" at bounding box center [331, 159] width 156 height 16
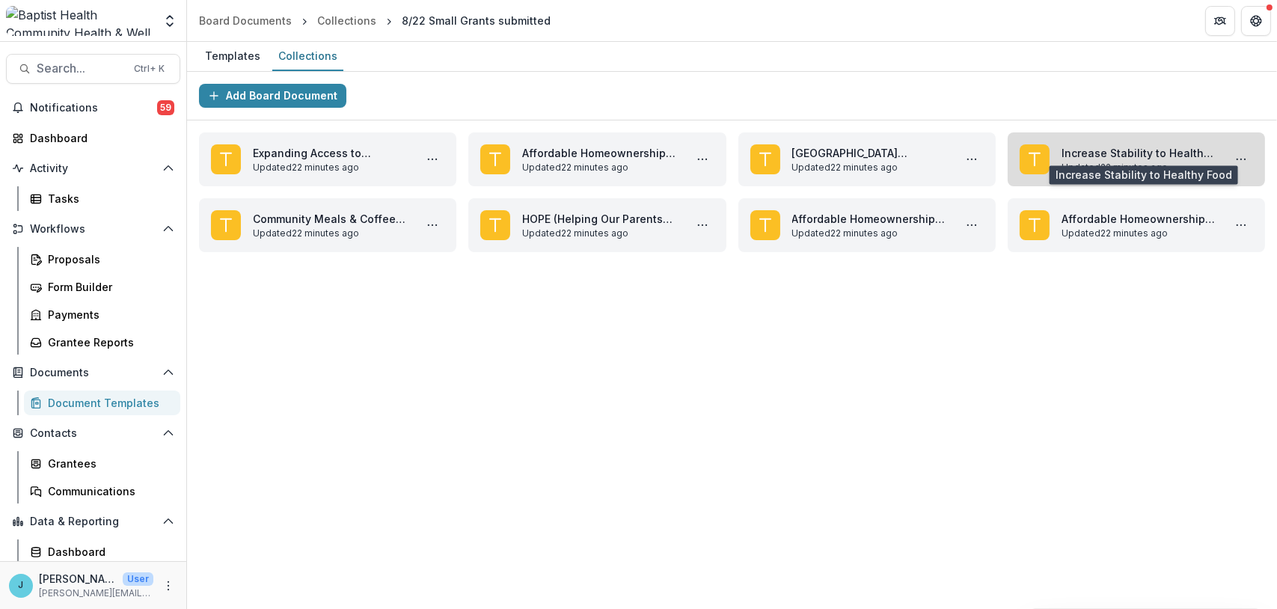
click at [1169, 155] on link "Increase Stability to Healthy Food" at bounding box center [1140, 153] width 156 height 16
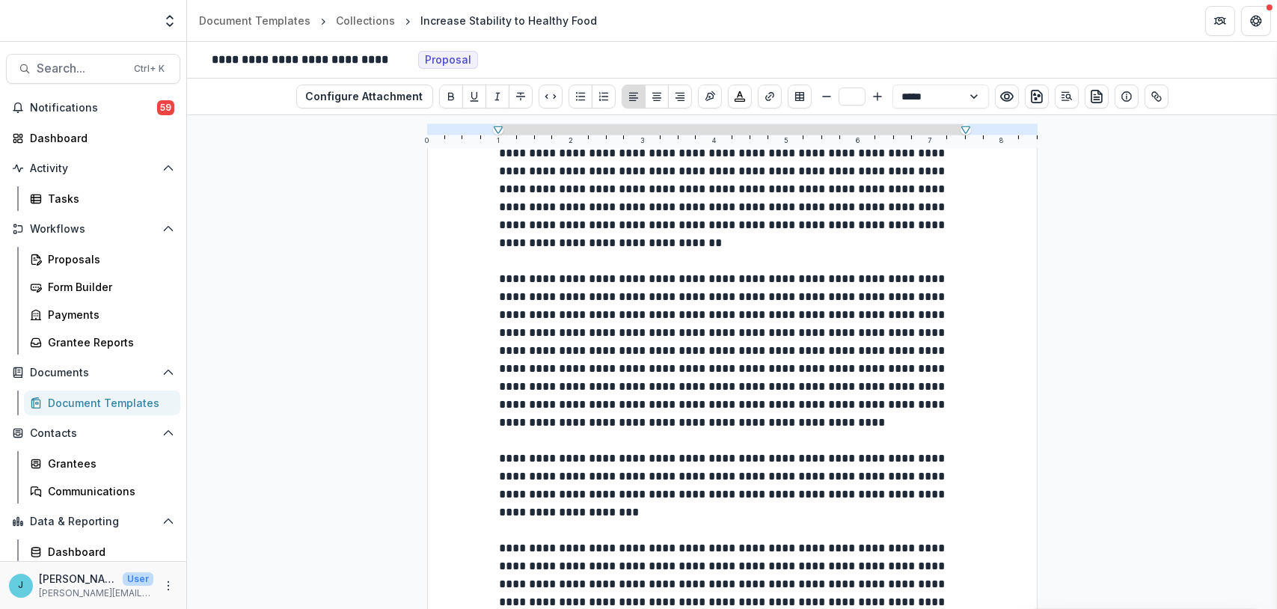
scroll to position [299, 0]
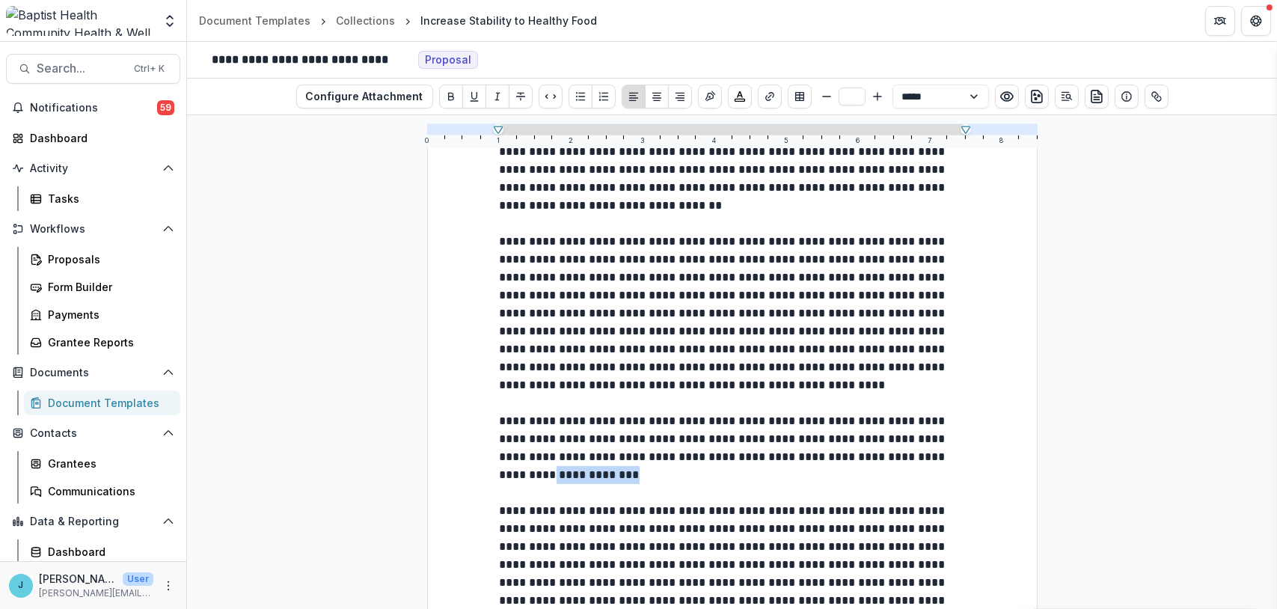
drag, startPoint x: 592, startPoint y: 477, endPoint x: 504, endPoint y: 468, distance: 88.8
click at [505, 469] on p at bounding box center [732, 367] width 465 height 593
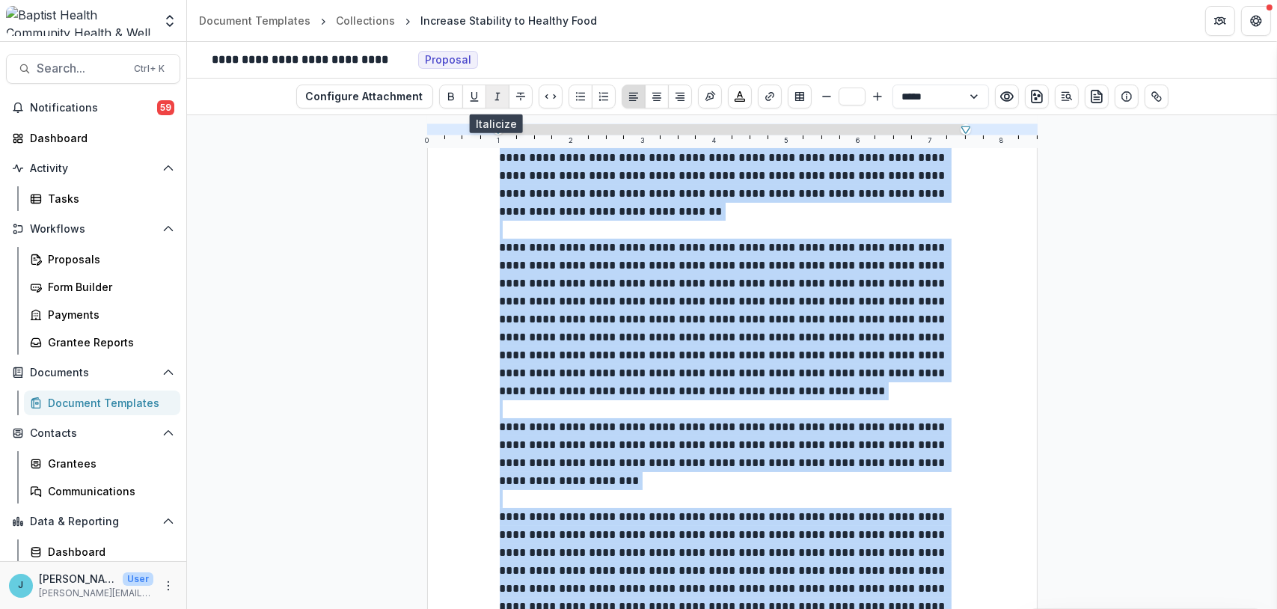
scroll to position [0, 0]
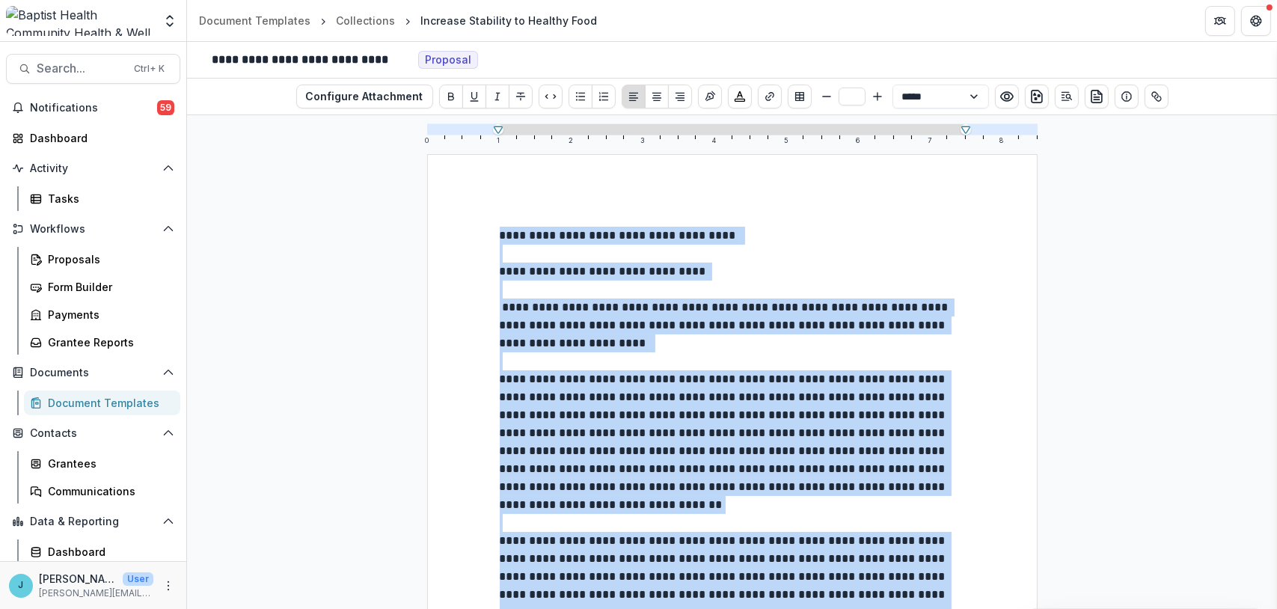
drag, startPoint x: 585, startPoint y: 520, endPoint x: 483, endPoint y: 242, distance: 296.4
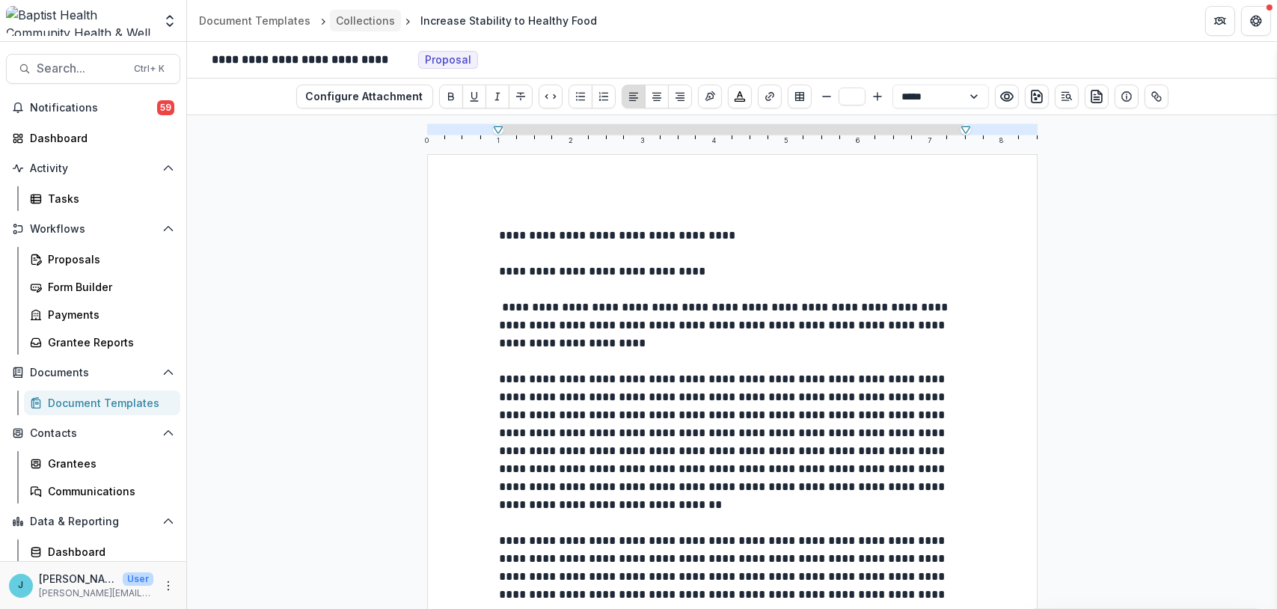
click at [370, 22] on div "Collections" at bounding box center [365, 21] width 59 height 16
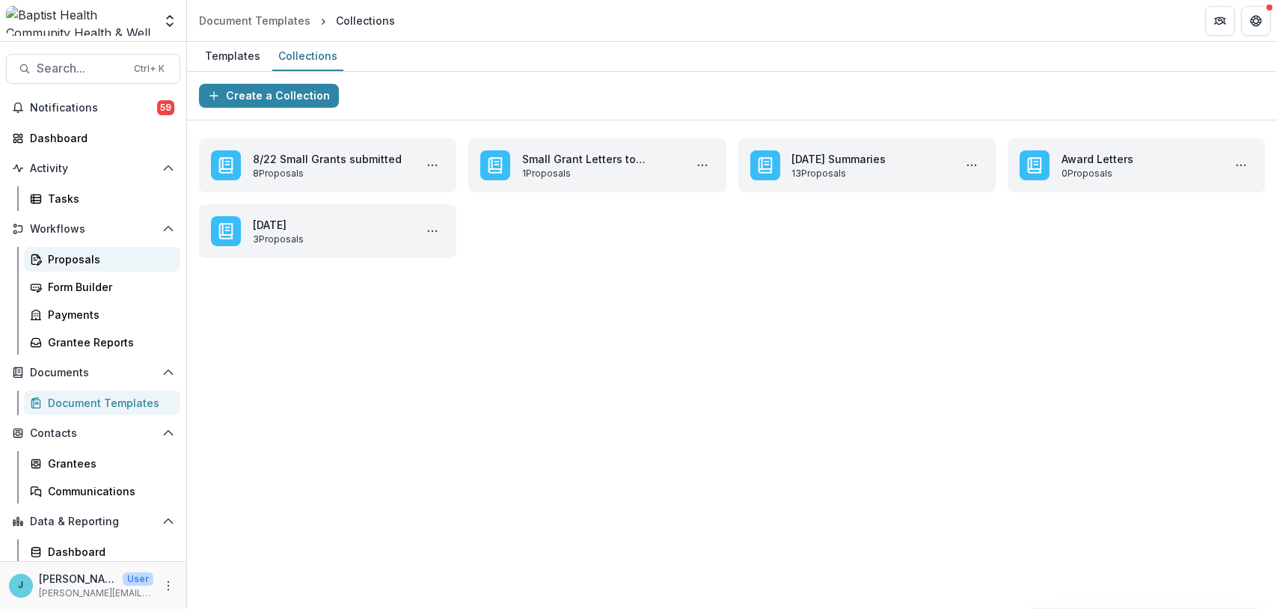
click at [73, 264] on div "Proposals" at bounding box center [108, 259] width 120 height 16
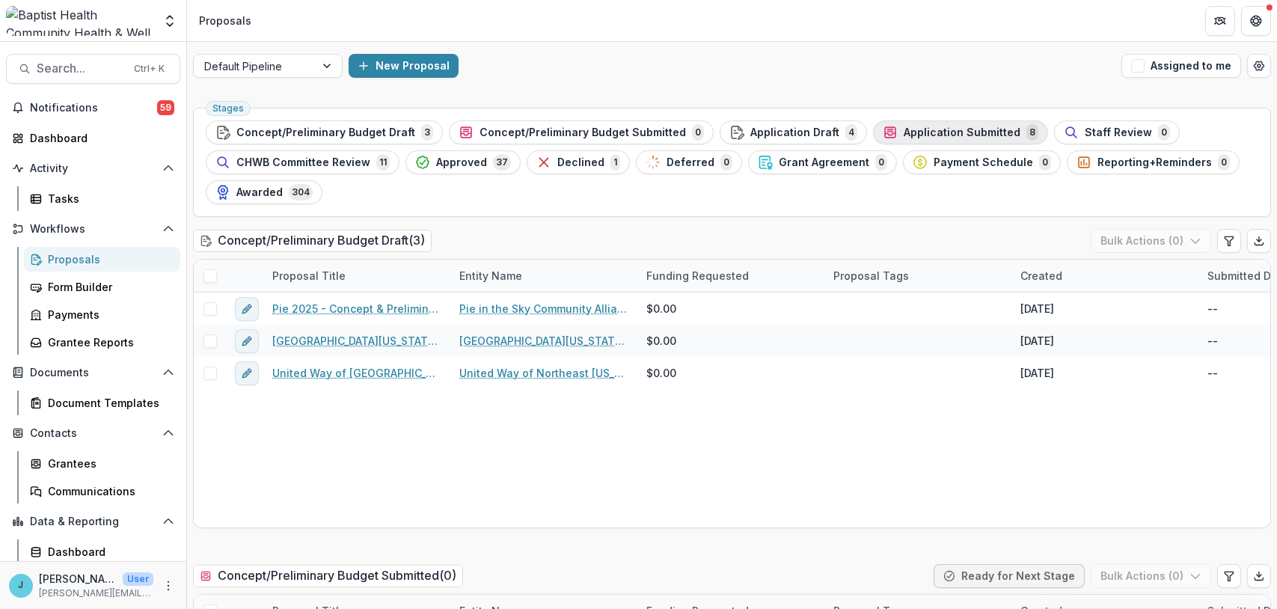
click at [904, 132] on span "Application Submitted" at bounding box center [962, 132] width 117 height 13
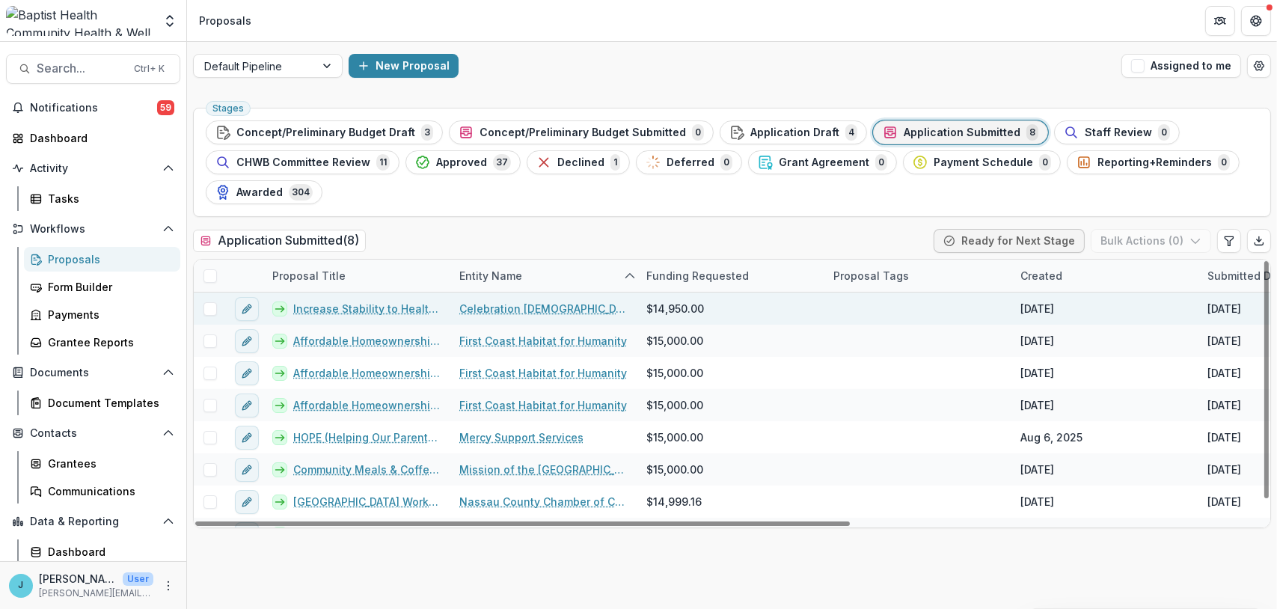
click at [383, 309] on link "Increase Stability to Healthy Food" at bounding box center [367, 309] width 148 height 16
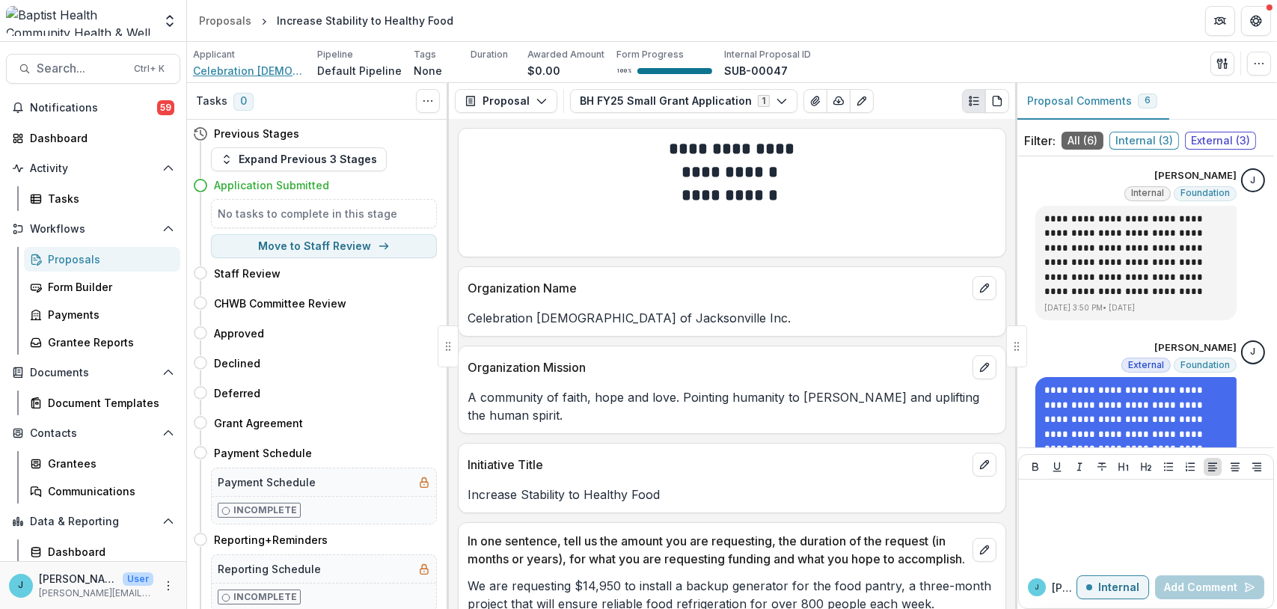
click at [266, 67] on span "Celebration [DEMOGRAPHIC_DATA] of Jacksonville Inc." at bounding box center [249, 71] width 112 height 16
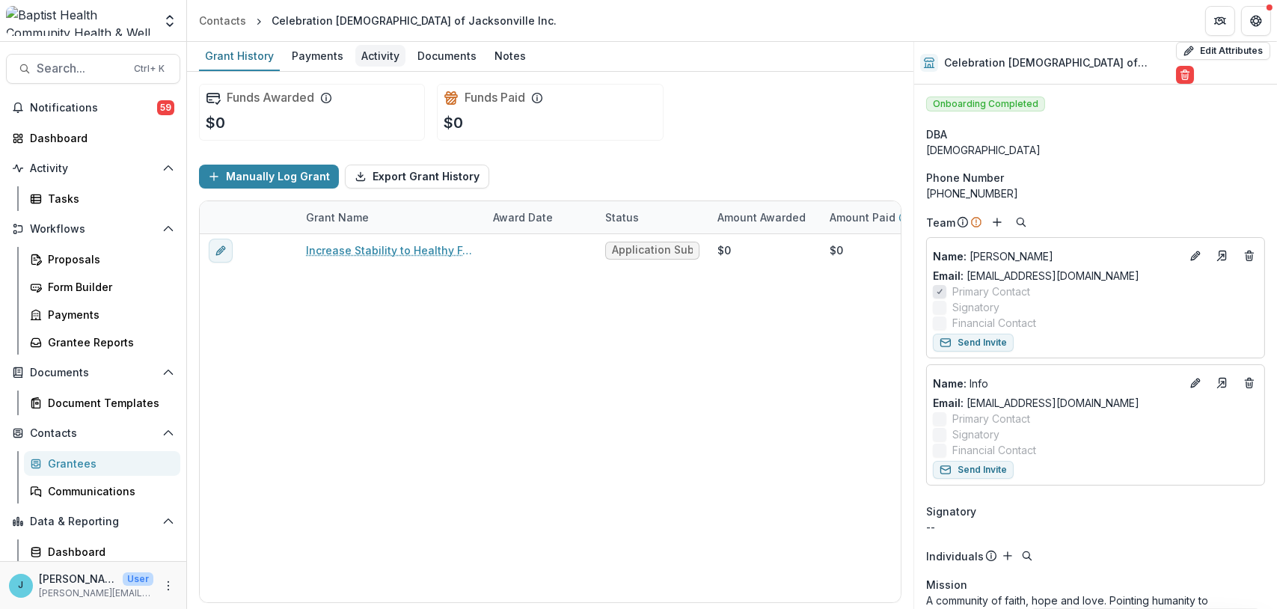
click at [378, 53] on div "Activity" at bounding box center [380, 56] width 50 height 22
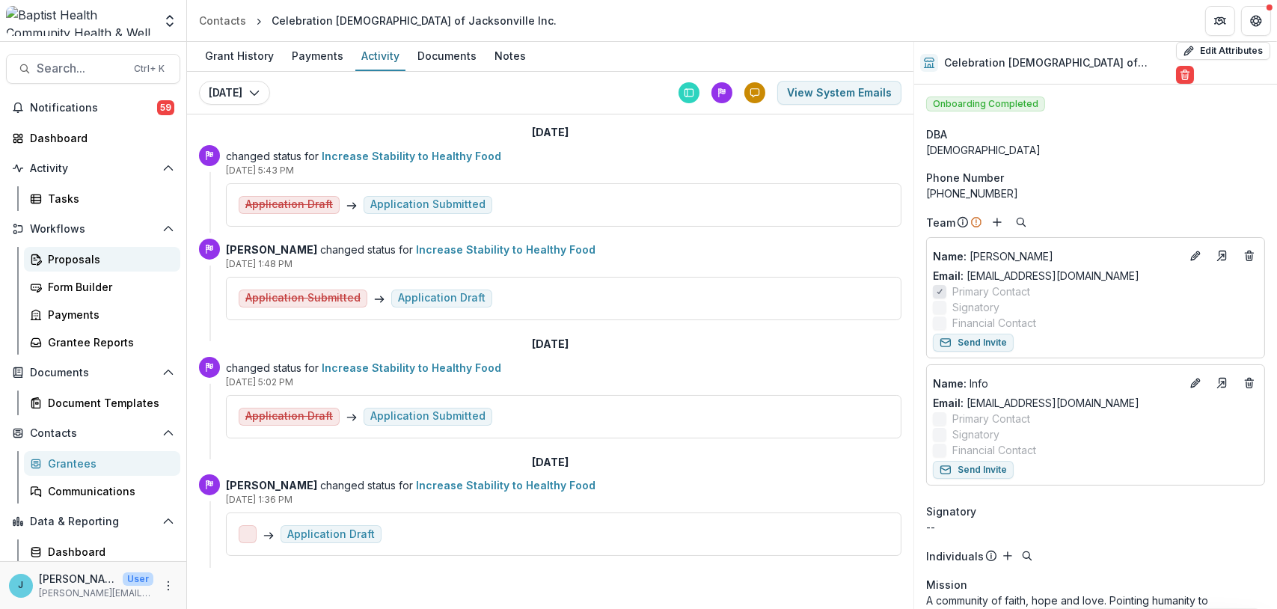
click at [72, 259] on div "Proposals" at bounding box center [108, 259] width 120 height 16
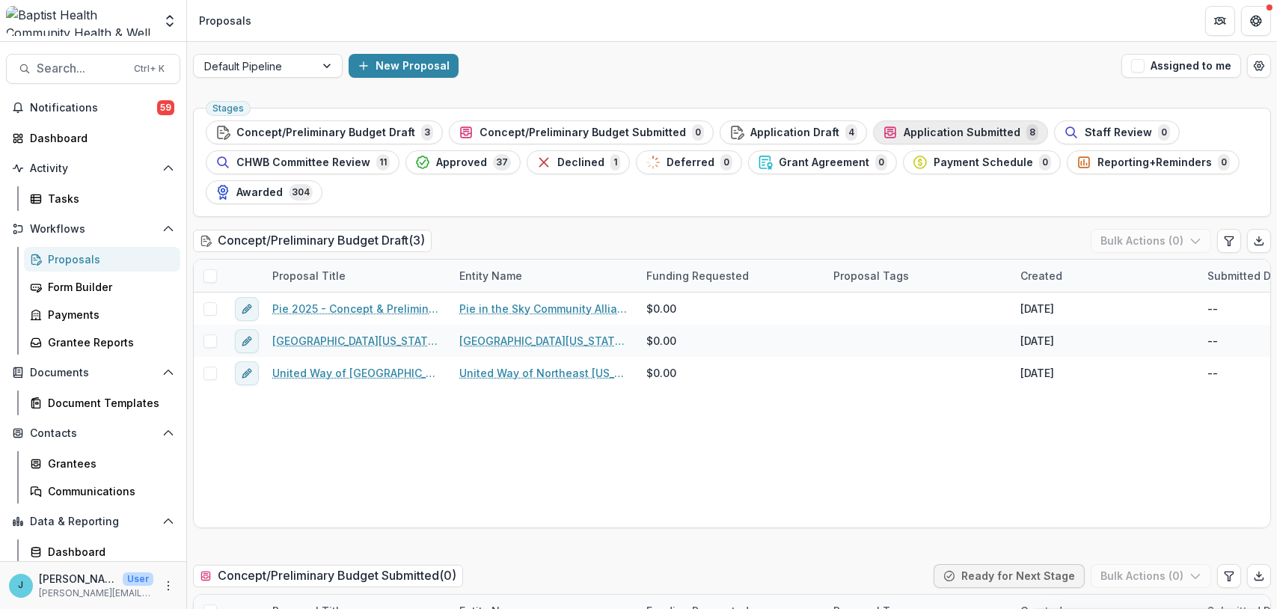
click at [923, 130] on span "Application Submitted" at bounding box center [962, 132] width 117 height 13
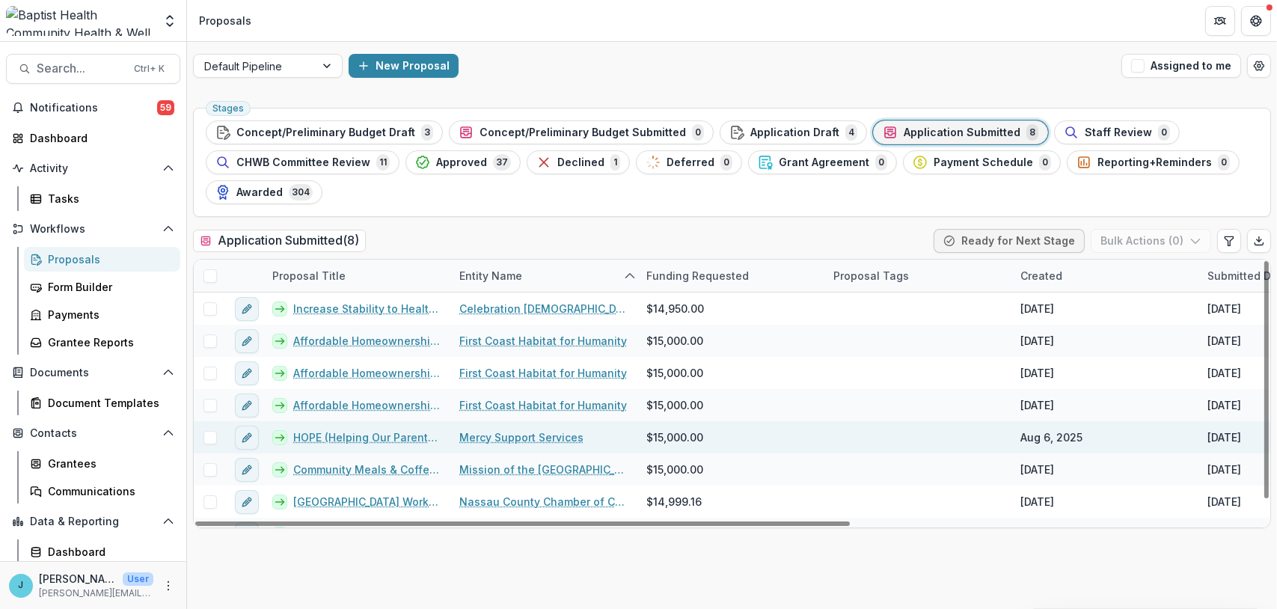
click at [320, 436] on link "HOPE (Helping Our Parents Excel)" at bounding box center [367, 438] width 148 height 16
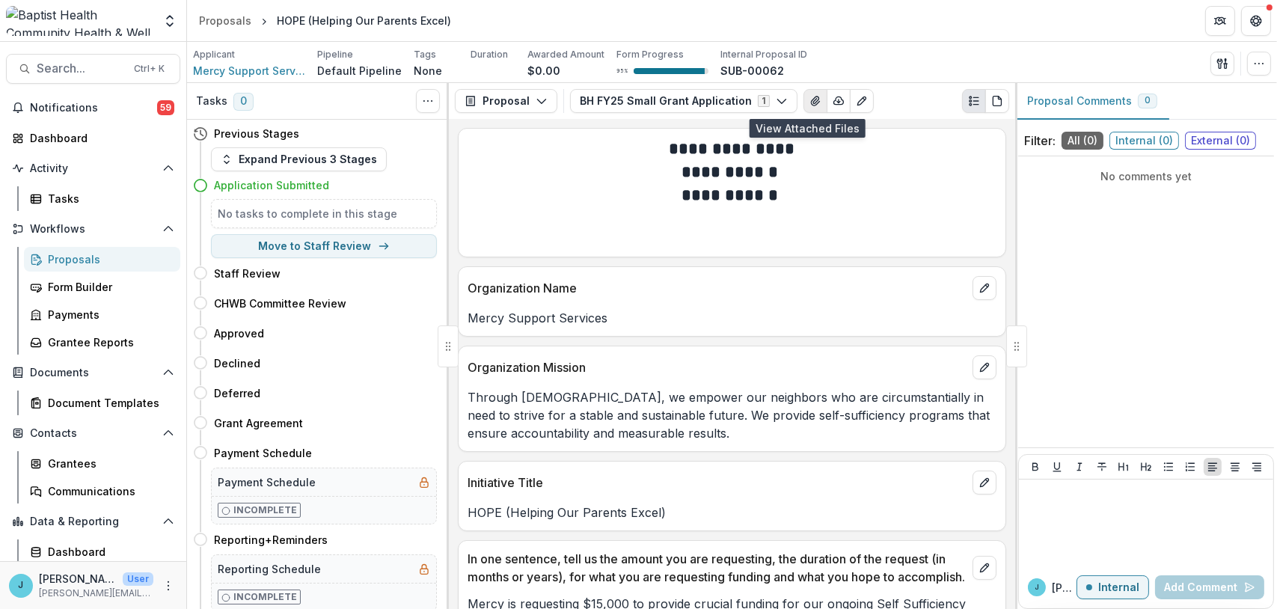
click at [811, 103] on icon "View Attached Files" at bounding box center [815, 101] width 8 height 9
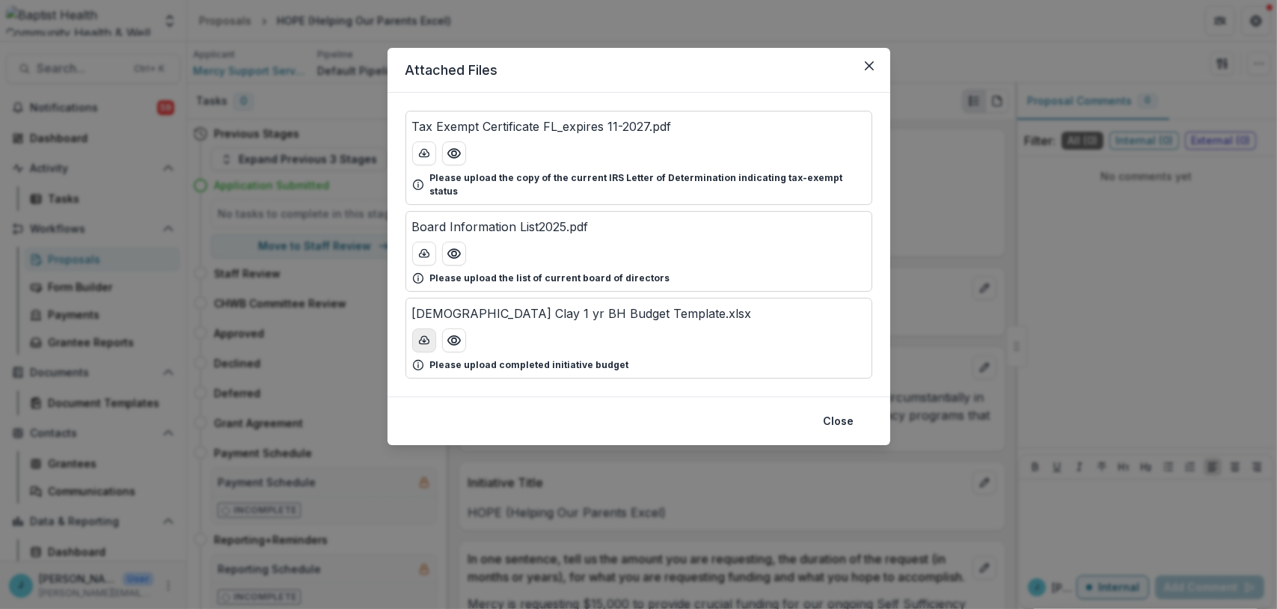
click at [421, 335] on icon "download-button" at bounding box center [424, 341] width 12 height 12
